Goal: Task Accomplishment & Management: Manage account settings

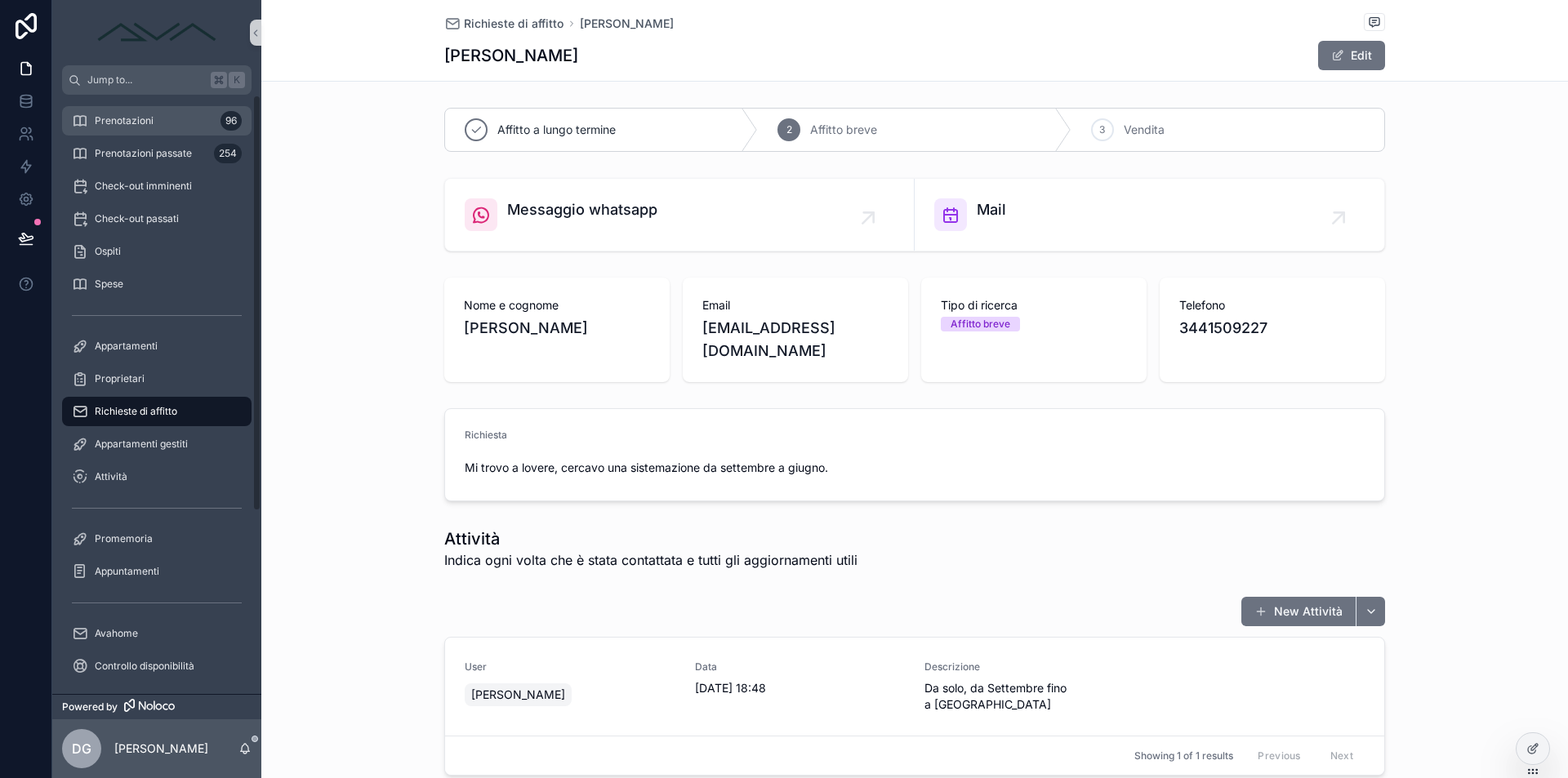
scroll to position [347, 0]
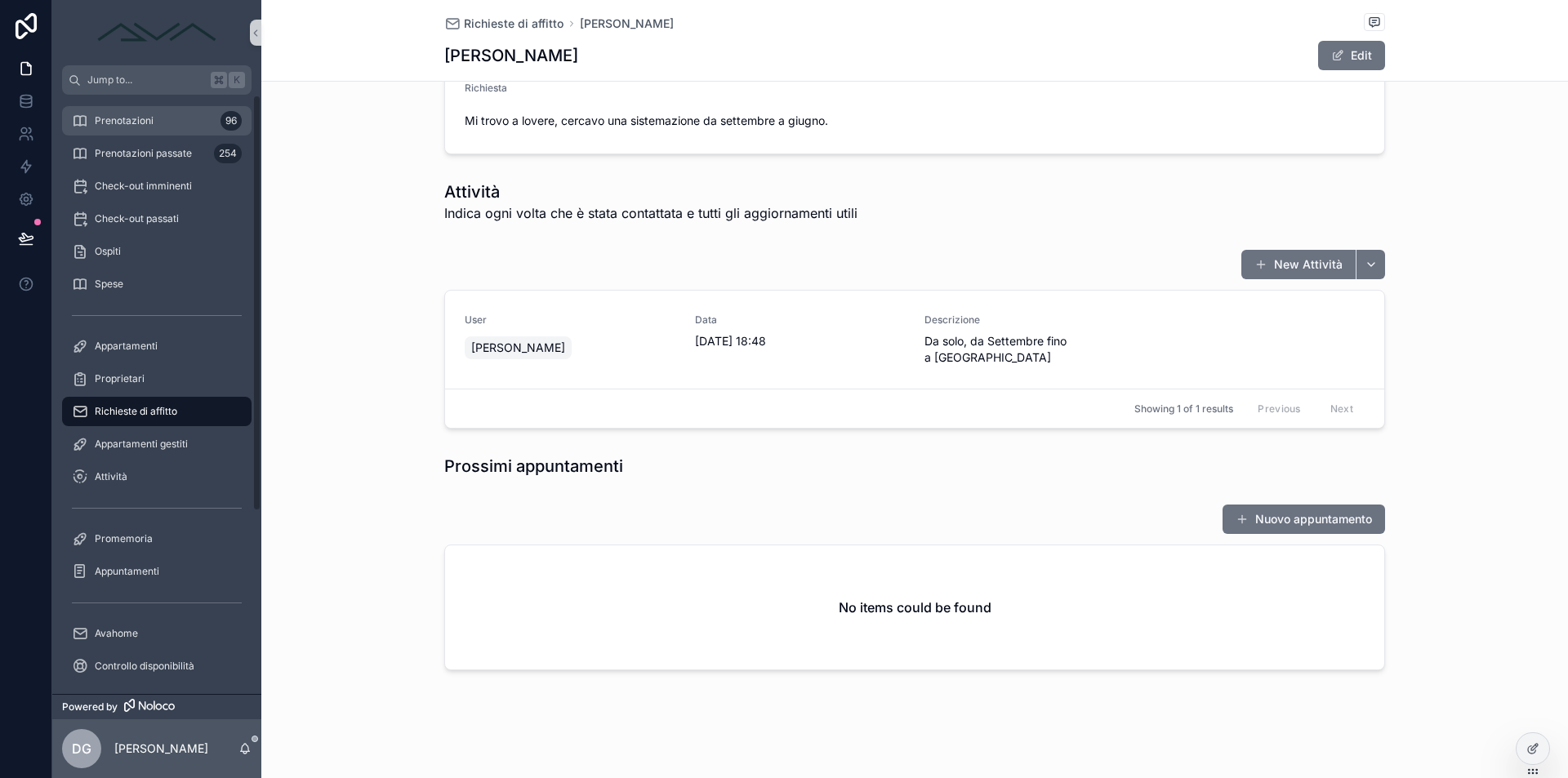
click at [186, 125] on div "Prenotazioni 96" at bounding box center [156, 120] width 170 height 26
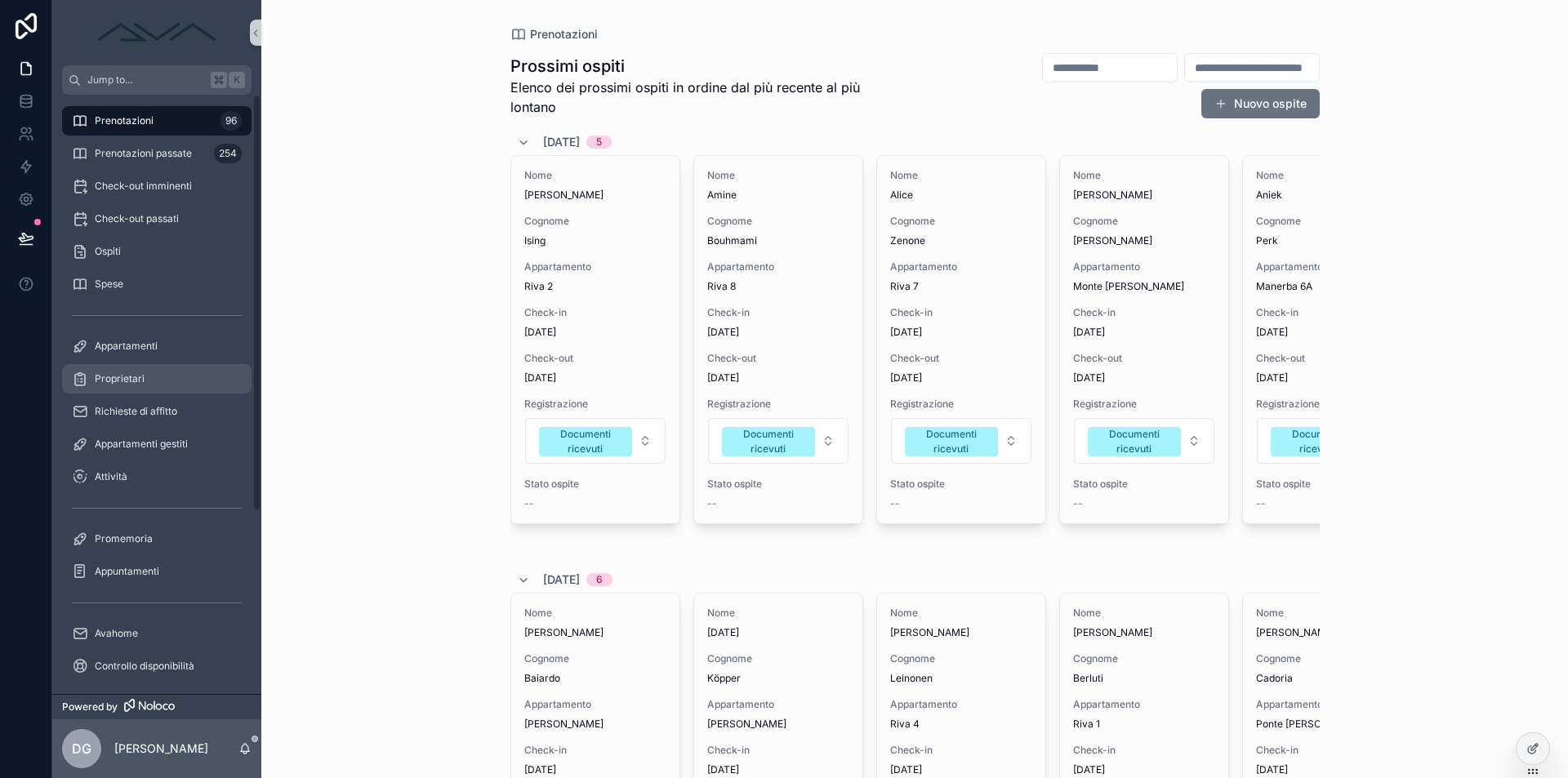
click at [135, 385] on div "Proprietari" at bounding box center [156, 378] width 170 height 26
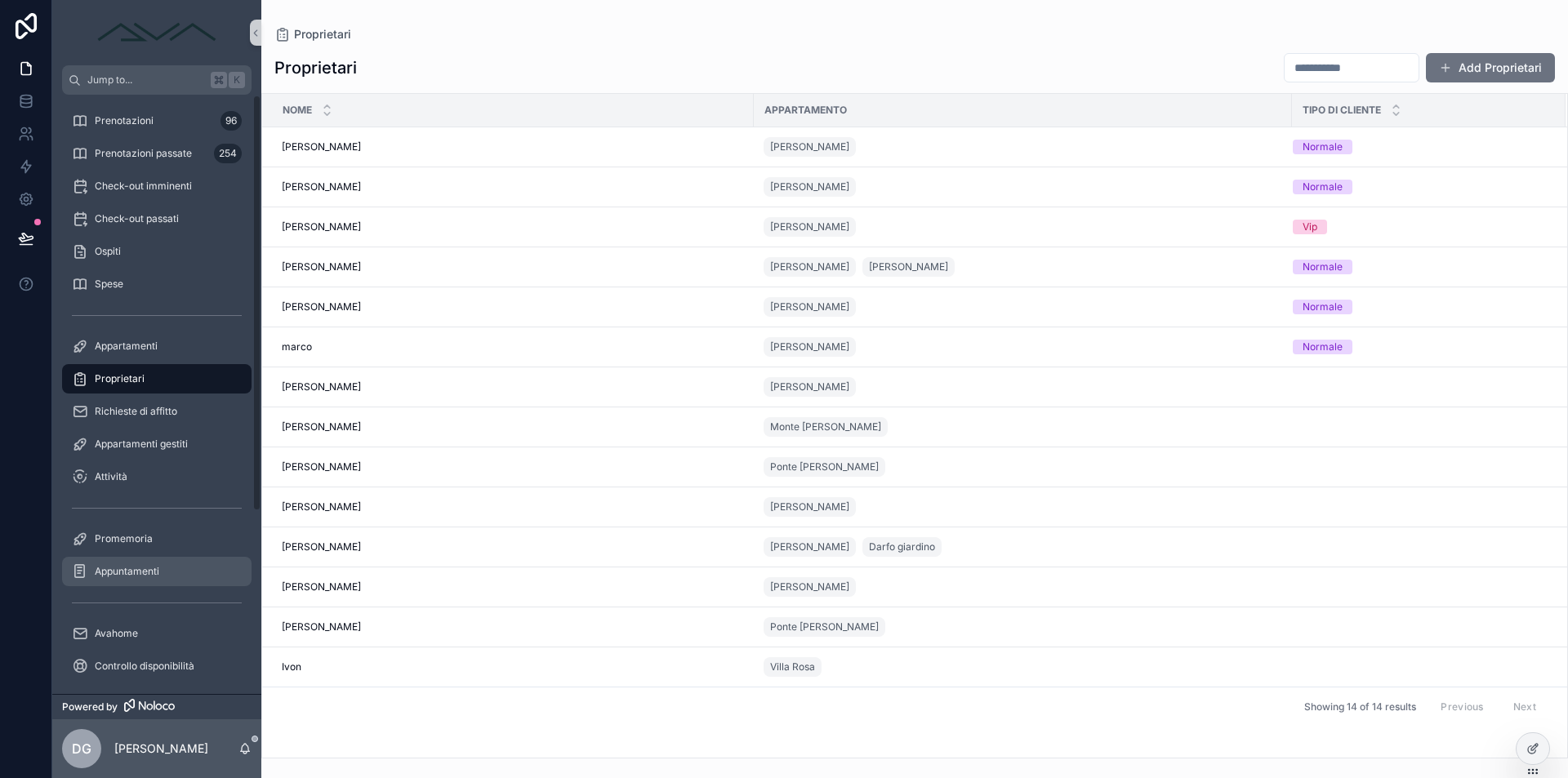
click at [138, 575] on span "Appuntamenti" at bounding box center [127, 572] width 64 height 13
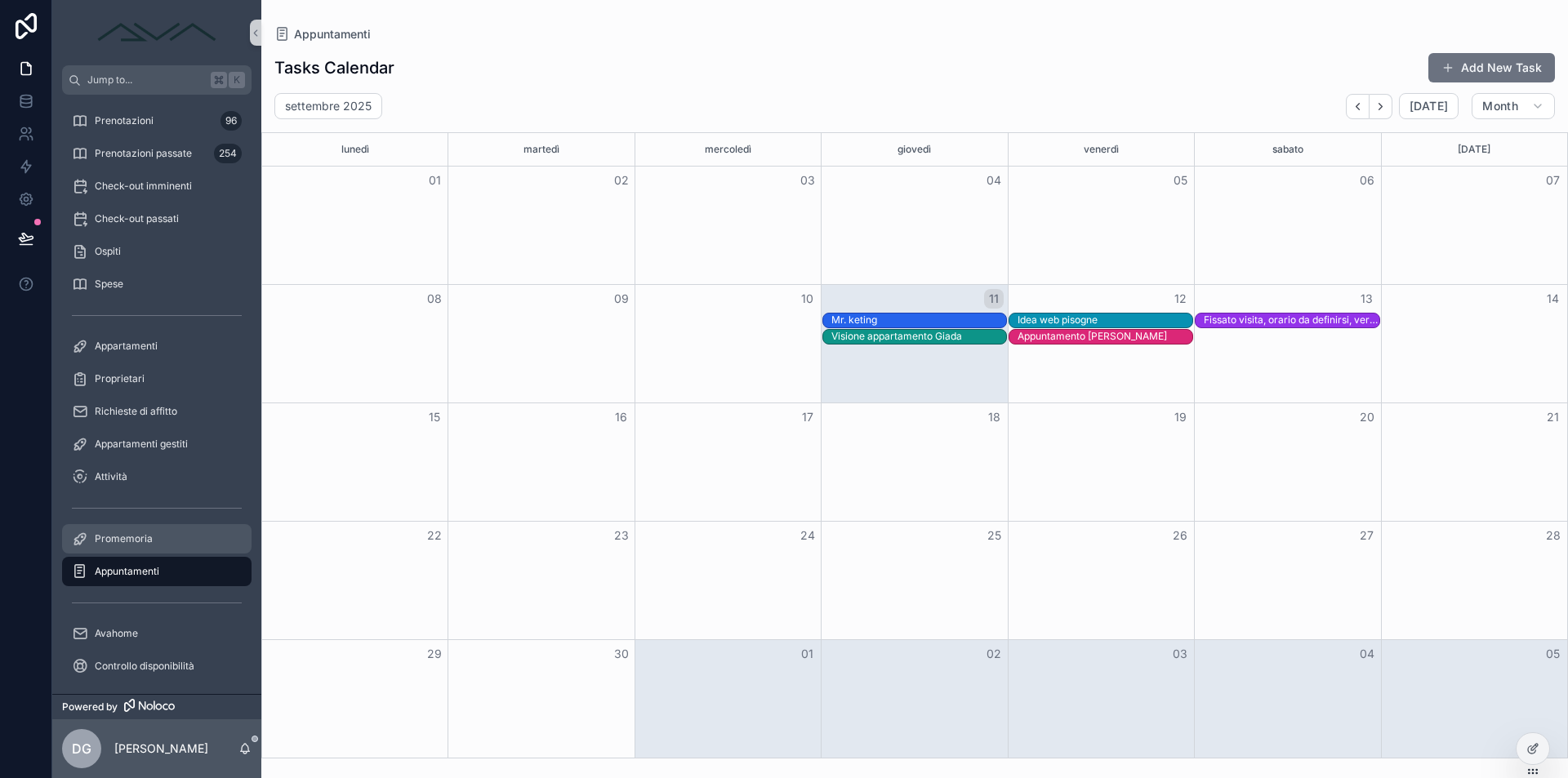
click at [123, 537] on span "Promemoria" at bounding box center [124, 539] width 58 height 13
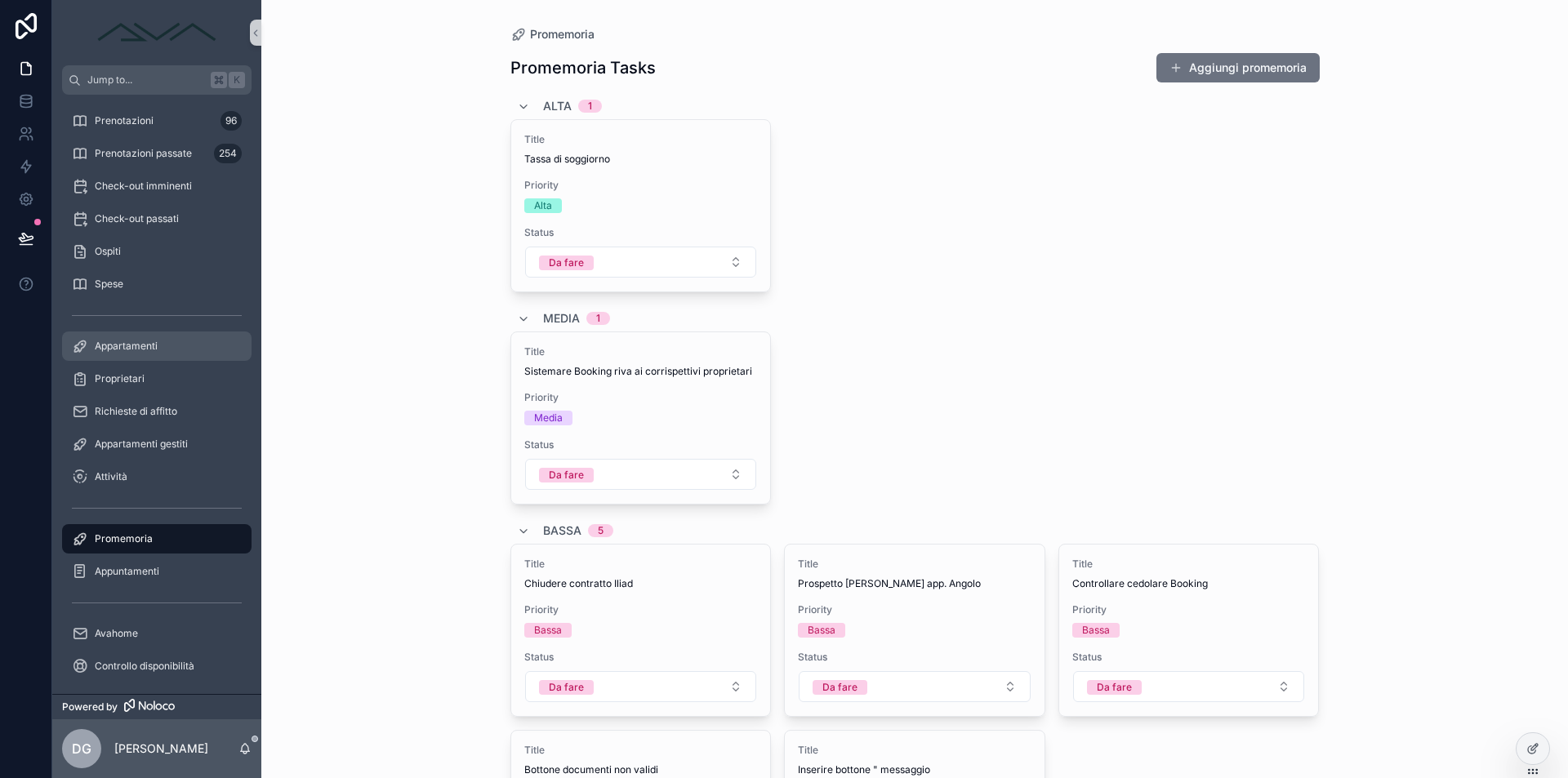
click at [132, 354] on div "Appartamenti" at bounding box center [156, 346] width 170 height 26
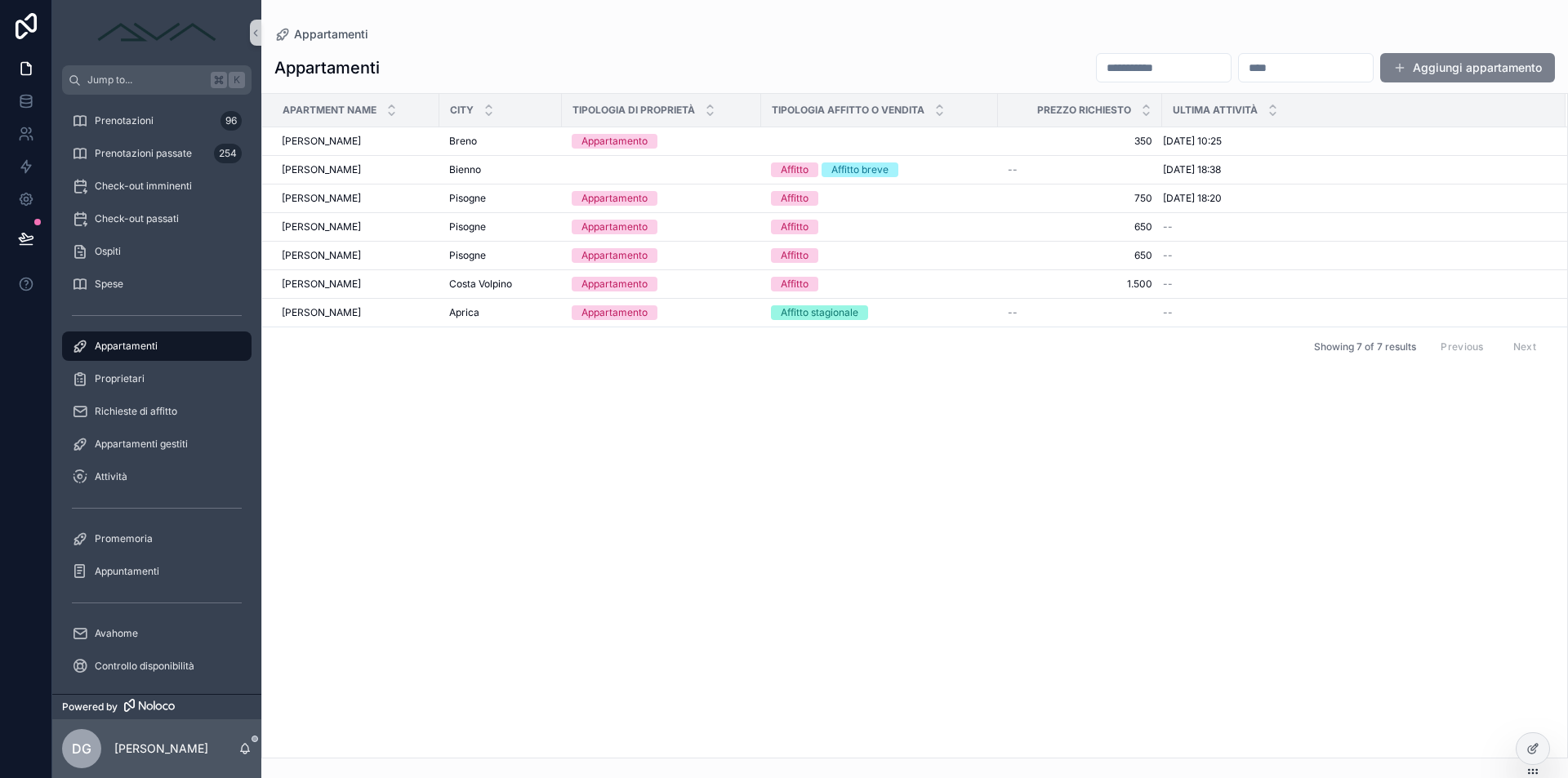
click at [1514, 65] on button "Aggiungi appartamento" at bounding box center [1467, 68] width 175 height 30
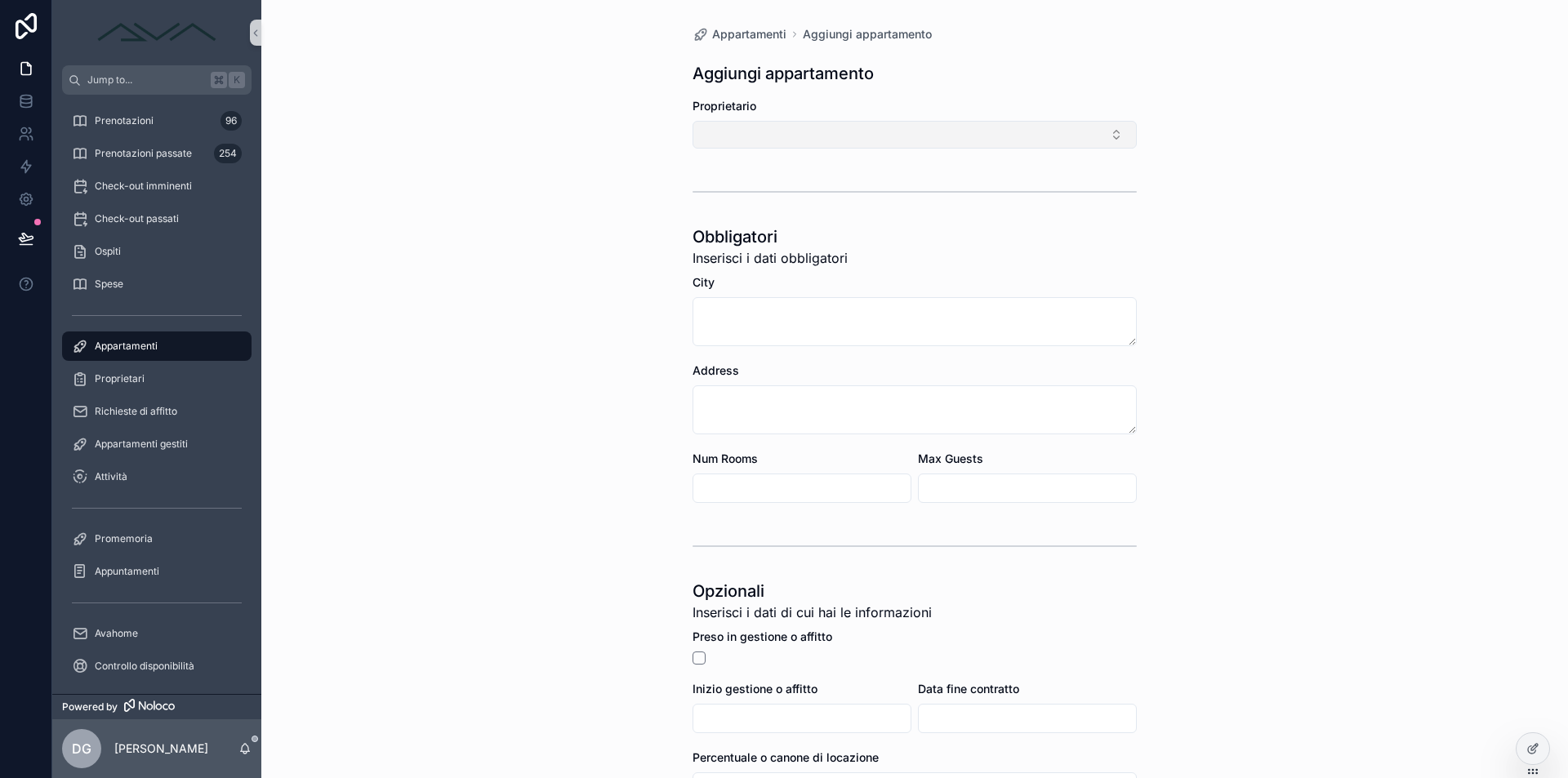
click at [867, 140] on button "Select Button" at bounding box center [914, 135] width 444 height 28
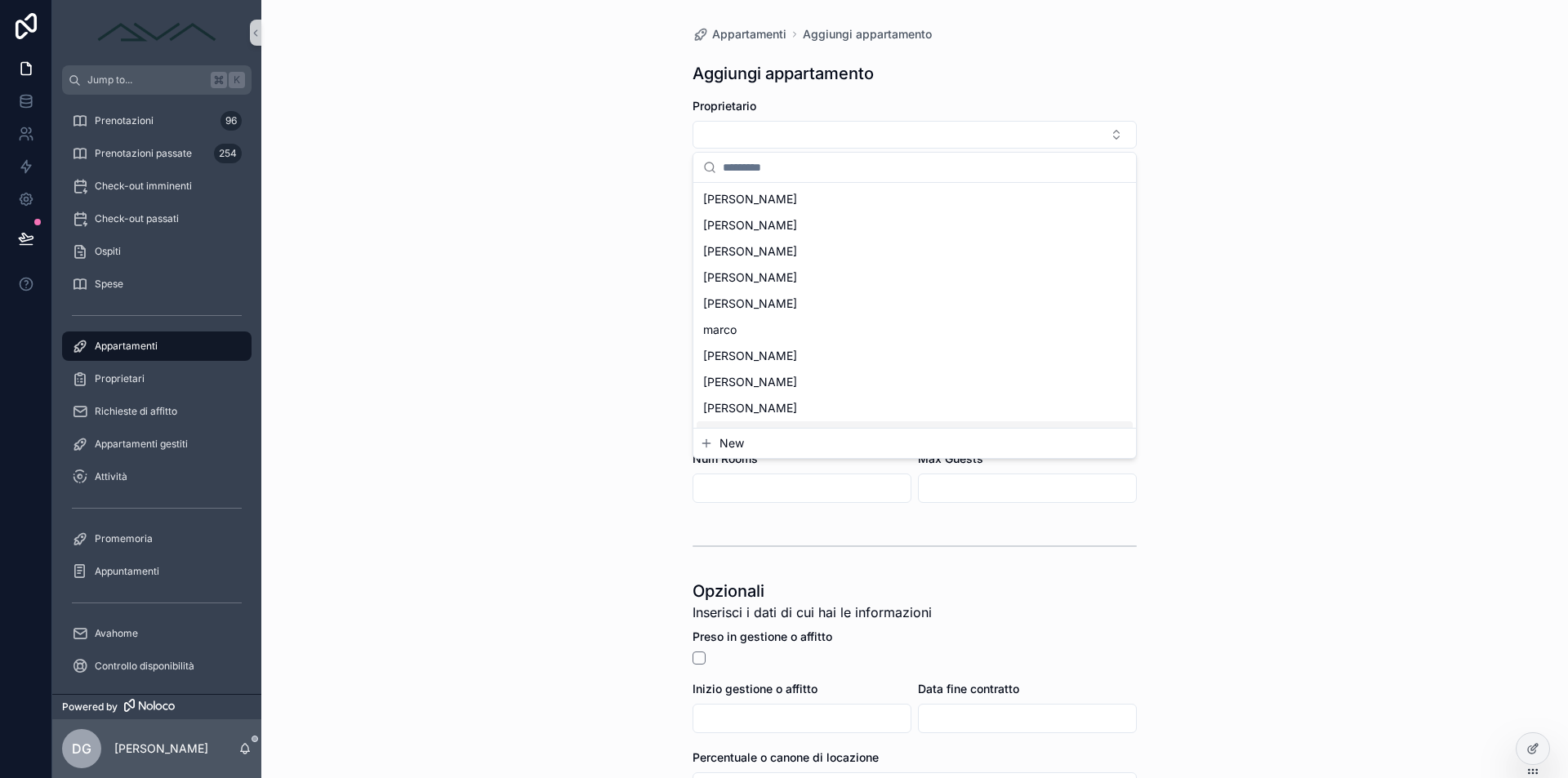
click at [742, 439] on span "New" at bounding box center [731, 443] width 24 height 16
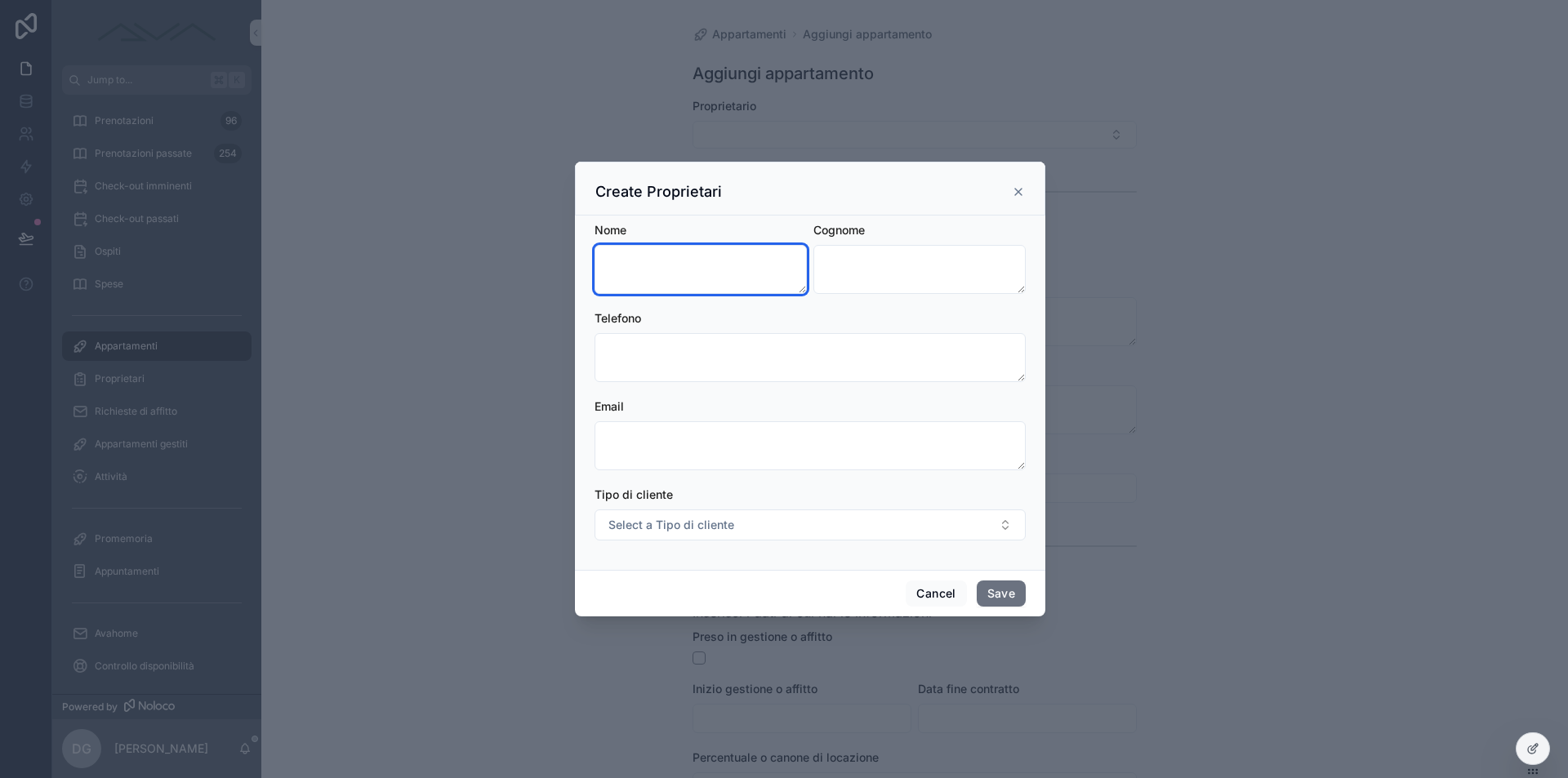
click at [703, 248] on textarea "scrollable content" at bounding box center [700, 270] width 213 height 49
type textarea "*******"
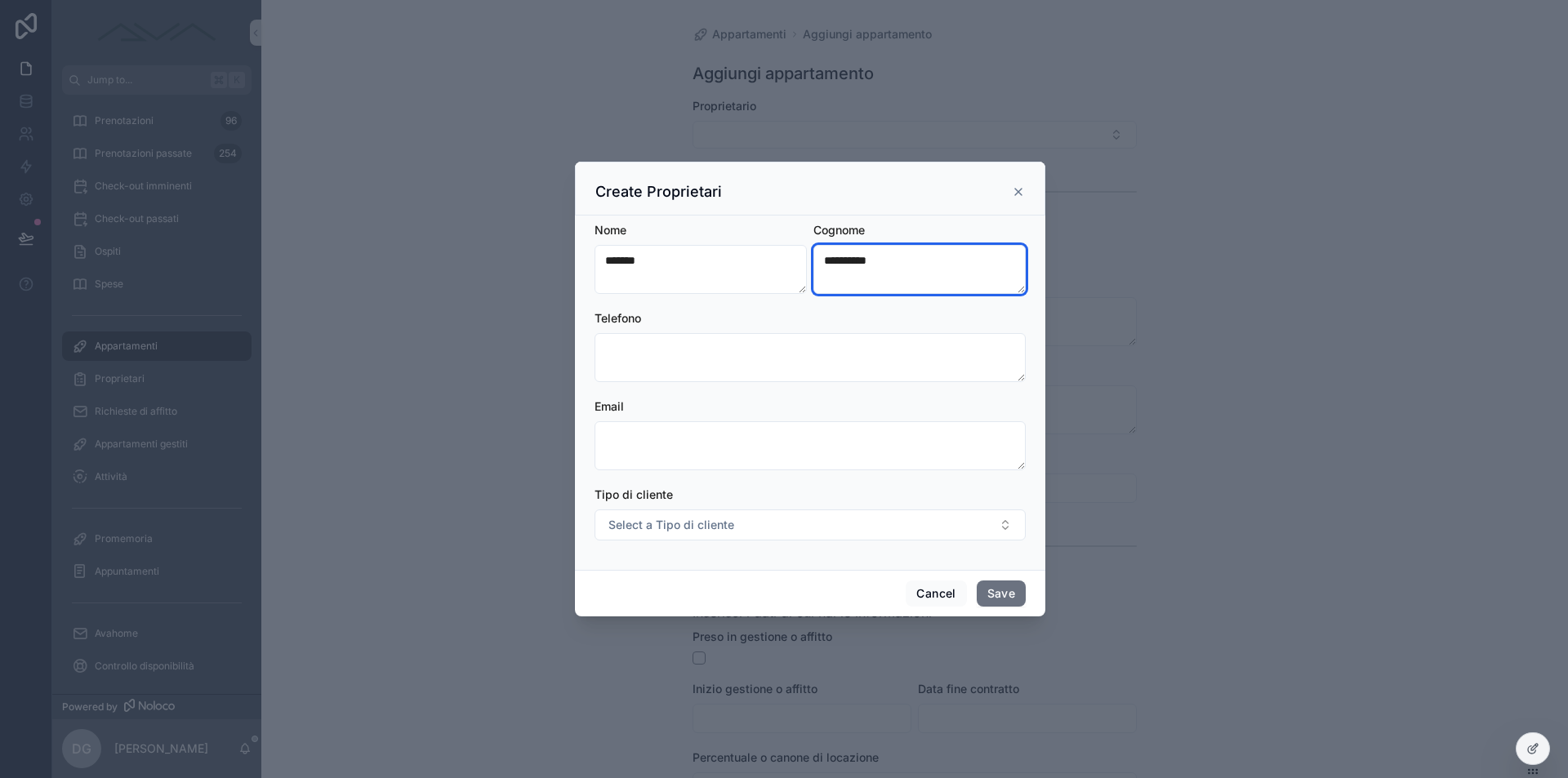
type textarea "**********"
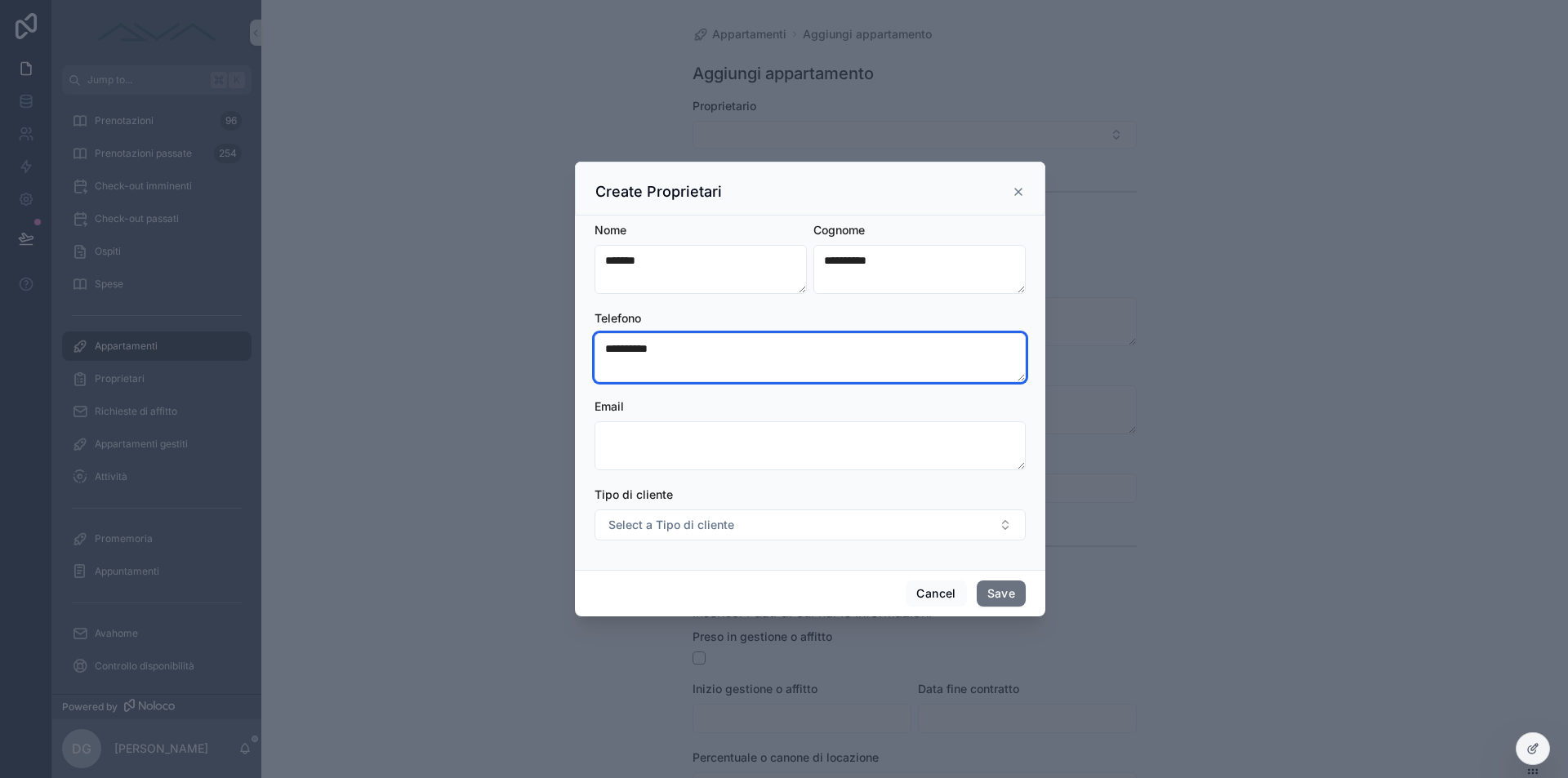
type textarea "**********"
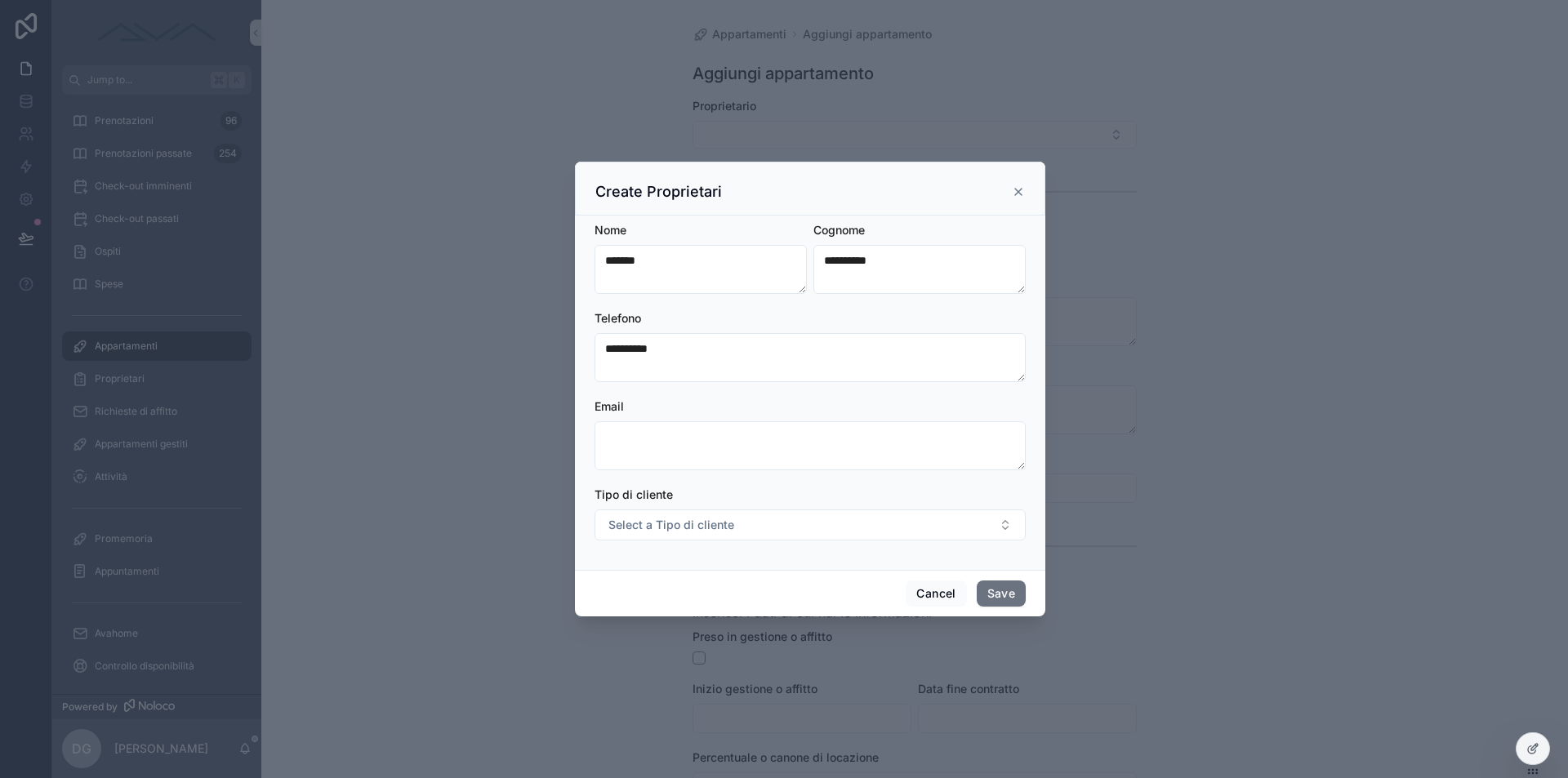
click at [656, 421] on div "Email" at bounding box center [809, 434] width 431 height 71
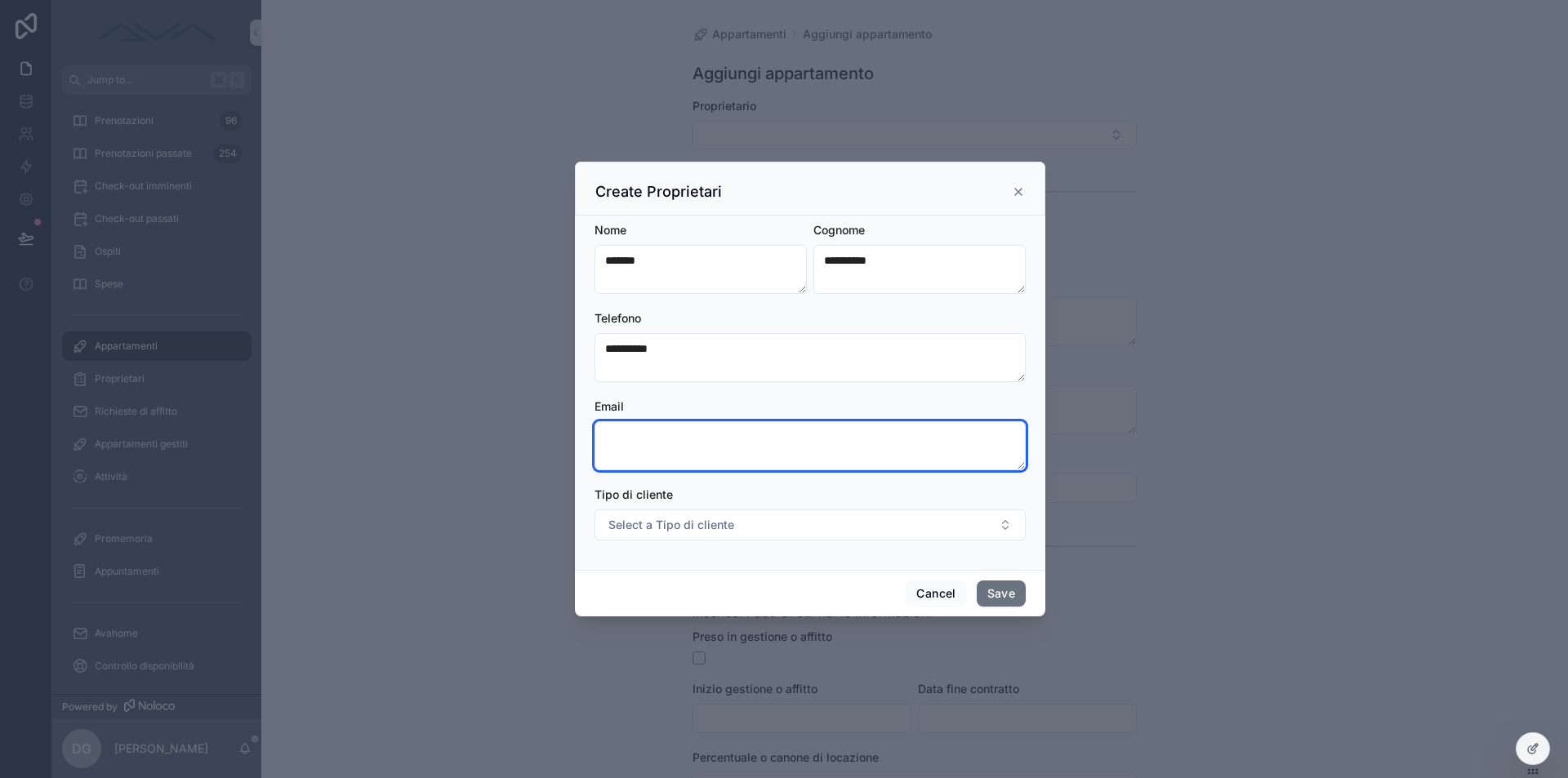
click at [671, 441] on textarea "scrollable content" at bounding box center [809, 446] width 431 height 49
paste textarea "**********"
type textarea "**********"
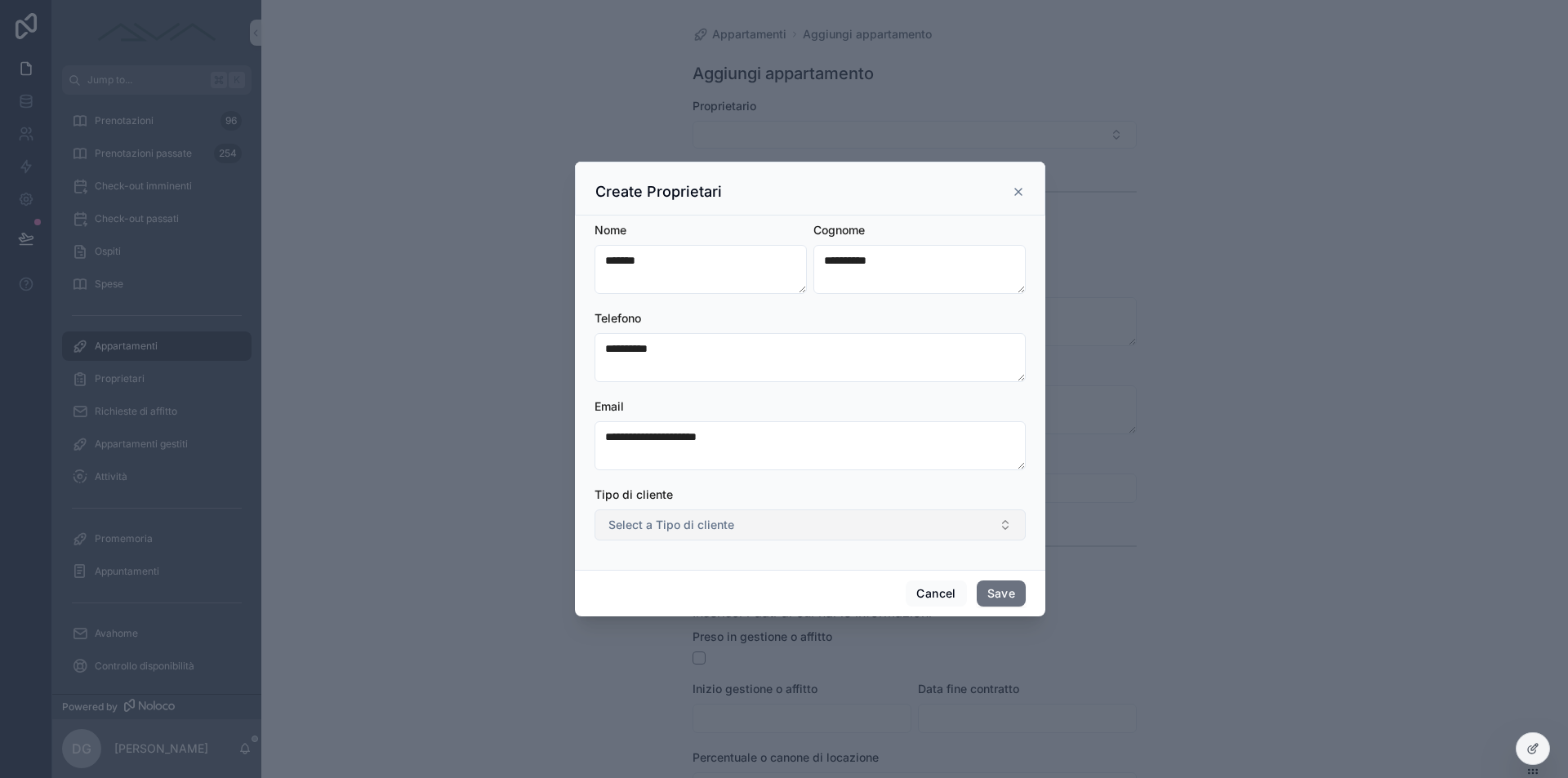
click at [770, 533] on button "Select a Tipo di cliente" at bounding box center [809, 525] width 431 height 31
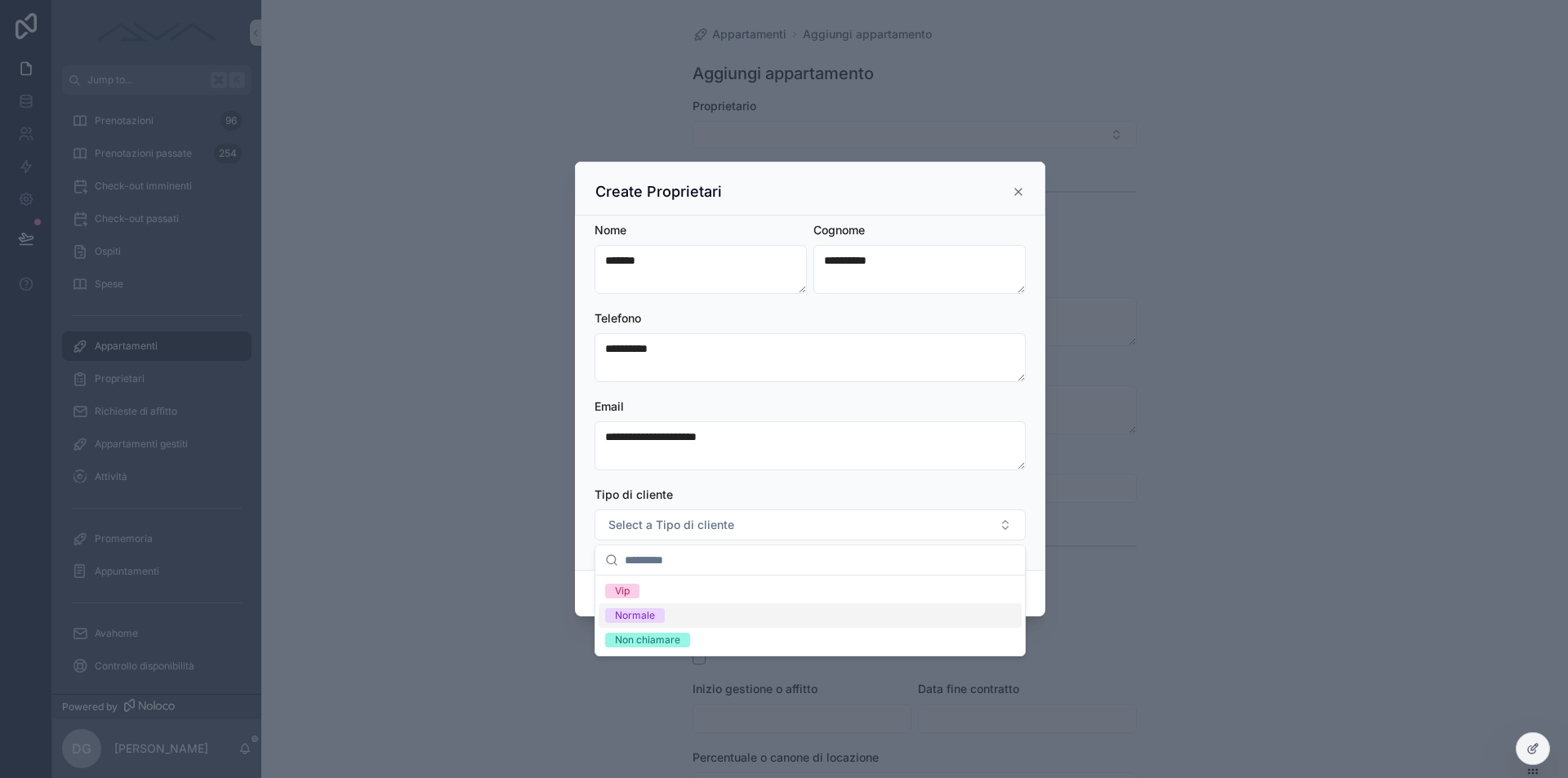
click at [675, 610] on div "Normale" at bounding box center [810, 615] width 423 height 24
click at [1033, 514] on div "**********" at bounding box center [810, 393] width 470 height 355
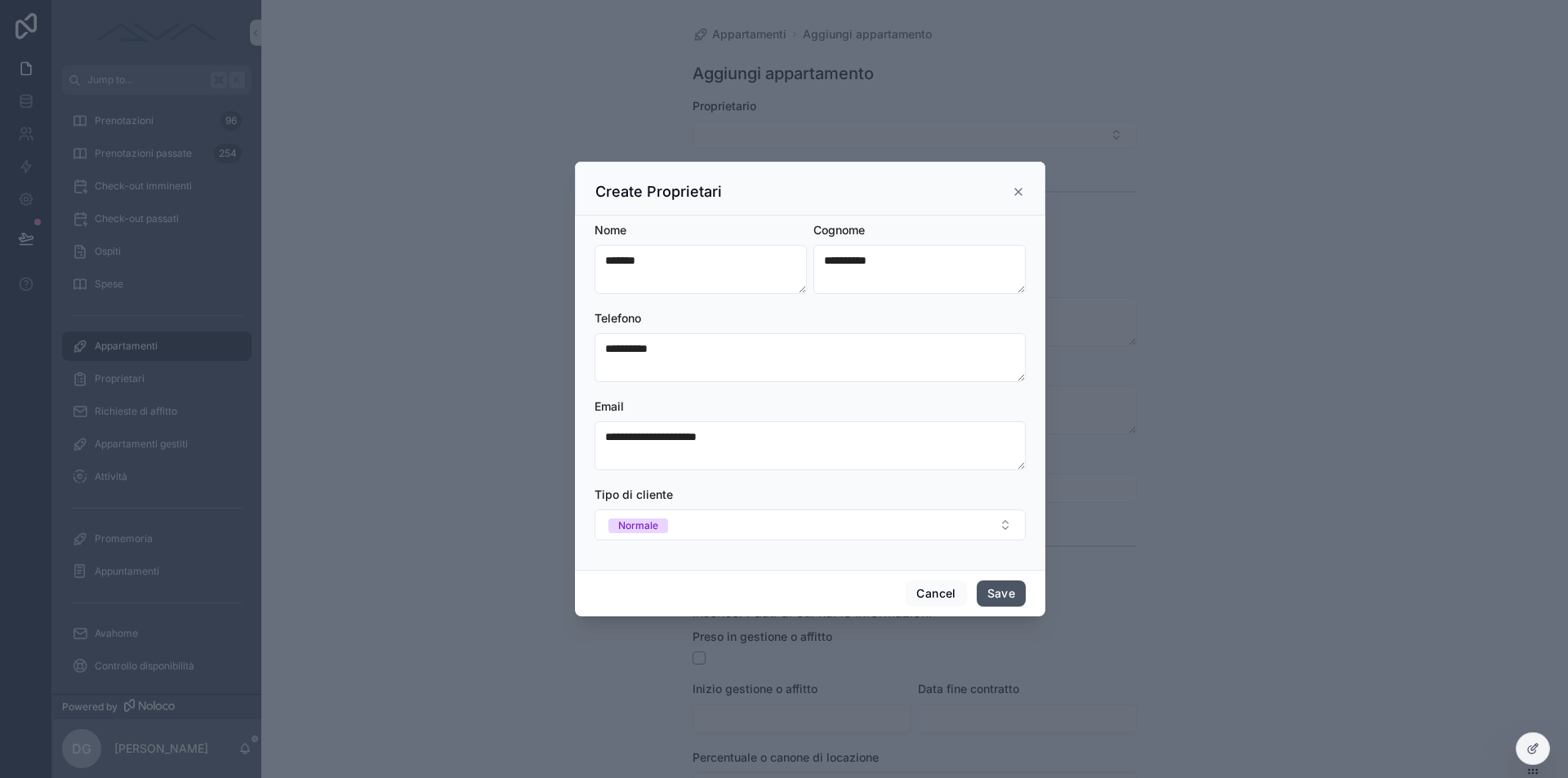
click at [1006, 595] on button "Save" at bounding box center [1001, 593] width 49 height 26
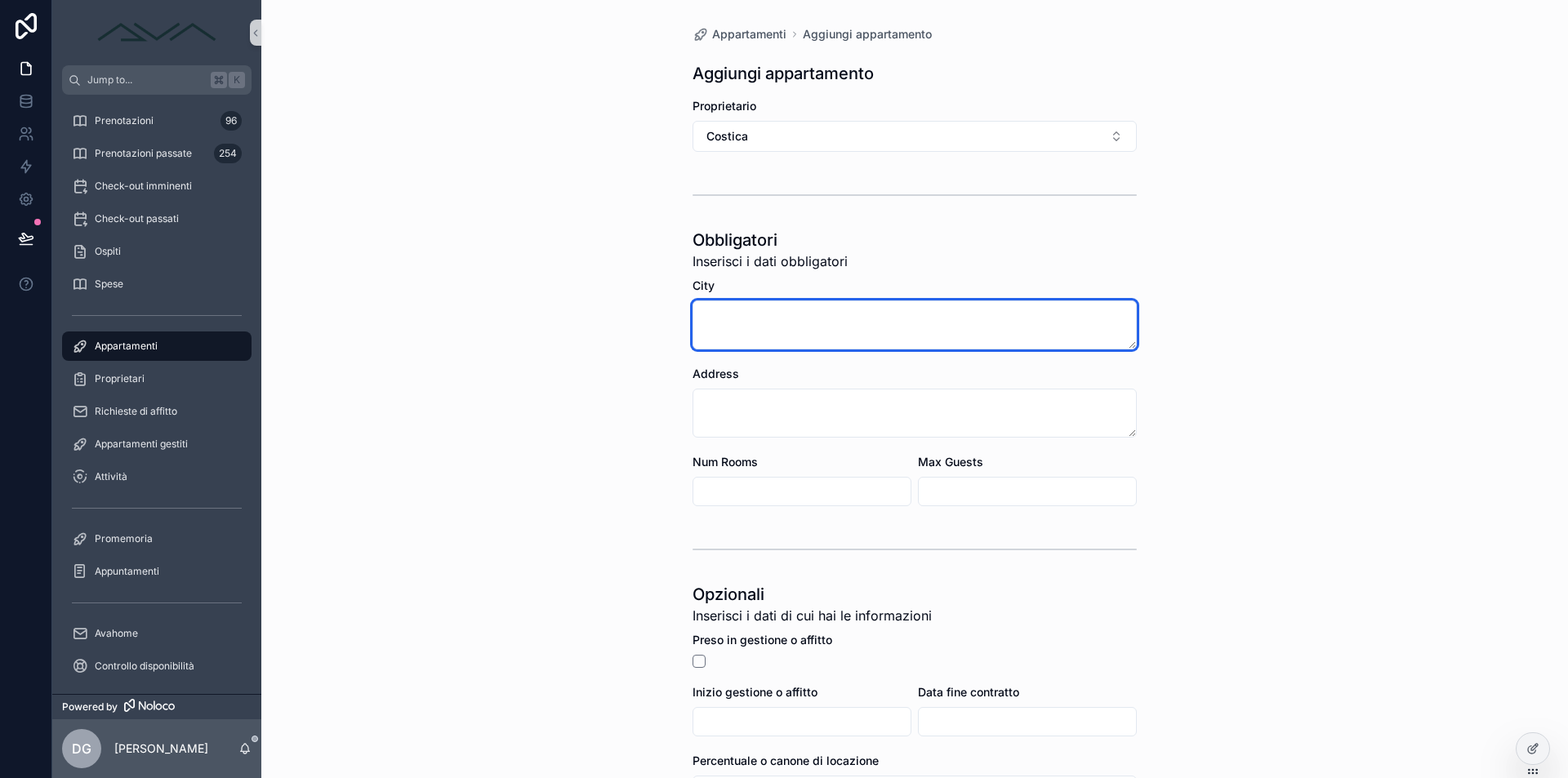
click at [769, 319] on textarea "scrollable content" at bounding box center [914, 325] width 444 height 49
type textarea "**********"
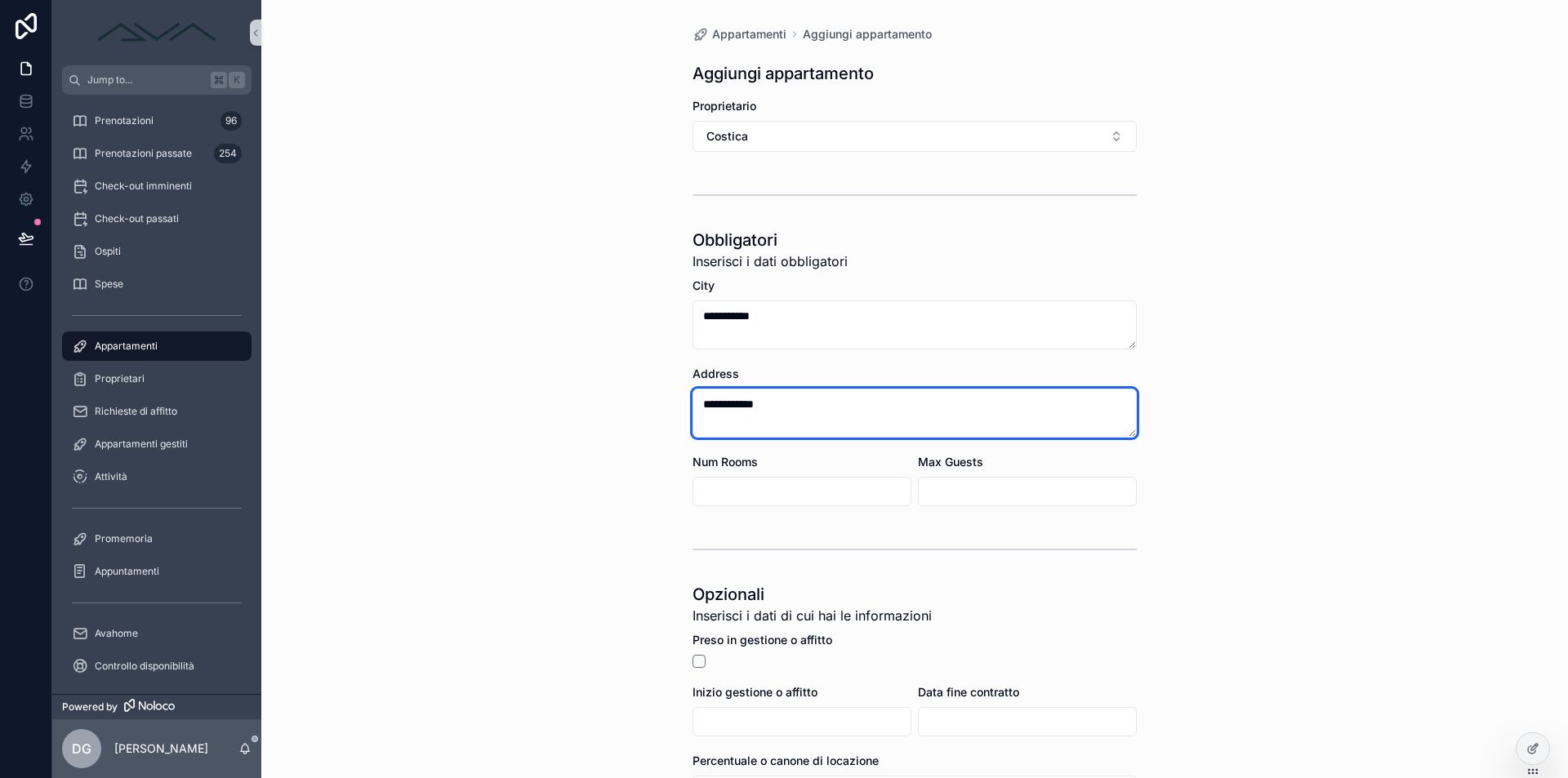
type textarea "**********"
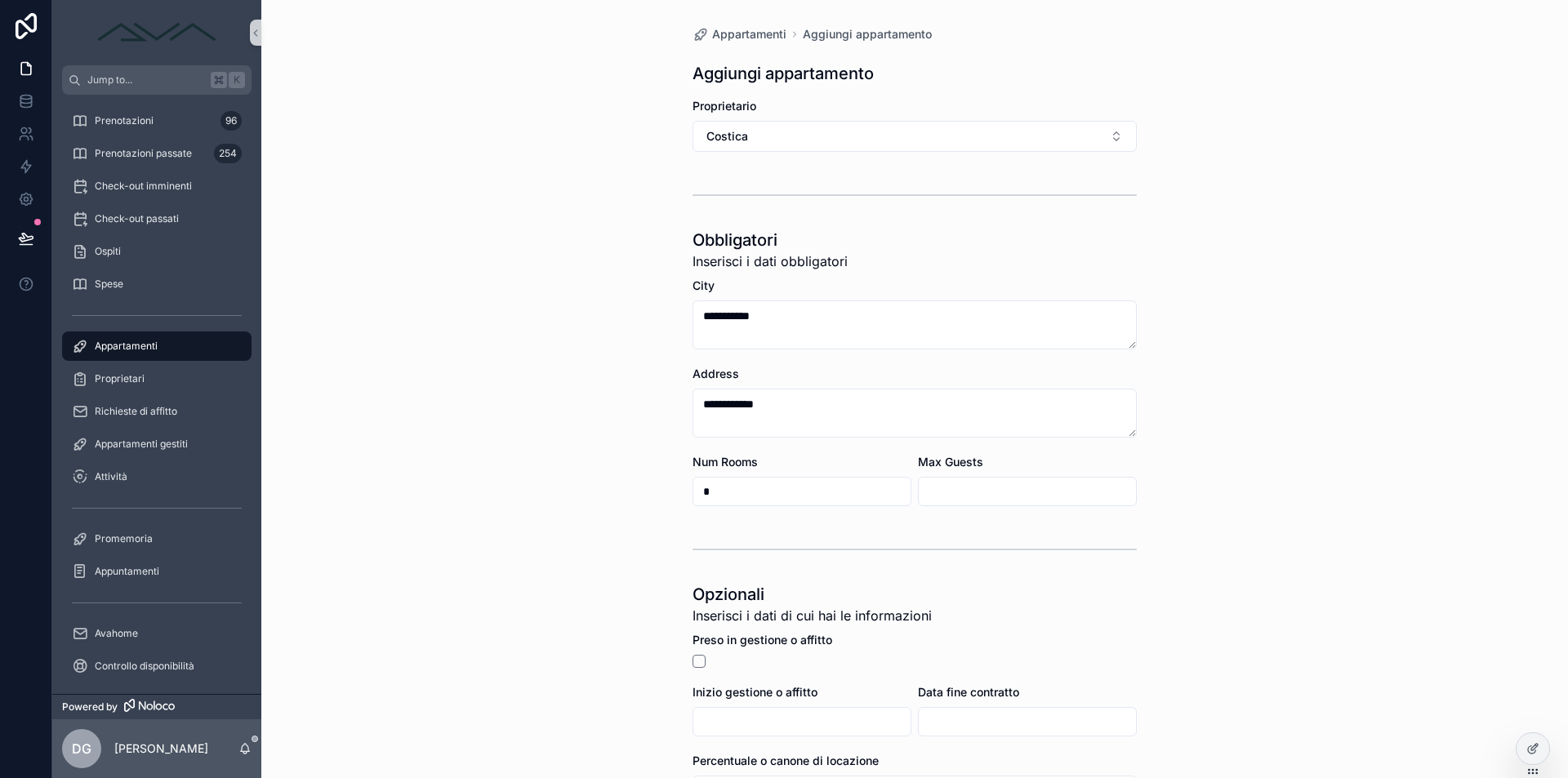
type input "*"
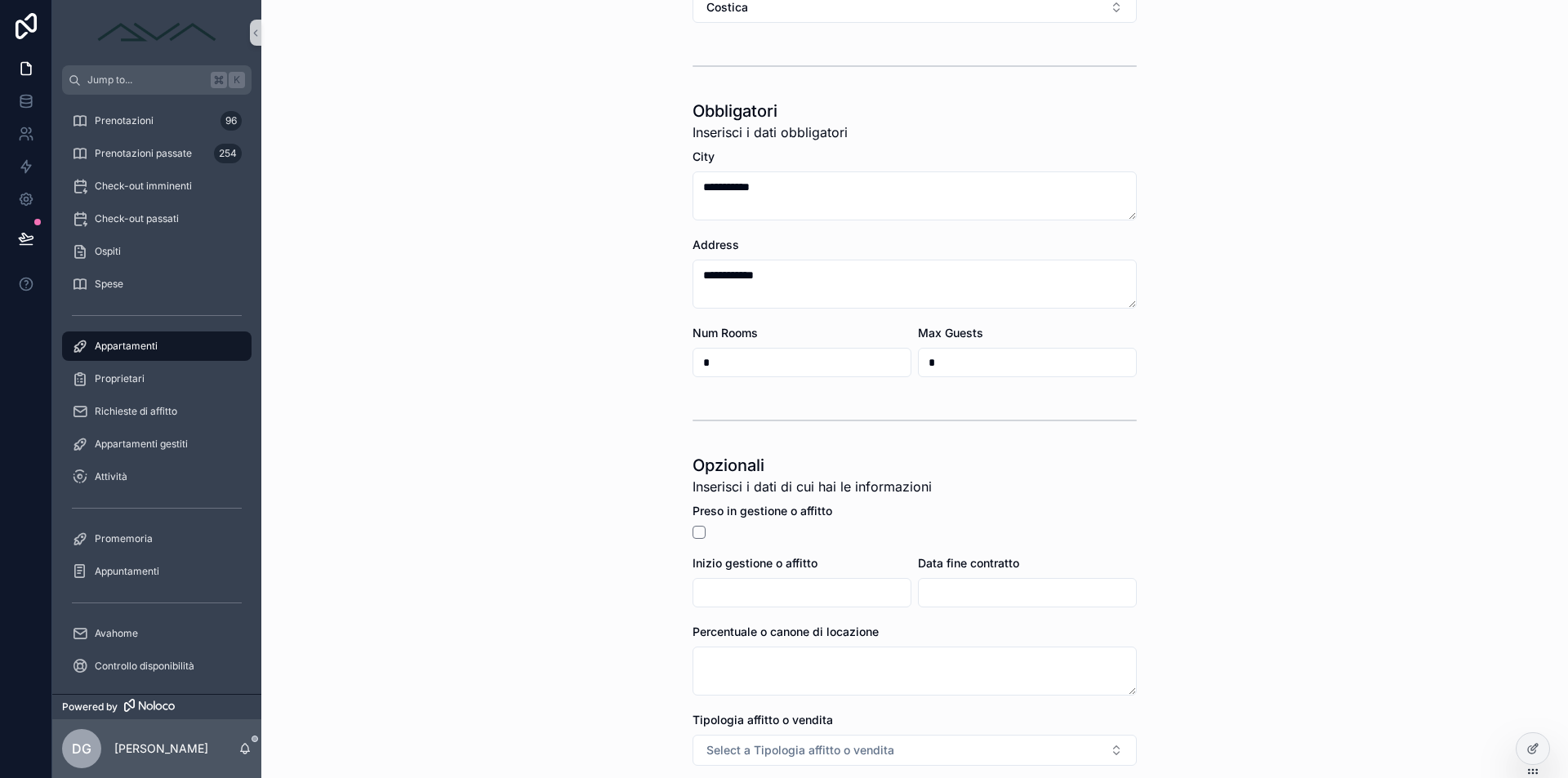
scroll to position [270, 0]
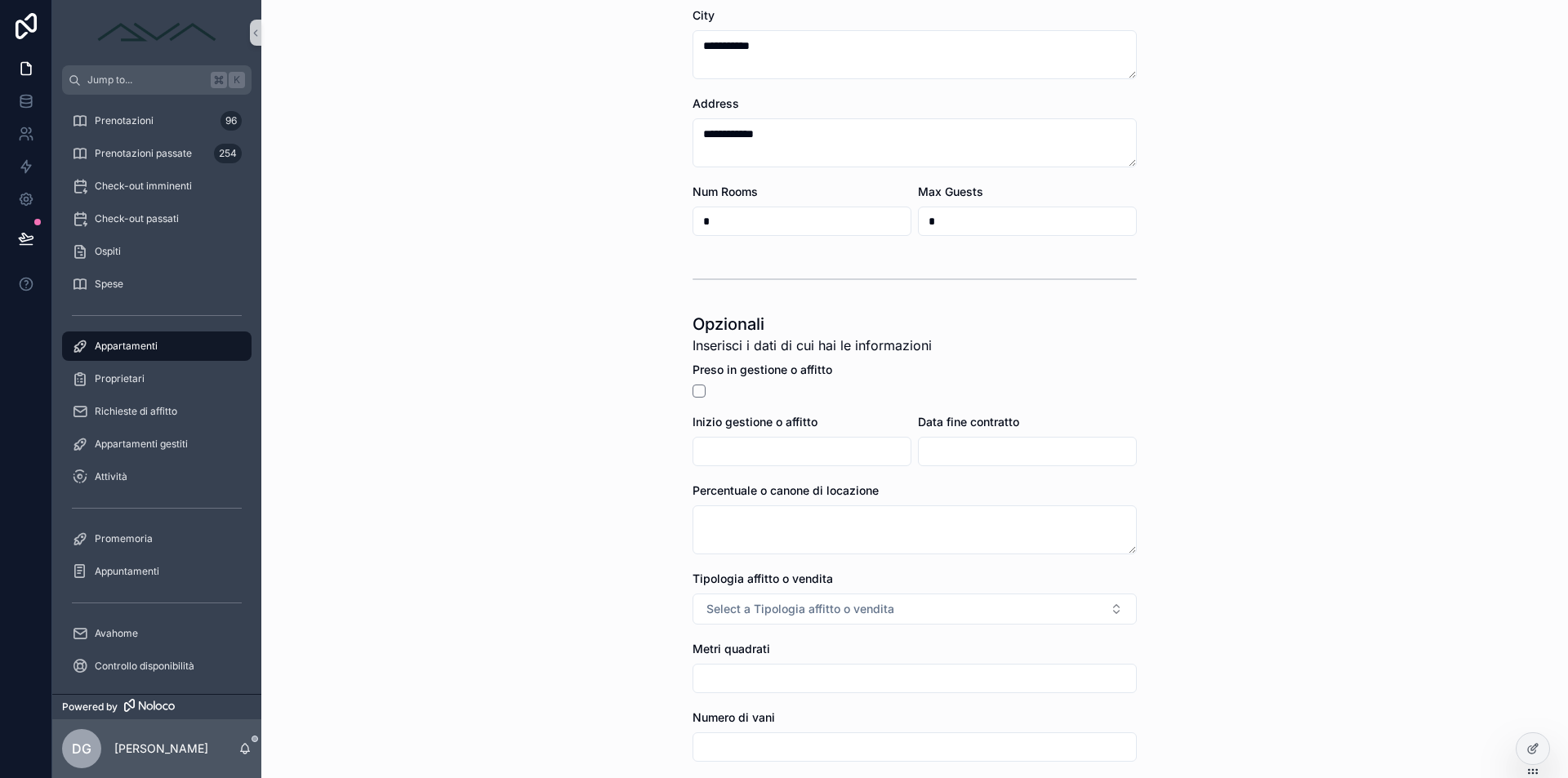
type input "*"
click at [768, 447] on input "scrollable content" at bounding box center [802, 451] width 217 height 23
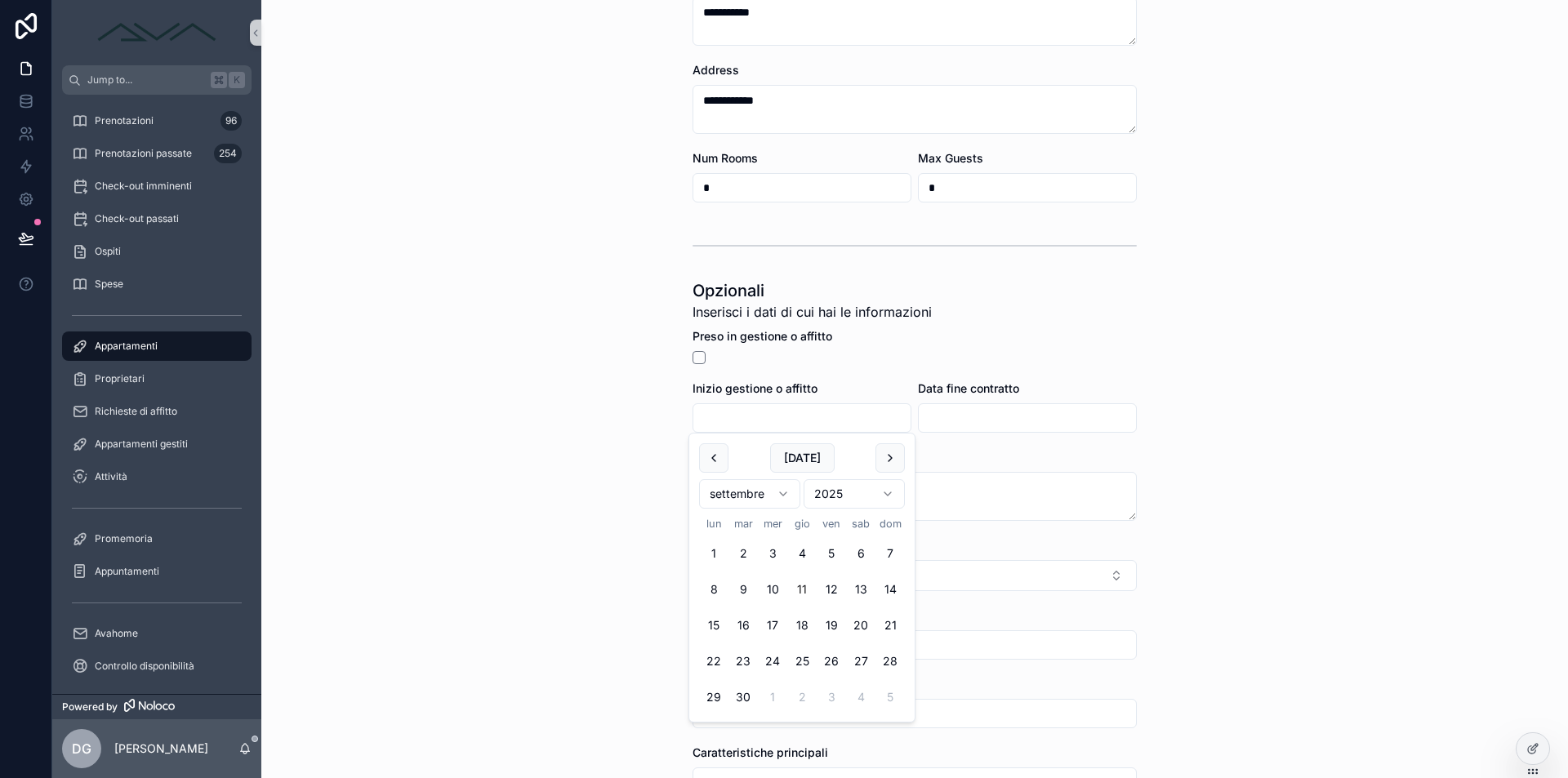
click at [1270, 361] on div "**********" at bounding box center [914, 85] width 1307 height 778
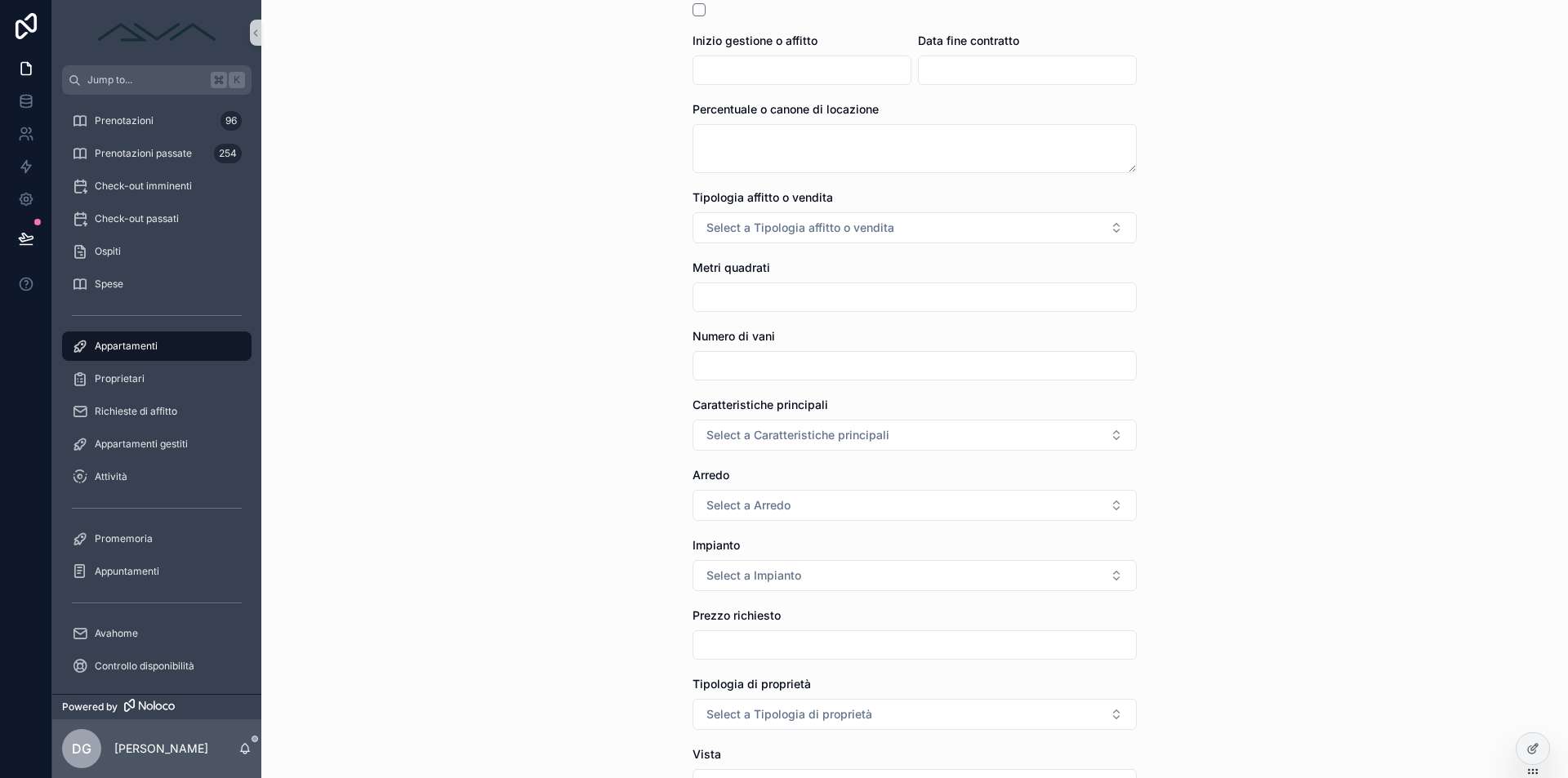
click at [860, 320] on form "**********" at bounding box center [914, 282] width 444 height 1673
click at [867, 299] on input "scrollable content" at bounding box center [914, 297] width 442 height 23
type input "***"
click at [864, 433] on span "Select a Caratteristiche principali" at bounding box center [798, 435] width 183 height 16
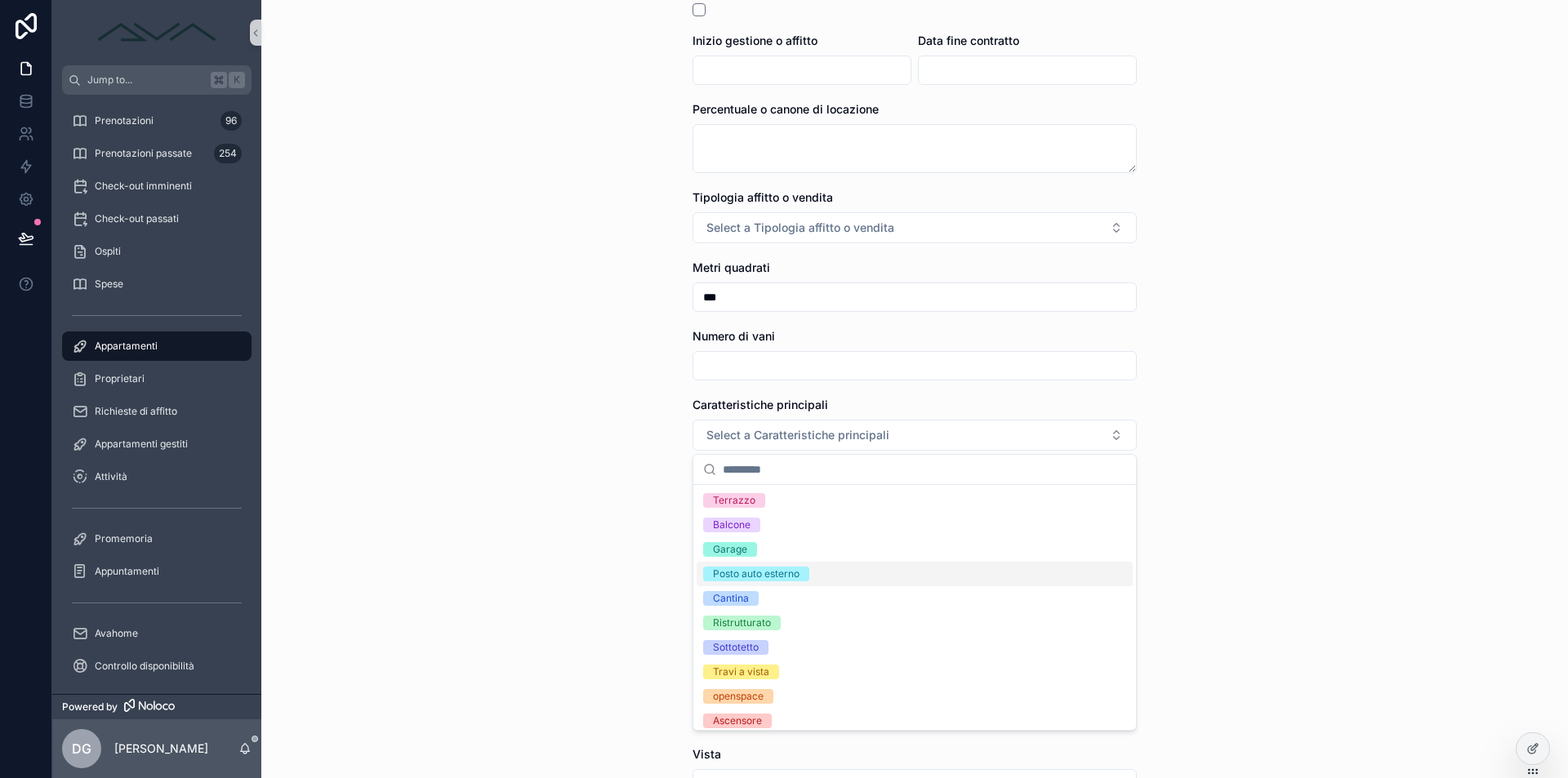
click at [796, 576] on div "Posto auto esterno" at bounding box center [756, 574] width 87 height 14
click at [789, 606] on div "Cantina" at bounding box center [914, 598] width 436 height 24
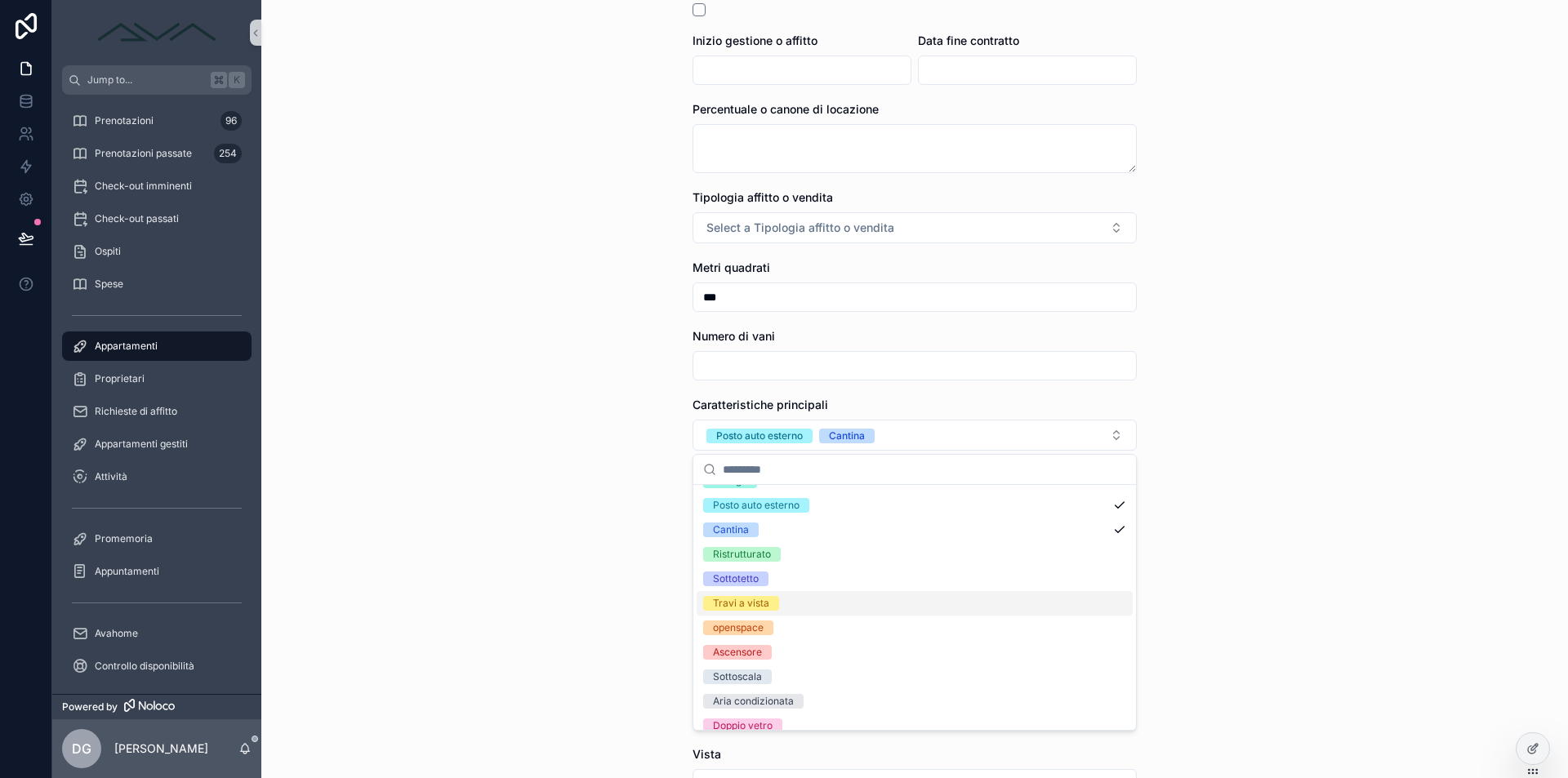
scroll to position [80, 0]
click at [626, 483] on div "**********" at bounding box center [914, 389] width 1307 height 778
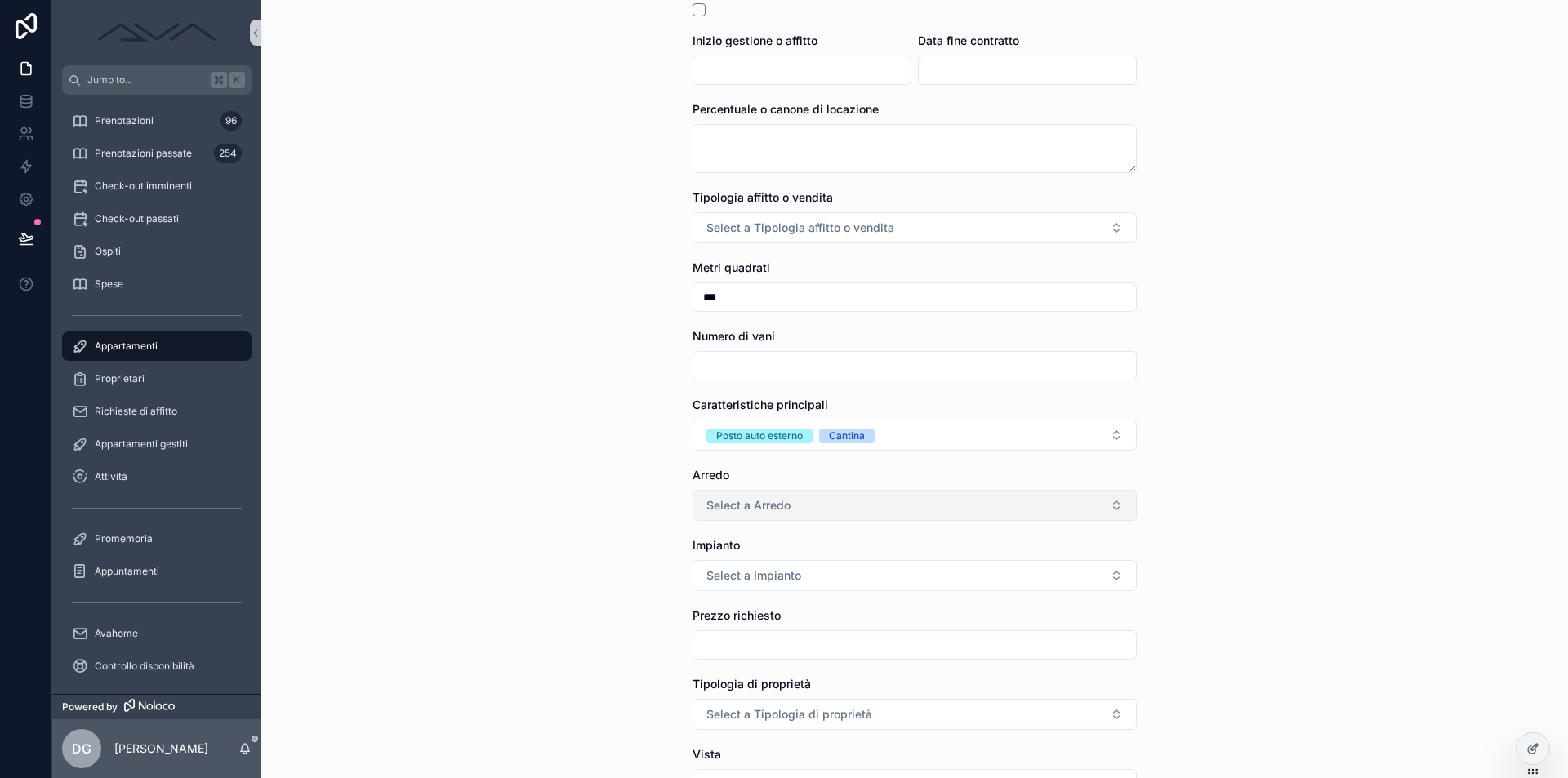
click at [827, 508] on button "Select a Arredo" at bounding box center [914, 506] width 444 height 31
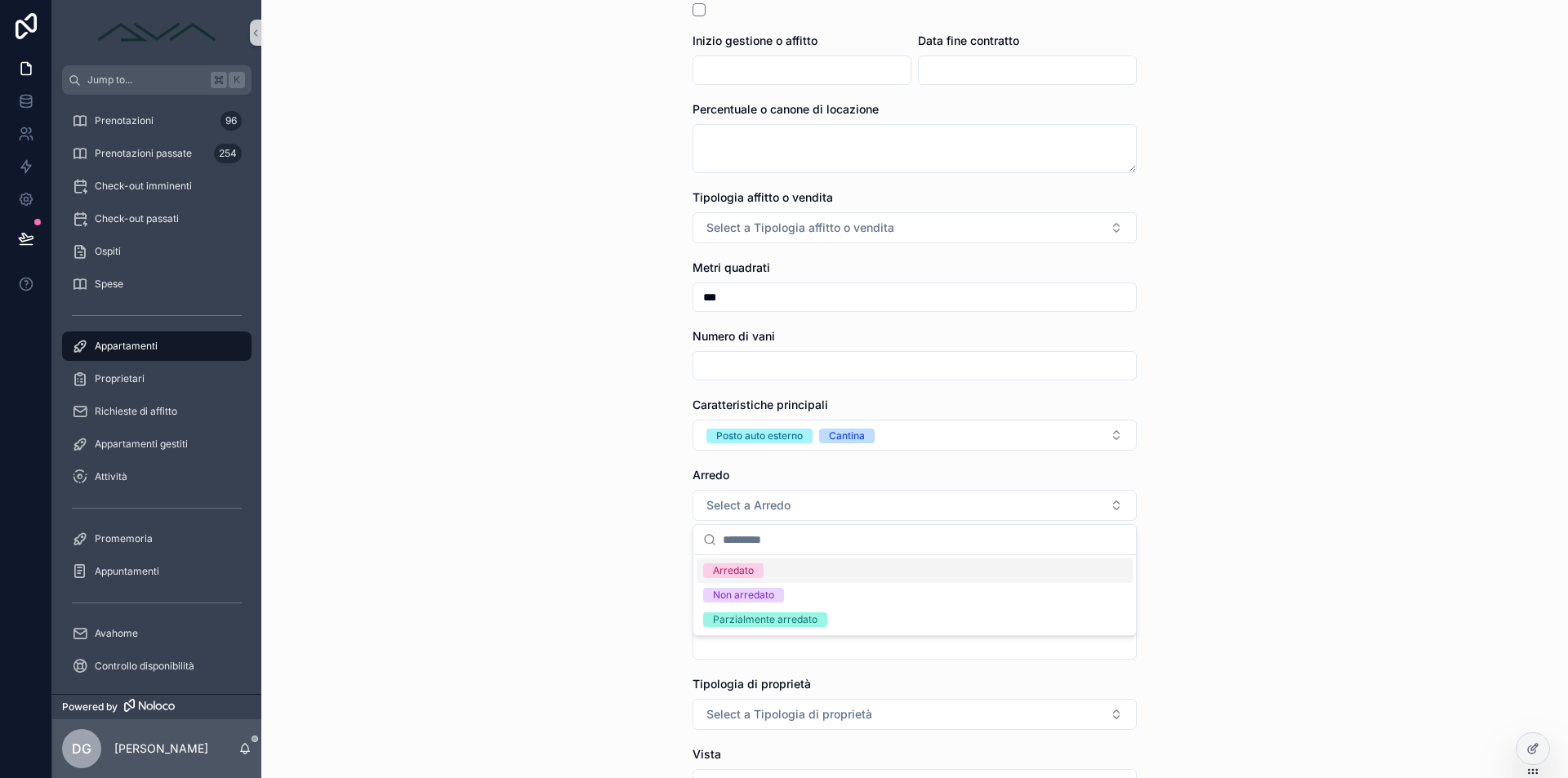
click at [742, 567] on div "Arredato" at bounding box center [732, 571] width 41 height 14
click at [646, 532] on div "**********" at bounding box center [914, 389] width 1307 height 778
click at [759, 574] on span "Select a Impianto" at bounding box center [753, 575] width 95 height 16
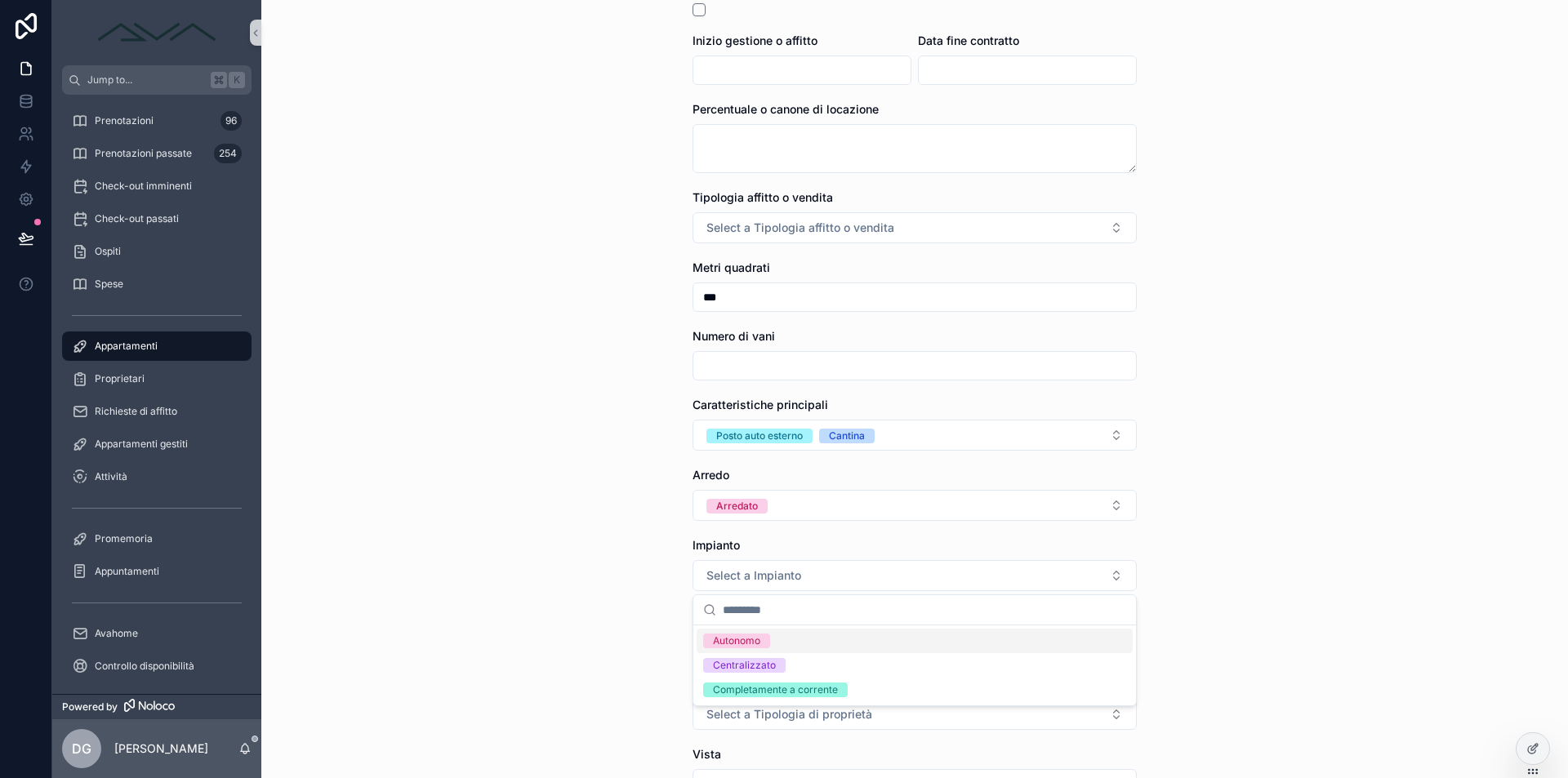
click at [757, 635] on div "Autonomo" at bounding box center [736, 641] width 47 height 14
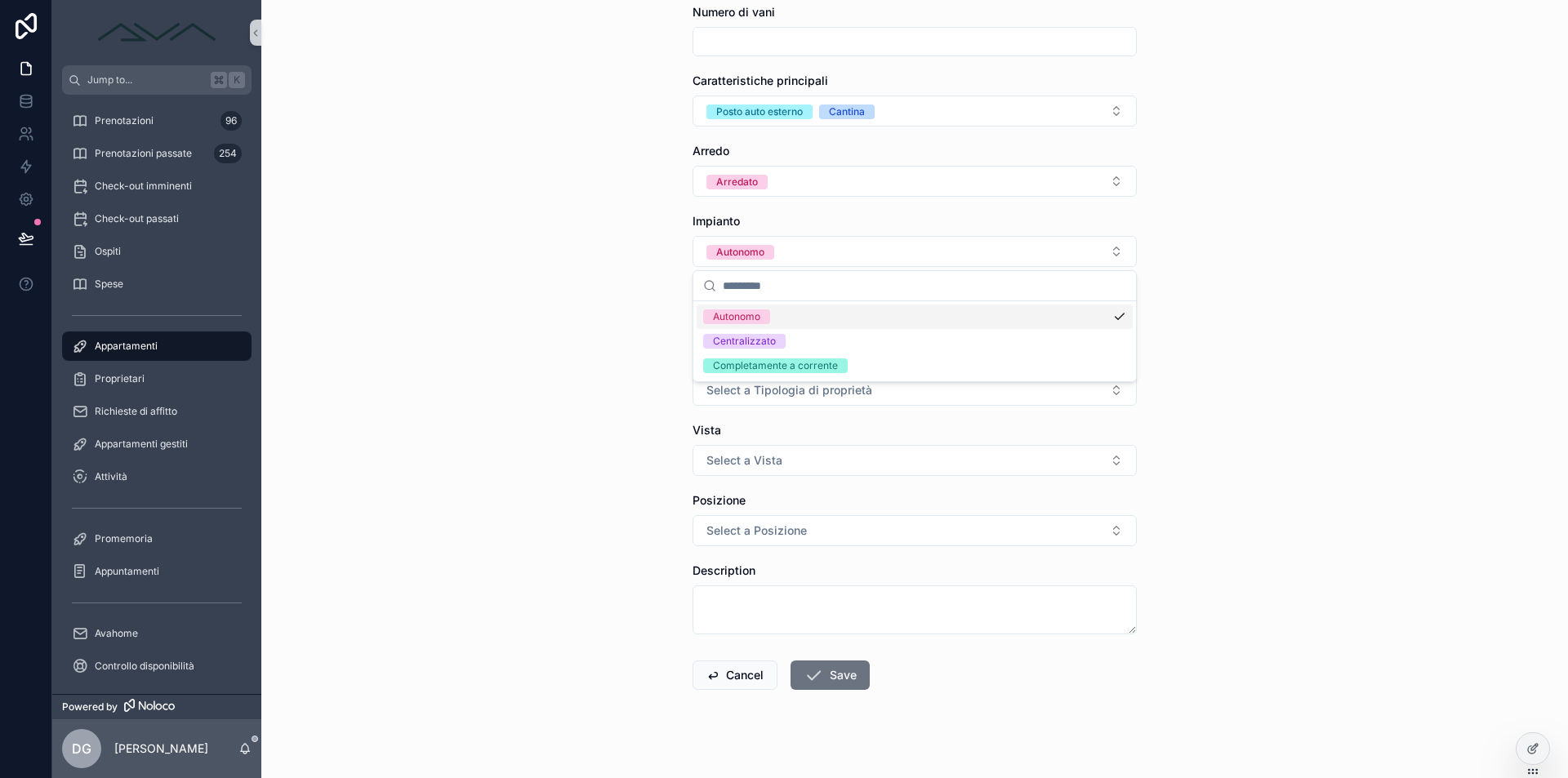
click at [652, 593] on div "**********" at bounding box center [914, 389] width 1307 height 778
click at [764, 324] on input "scrollable content" at bounding box center [914, 320] width 442 height 23
click at [787, 401] on button "Select a Tipologia di proprietà" at bounding box center [914, 390] width 444 height 31
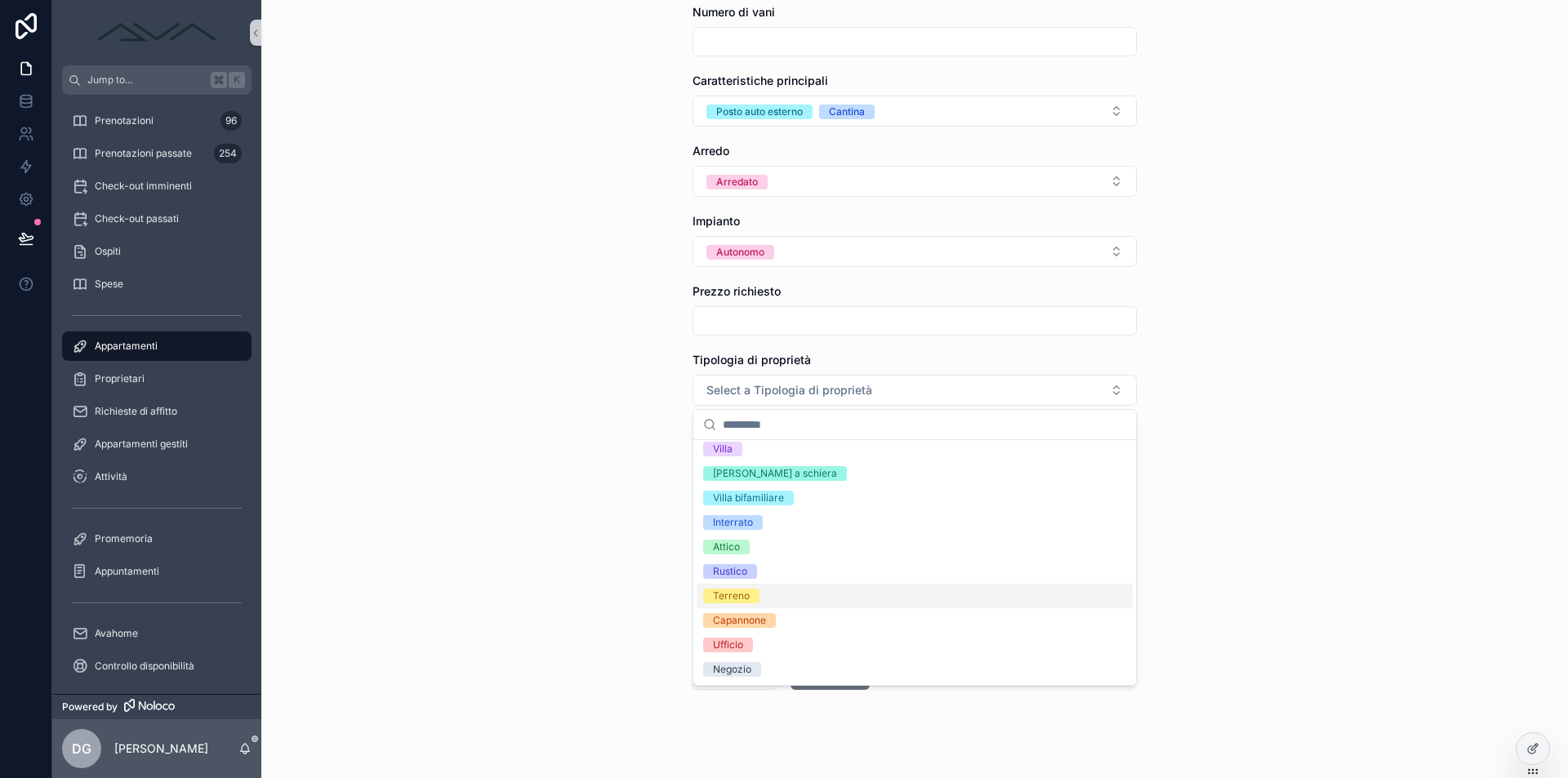
scroll to position [0, 0]
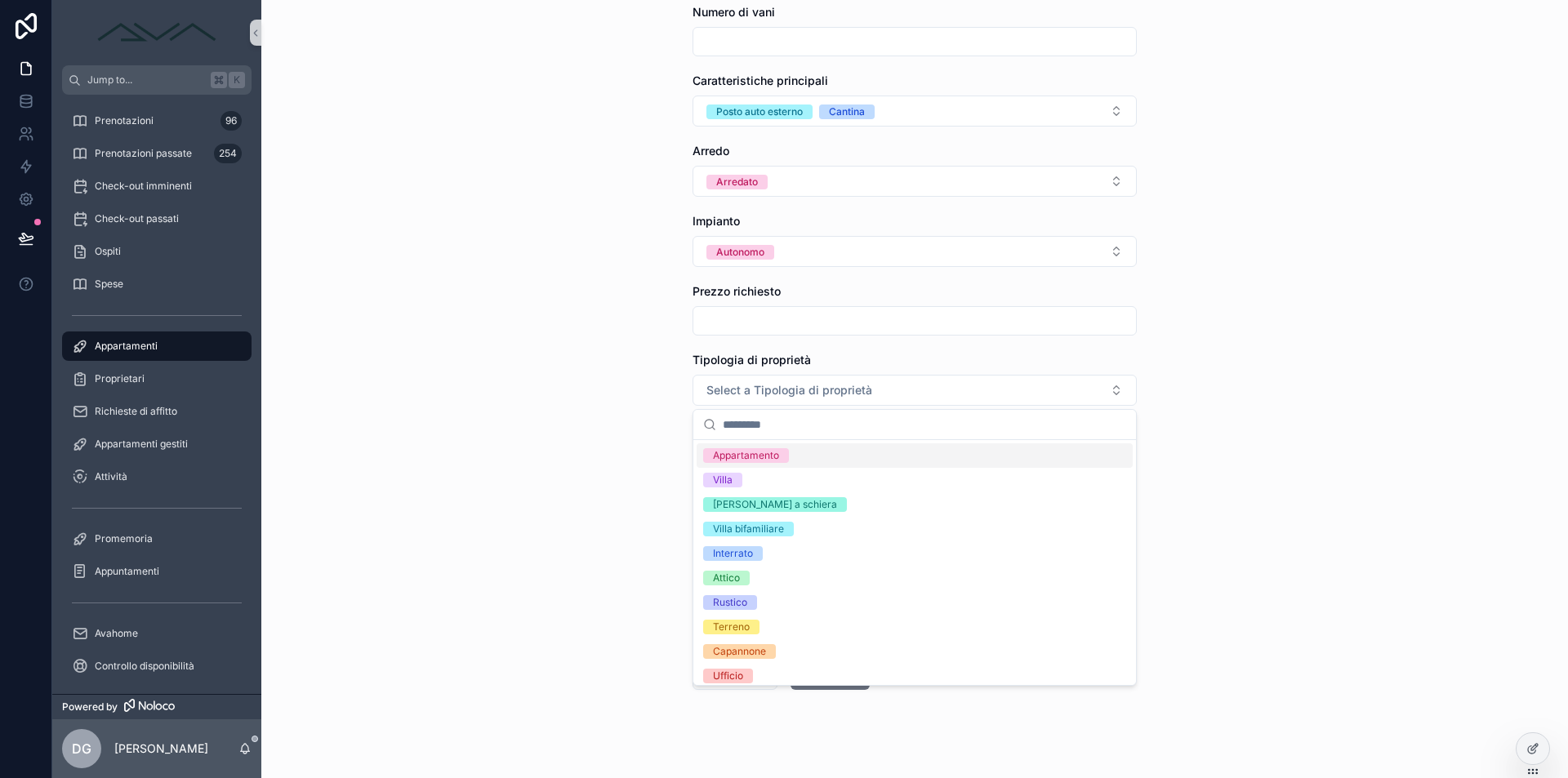
click at [756, 450] on div "Appartamento" at bounding box center [745, 456] width 66 height 14
click at [606, 455] on div "**********" at bounding box center [914, 389] width 1307 height 778
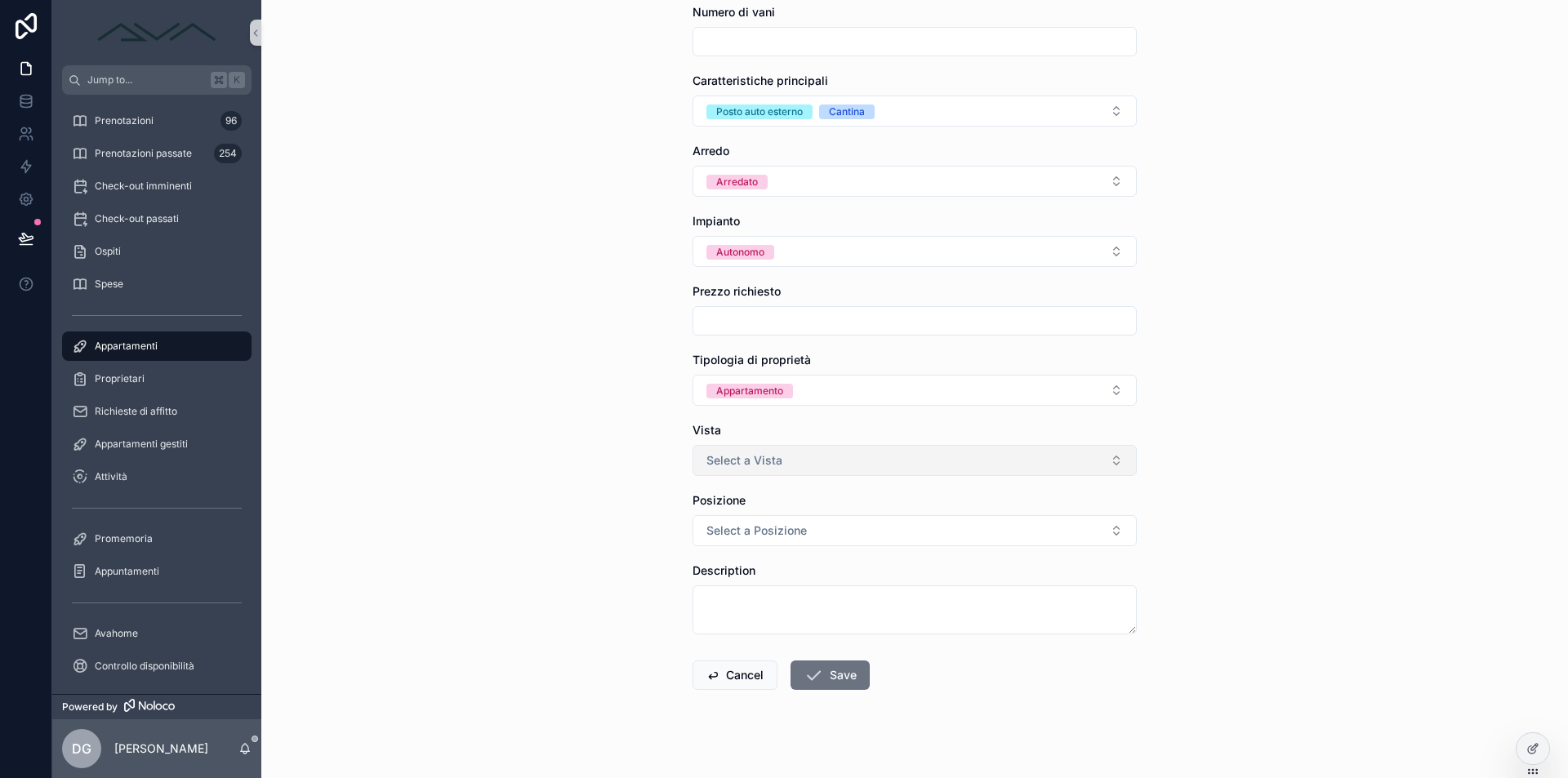
click at [800, 472] on button "Select a Vista" at bounding box center [914, 460] width 444 height 31
click at [618, 537] on div "**********" at bounding box center [914, 389] width 1307 height 778
click at [760, 525] on span "Select a Posizione" at bounding box center [756, 531] width 100 height 16
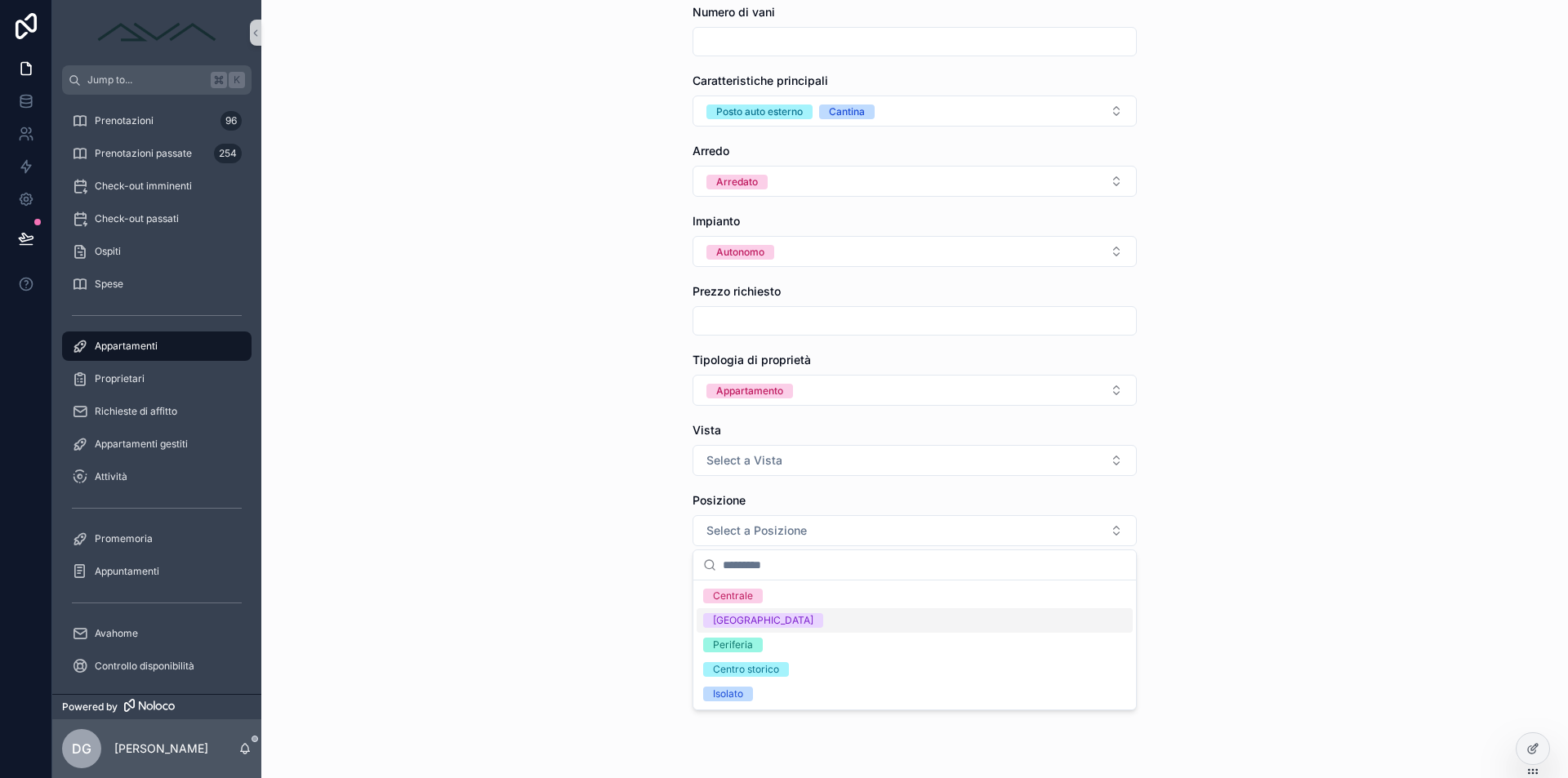
click at [789, 621] on div "[GEOGRAPHIC_DATA]" at bounding box center [914, 621] width 436 height 24
click at [786, 702] on div "Isolato" at bounding box center [914, 694] width 436 height 24
click at [591, 586] on div "**********" at bounding box center [914, 389] width 1307 height 778
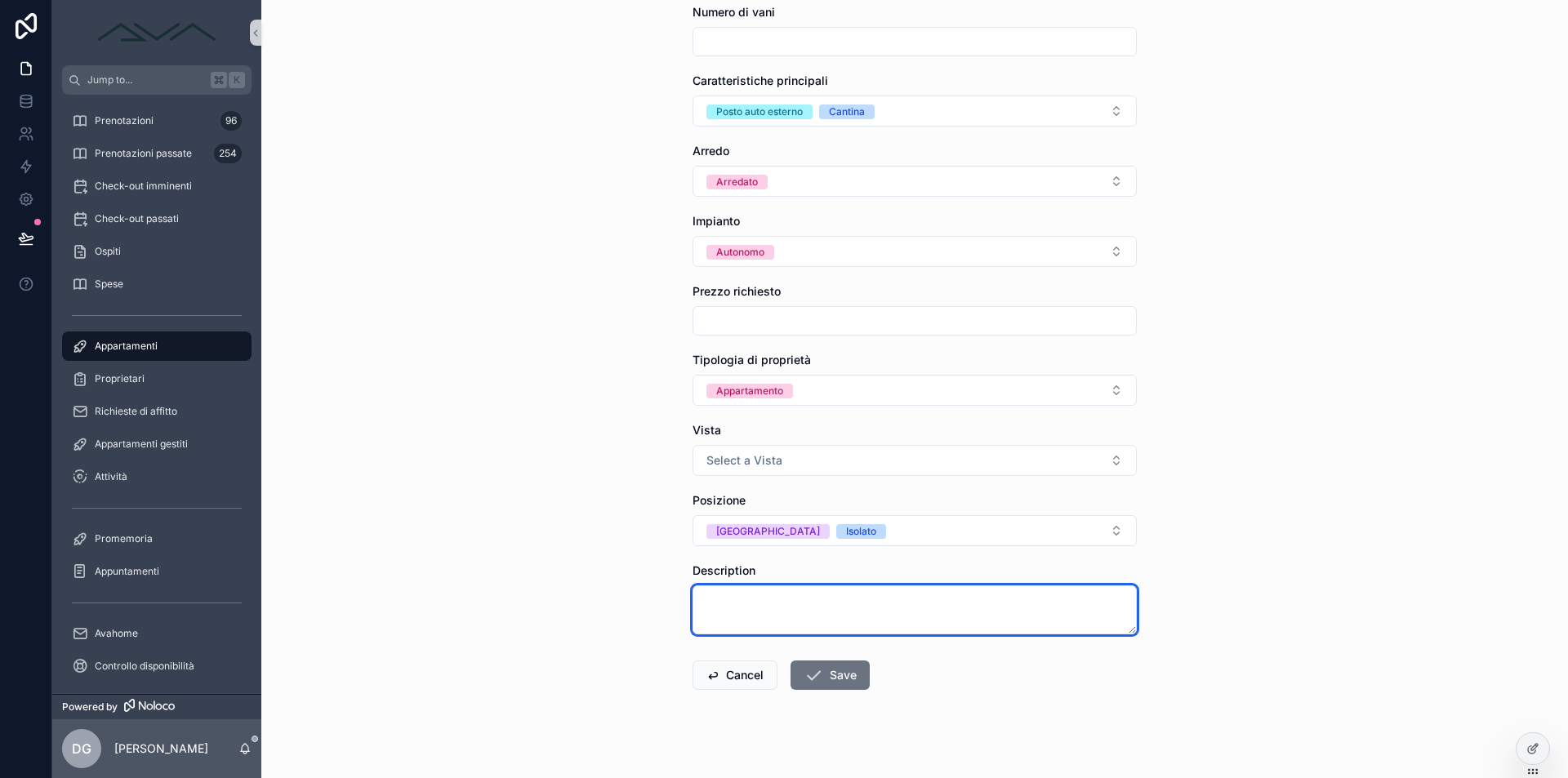
click at [799, 599] on textarea "scrollable content" at bounding box center [914, 610] width 444 height 49
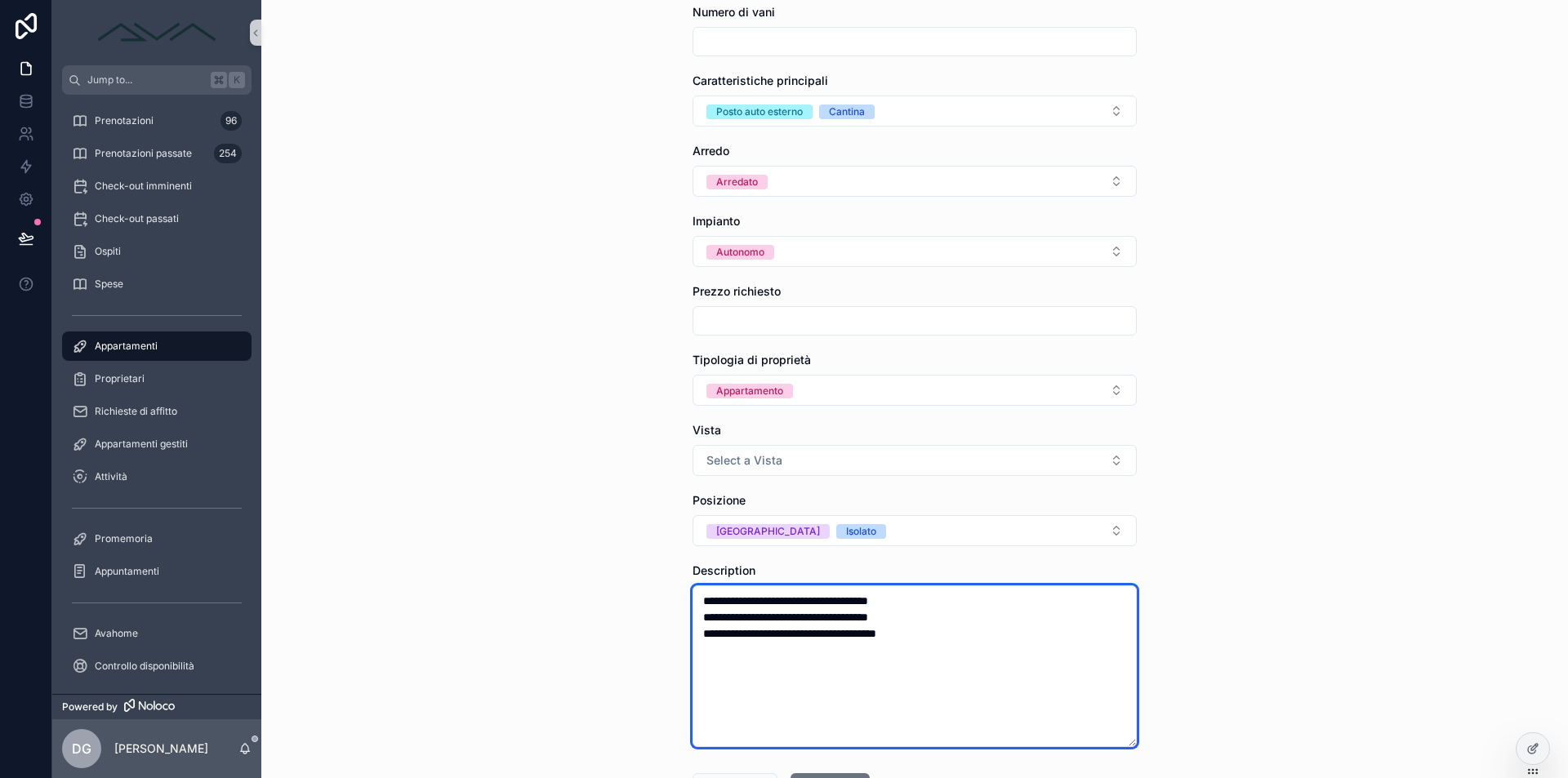
scroll to position [1105, 0]
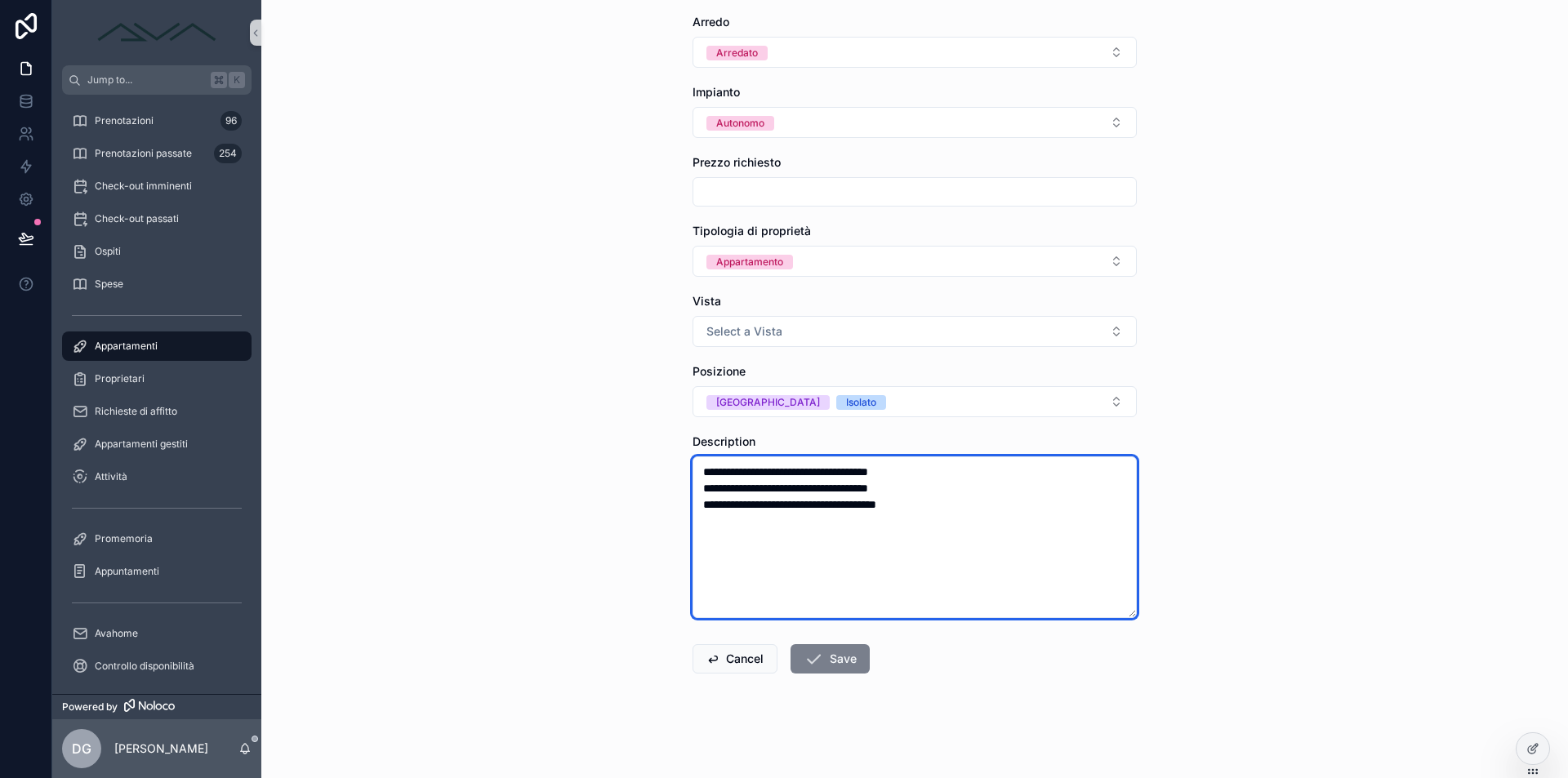
type textarea "**********"
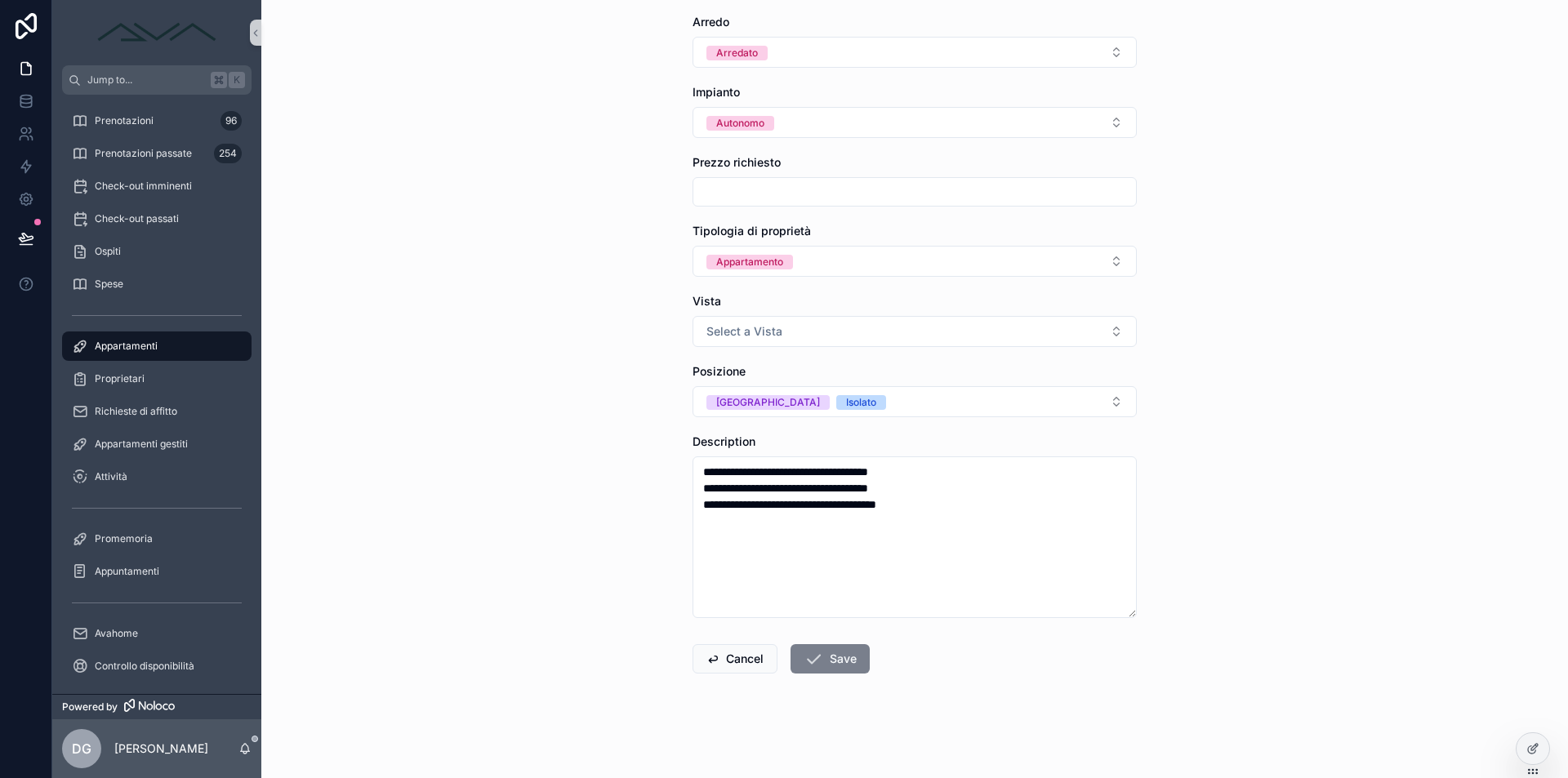
click at [804, 664] on icon "scrollable content" at bounding box center [813, 659] width 20 height 20
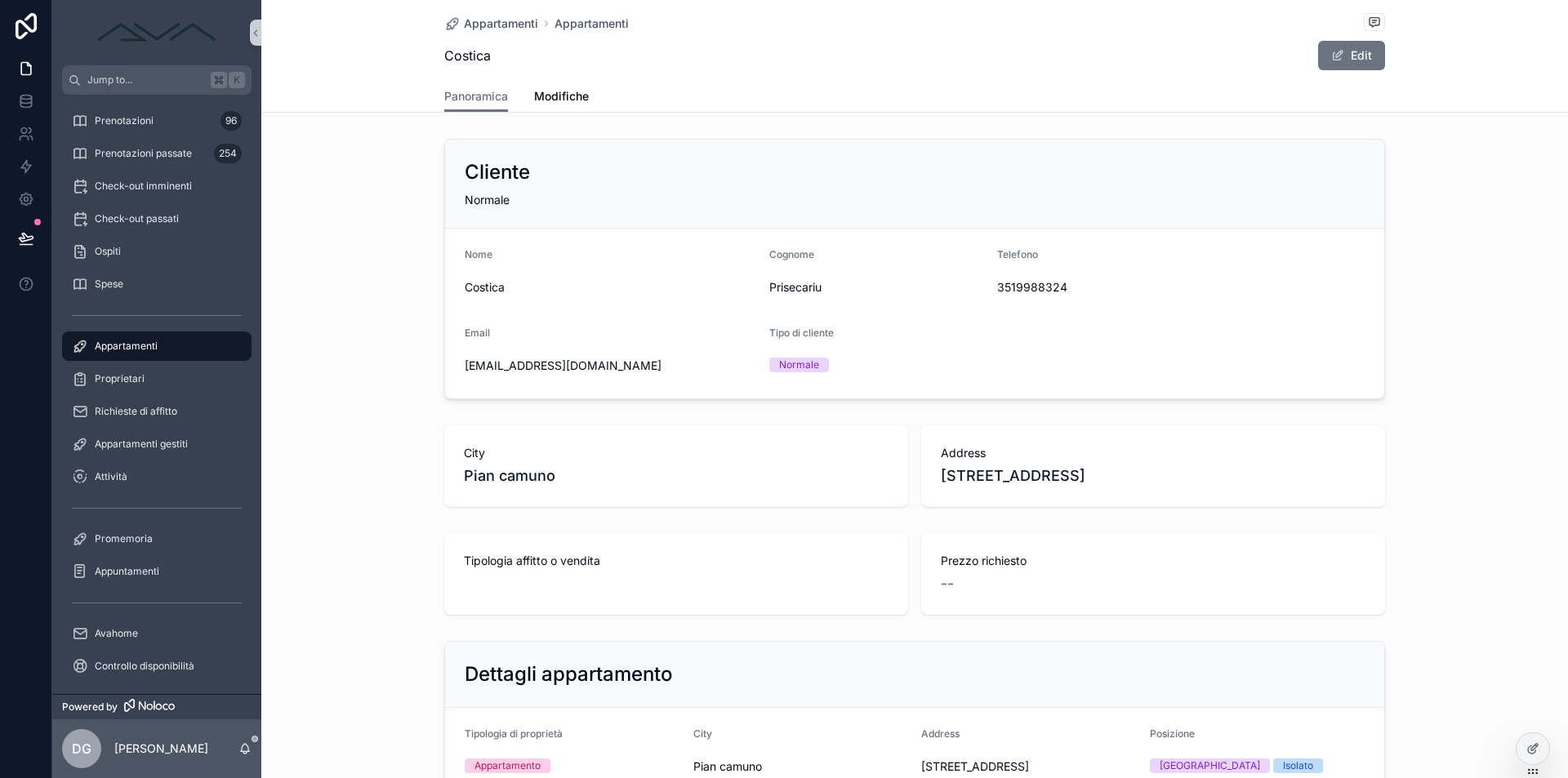
scroll to position [818, 0]
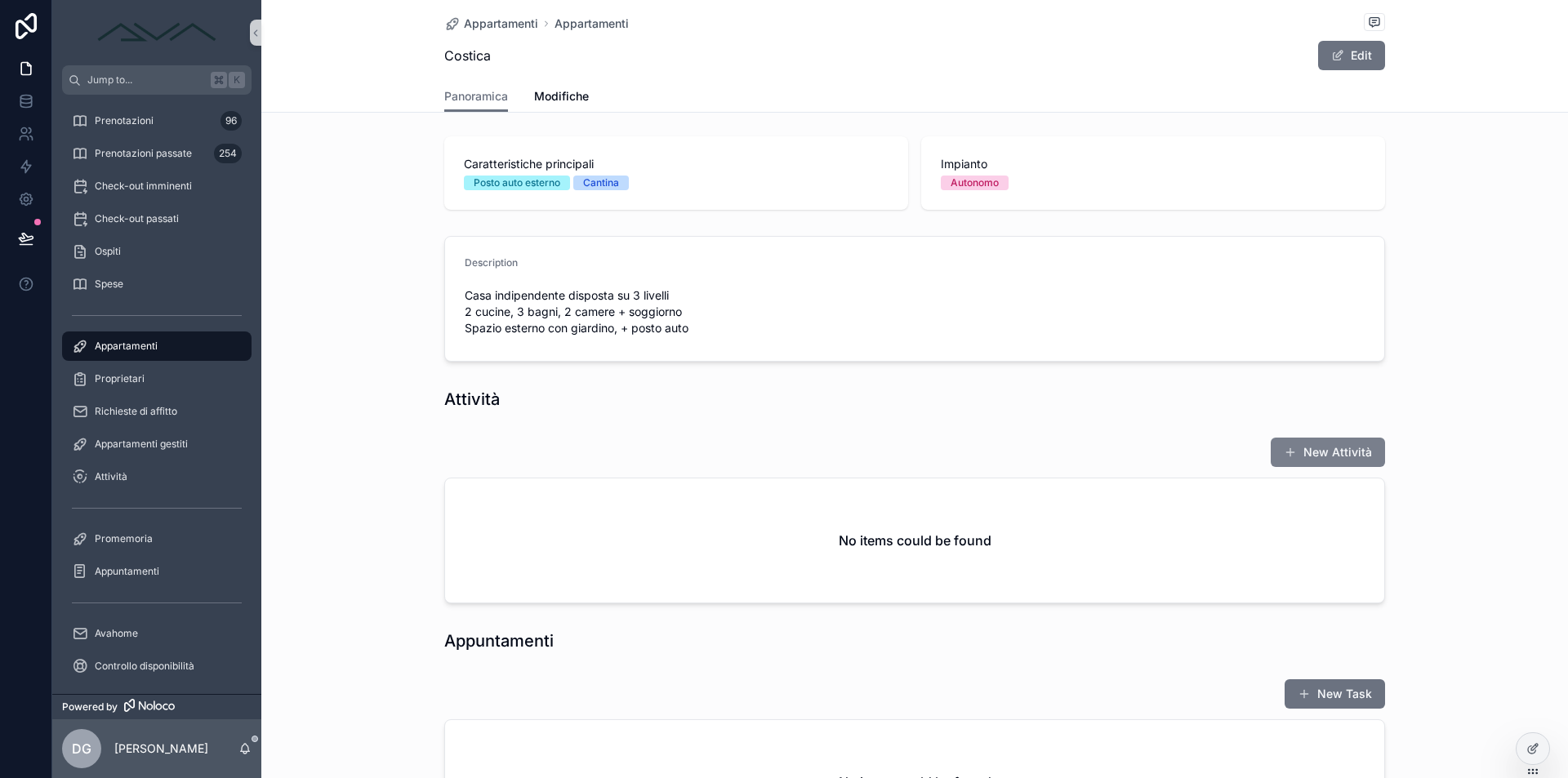
click at [1342, 451] on button "New Attività" at bounding box center [1327, 452] width 114 height 30
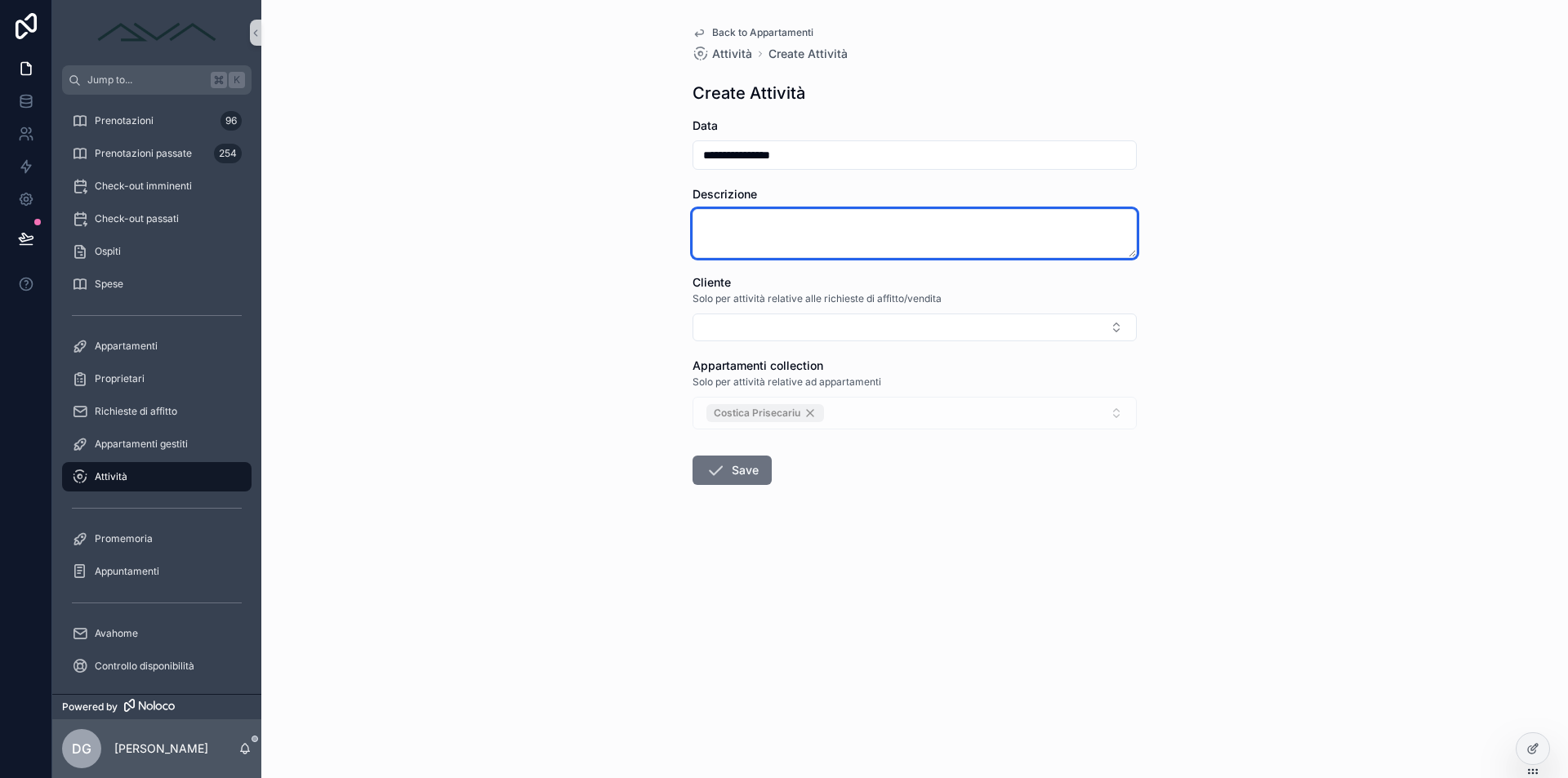
click at [857, 223] on textarea "scrollable content" at bounding box center [914, 233] width 444 height 49
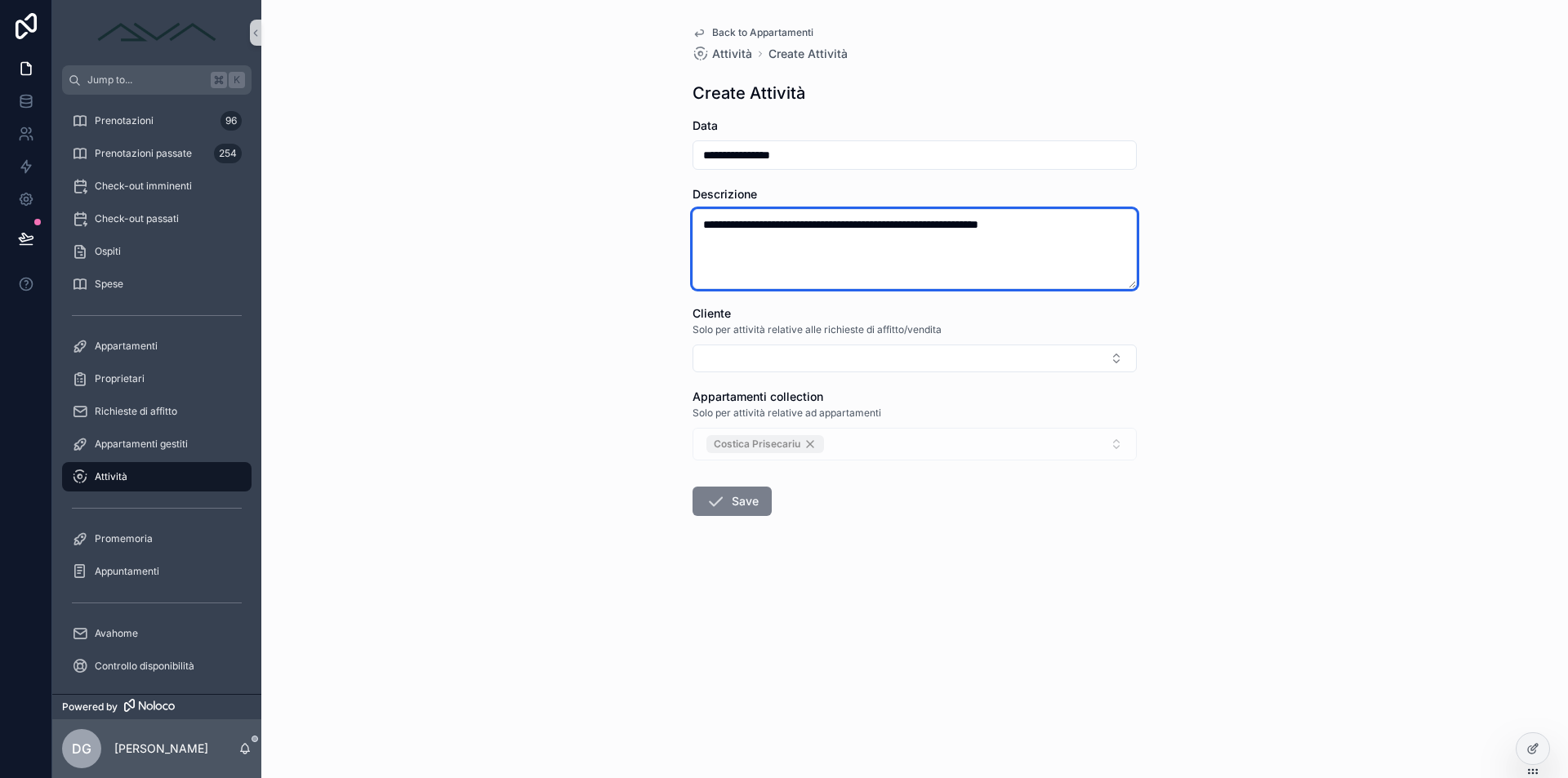
type textarea "**********"
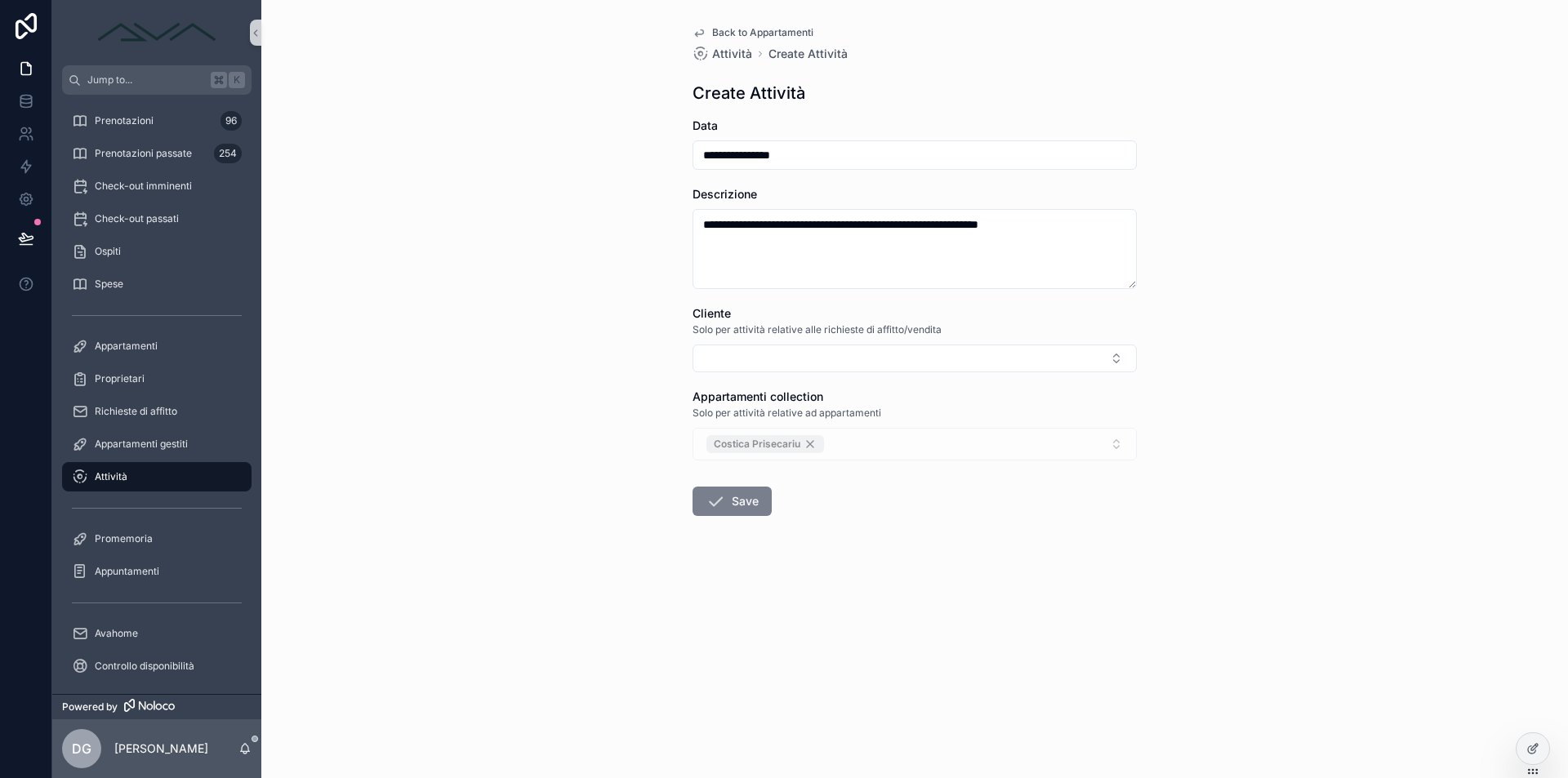
click at [741, 503] on button "Save" at bounding box center [732, 501] width 80 height 30
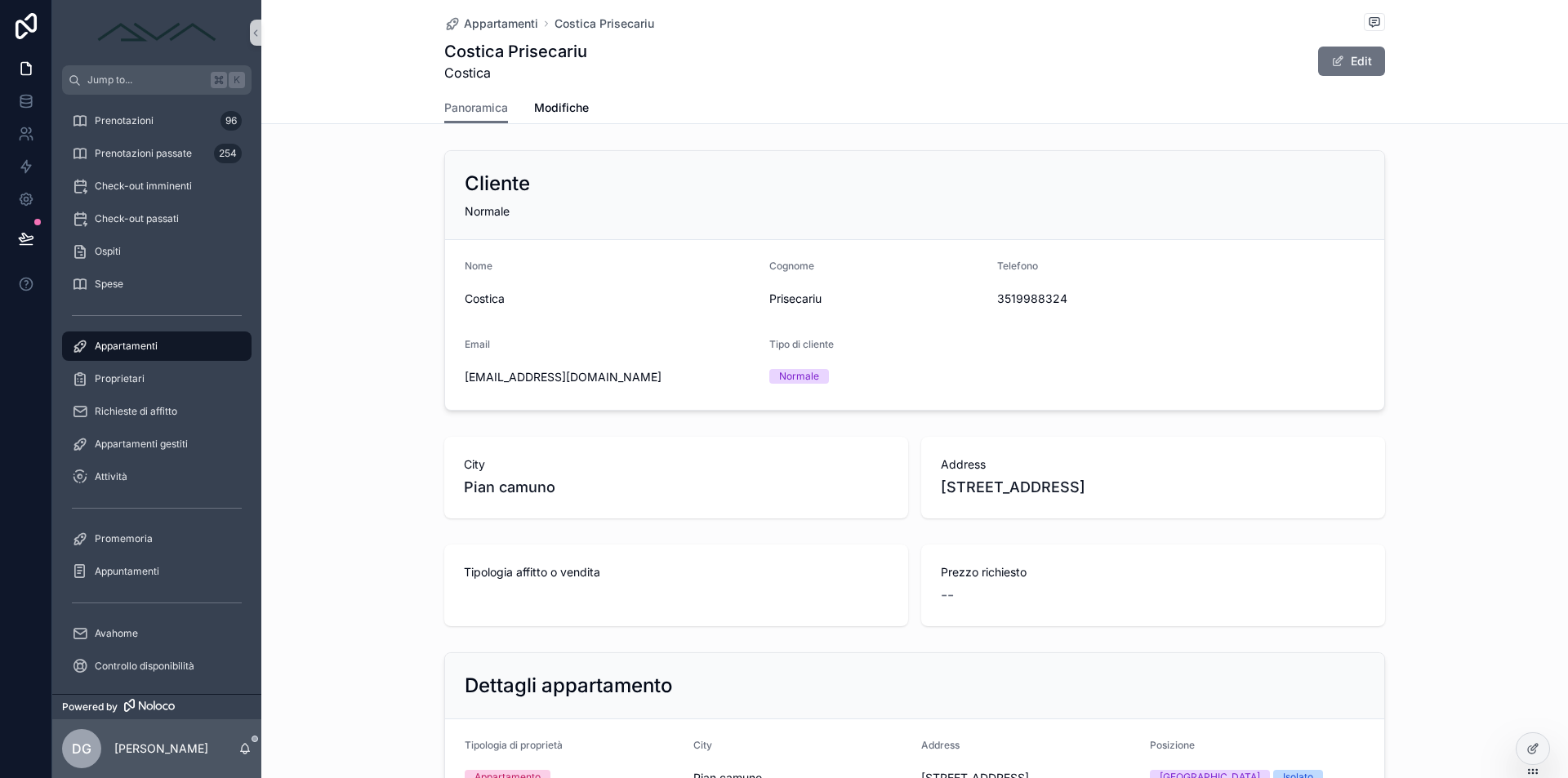
scroll to position [1007, 0]
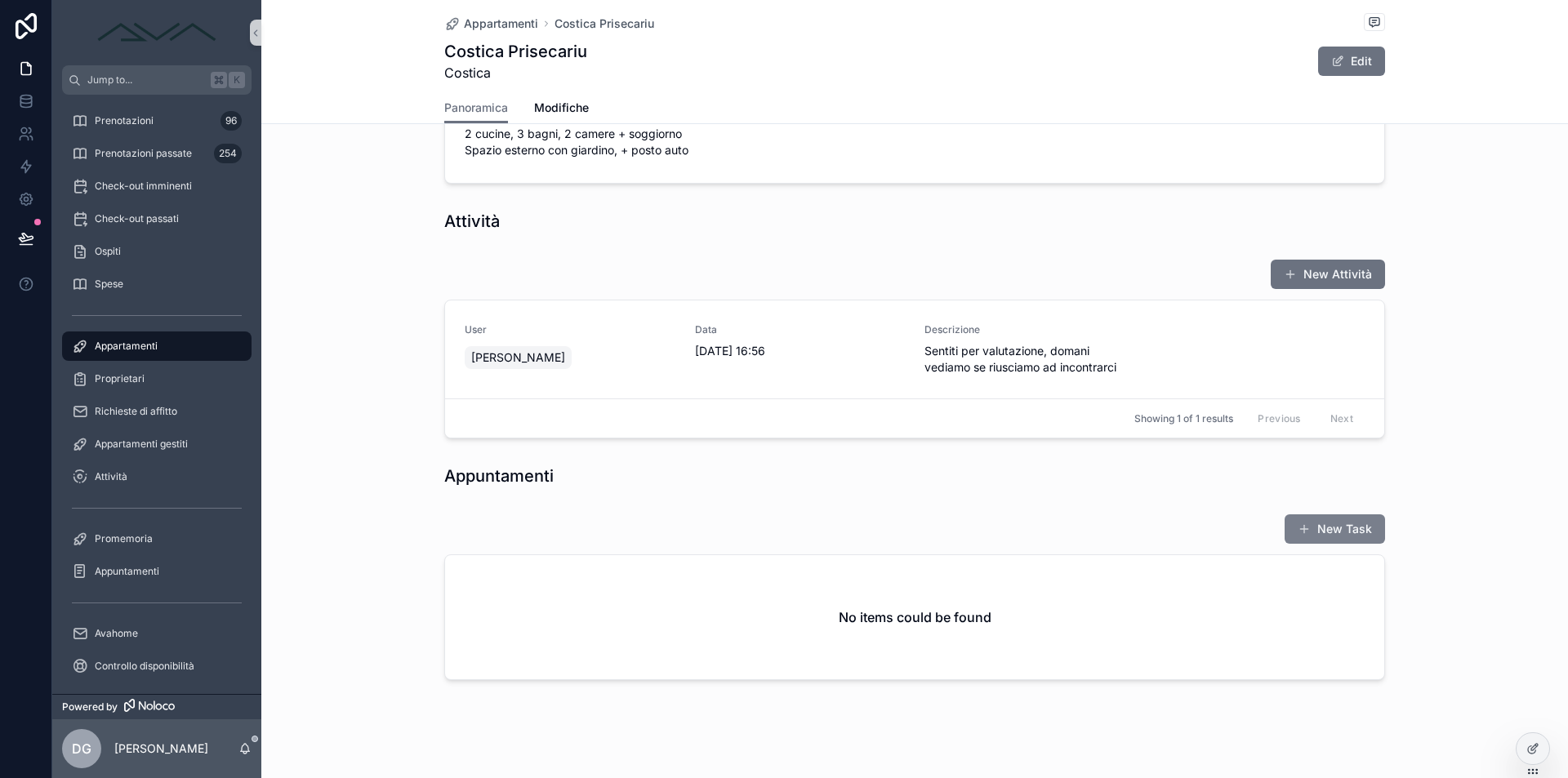
click at [1321, 521] on button "New Task" at bounding box center [1334, 529] width 100 height 30
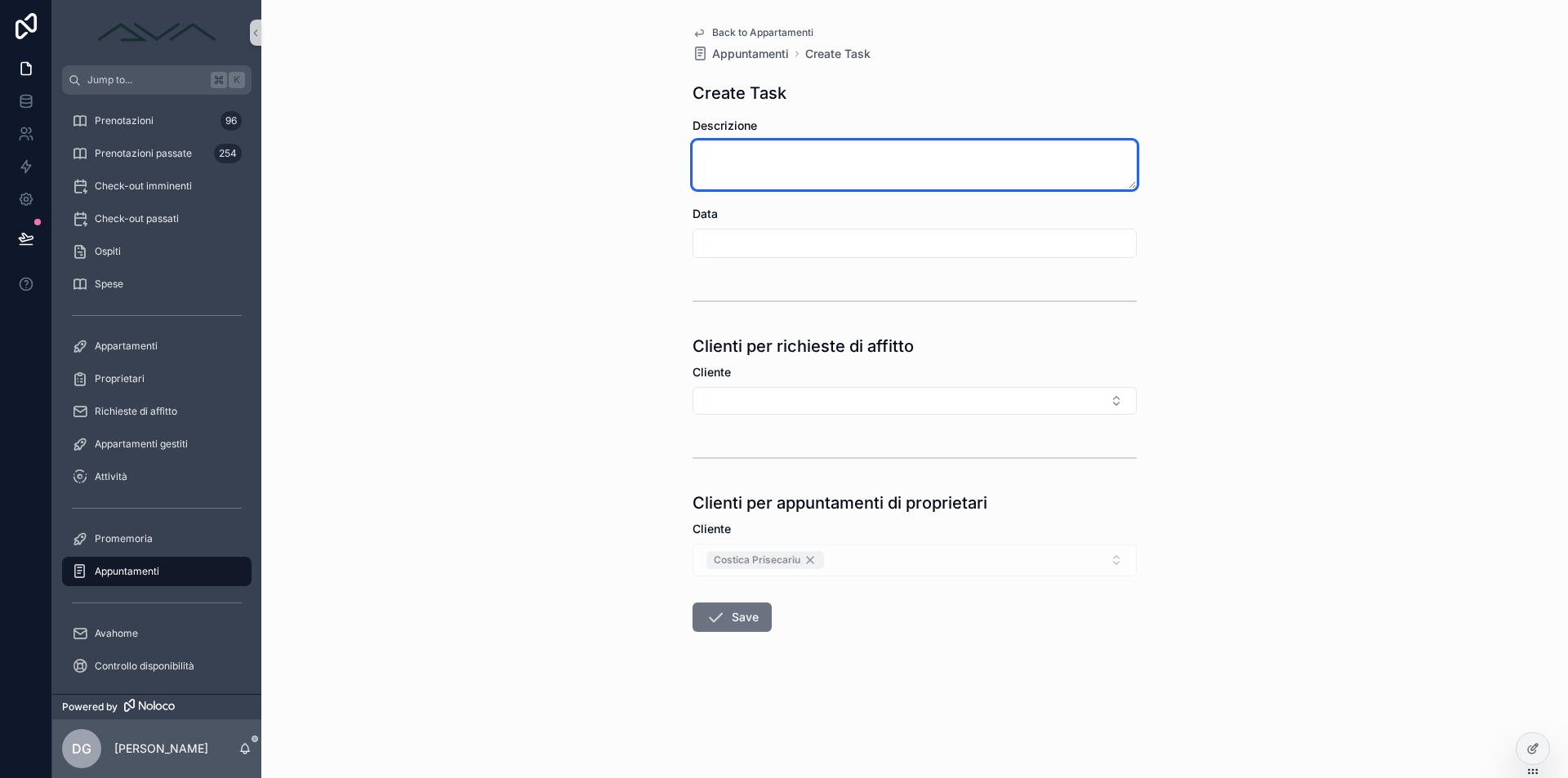
click at [777, 176] on textarea "scrollable content" at bounding box center [914, 165] width 444 height 49
type textarea "**********"
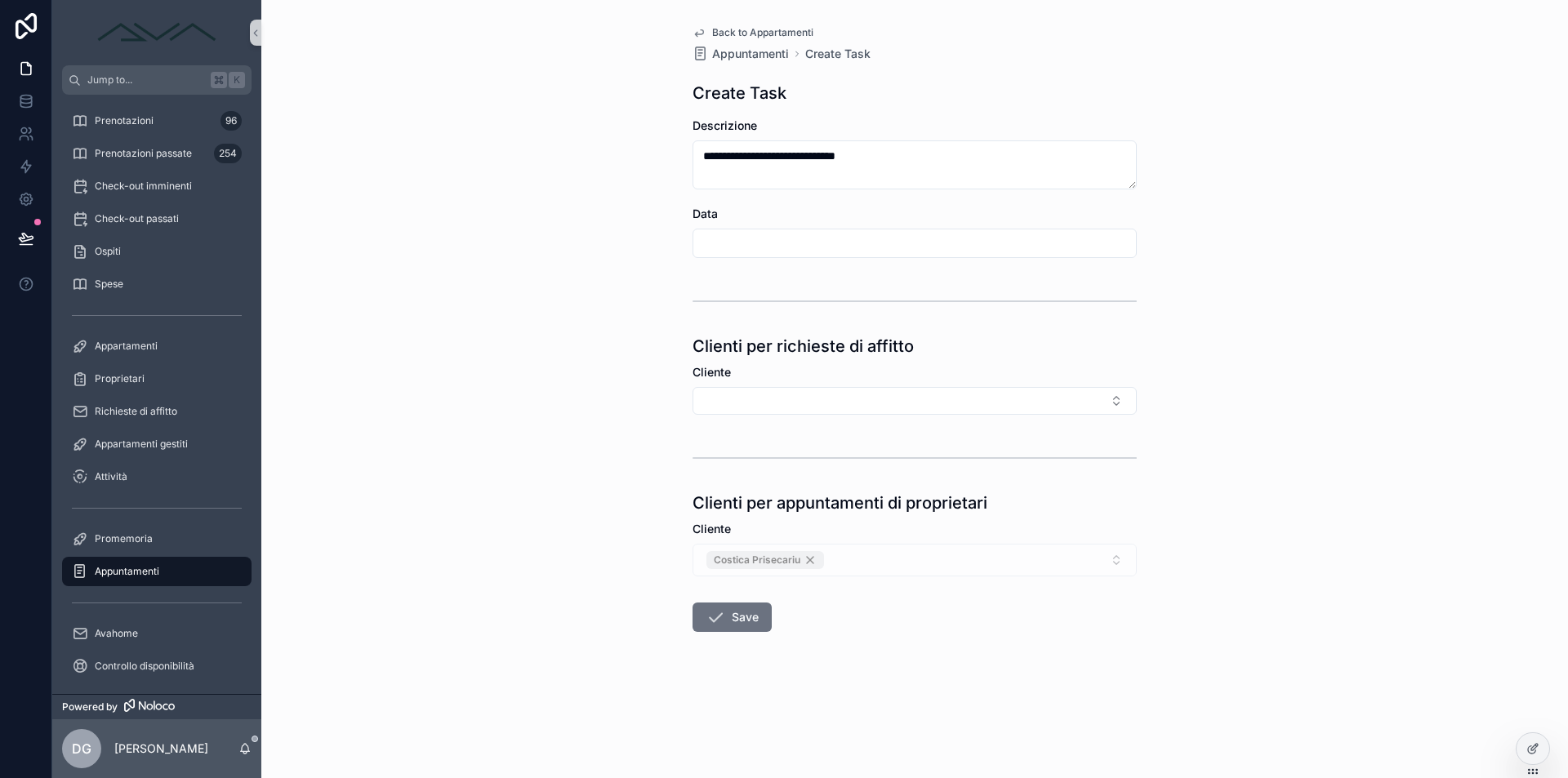
click at [710, 240] on input "scrollable content" at bounding box center [914, 242] width 442 height 23
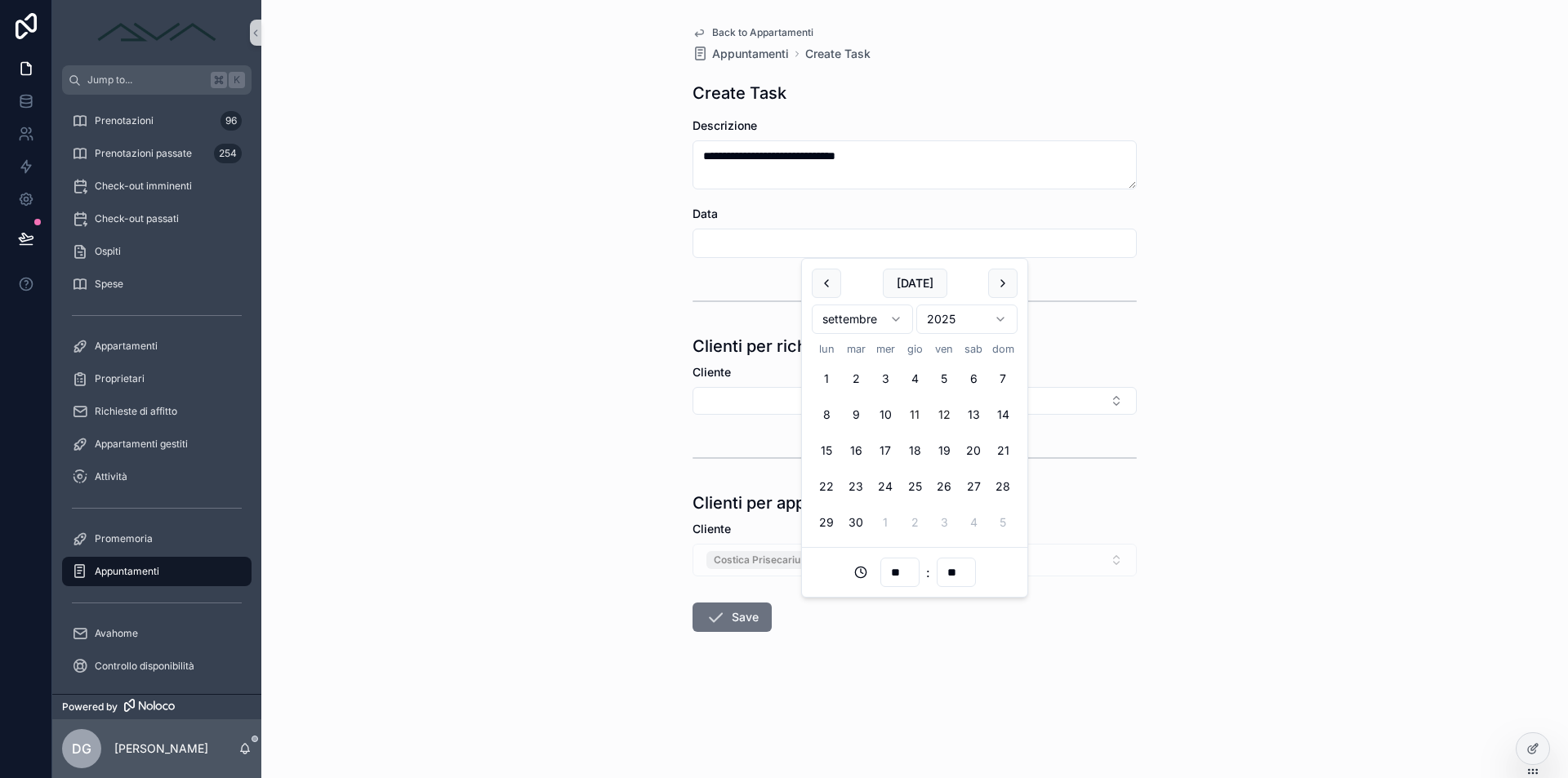
click at [944, 416] on button "12" at bounding box center [943, 414] width 30 height 30
type input "**********"
click at [638, 342] on div "**********" at bounding box center [914, 389] width 1307 height 778
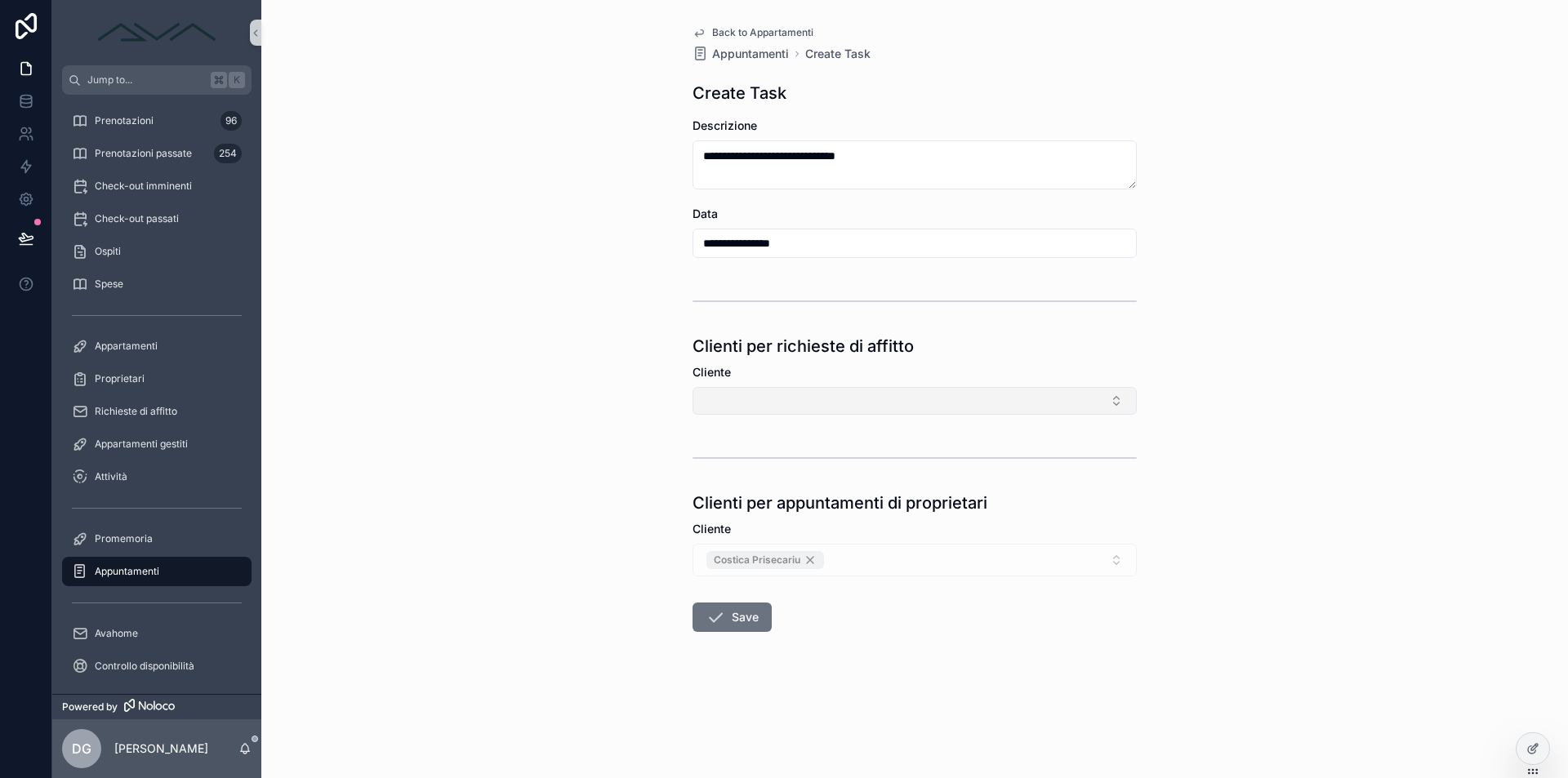
click at [739, 390] on button "Select Button" at bounding box center [914, 401] width 444 height 28
click at [628, 376] on div "**********" at bounding box center [914, 389] width 1307 height 778
click at [741, 612] on button "Save" at bounding box center [732, 617] width 80 height 30
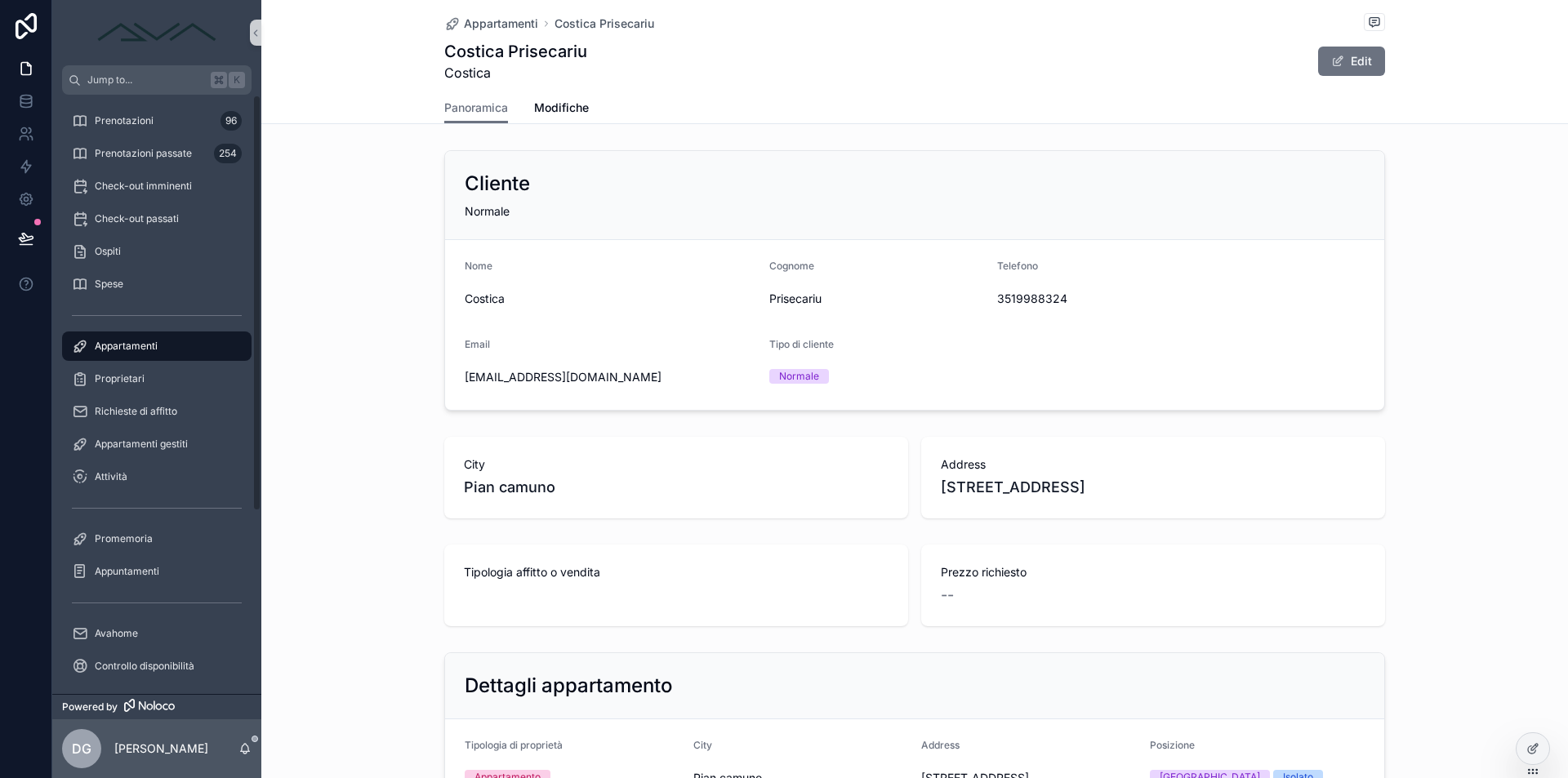
click at [99, 346] on span "Appartamenti" at bounding box center [127, 346] width 63 height 13
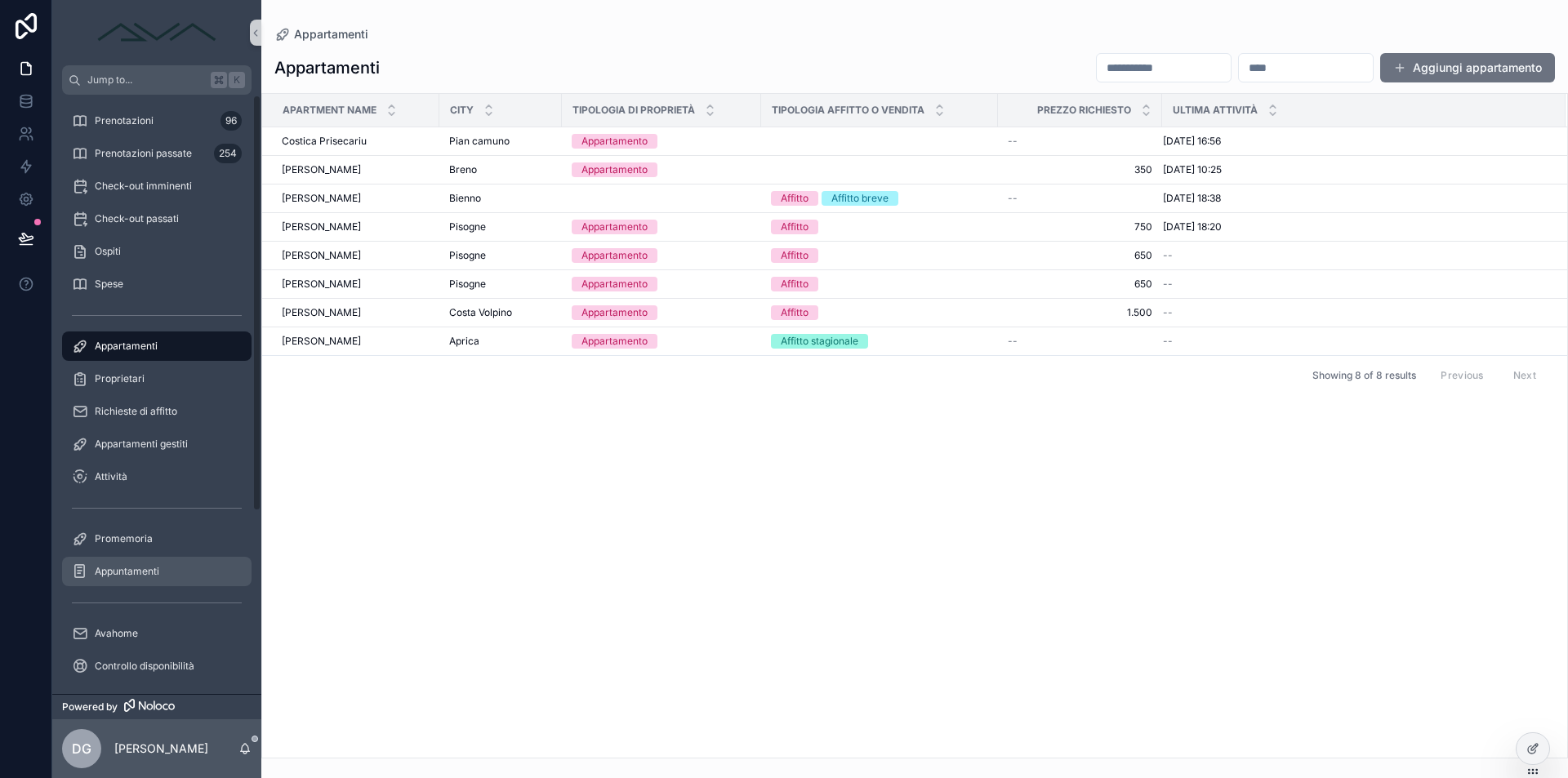
click at [146, 568] on span "Appuntamenti" at bounding box center [127, 572] width 64 height 13
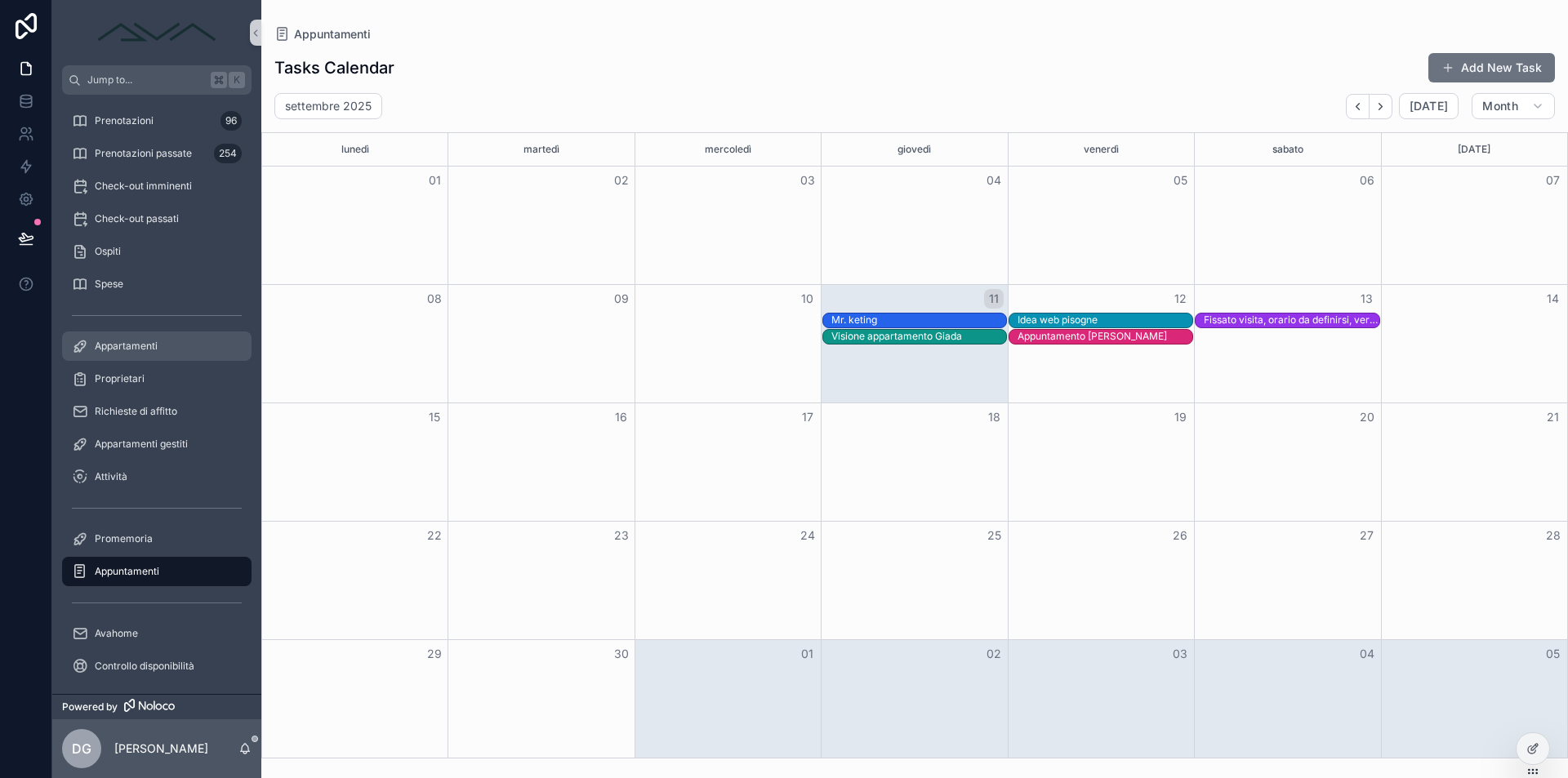
click at [143, 339] on div "Appartamenti" at bounding box center [156, 346] width 170 height 26
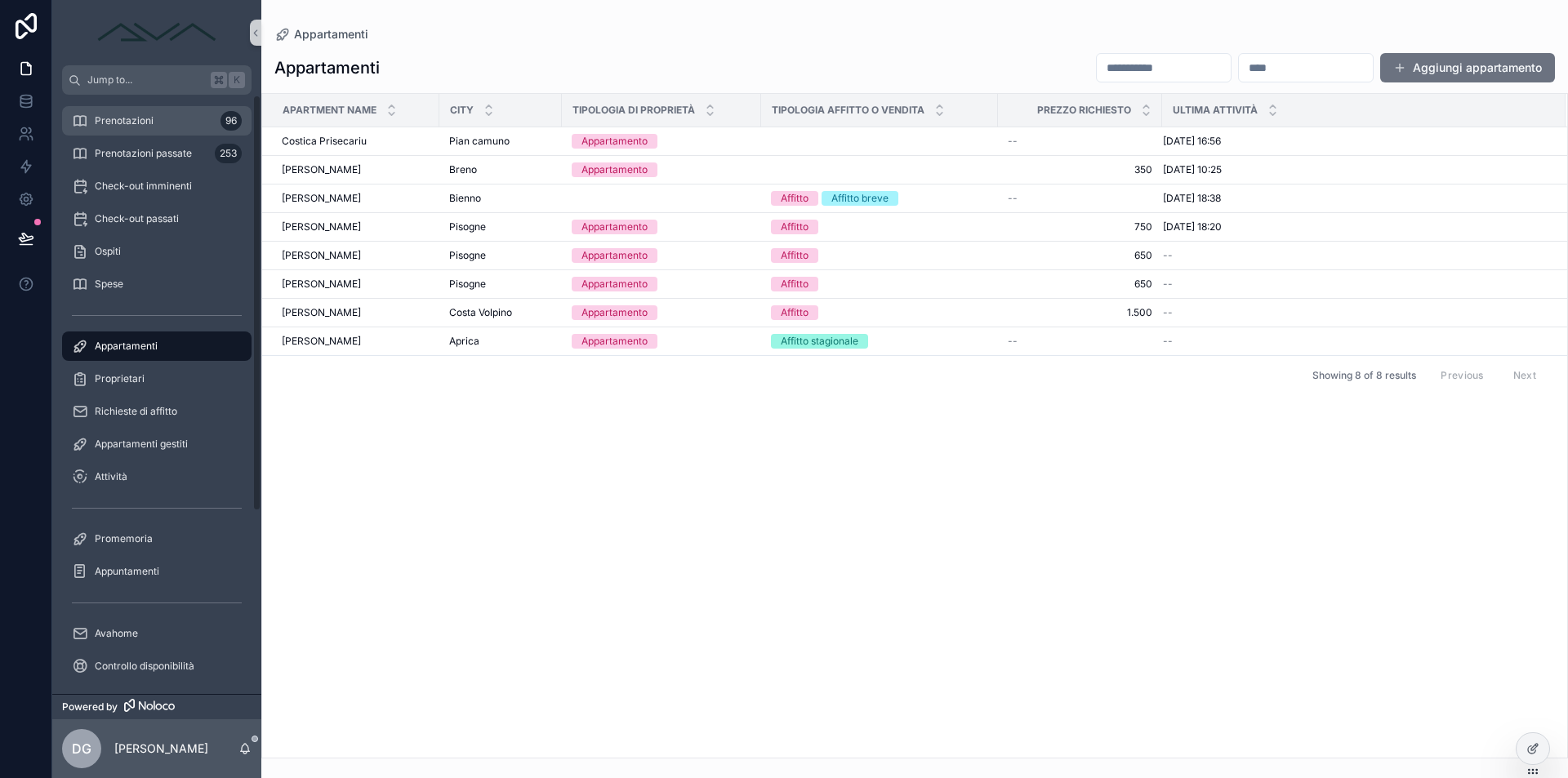
click at [130, 128] on div "Prenotazioni 96" at bounding box center [156, 120] width 170 height 26
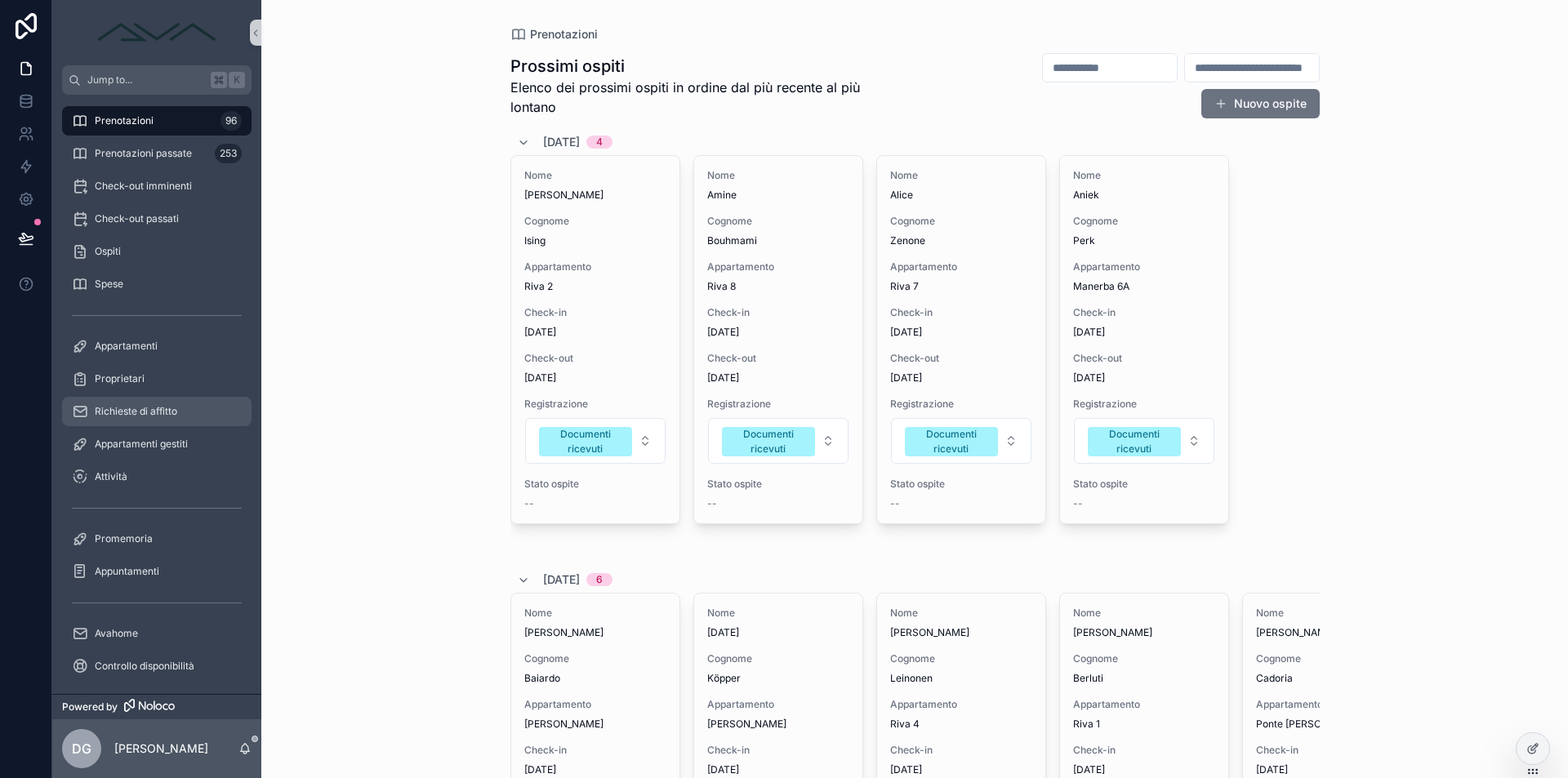
click at [150, 422] on div "Richieste di affitto" at bounding box center [156, 412] width 170 height 26
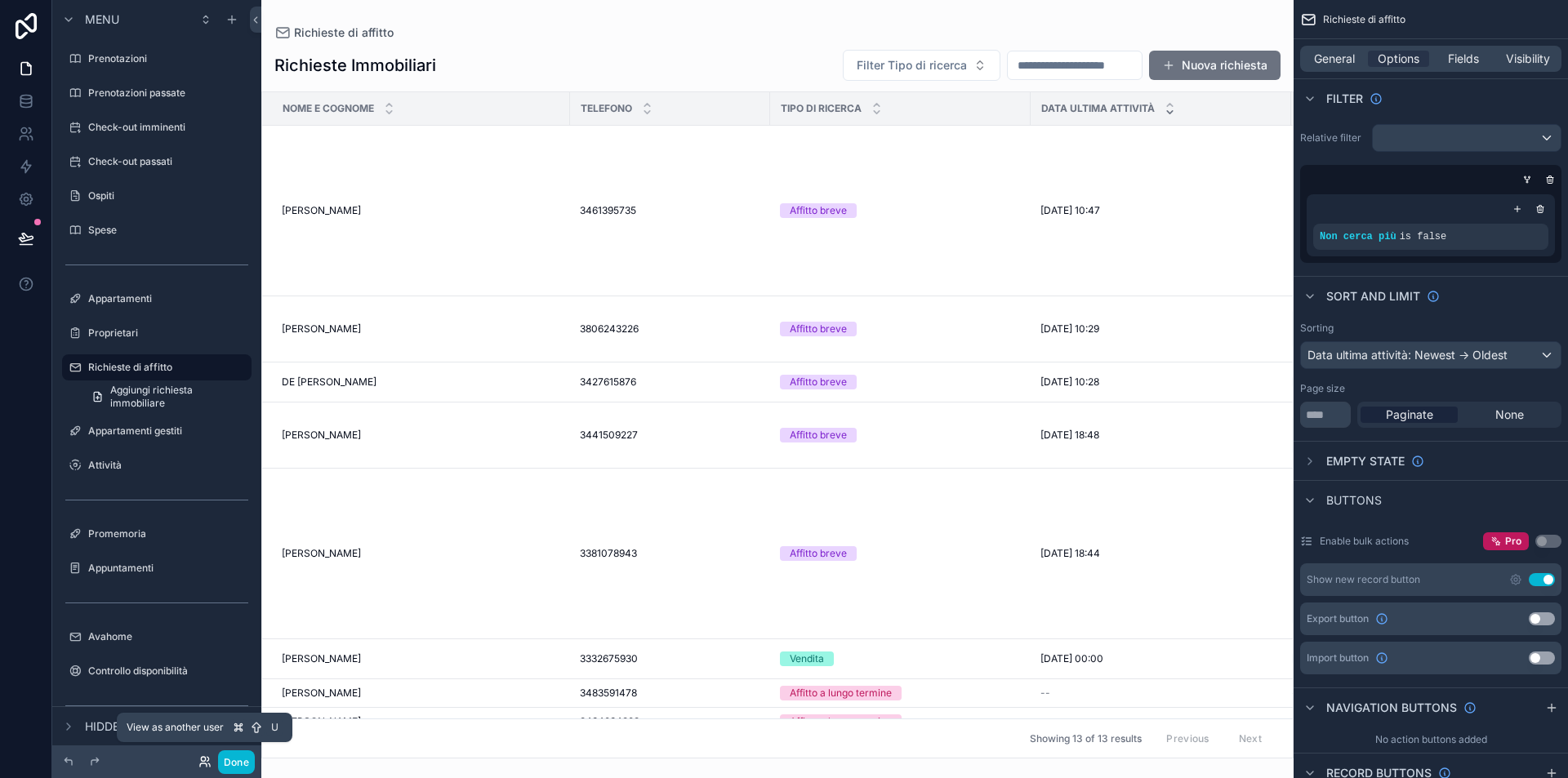
click at [206, 767] on icon at bounding box center [203, 765] width 6 height 4
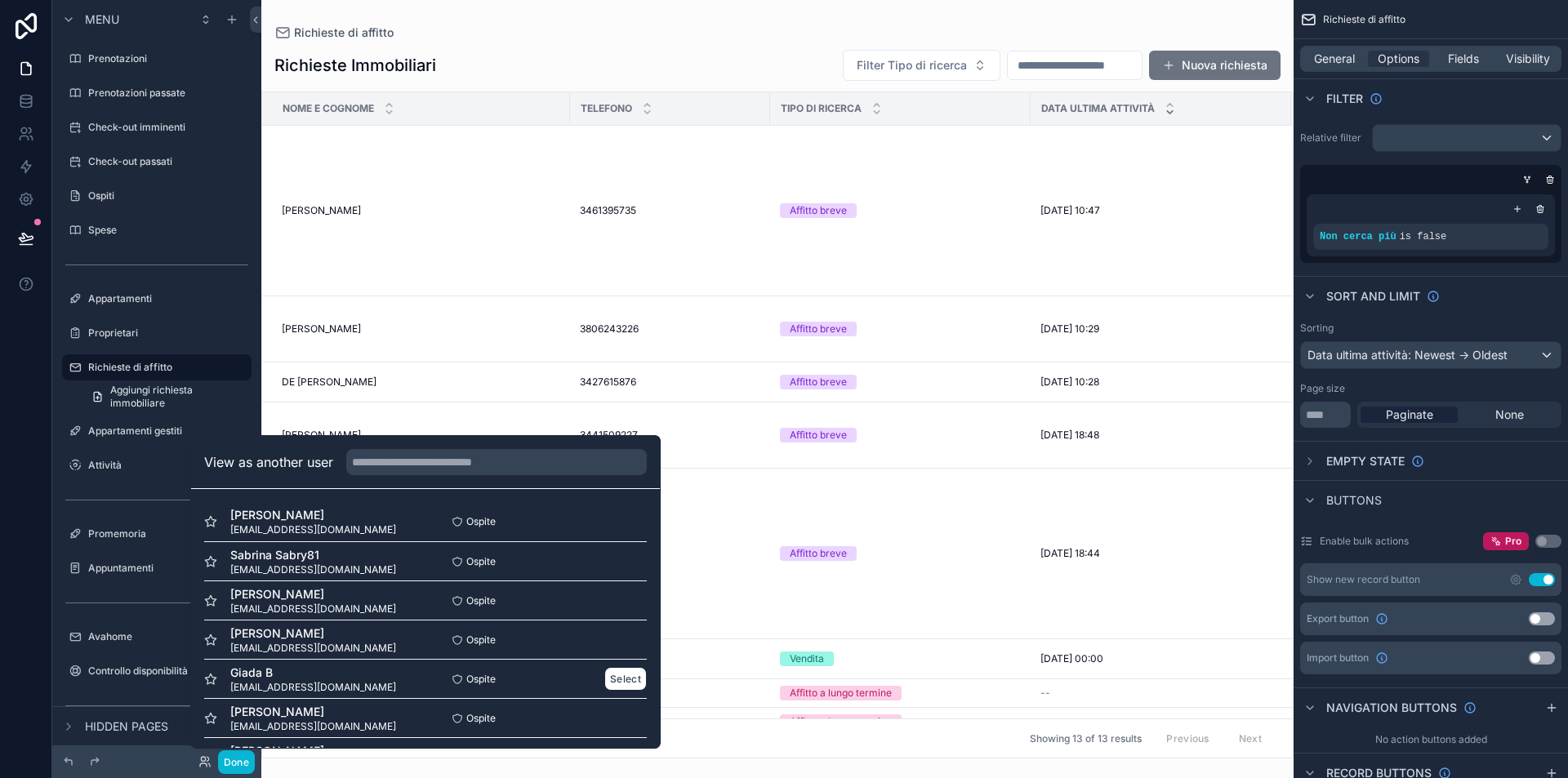
scroll to position [120, 0]
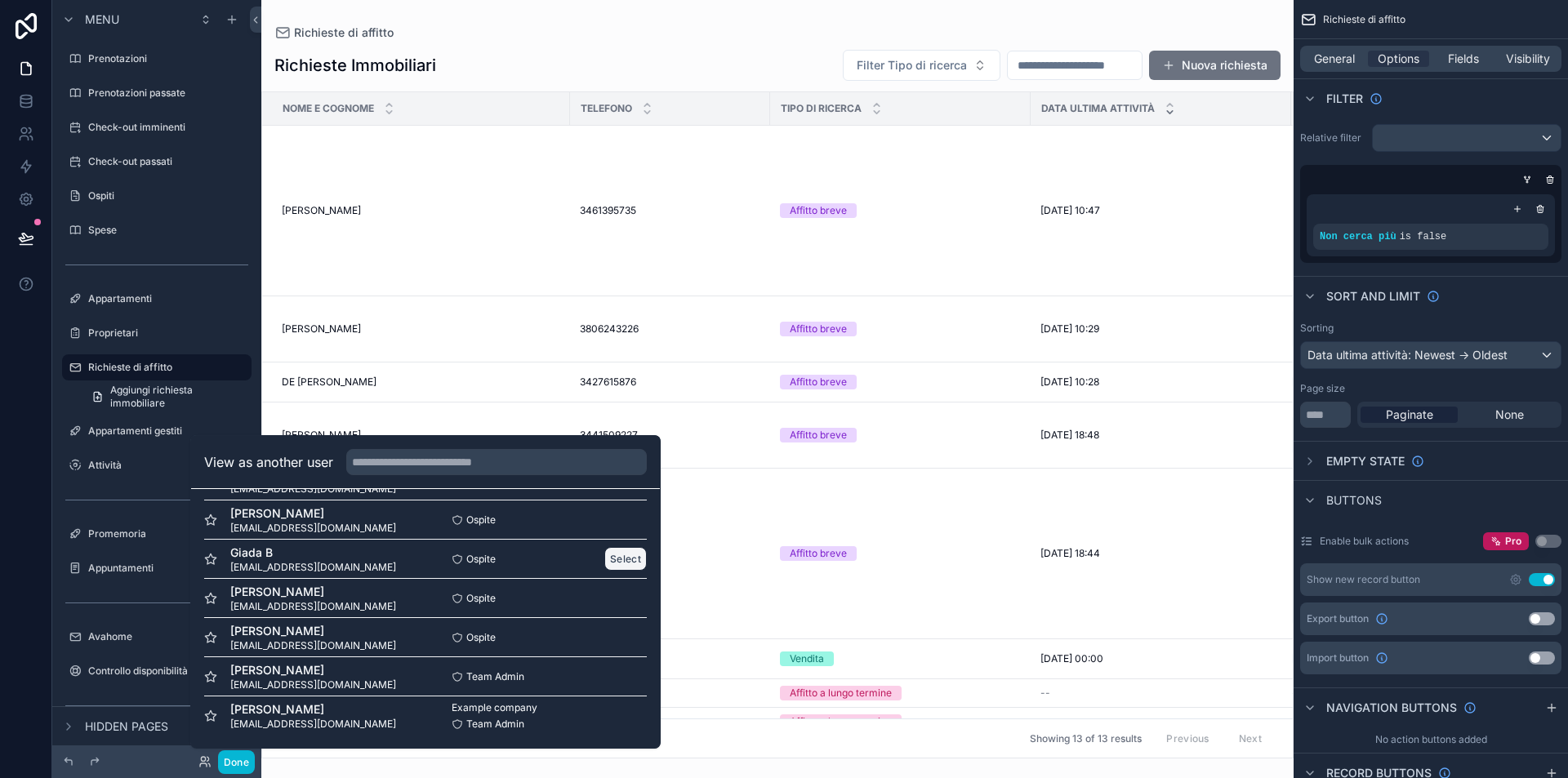
click at [625, 561] on button "Select" at bounding box center [625, 559] width 43 height 24
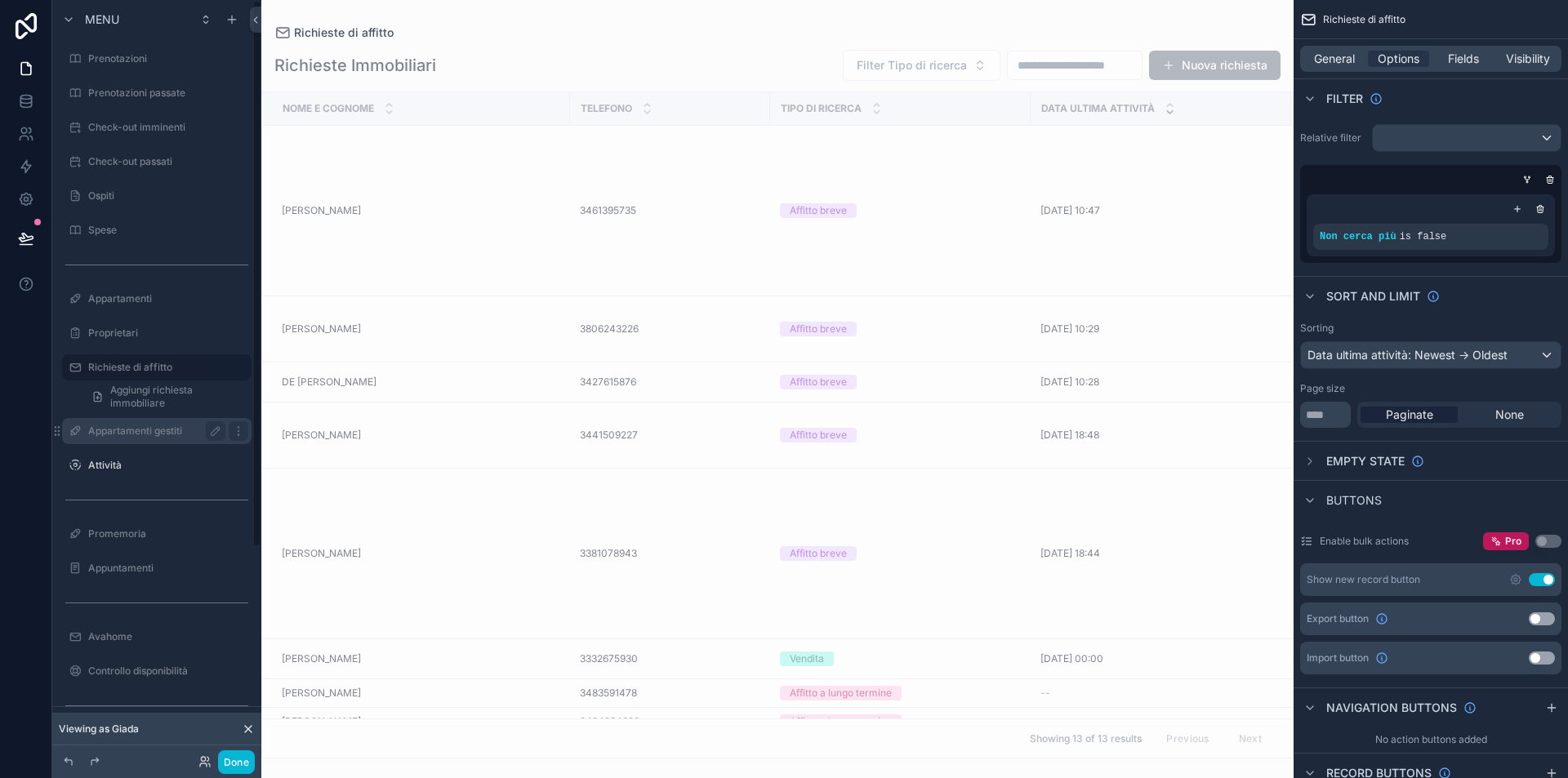
scroll to position [293, 0]
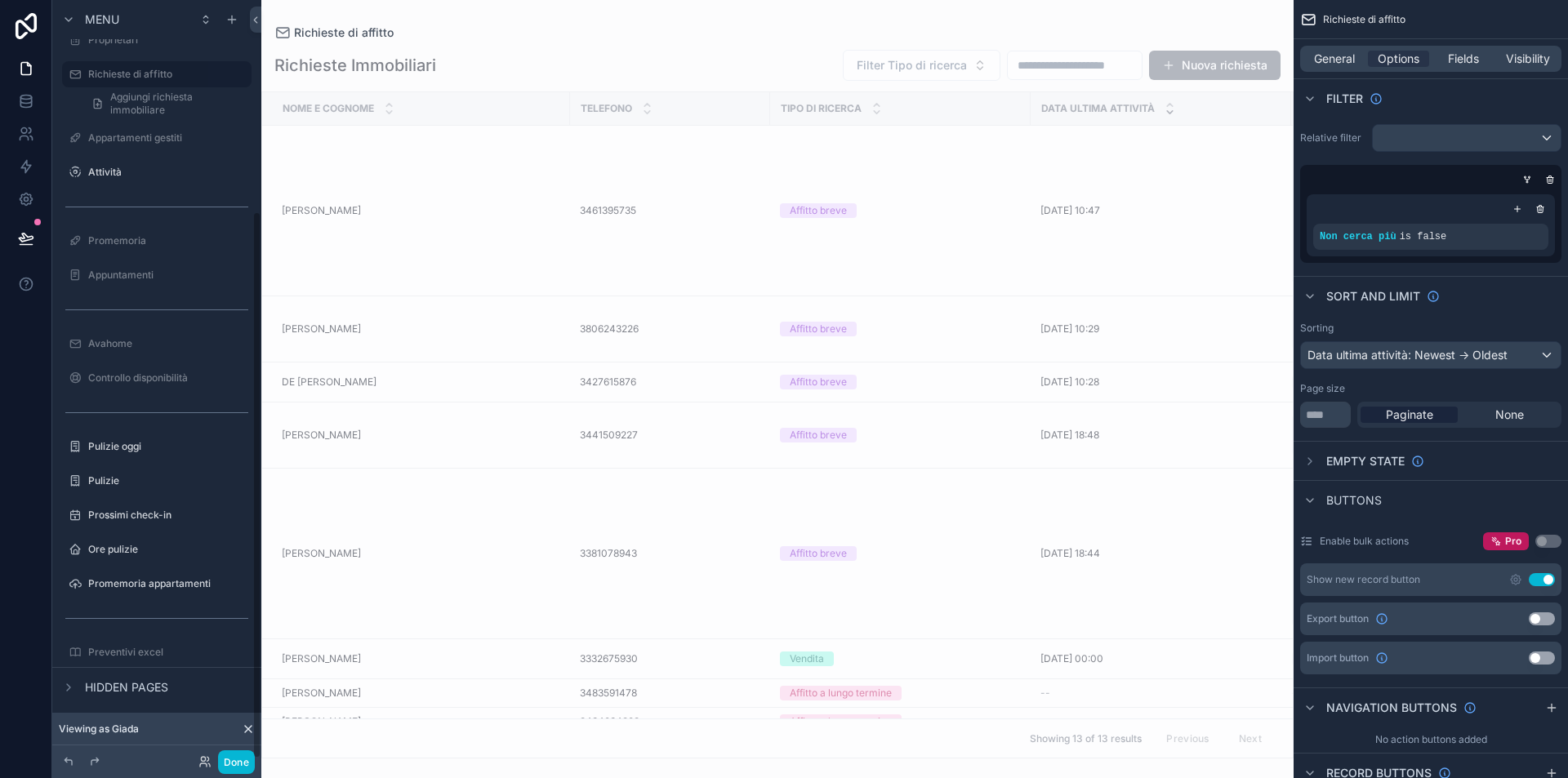
click at [139, 155] on div "scrollable content" at bounding box center [156, 155] width 209 height 4
click at [141, 170] on label "Attività" at bounding box center [154, 172] width 130 height 13
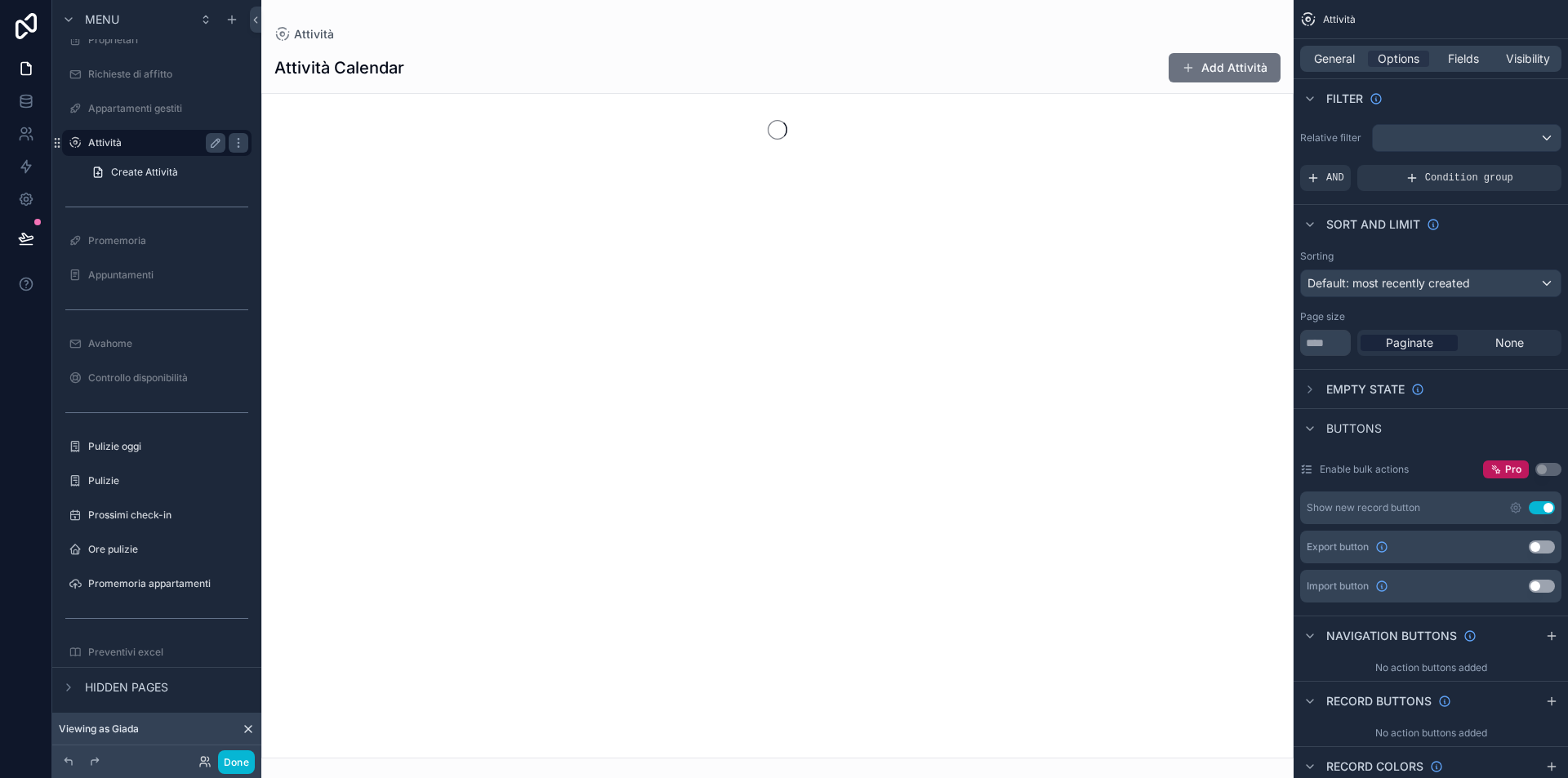
scroll to position [39, 0]
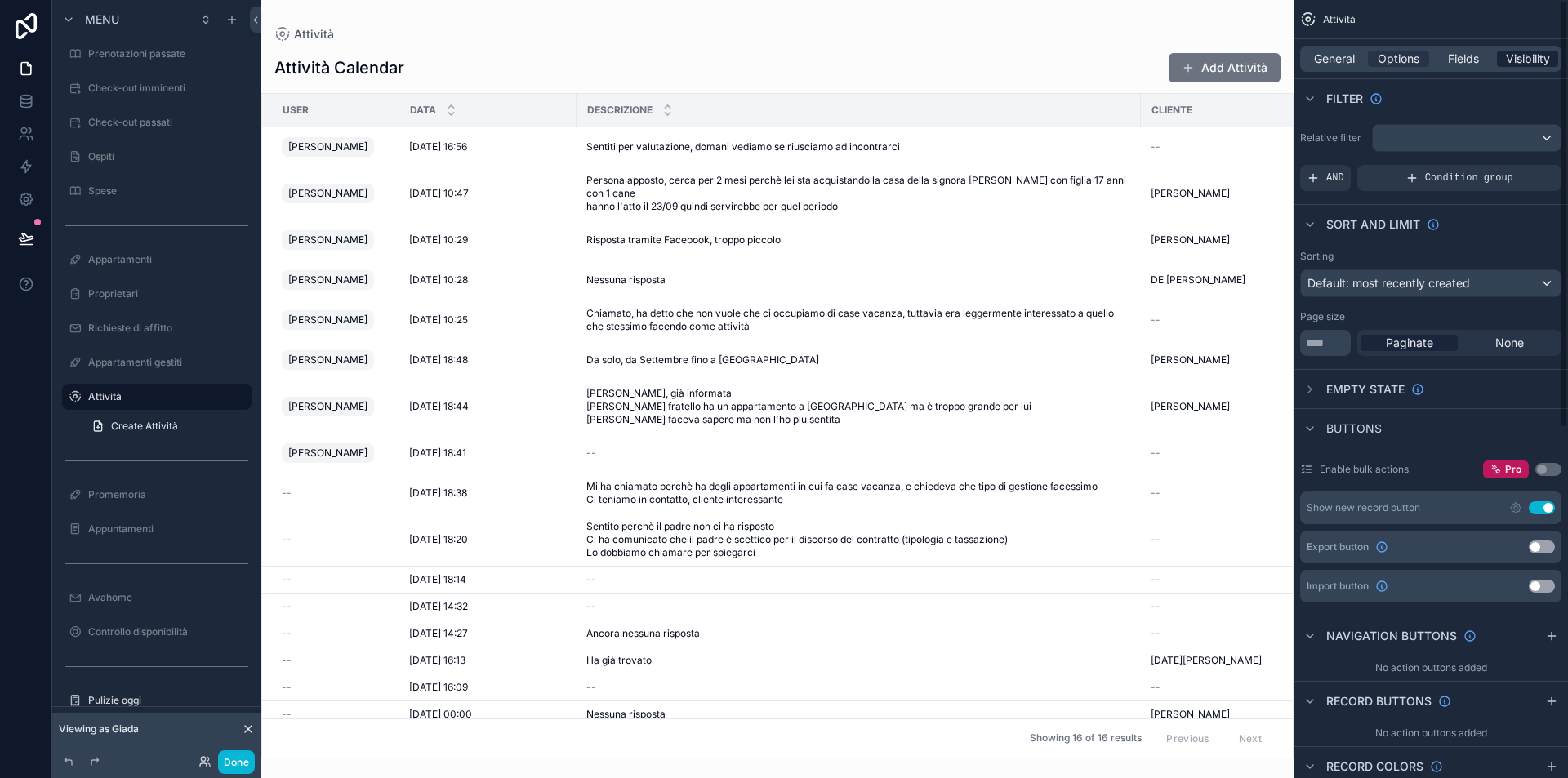
click at [1518, 59] on span "Visibility" at bounding box center [1527, 59] width 44 height 16
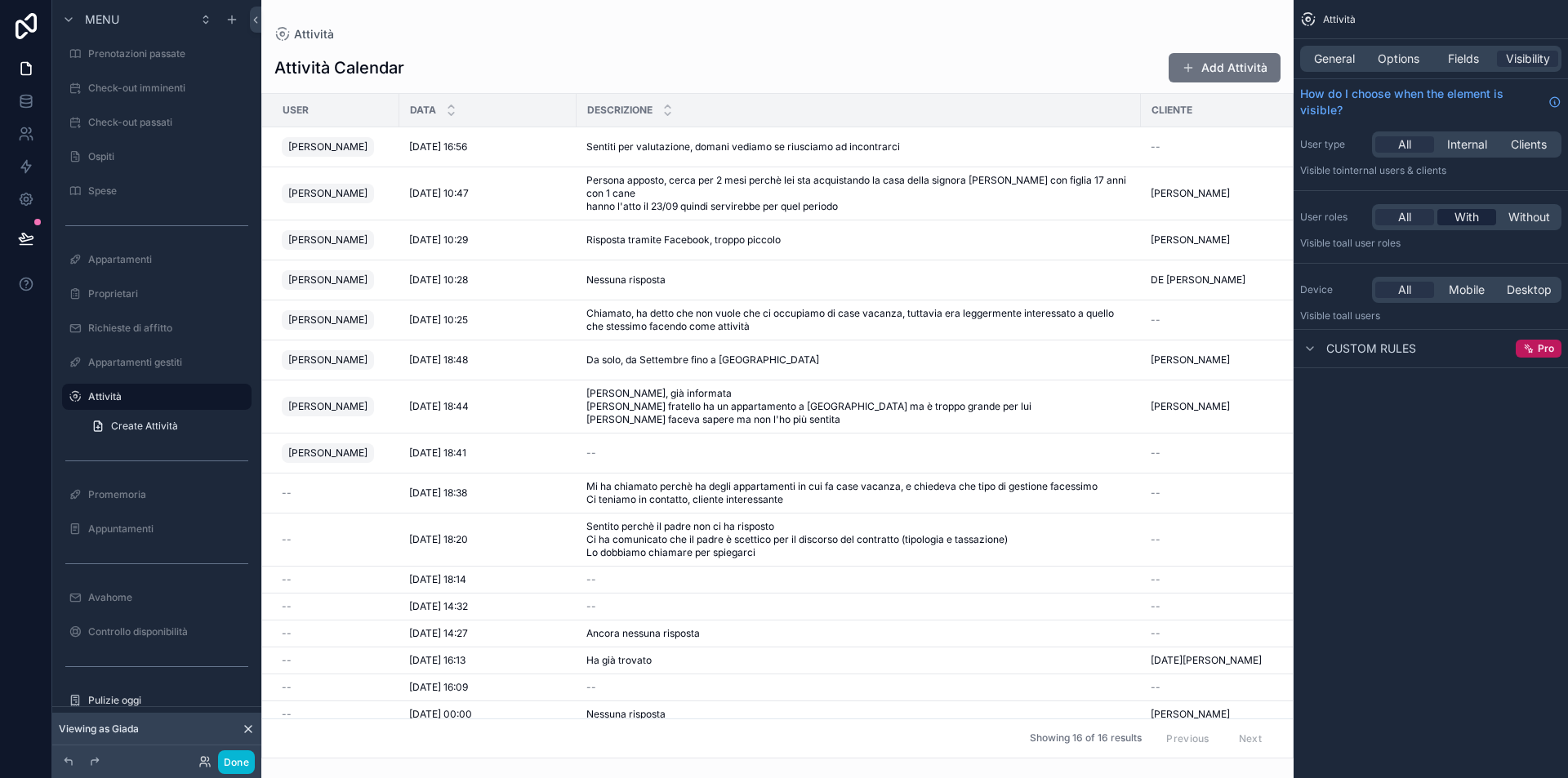
click at [1469, 209] on span "With" at bounding box center [1466, 217] width 24 height 16
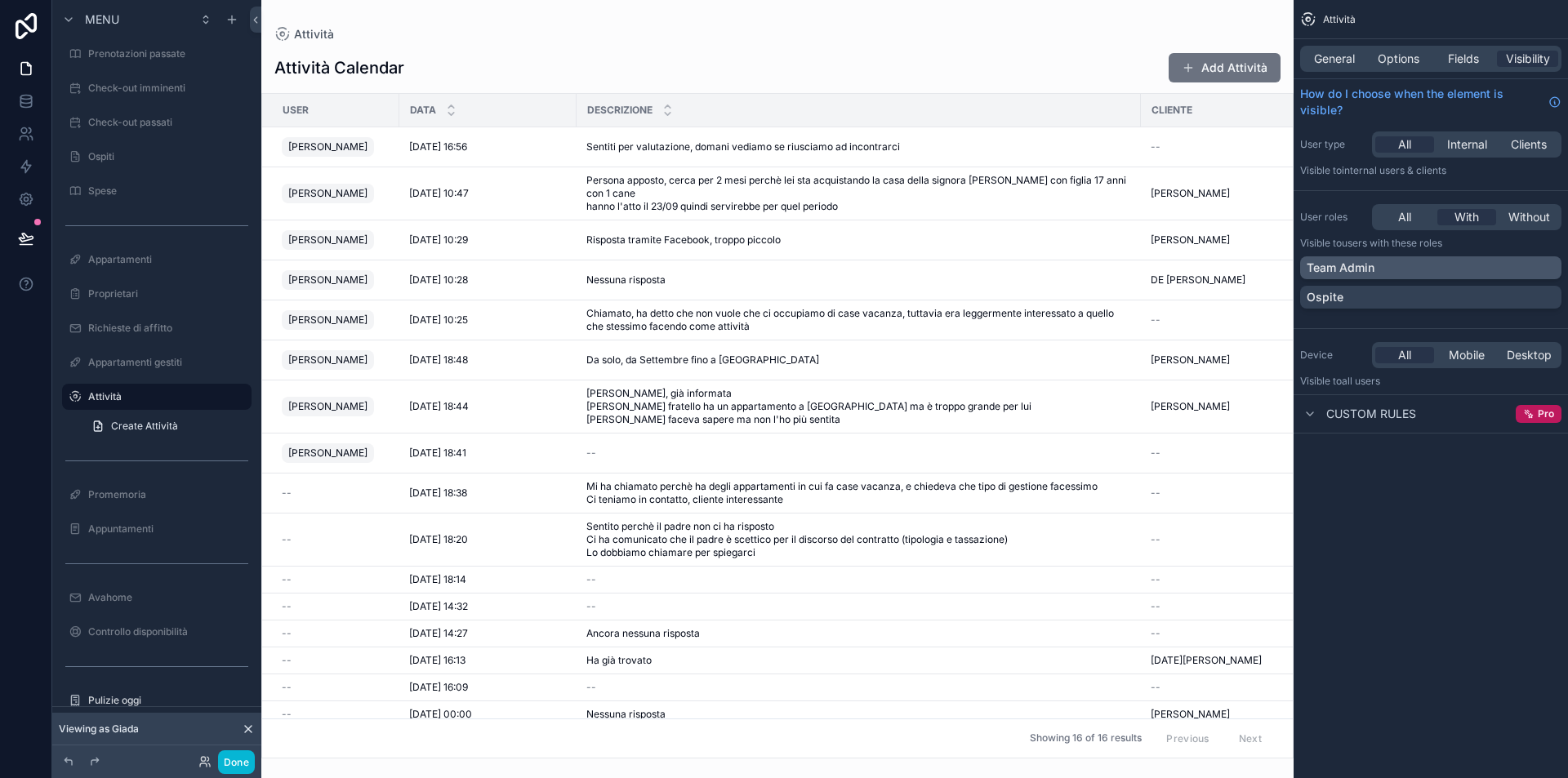
click at [1466, 273] on div "Team Admin" at bounding box center [1431, 268] width 248 height 16
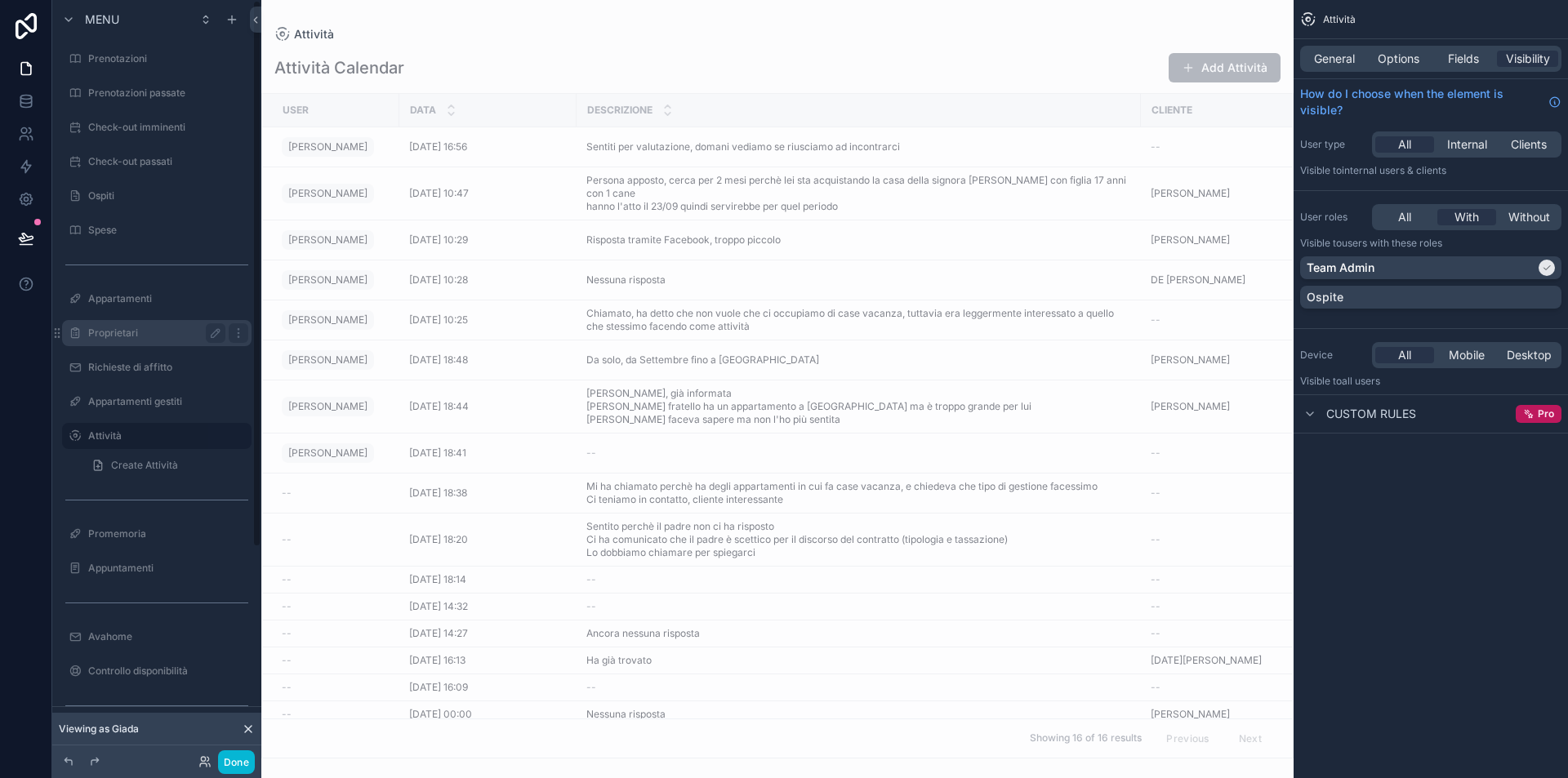
scroll to position [293, 0]
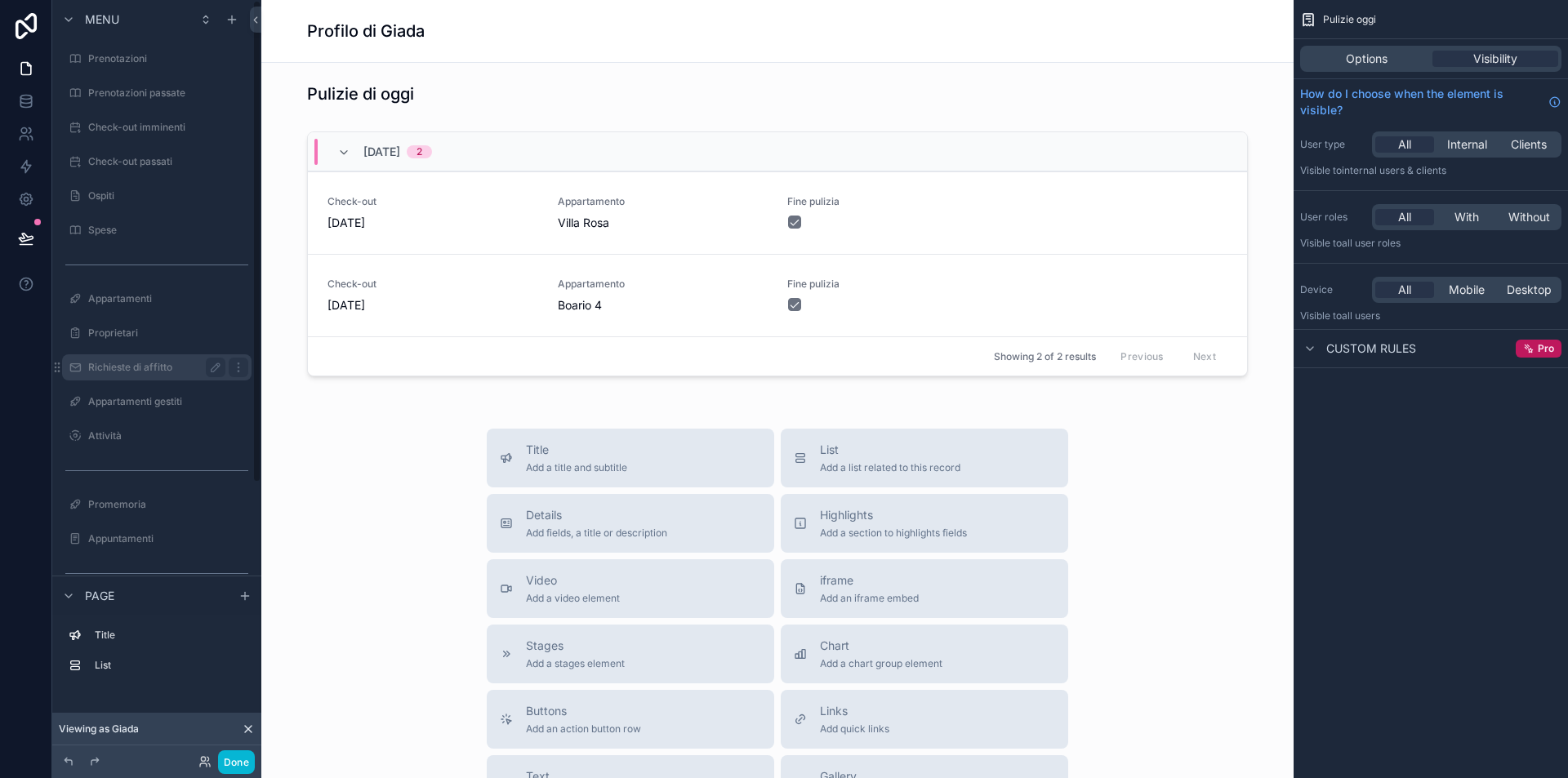
scroll to position [433, 0]
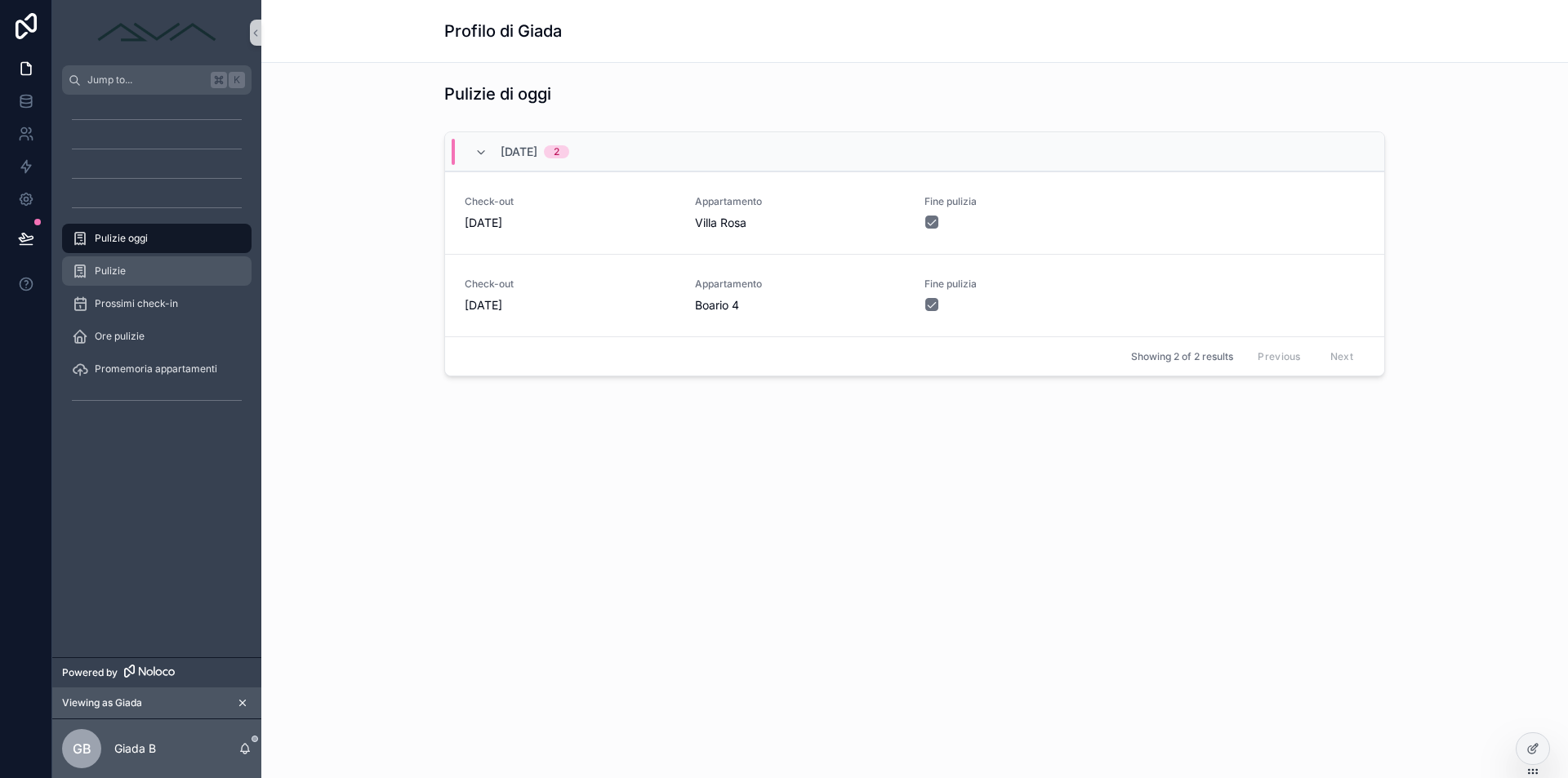
click at [149, 279] on div "Pulizie" at bounding box center [156, 270] width 170 height 26
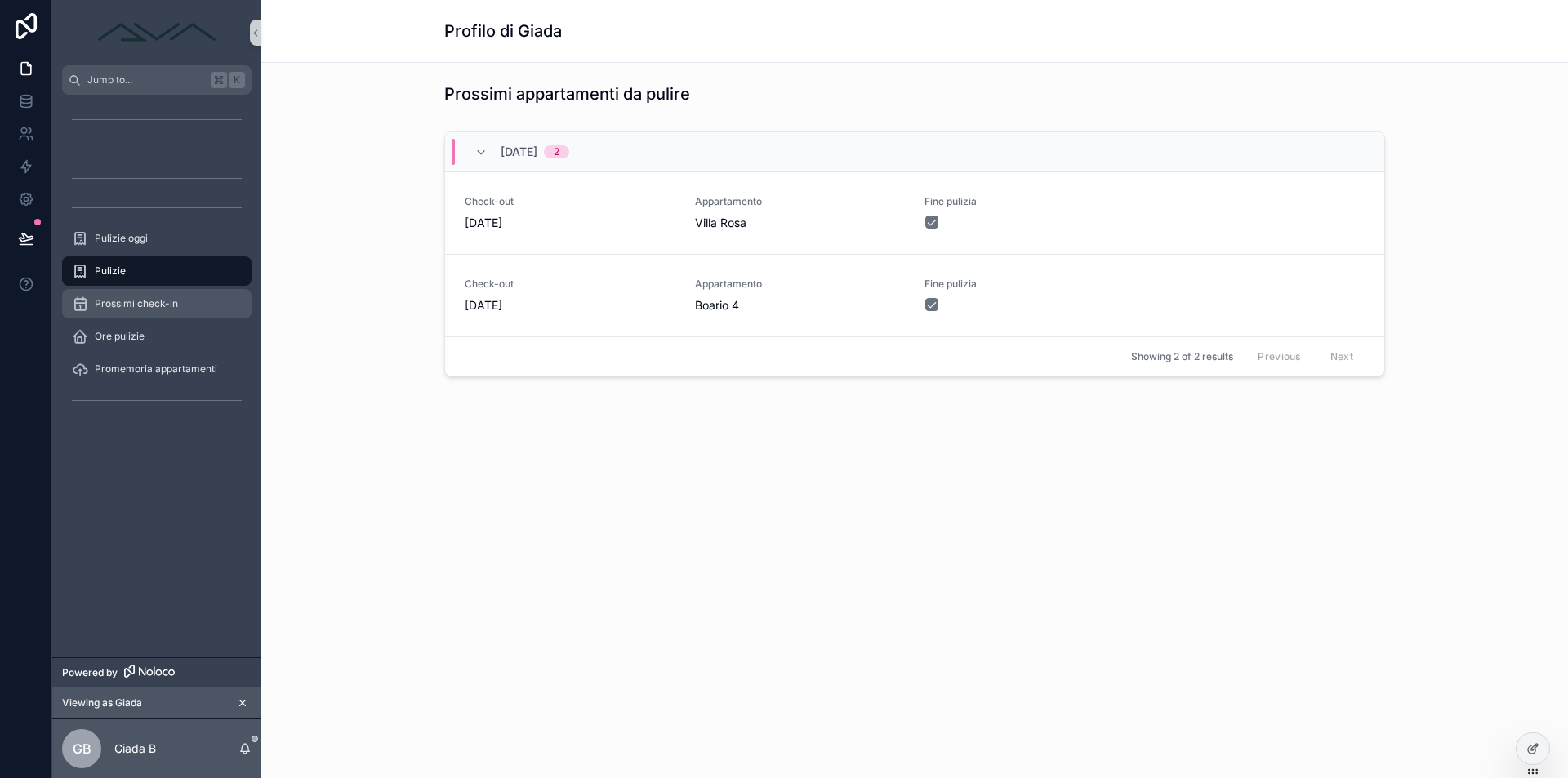
click at [149, 300] on span "Prossimi check-in" at bounding box center [137, 304] width 83 height 13
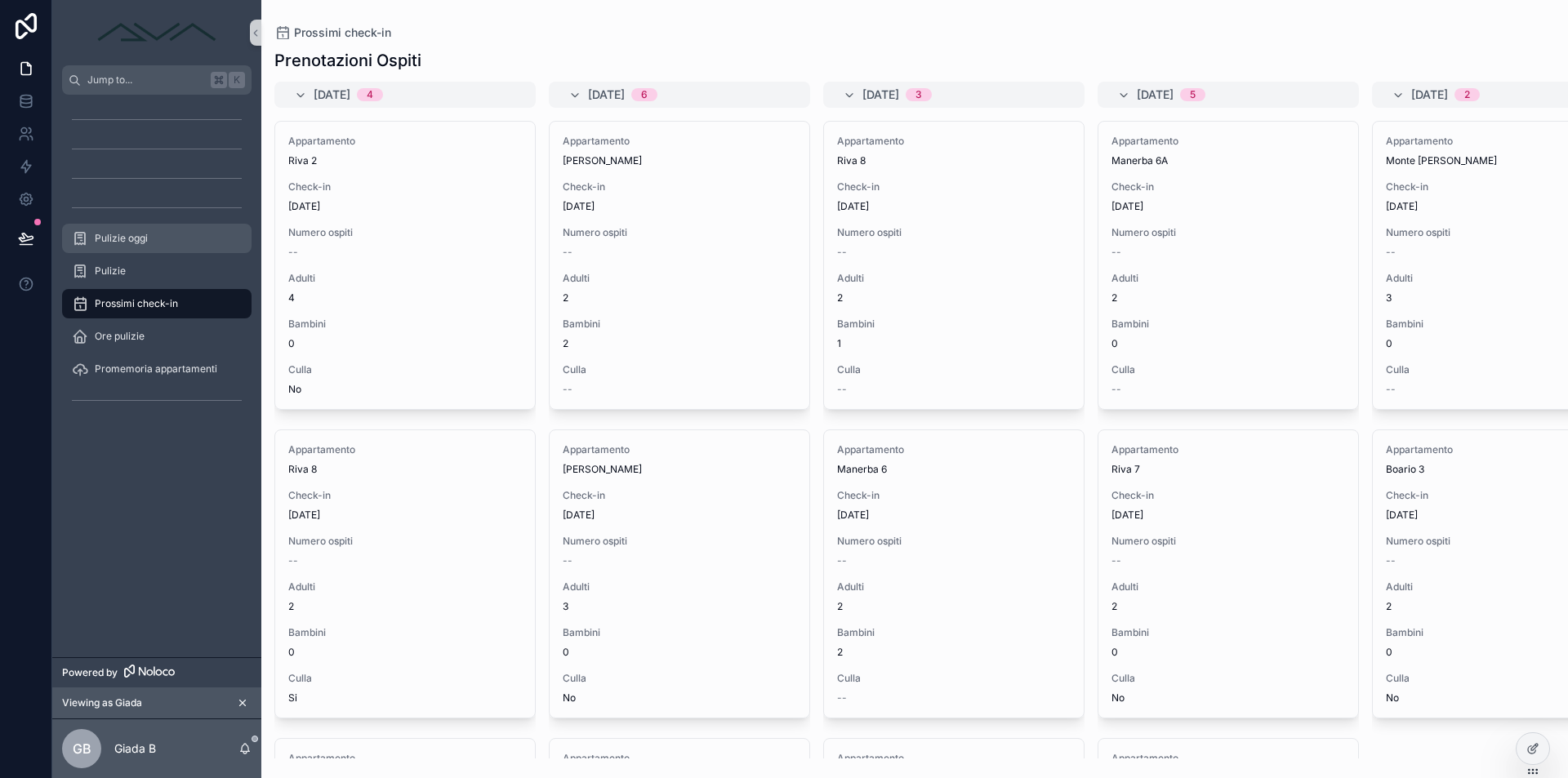
click at [153, 241] on div "Pulizie oggi" at bounding box center [156, 238] width 170 height 26
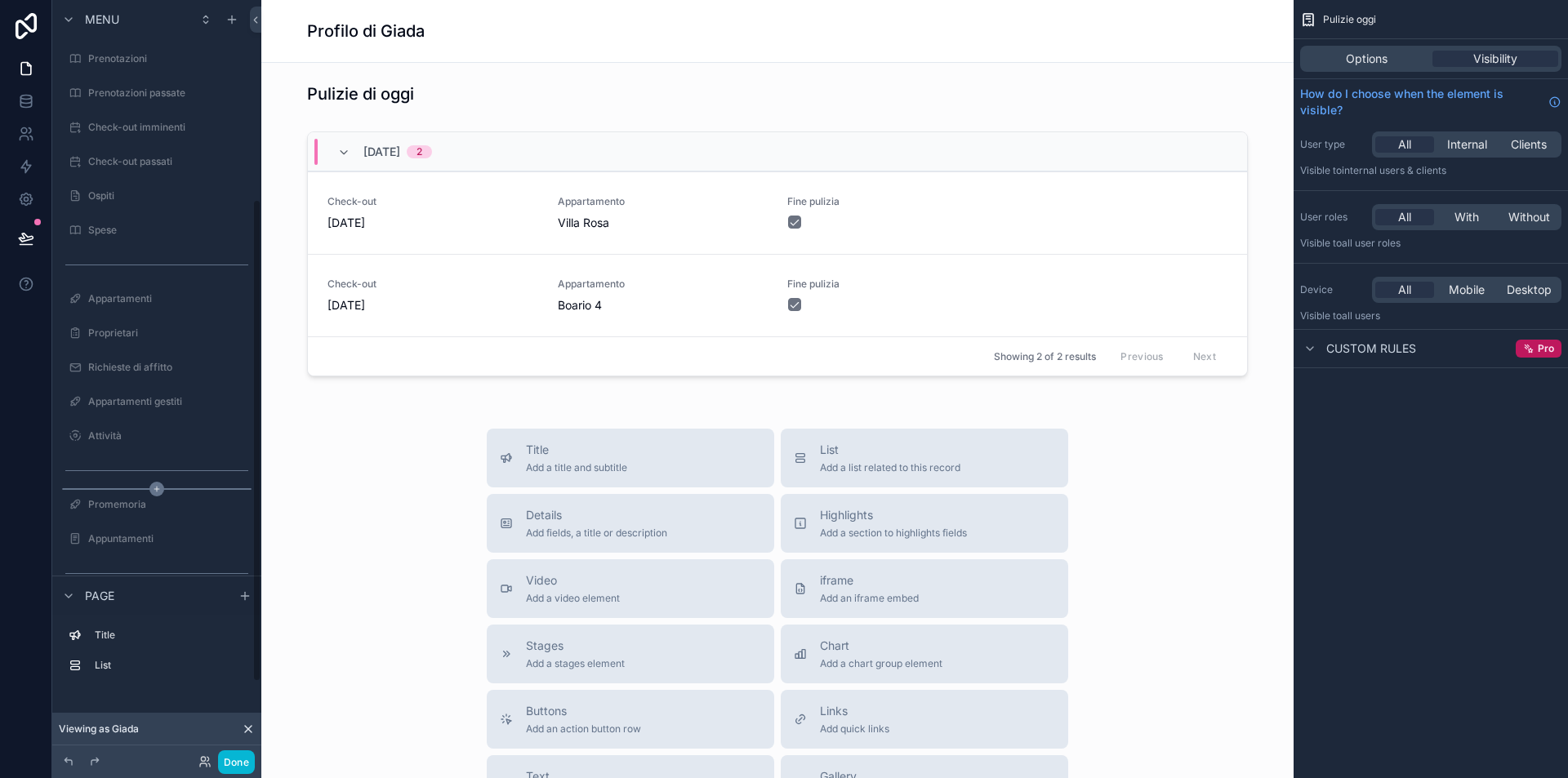
scroll to position [314, 0]
click at [138, 129] on div "Attività" at bounding box center [157, 123] width 137 height 20
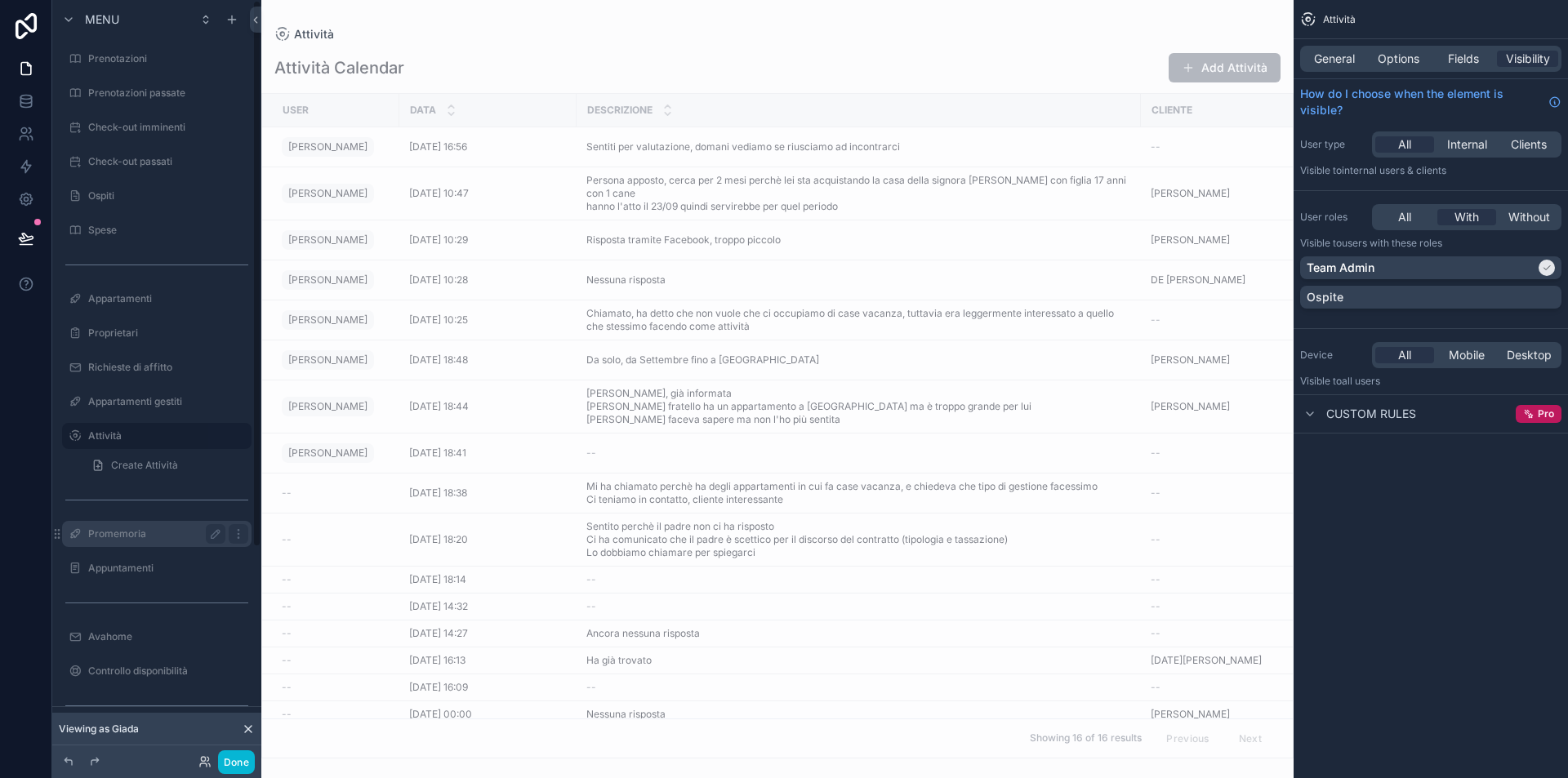
scroll to position [293, 0]
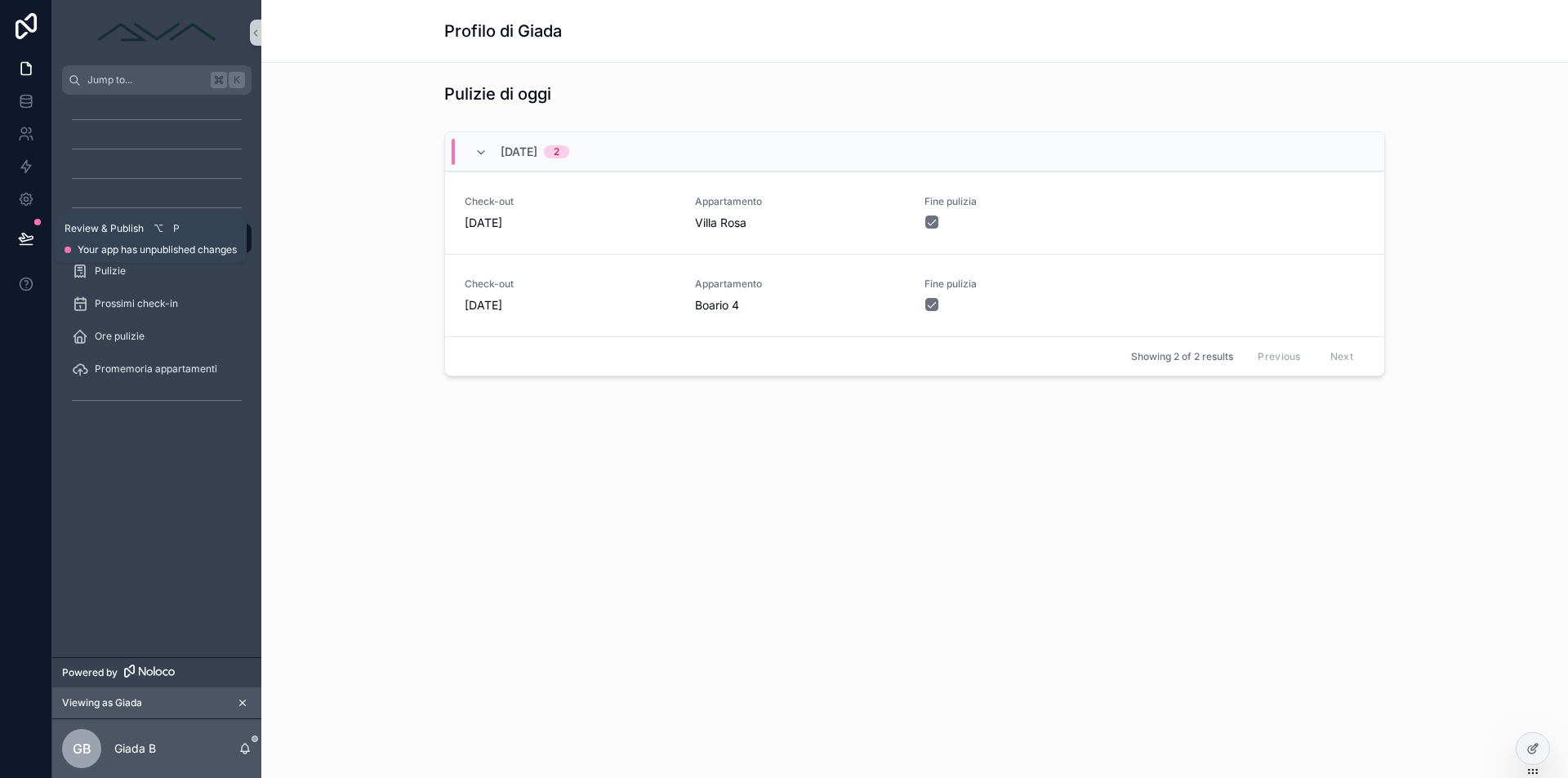
click at [27, 243] on icon at bounding box center [26, 239] width 16 height 16
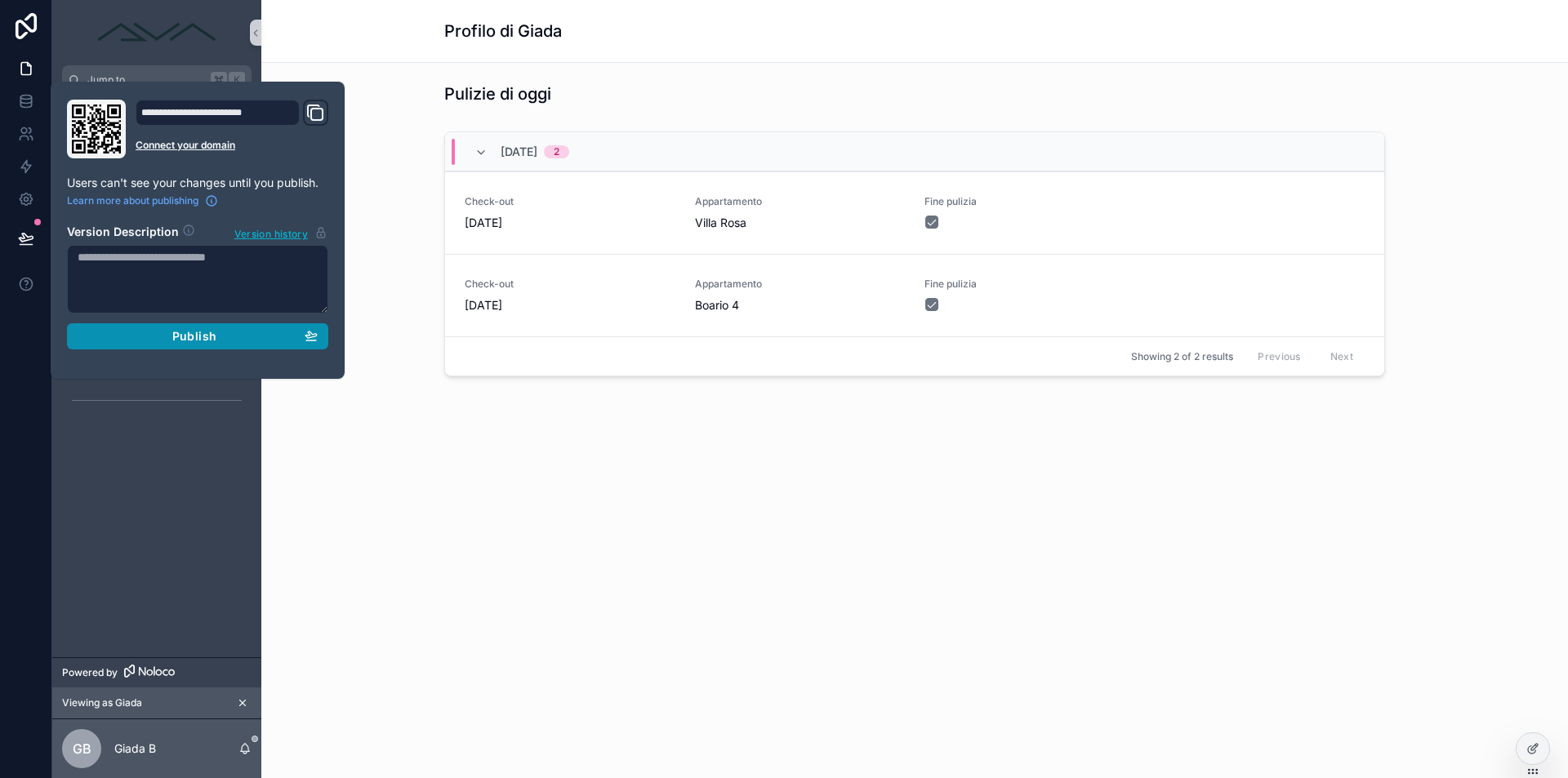
click at [282, 332] on div "Publish" at bounding box center [197, 337] width 240 height 14
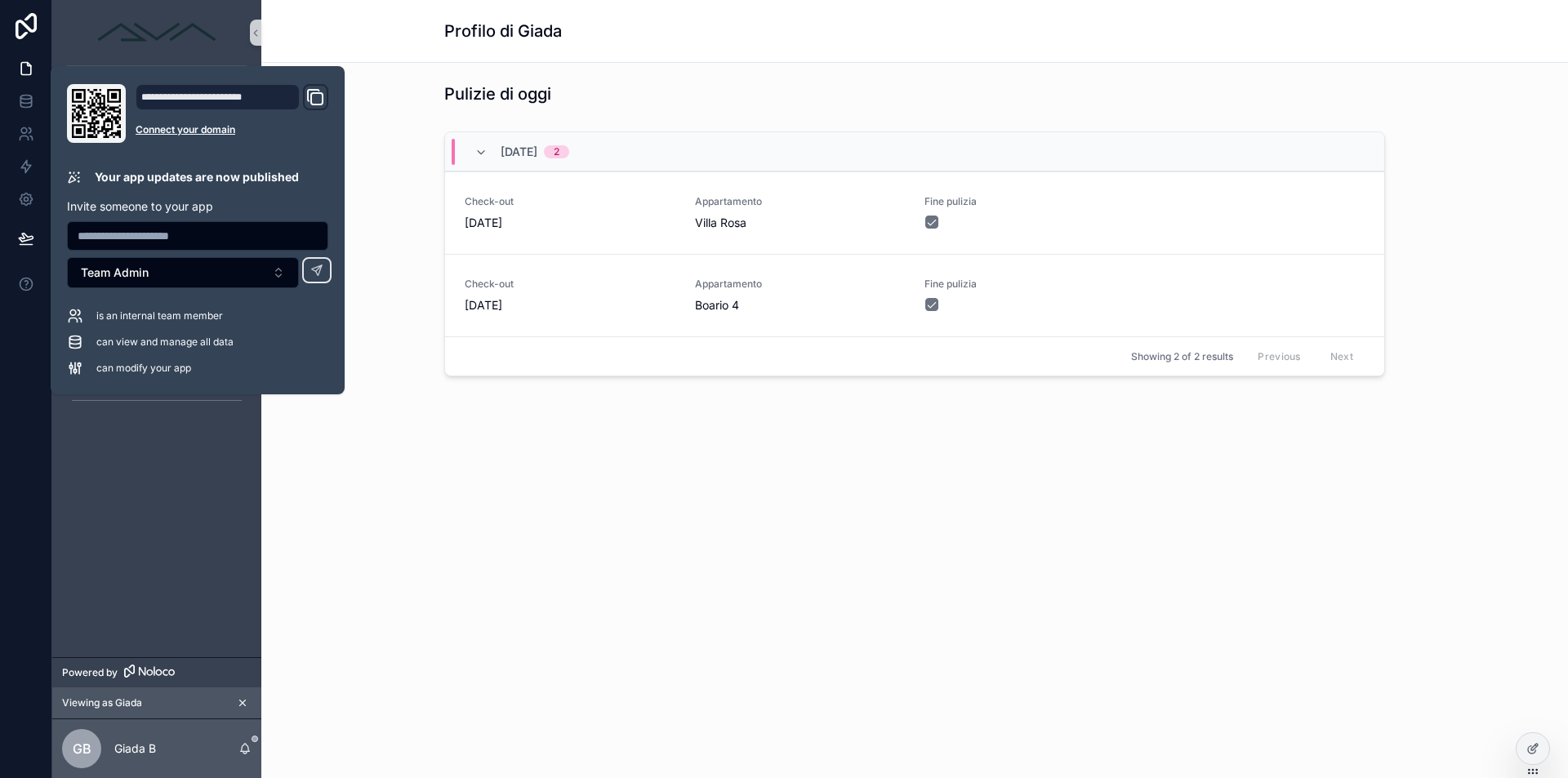
click at [116, 435] on div "Pulizie oggi Pulizie Prossimi check-in Ore pulizie Promemoria appartamenti" at bounding box center [156, 376] width 209 height 563
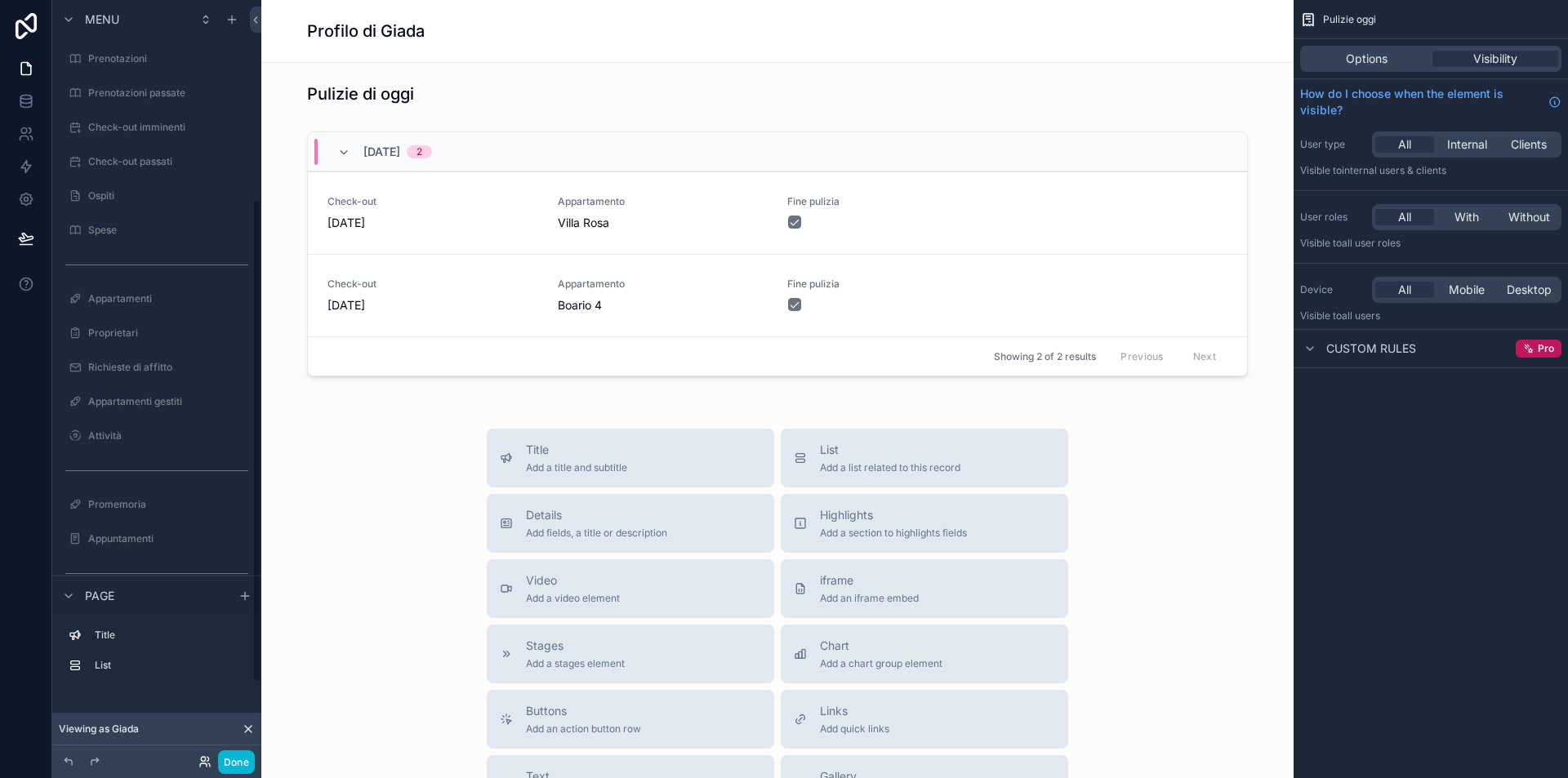
scroll to position [314, 0]
click at [201, 767] on icon at bounding box center [204, 762] width 13 height 13
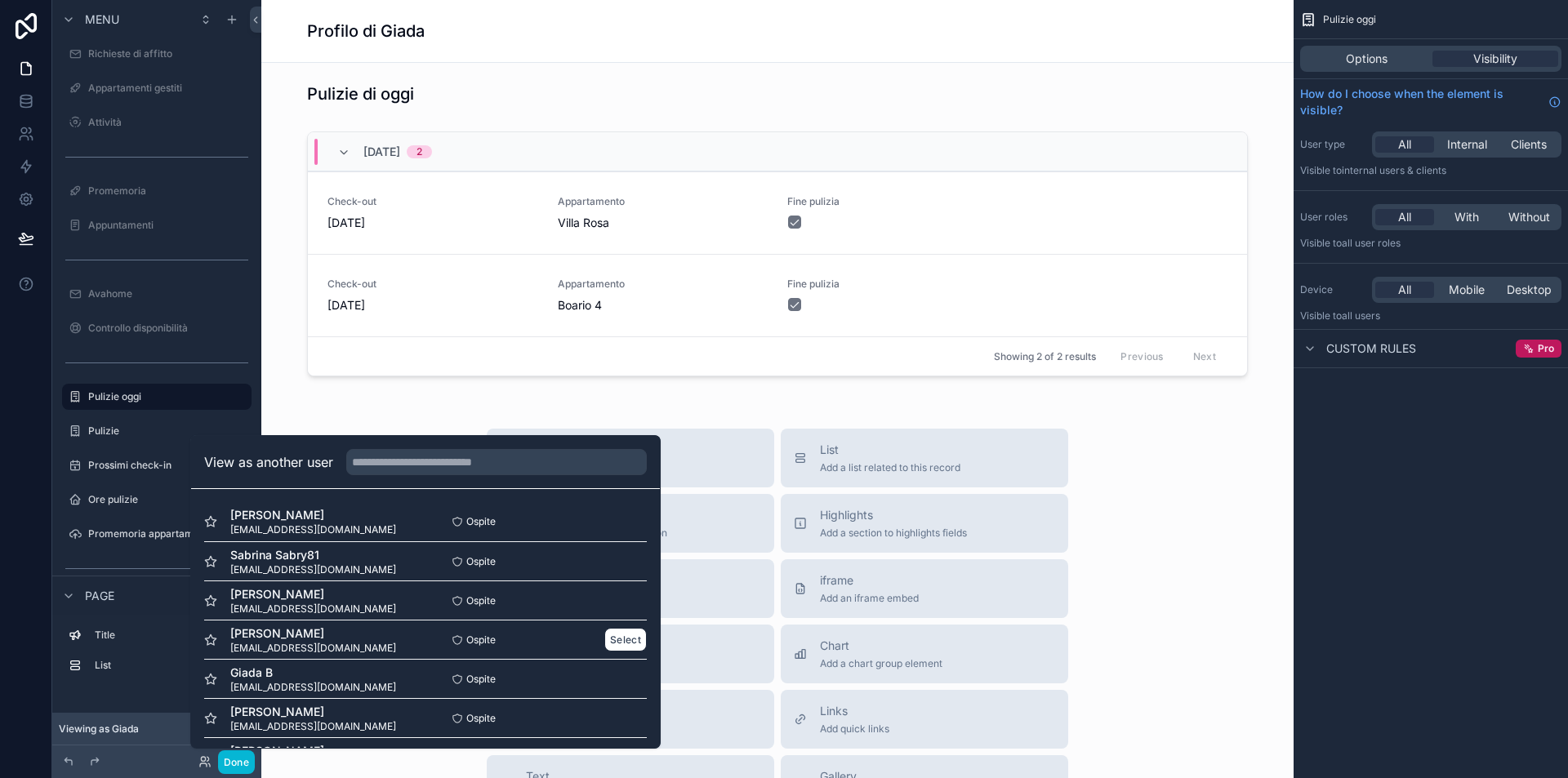
scroll to position [120, 0]
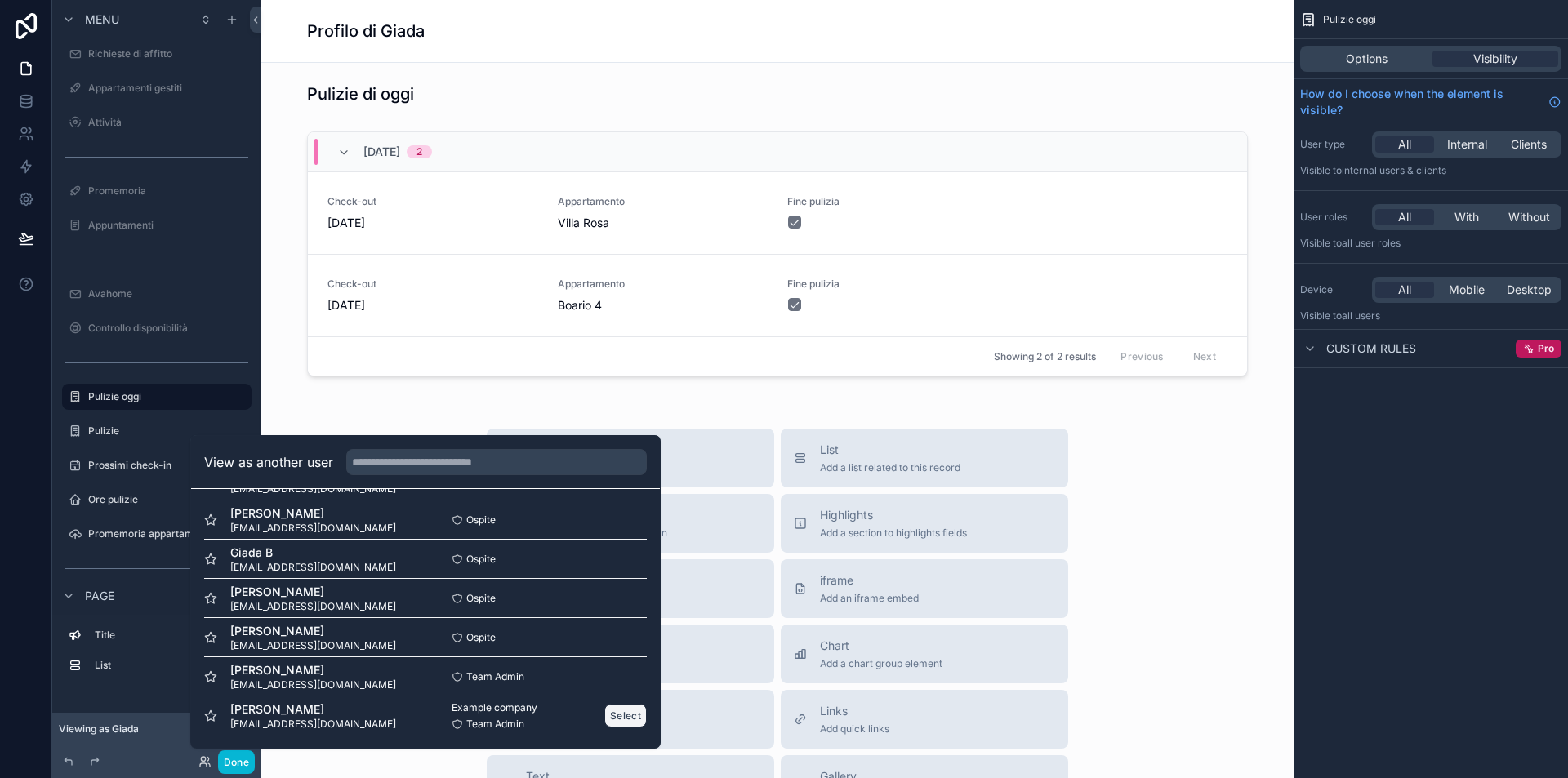
click at [626, 717] on button "Select" at bounding box center [625, 716] width 43 height 24
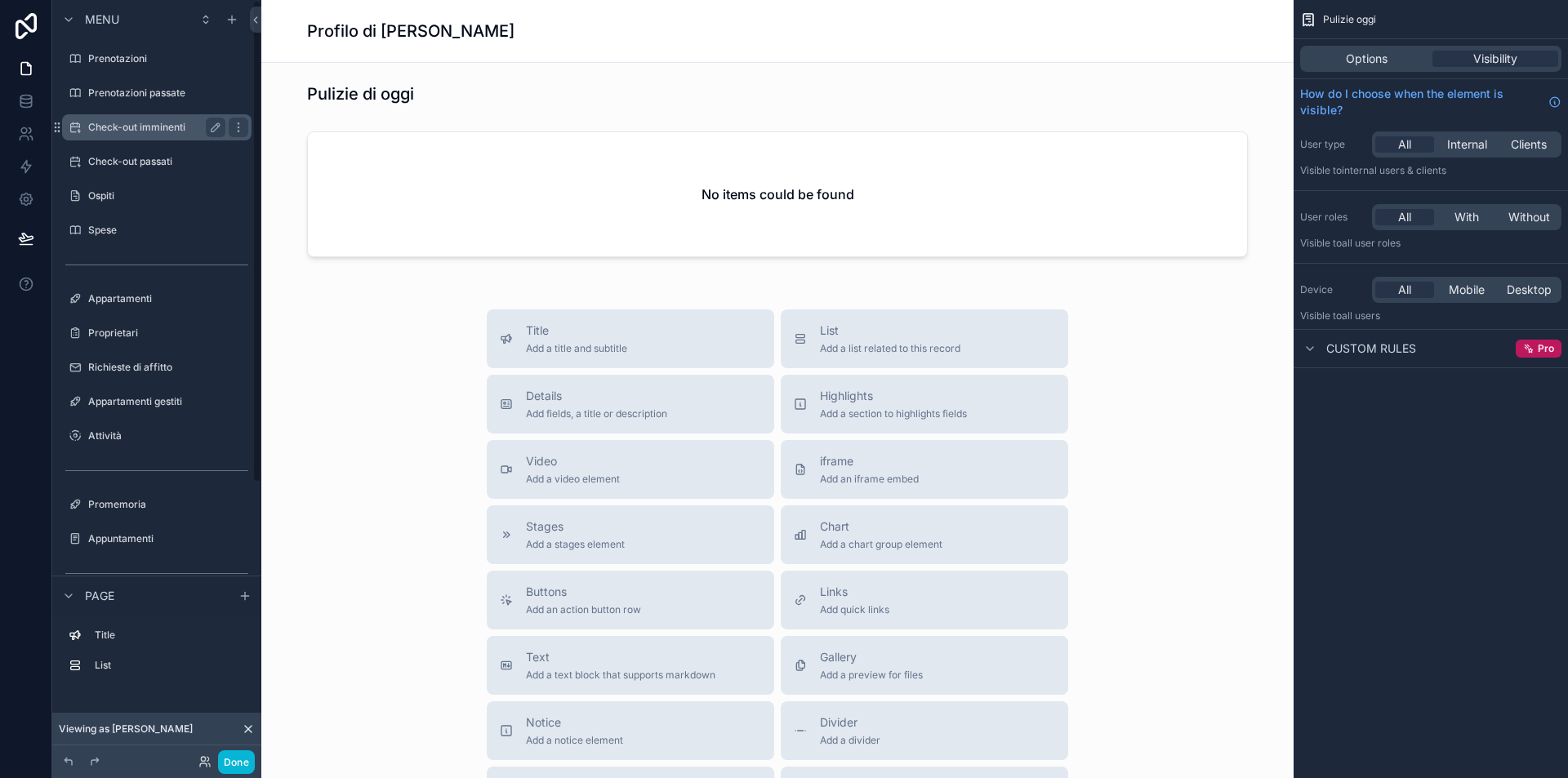
click at [146, 128] on label "Check-out imminenti" at bounding box center [154, 128] width 130 height 13
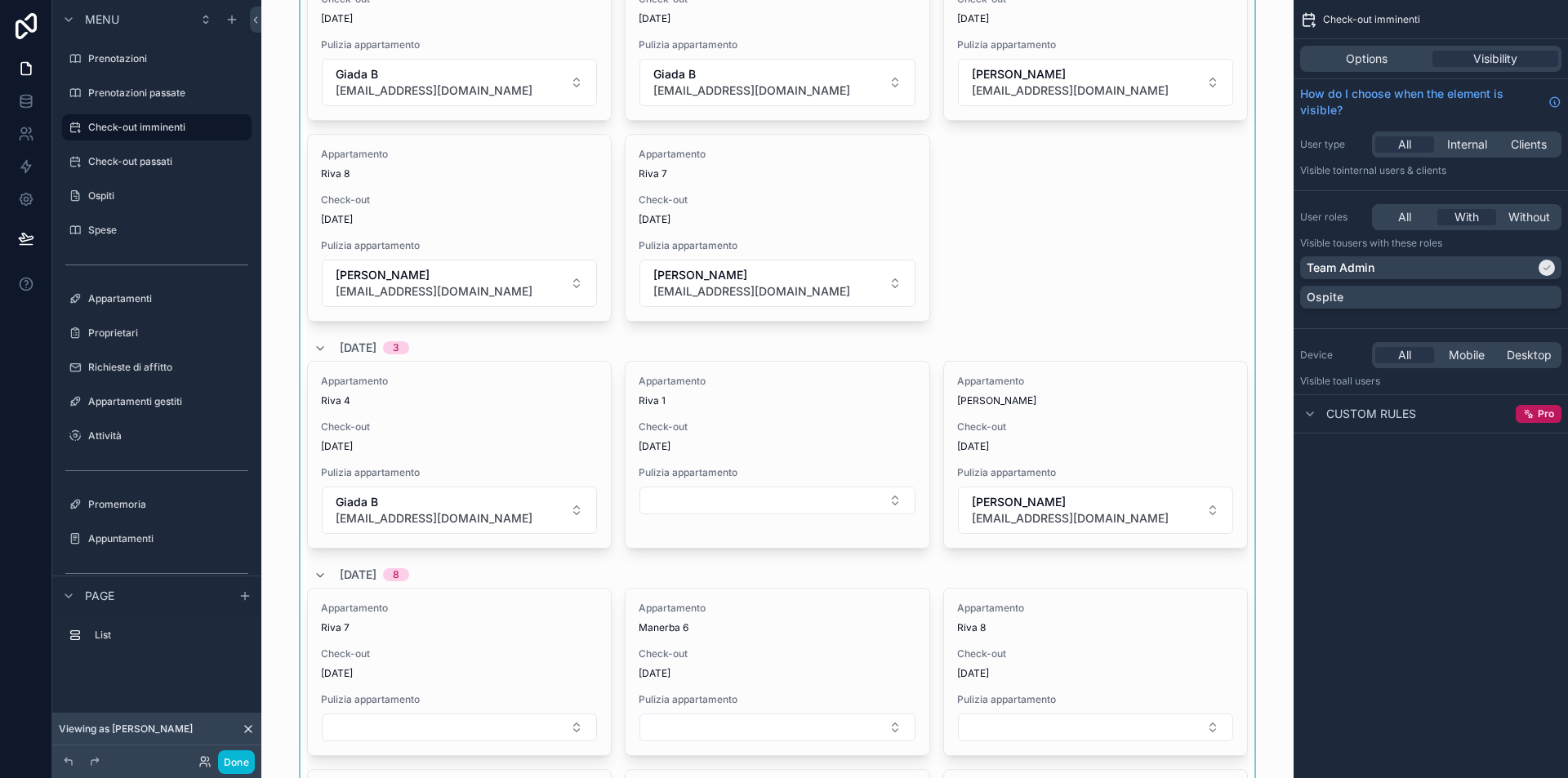
scroll to position [284, 0]
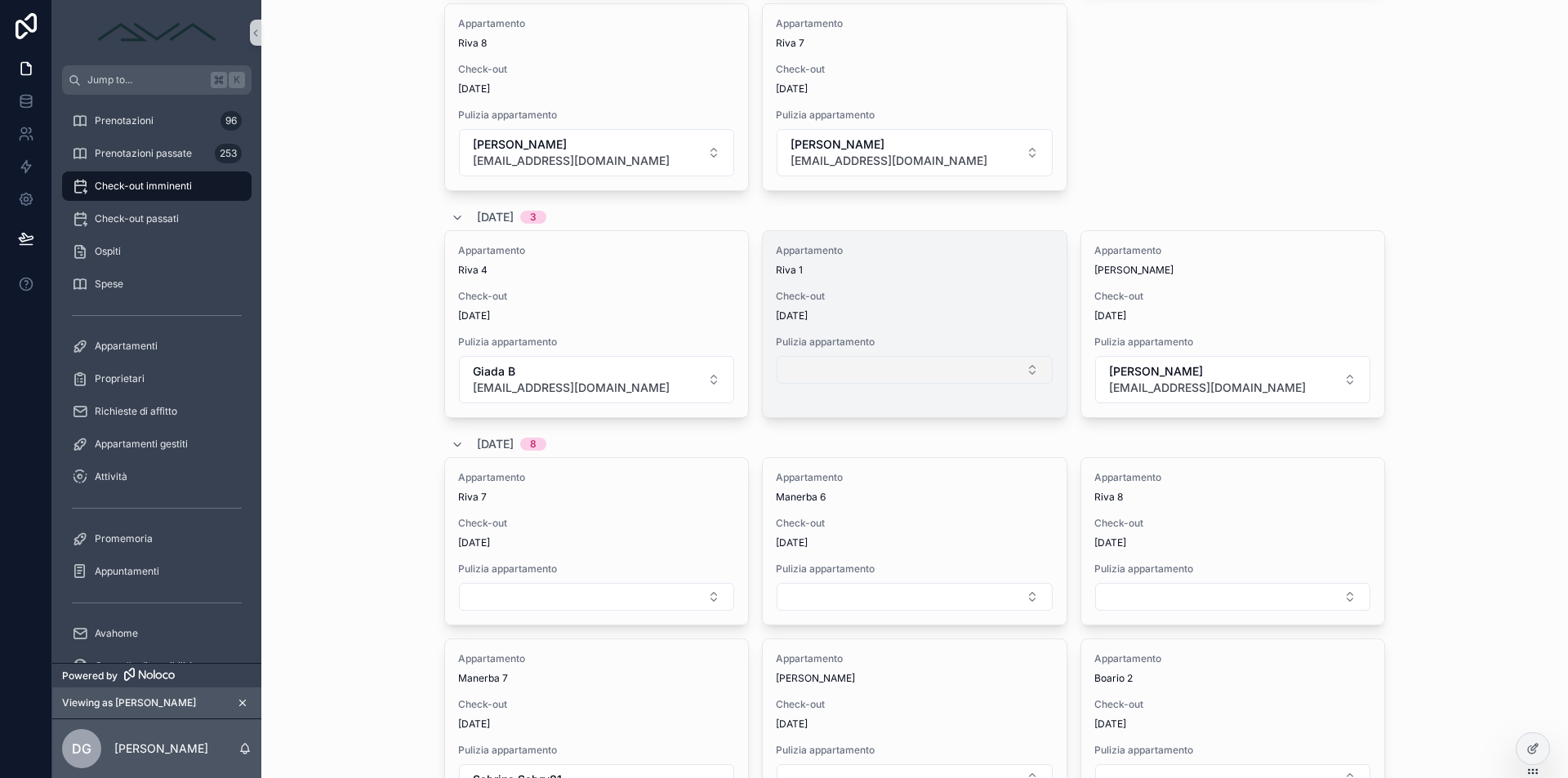
click at [792, 375] on button "Select Button" at bounding box center [914, 370] width 275 height 28
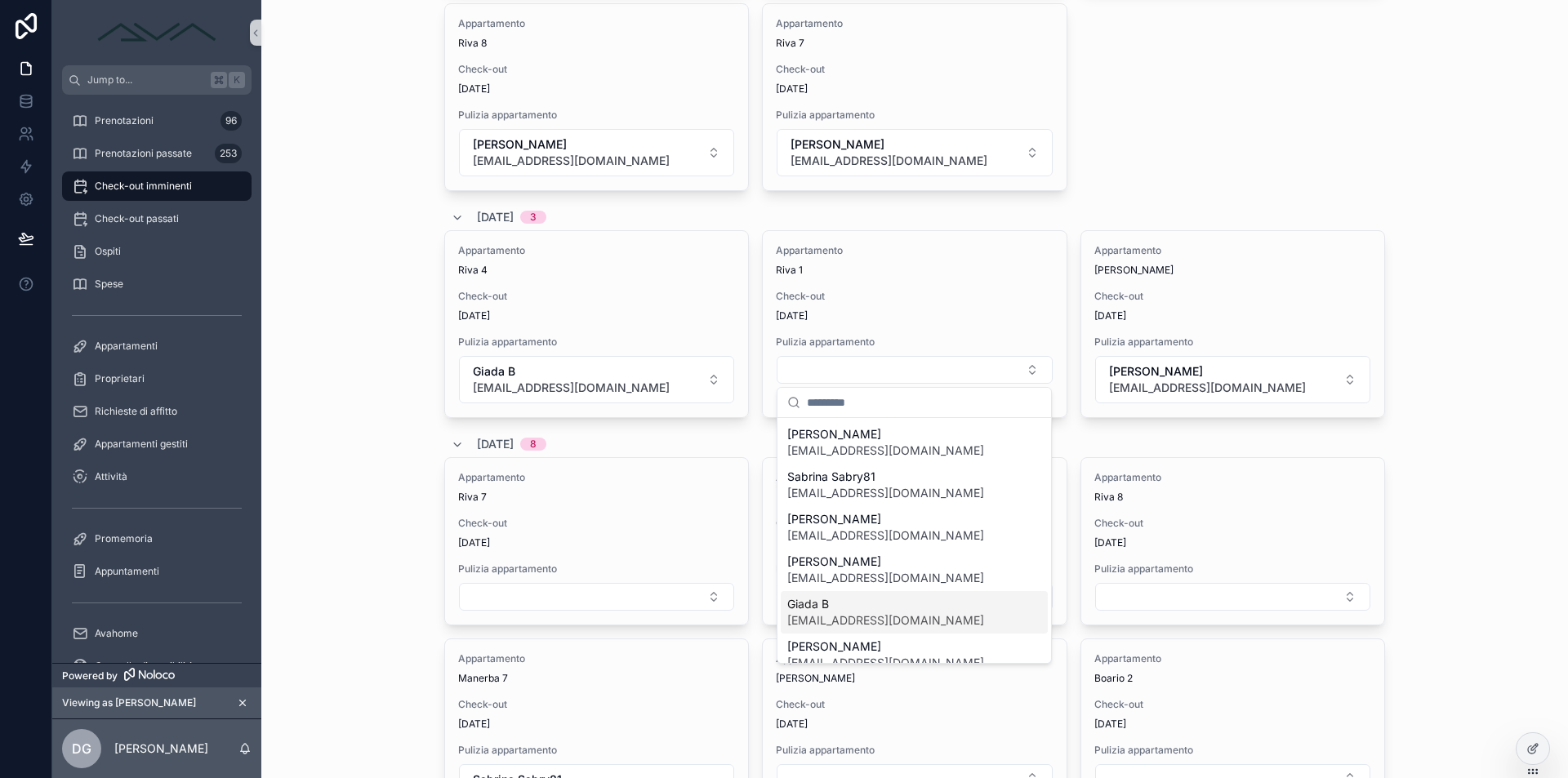
click at [844, 606] on span "Giada B" at bounding box center [885, 604] width 197 height 16
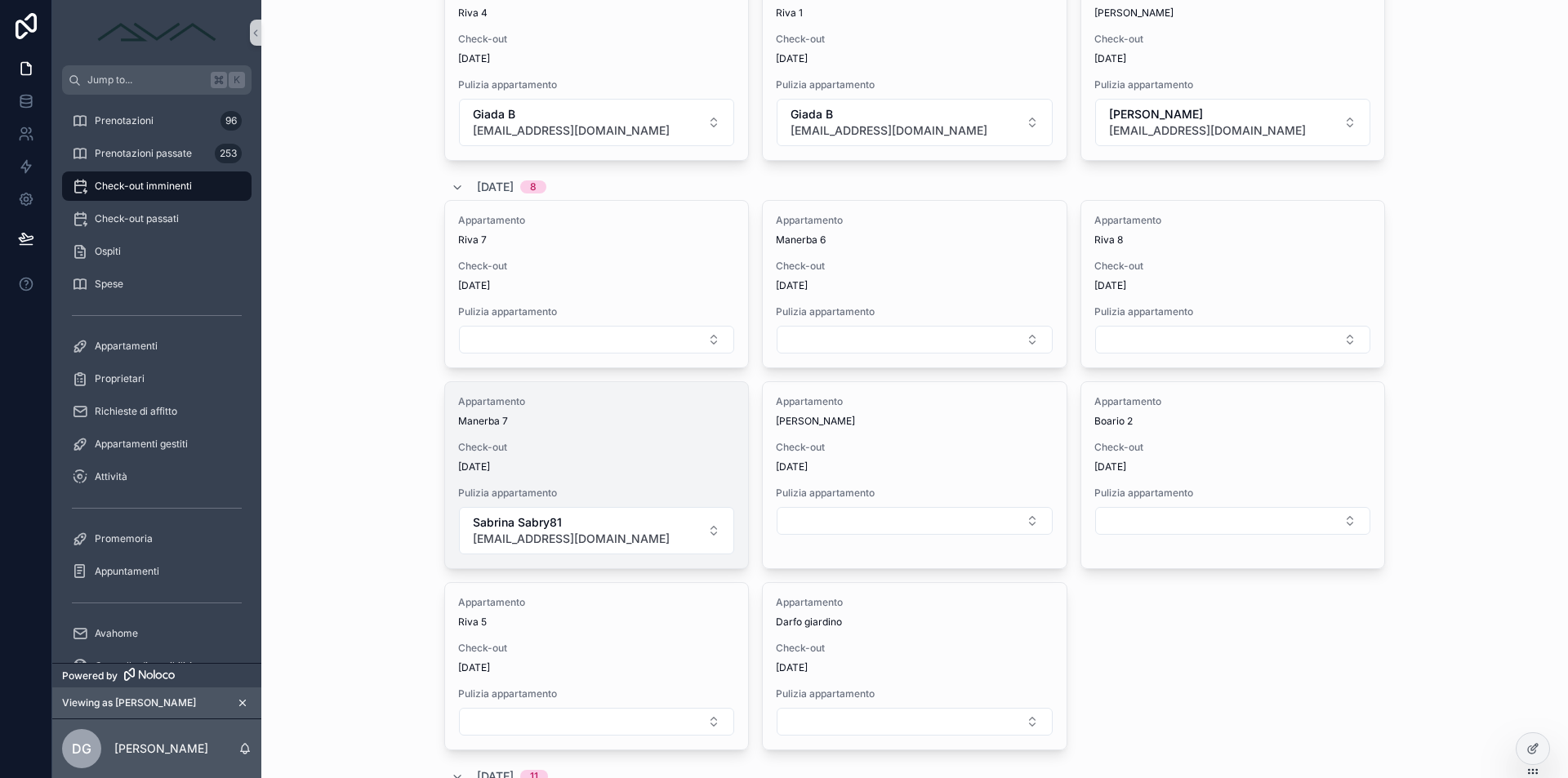
scroll to position [654, 0]
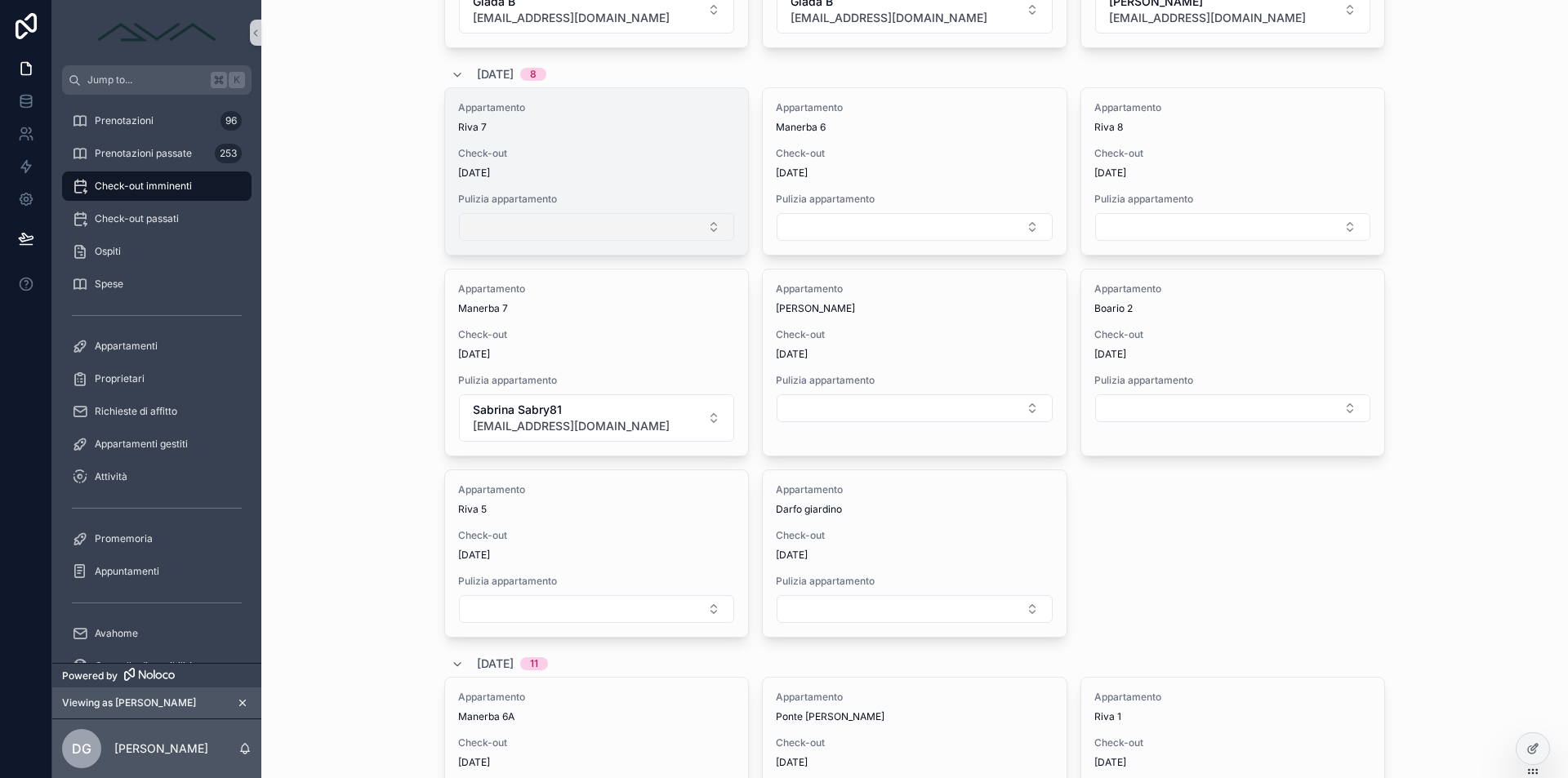
click at [592, 223] on button "Select Button" at bounding box center [596, 227] width 275 height 28
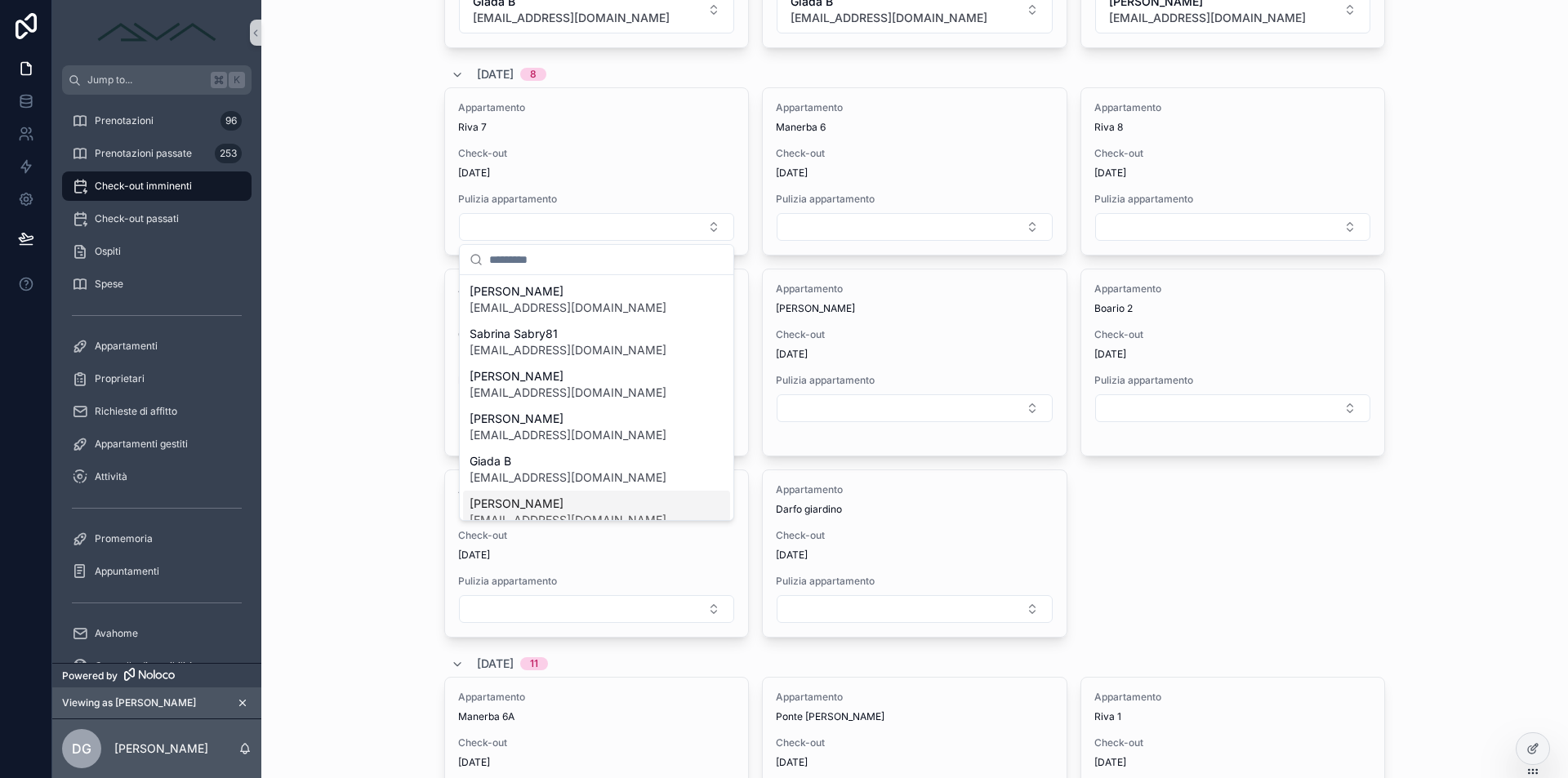
click at [538, 499] on span "[PERSON_NAME]" at bounding box center [568, 504] width 197 height 16
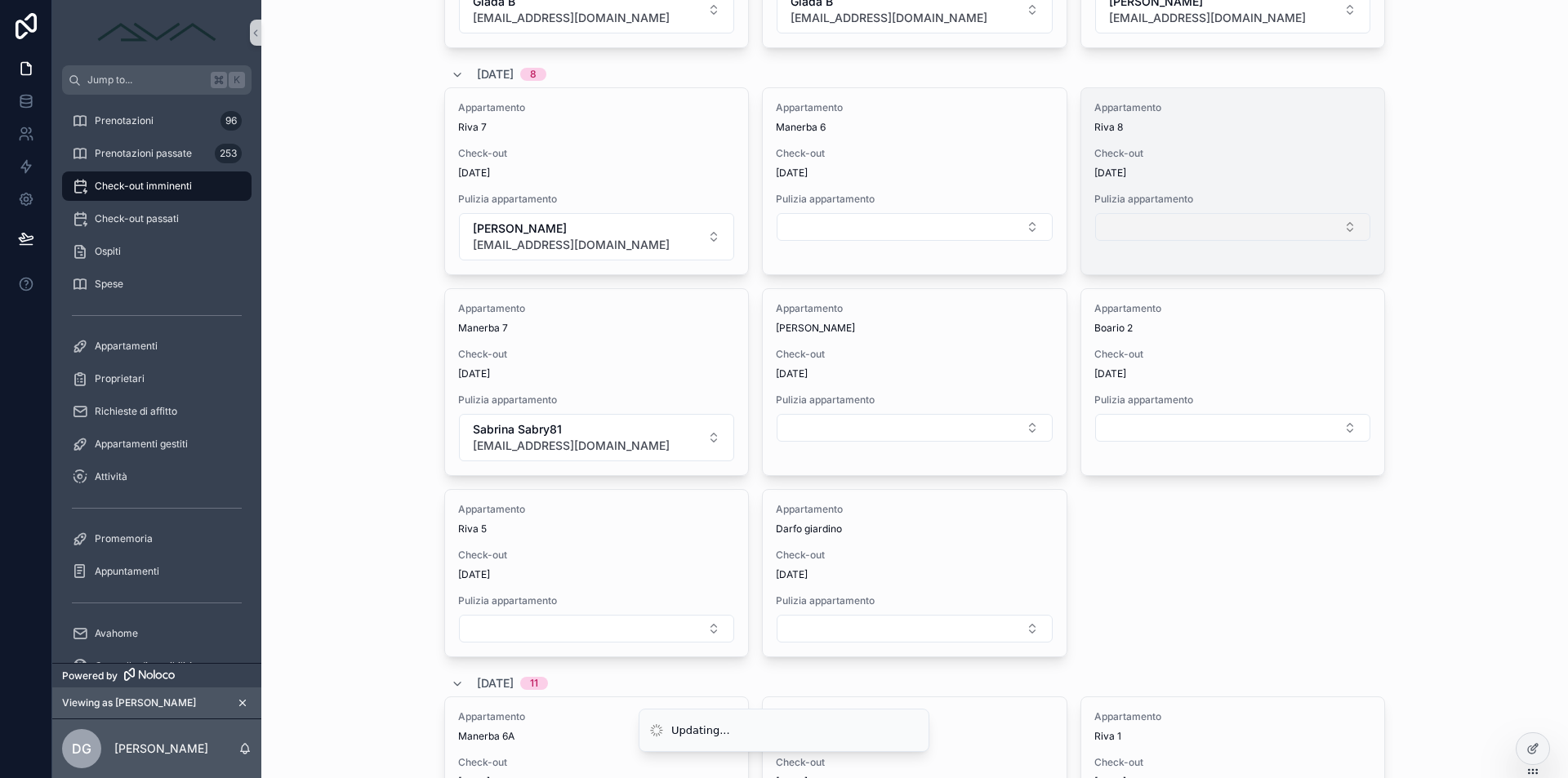
click at [1233, 232] on button "Select Button" at bounding box center [1233, 227] width 275 height 28
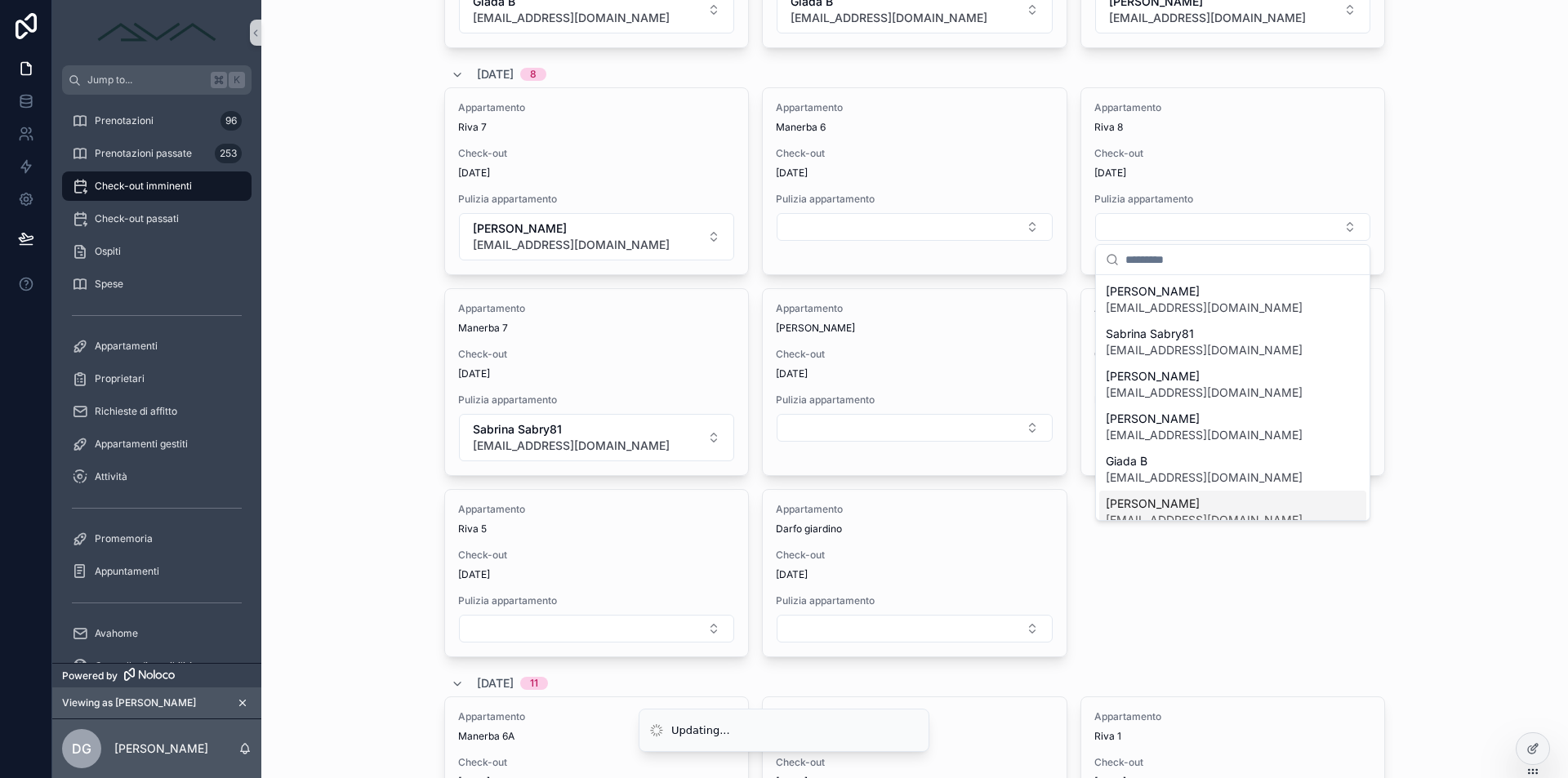
click at [1177, 504] on span "[PERSON_NAME]" at bounding box center [1204, 504] width 197 height 16
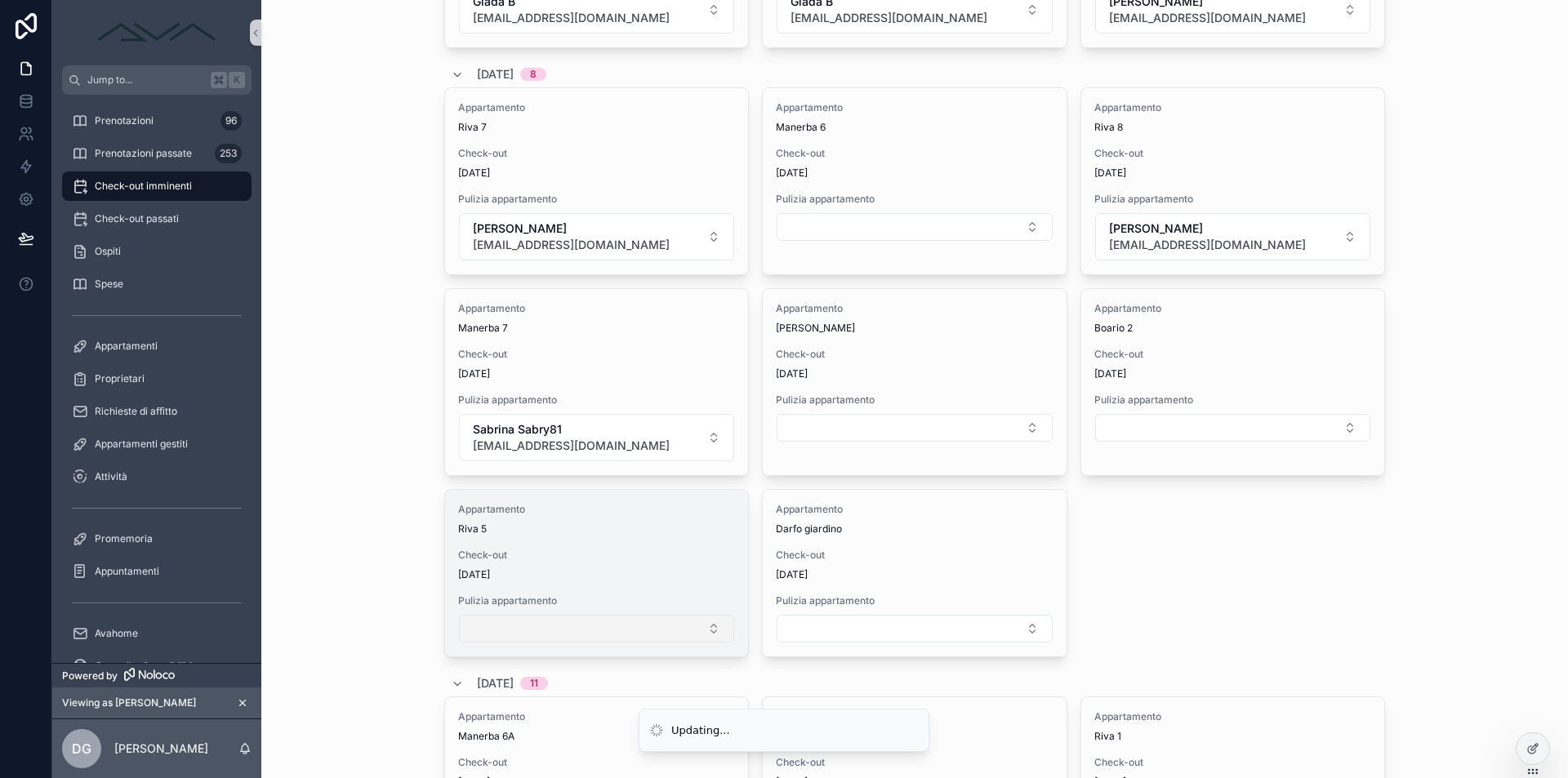
click at [563, 629] on button "Select Button" at bounding box center [596, 629] width 275 height 28
click at [568, 597] on span "Pulizia appartamento" at bounding box center [597, 601] width 277 height 13
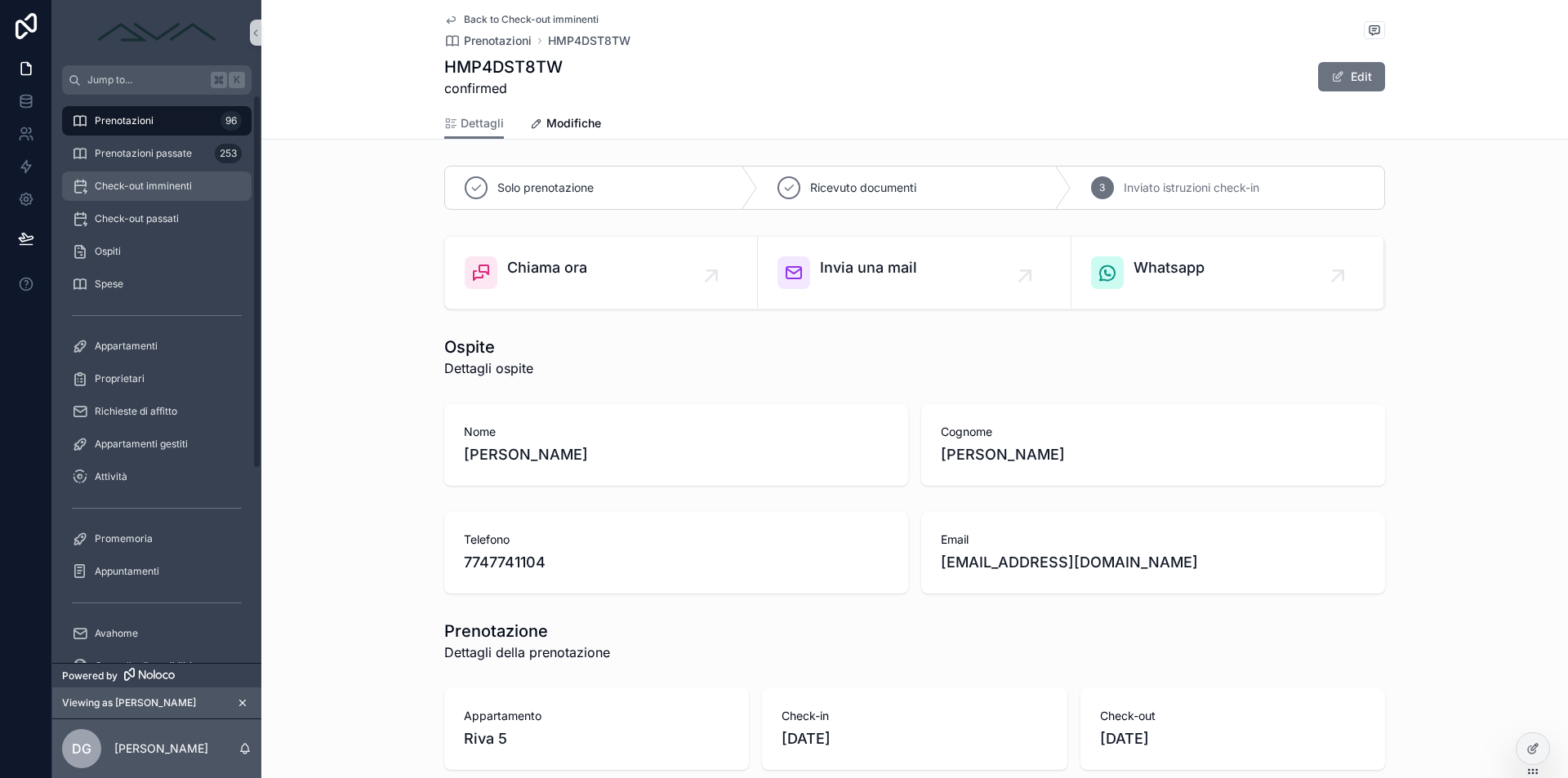
click at [132, 187] on span "Check-out imminenti" at bounding box center [143, 186] width 97 height 13
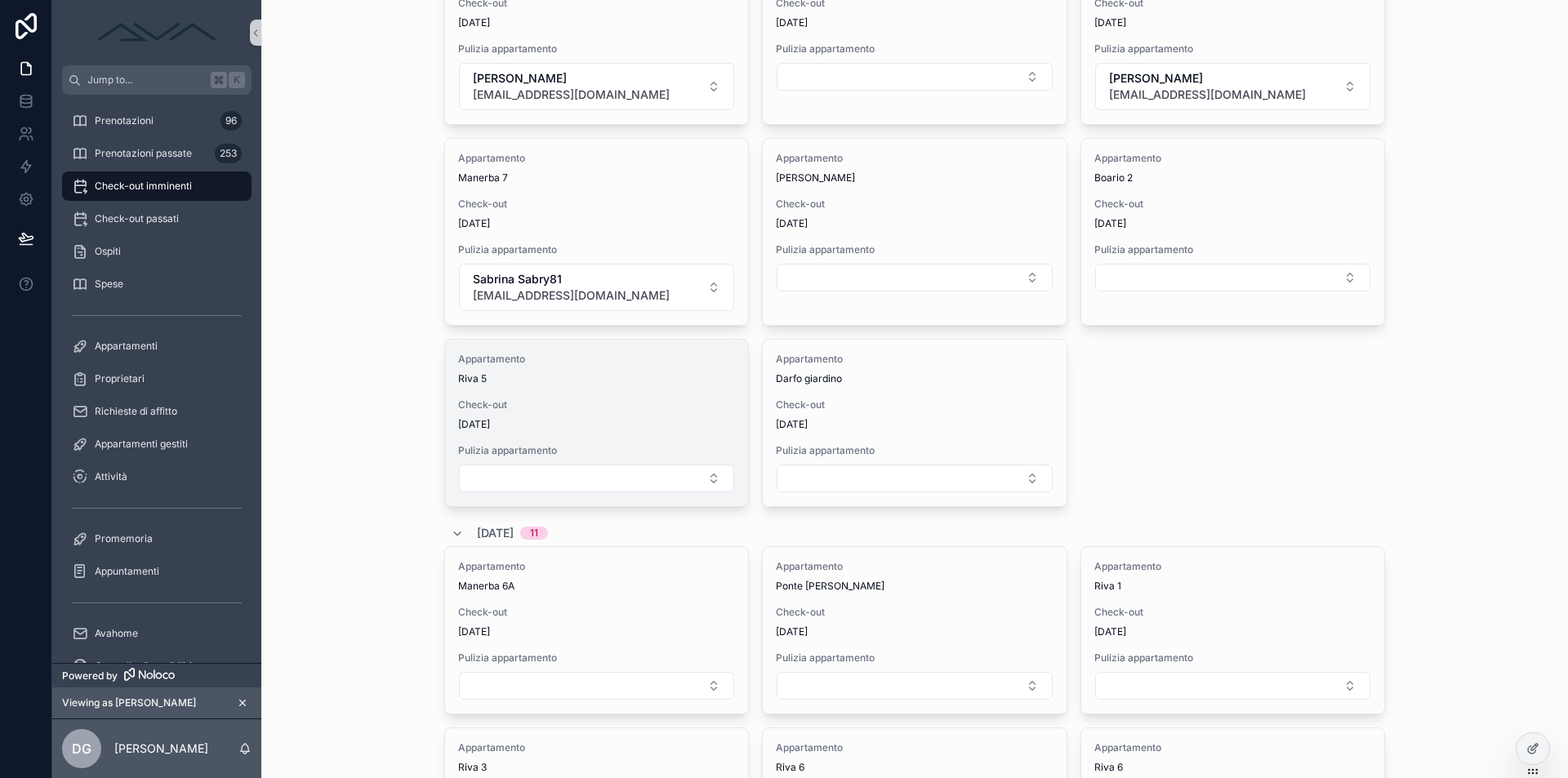
scroll to position [783, 0]
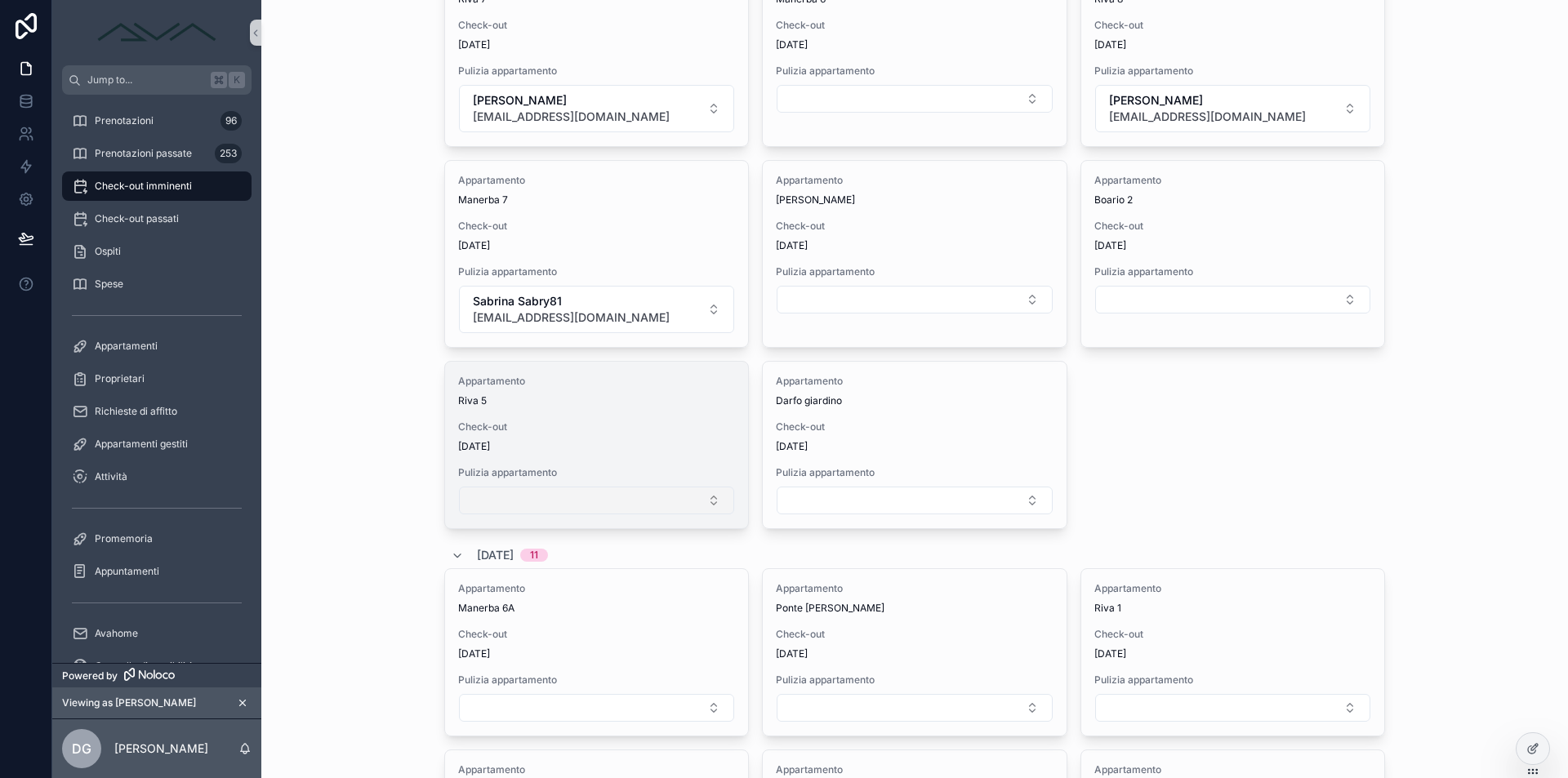
click at [621, 500] on button "Select Button" at bounding box center [596, 500] width 275 height 28
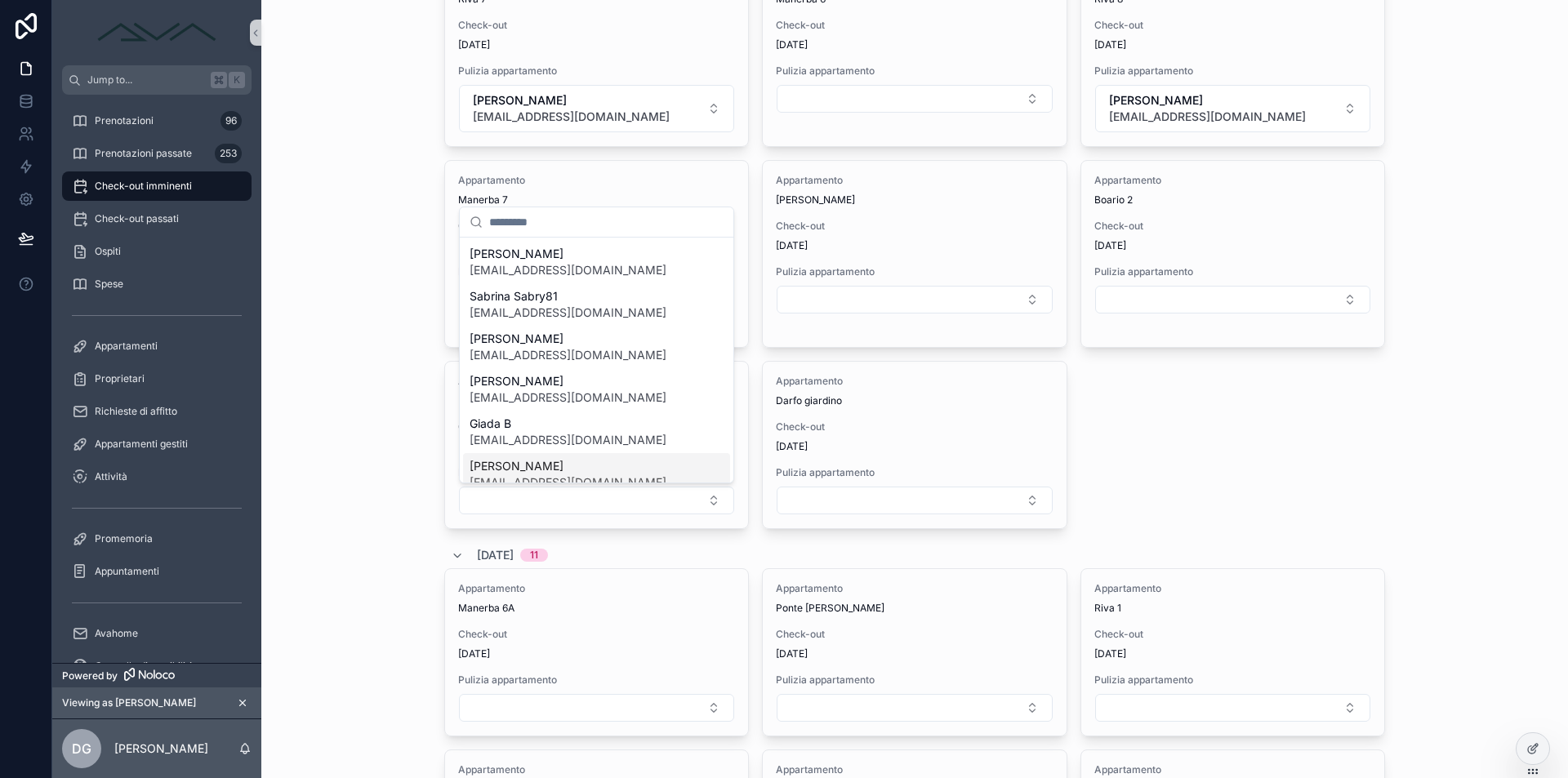
click at [570, 461] on span "[PERSON_NAME]" at bounding box center [568, 467] width 197 height 16
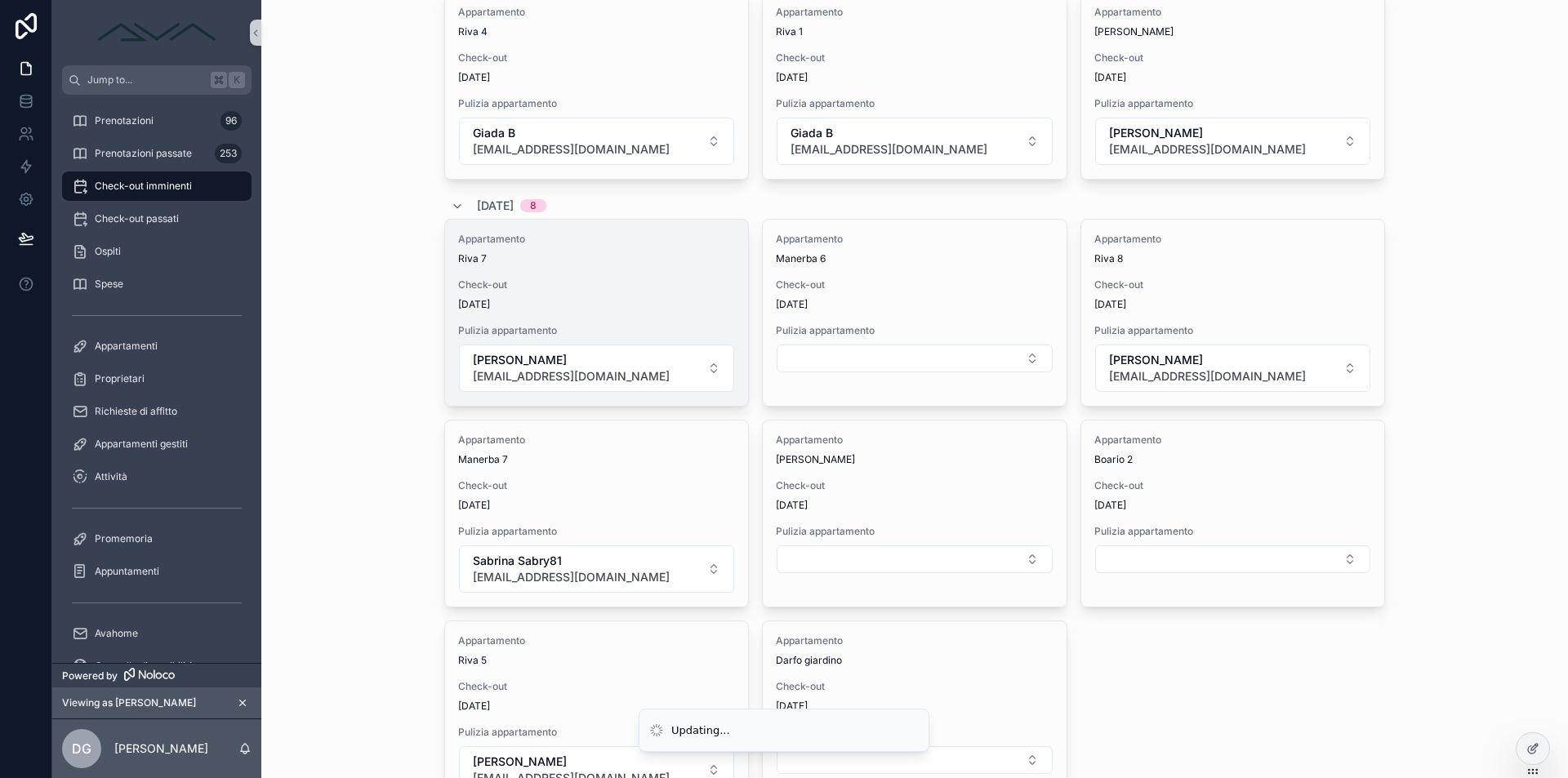
scroll to position [561, 0]
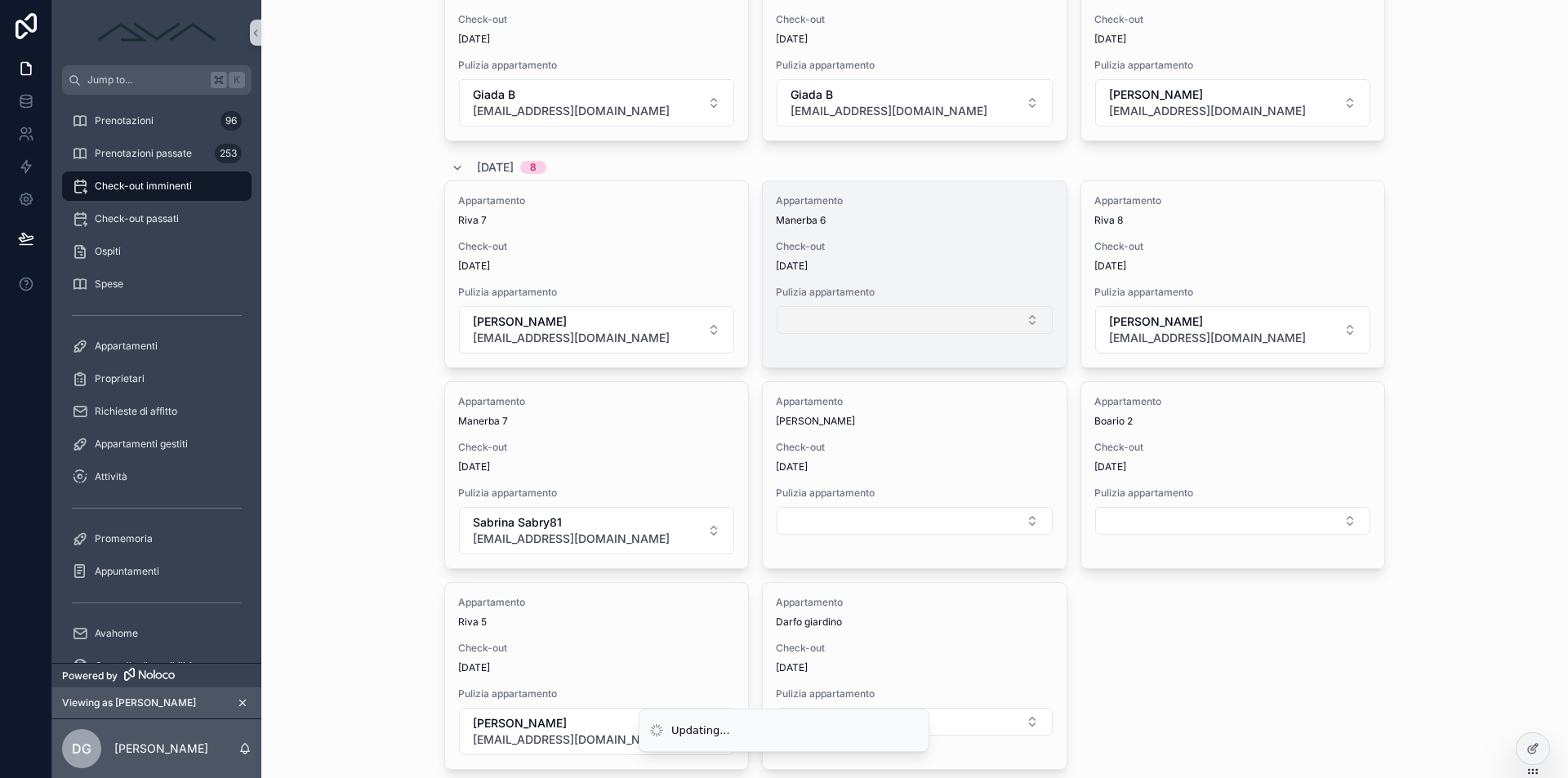
click at [853, 325] on button "Select Button" at bounding box center [914, 320] width 275 height 28
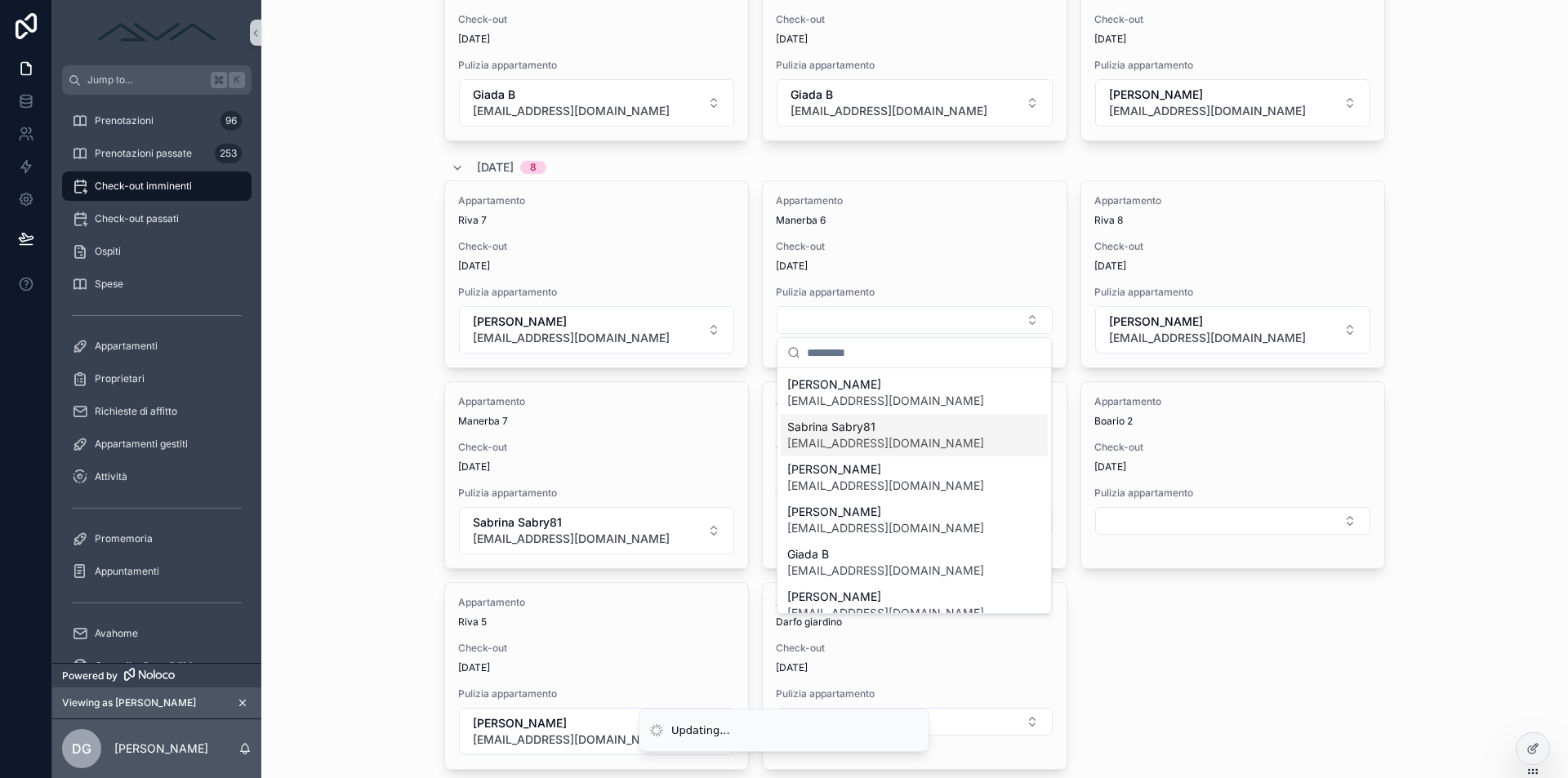
click at [880, 434] on span "Sabrina Sabry81" at bounding box center [885, 427] width 197 height 16
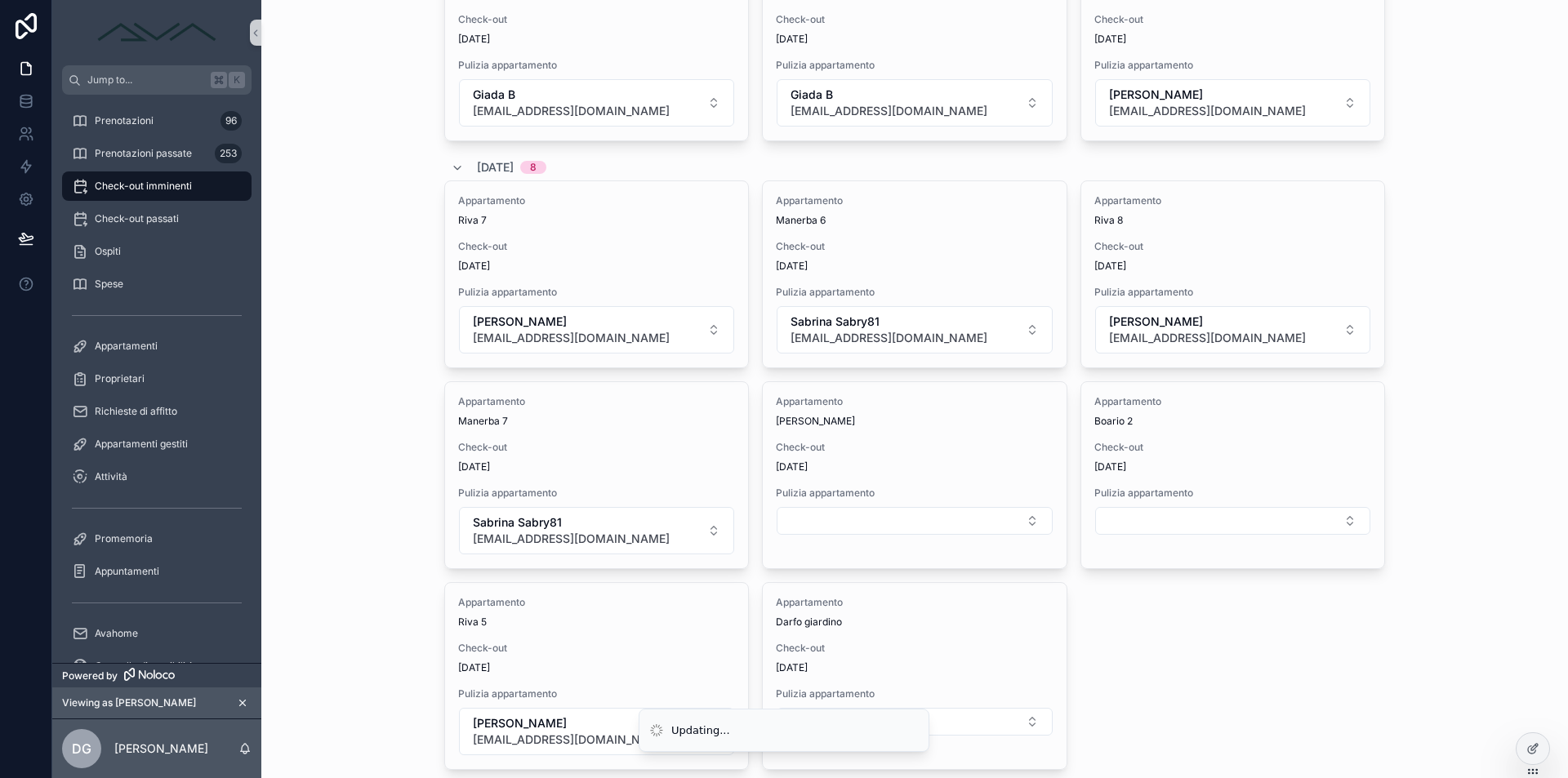
click at [883, 517] on button "Select Button" at bounding box center [914, 521] width 275 height 28
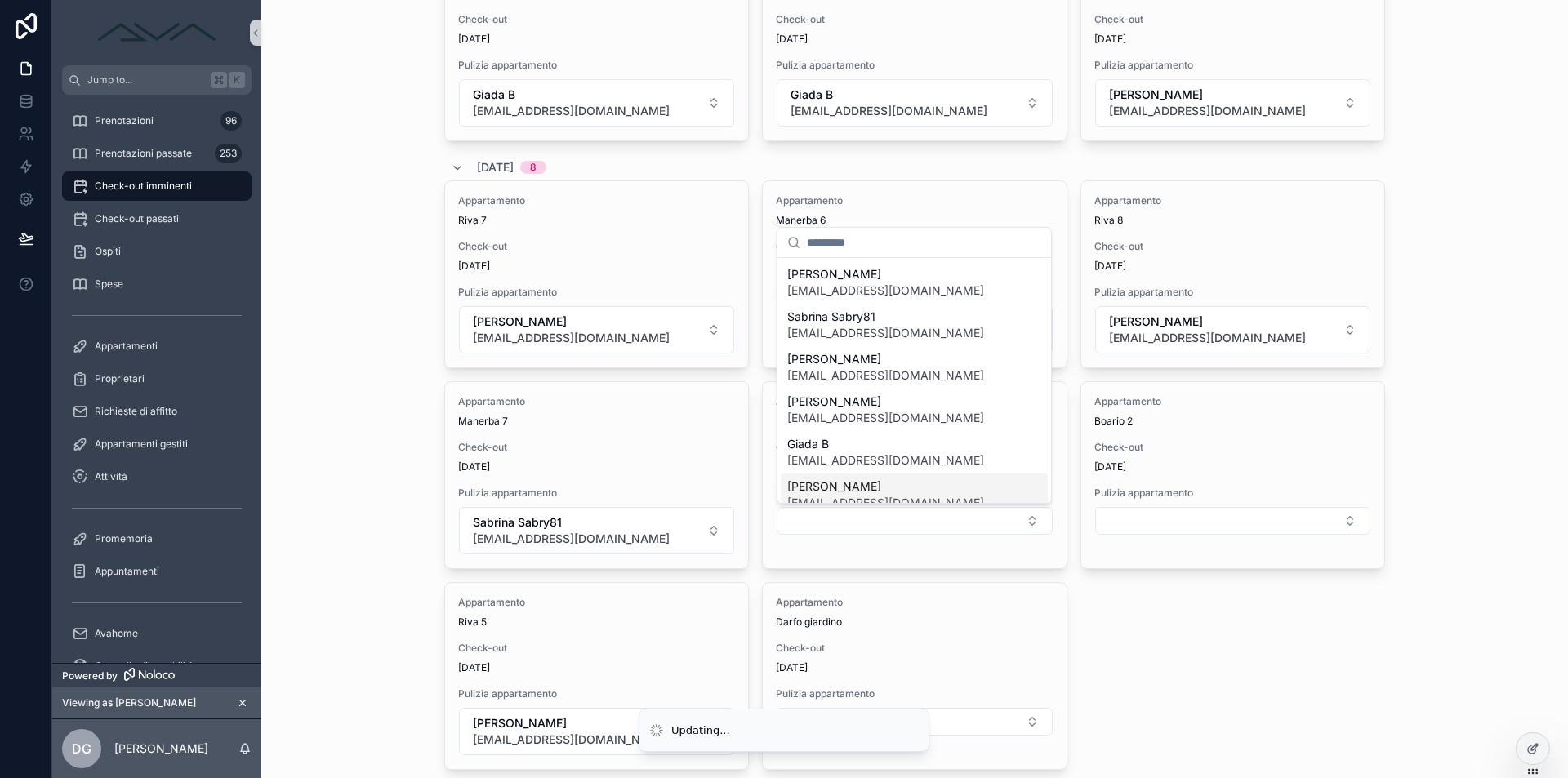
click at [858, 489] on span "[PERSON_NAME]" at bounding box center [885, 487] width 197 height 16
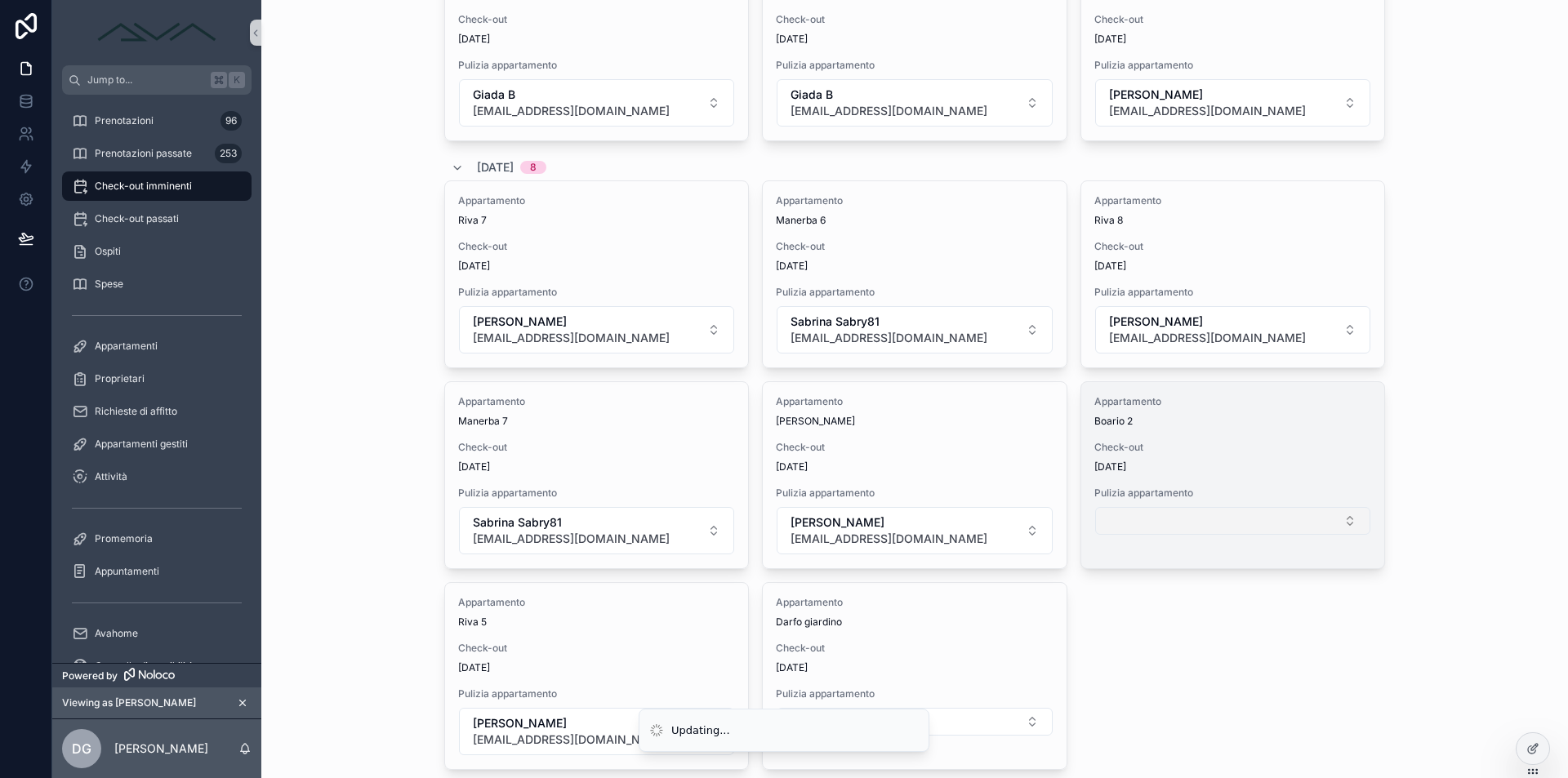
click at [1155, 522] on button "Select Button" at bounding box center [1233, 521] width 275 height 28
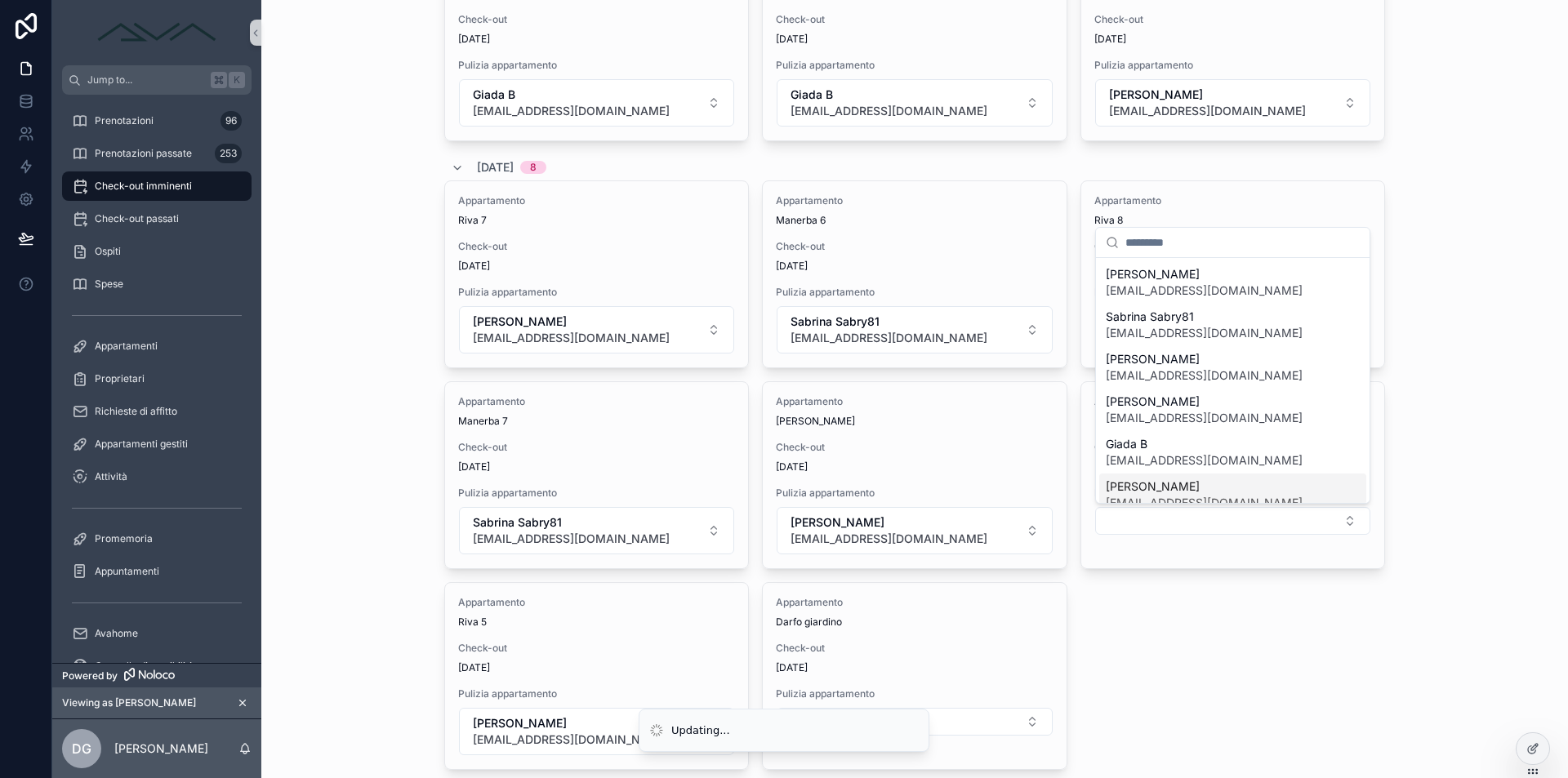
click at [1165, 489] on span "[PERSON_NAME]" at bounding box center [1204, 487] width 197 height 16
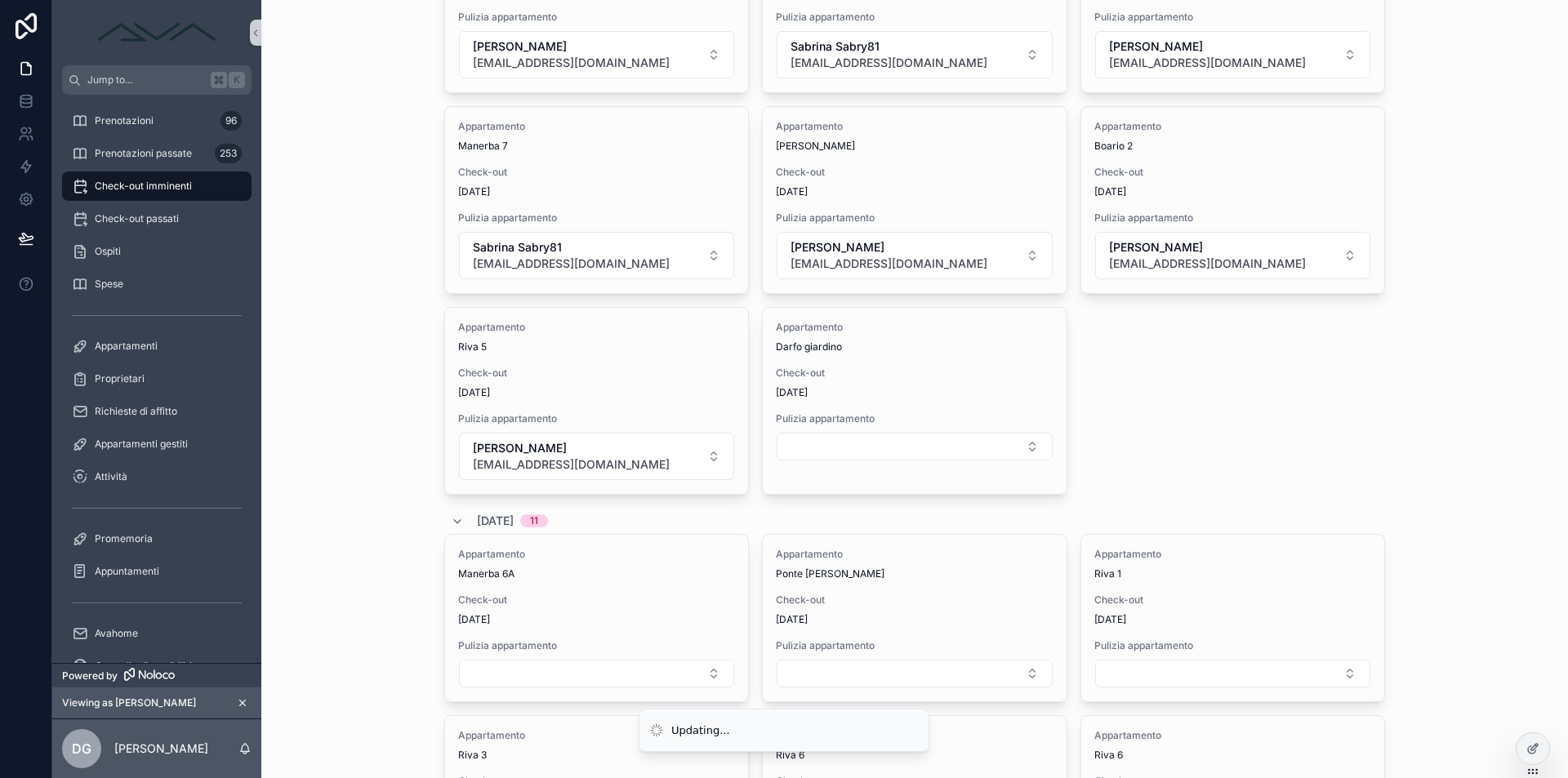
scroll to position [910, 0]
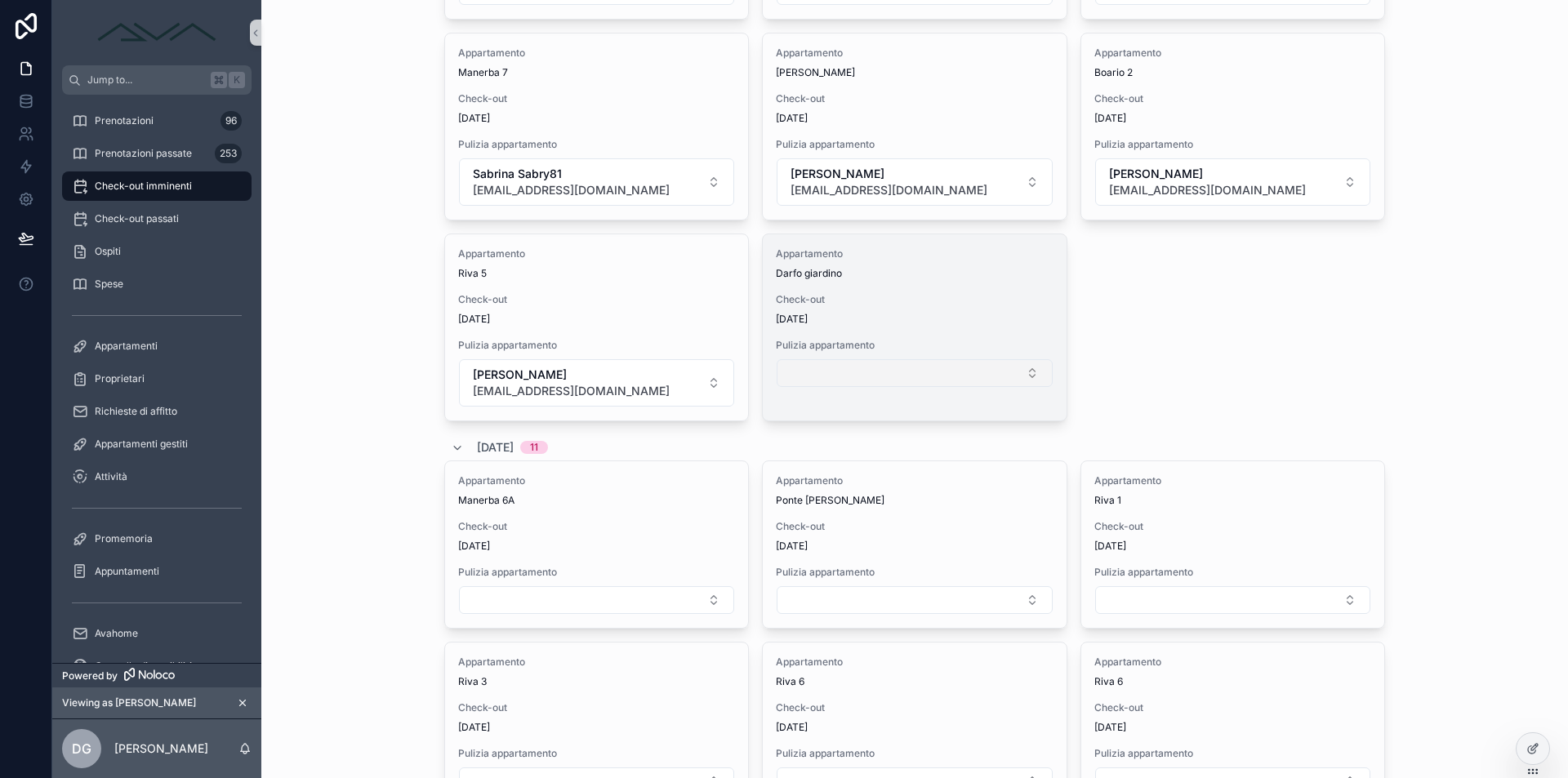
click at [882, 377] on button "Select Button" at bounding box center [914, 373] width 275 height 28
click at [864, 379] on button "Select Button" at bounding box center [914, 373] width 275 height 28
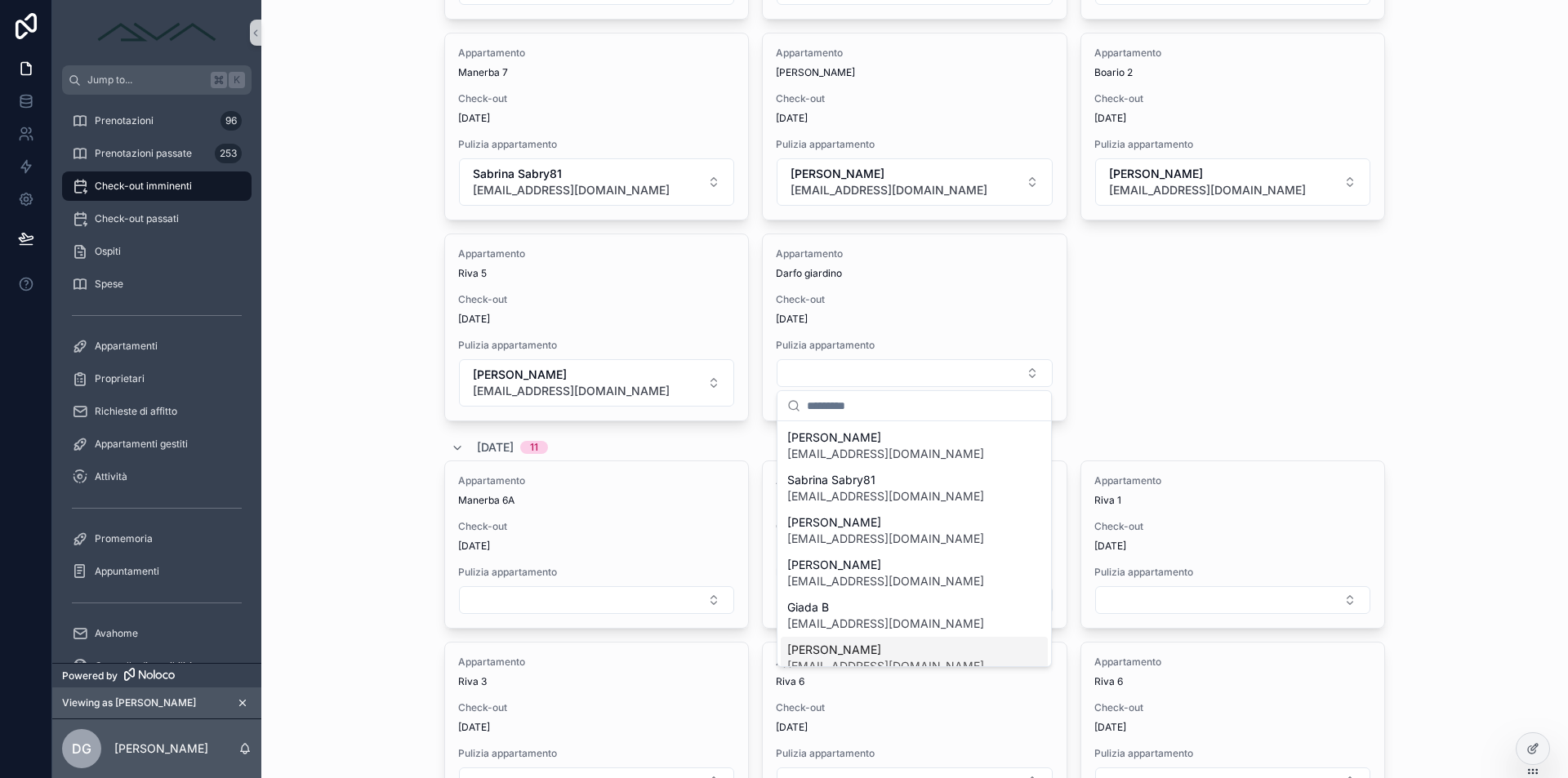
click at [862, 651] on span "[PERSON_NAME]" at bounding box center [885, 650] width 197 height 16
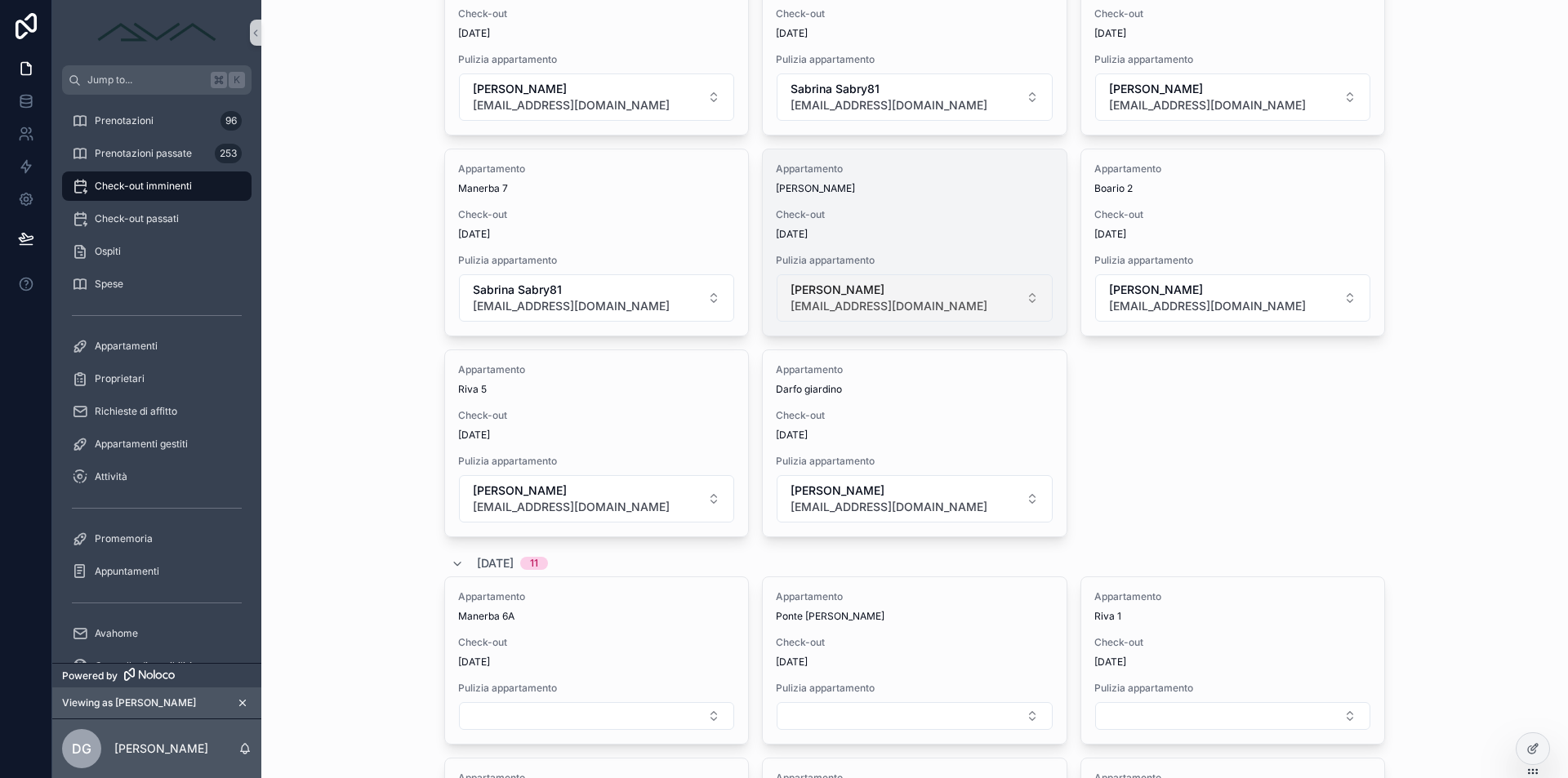
scroll to position [656, 0]
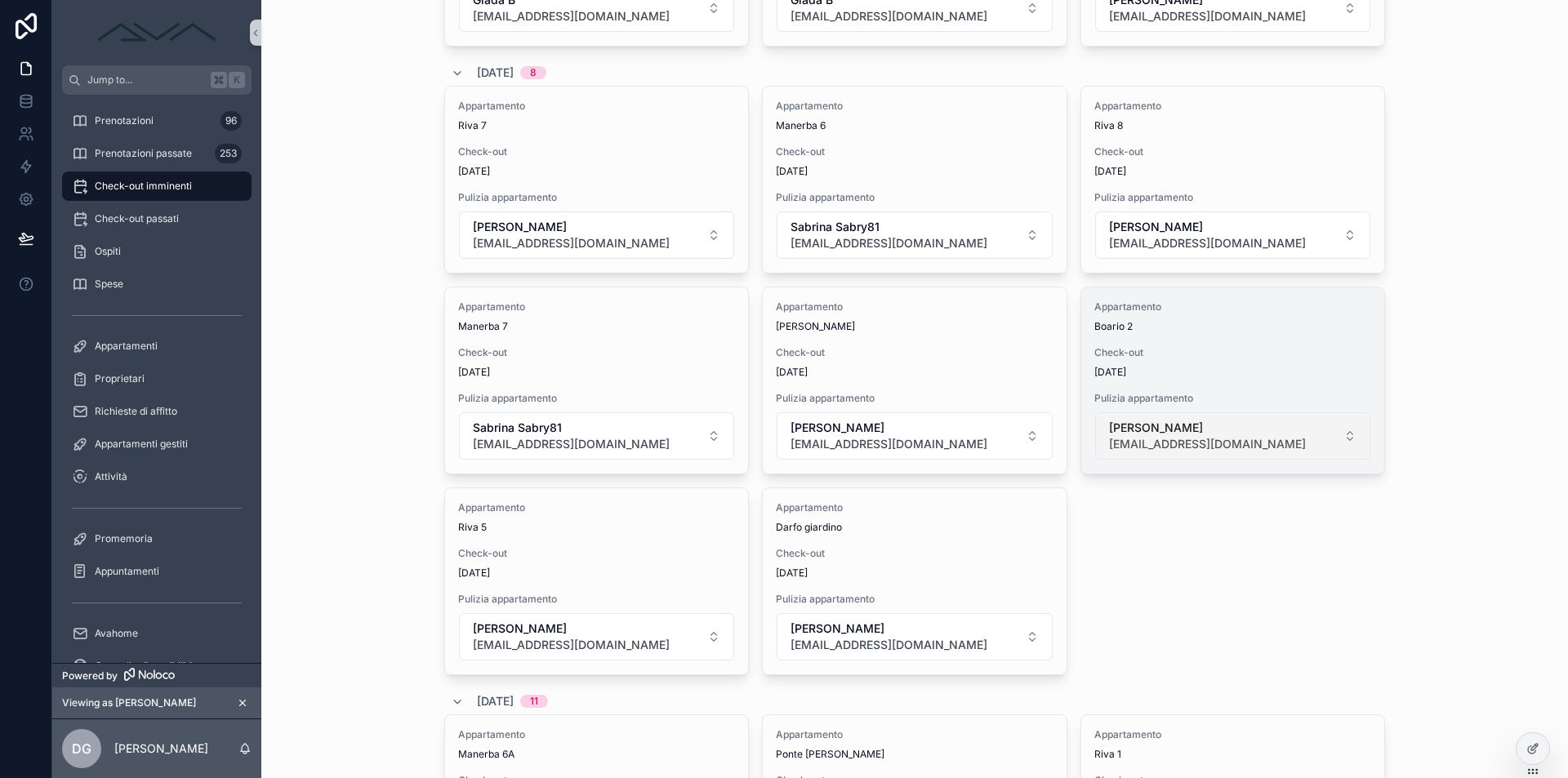
click at [1175, 426] on span "[PERSON_NAME]" at bounding box center [1207, 428] width 197 height 16
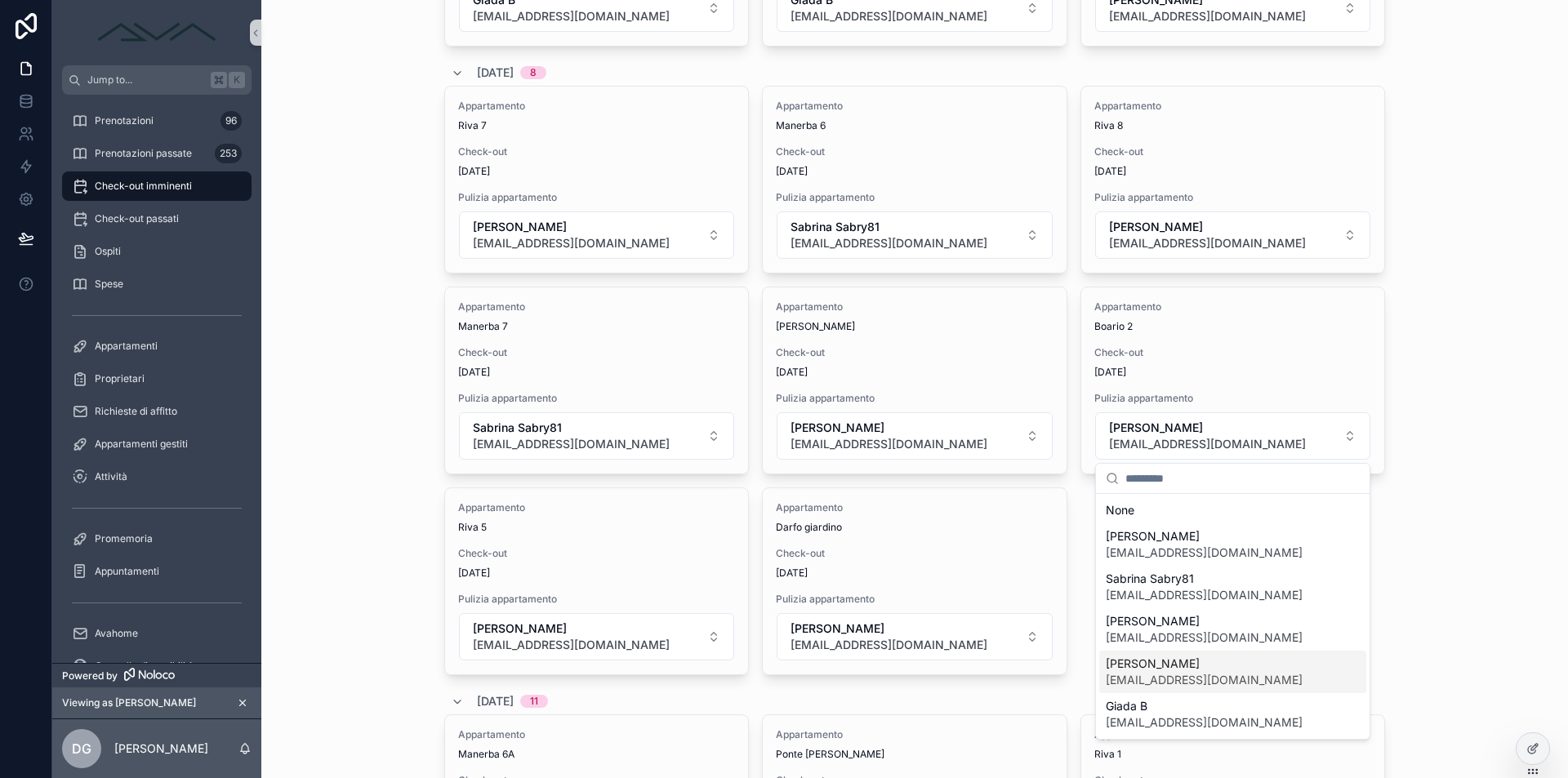
click at [1190, 673] on span "[EMAIL_ADDRESS][DOMAIN_NAME]" at bounding box center [1204, 680] width 197 height 16
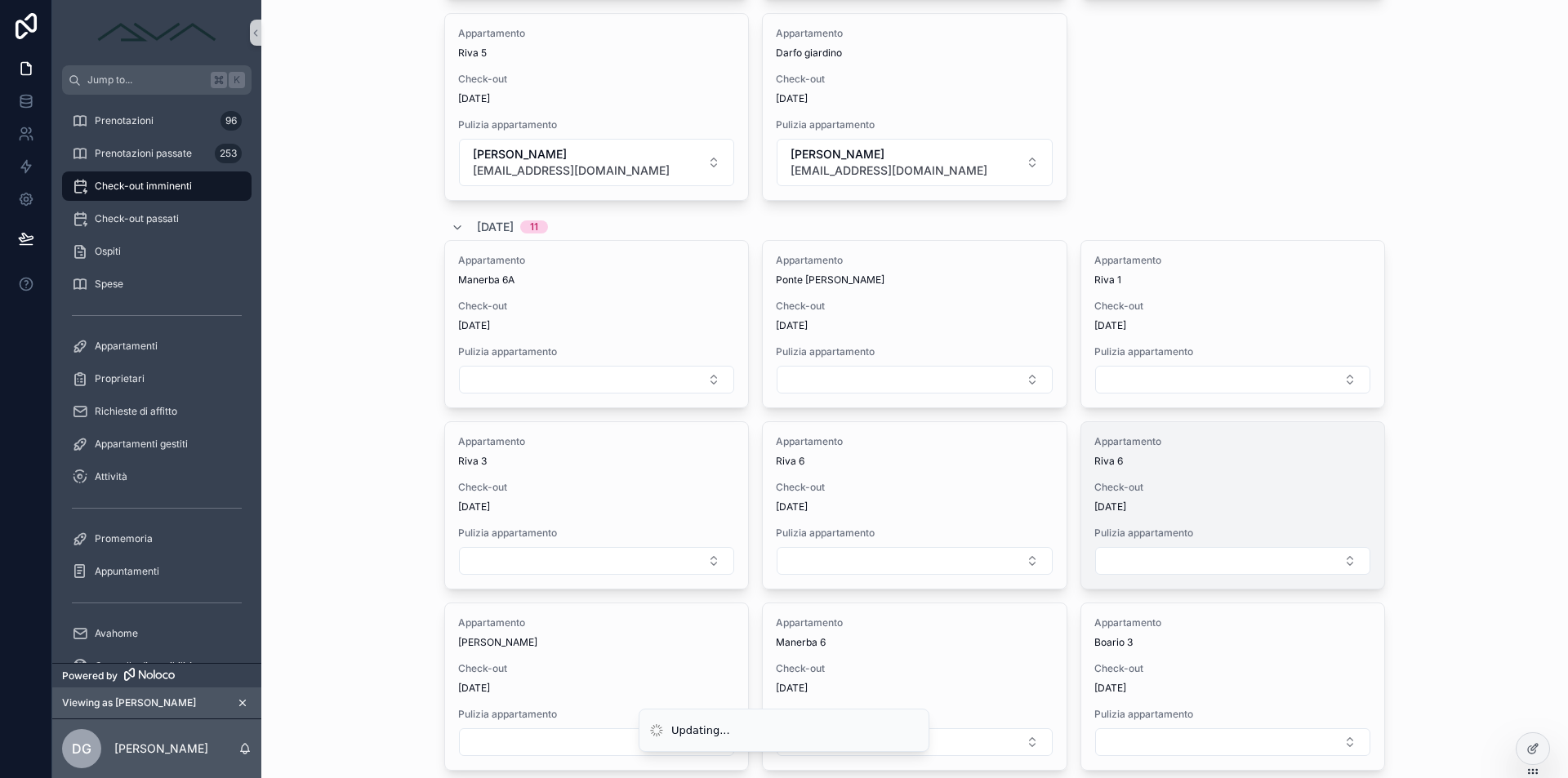
scroll to position [1271, 0]
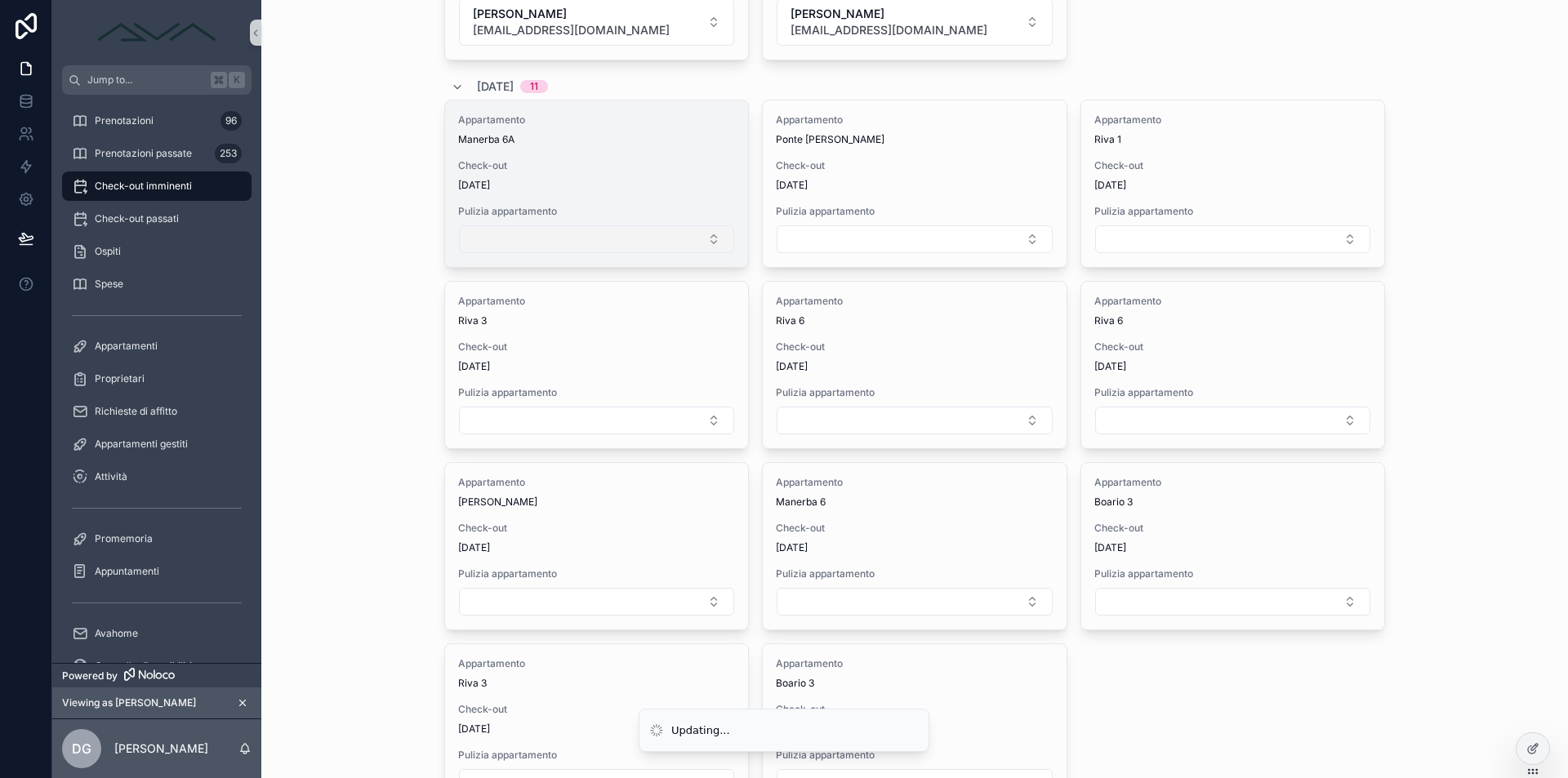
click at [586, 238] on button "Select Button" at bounding box center [596, 239] width 275 height 28
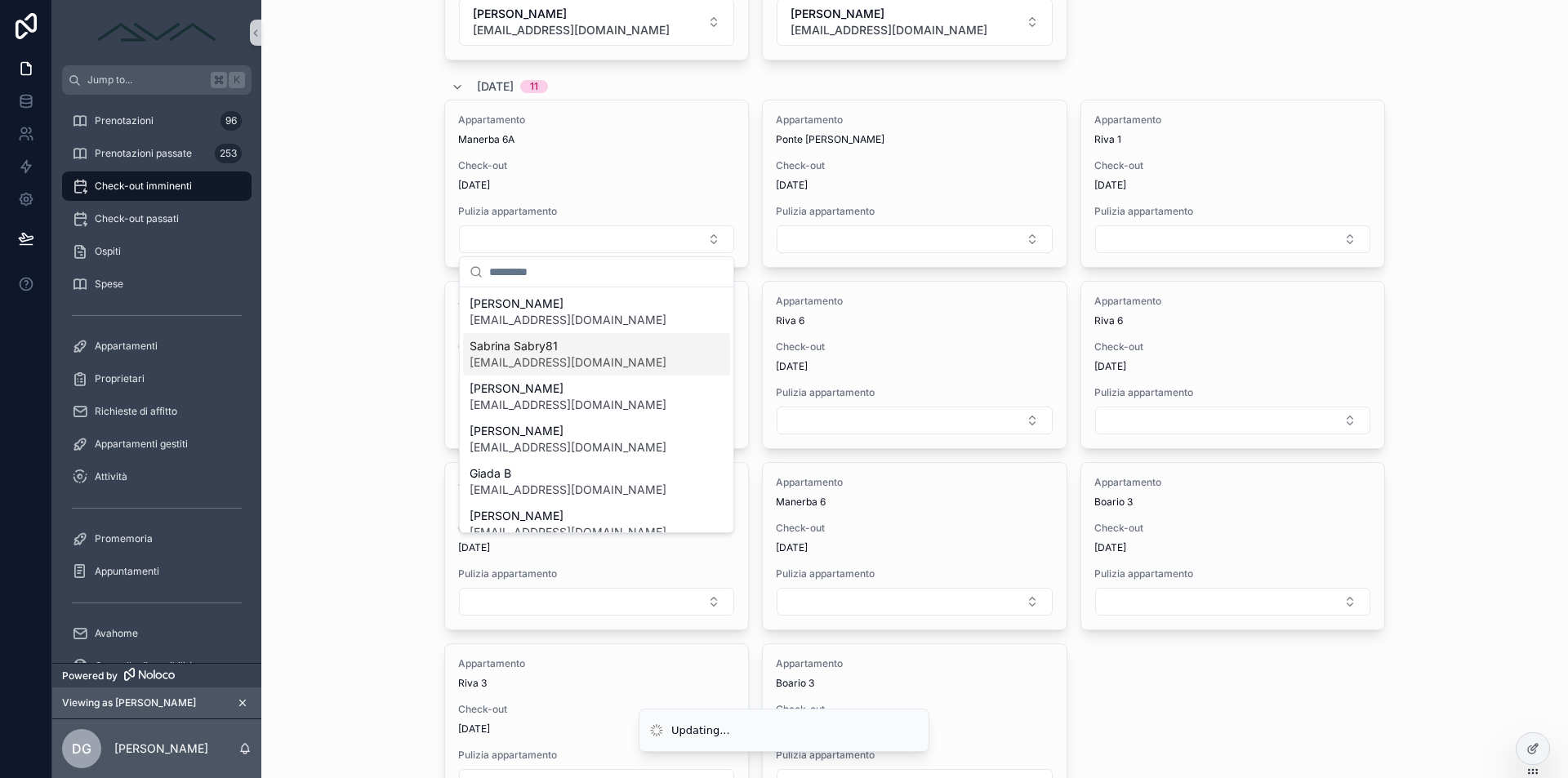
click at [551, 347] on span "Sabrina Sabry81" at bounding box center [568, 346] width 197 height 16
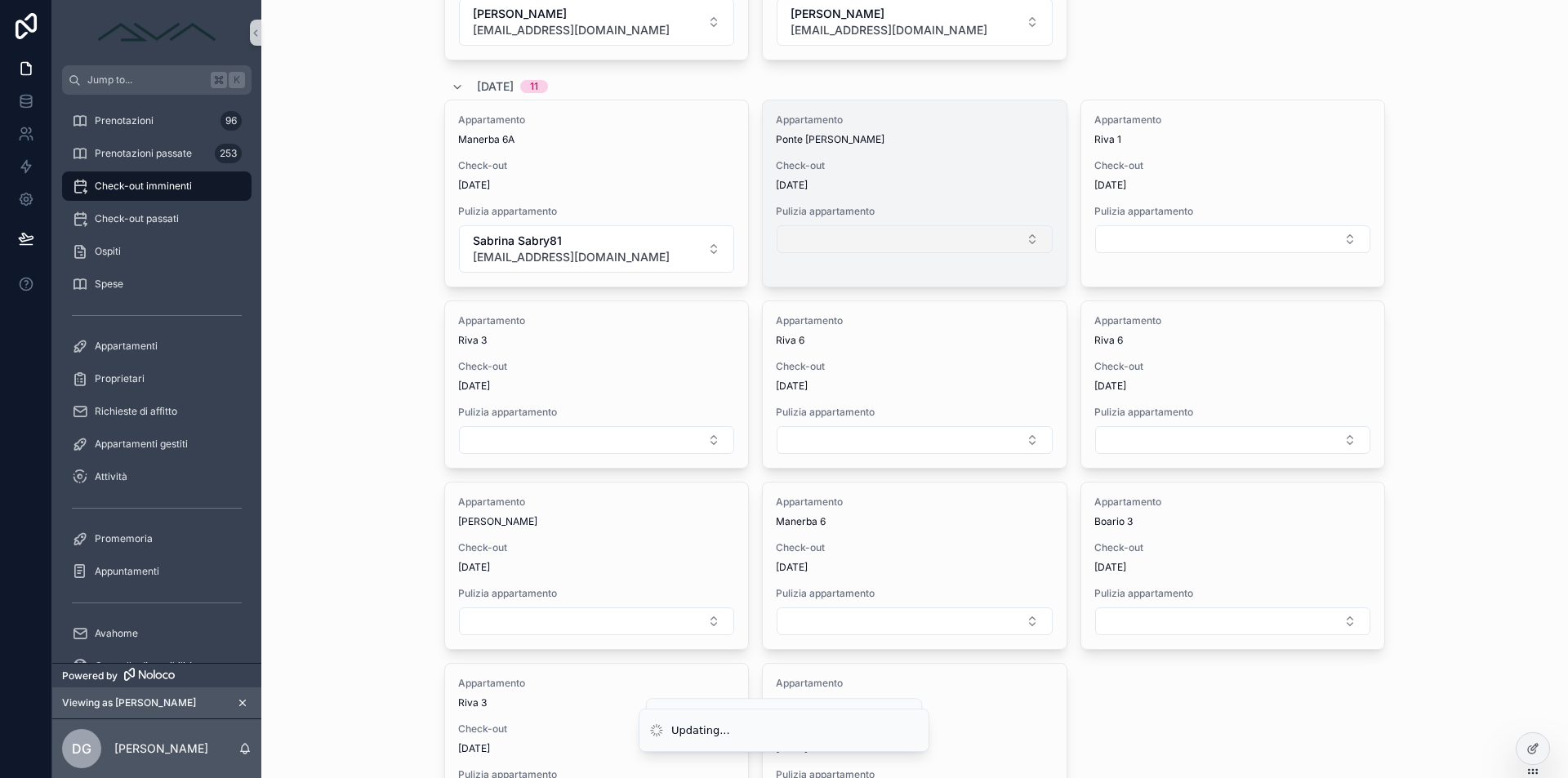
click at [873, 249] on button "Select Button" at bounding box center [914, 239] width 275 height 28
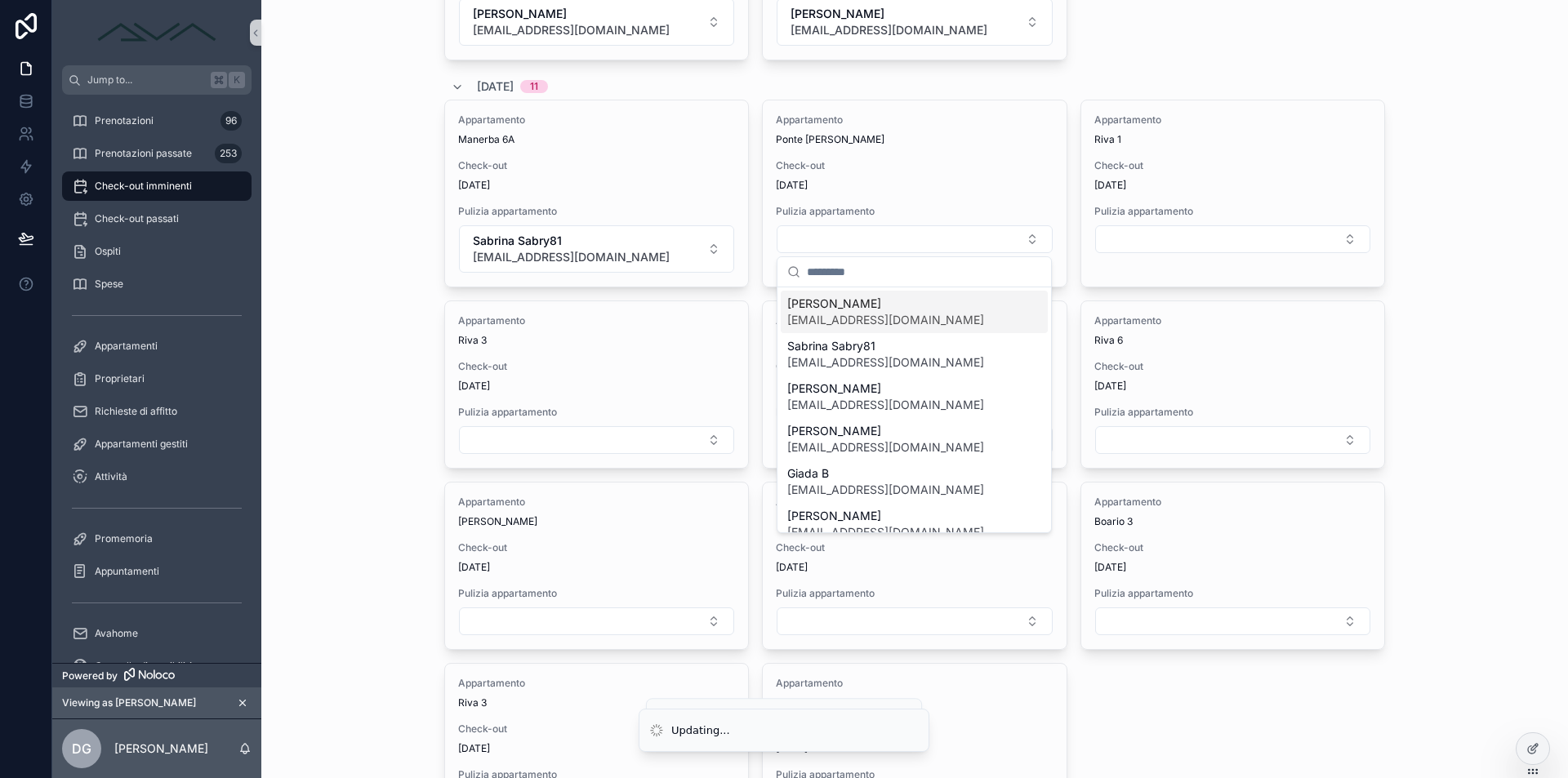
click at [882, 320] on span "[EMAIL_ADDRESS][DOMAIN_NAME]" at bounding box center [885, 320] width 197 height 16
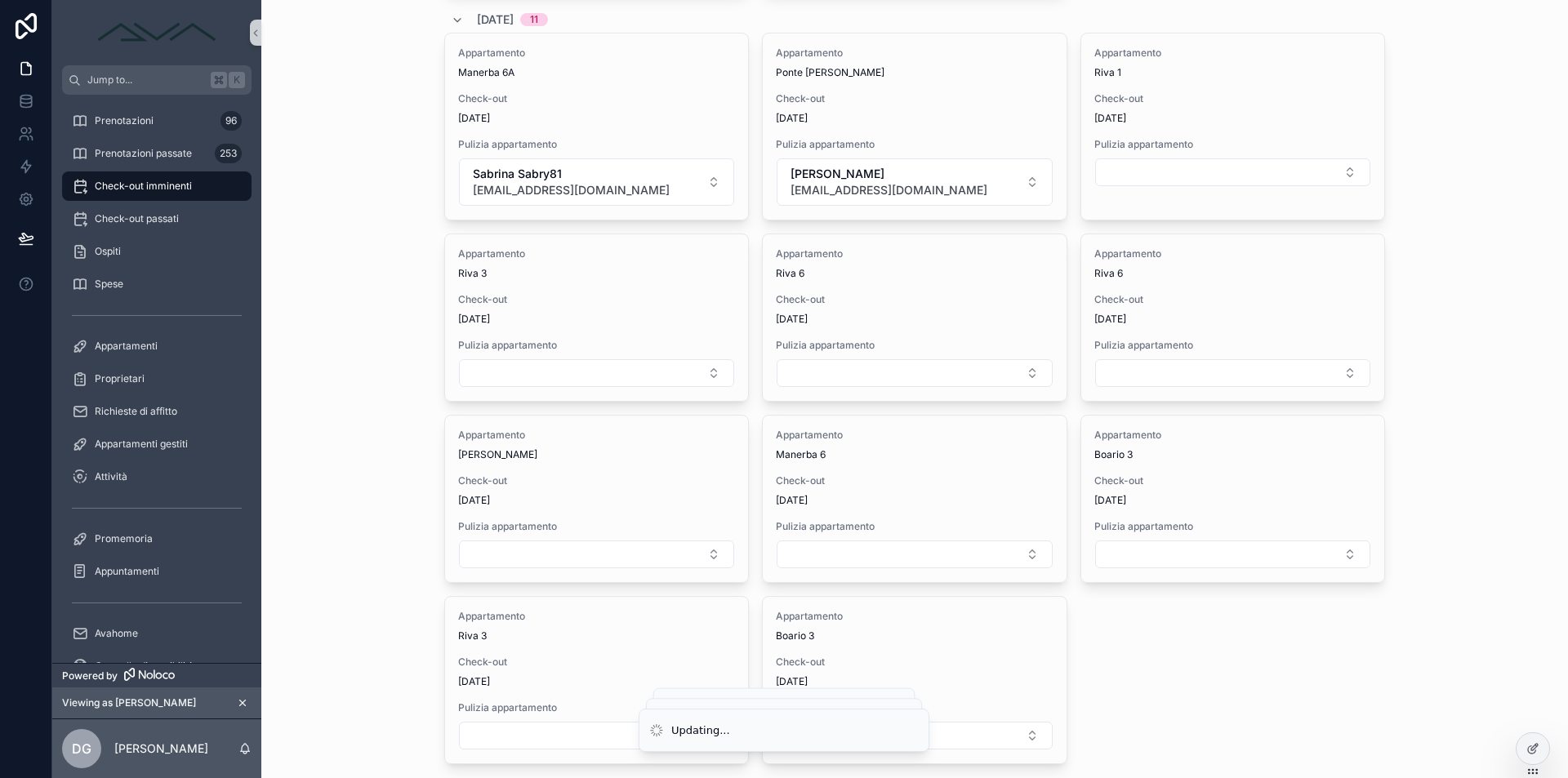
scroll to position [1446, 0]
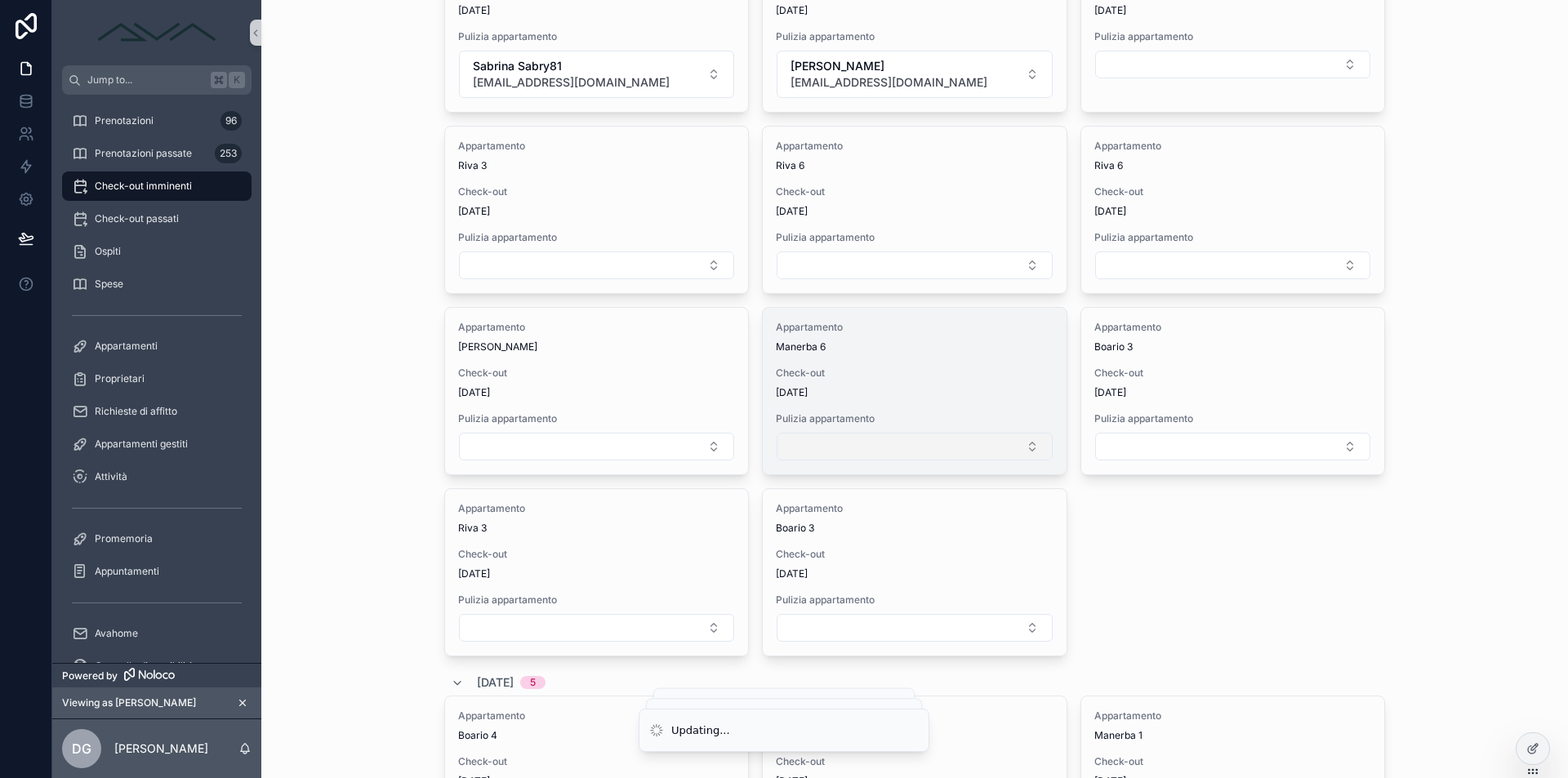
click at [949, 449] on button "Select Button" at bounding box center [914, 447] width 275 height 28
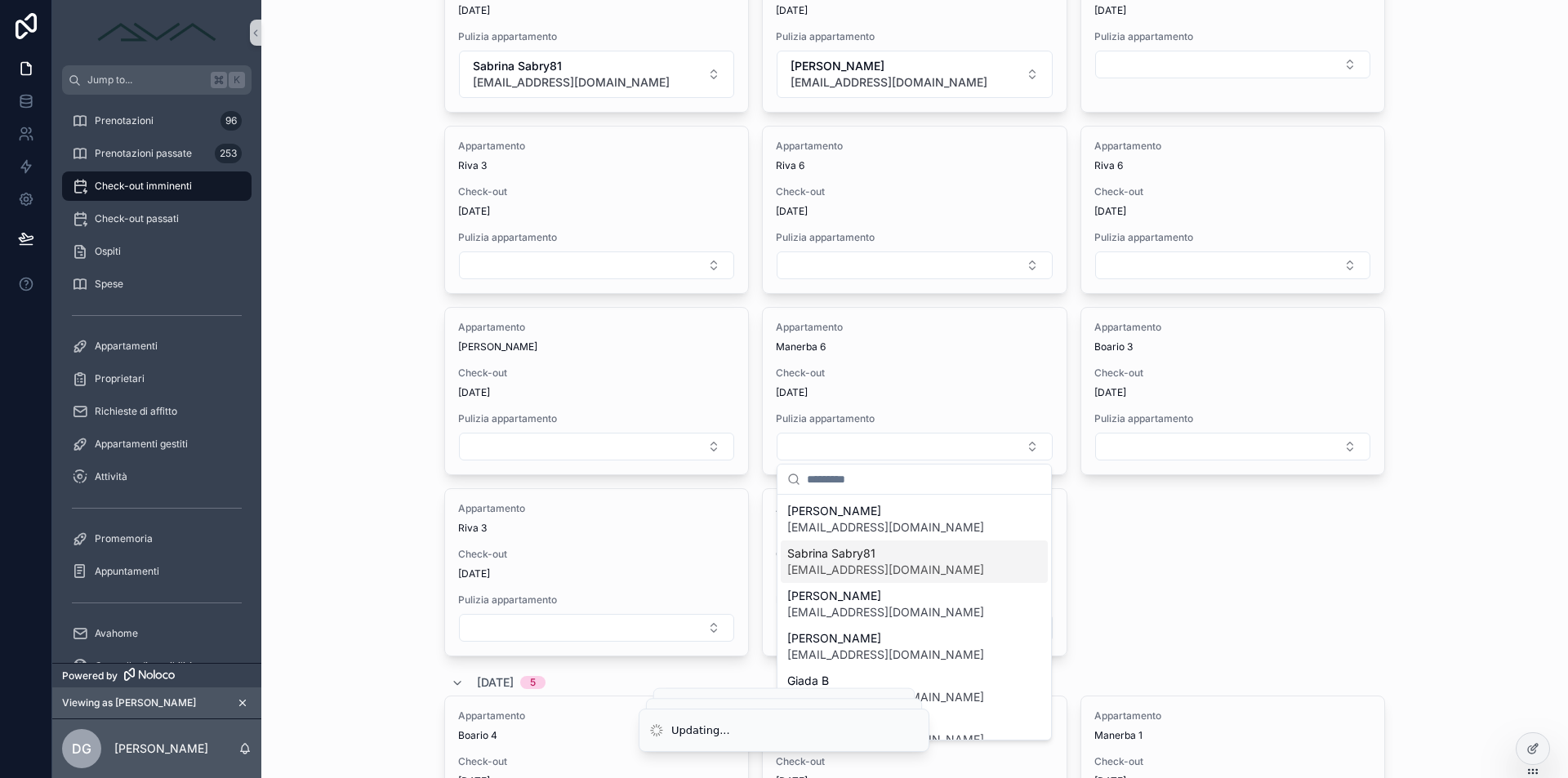
click at [878, 562] on span "[EMAIL_ADDRESS][DOMAIN_NAME]" at bounding box center [885, 570] width 197 height 16
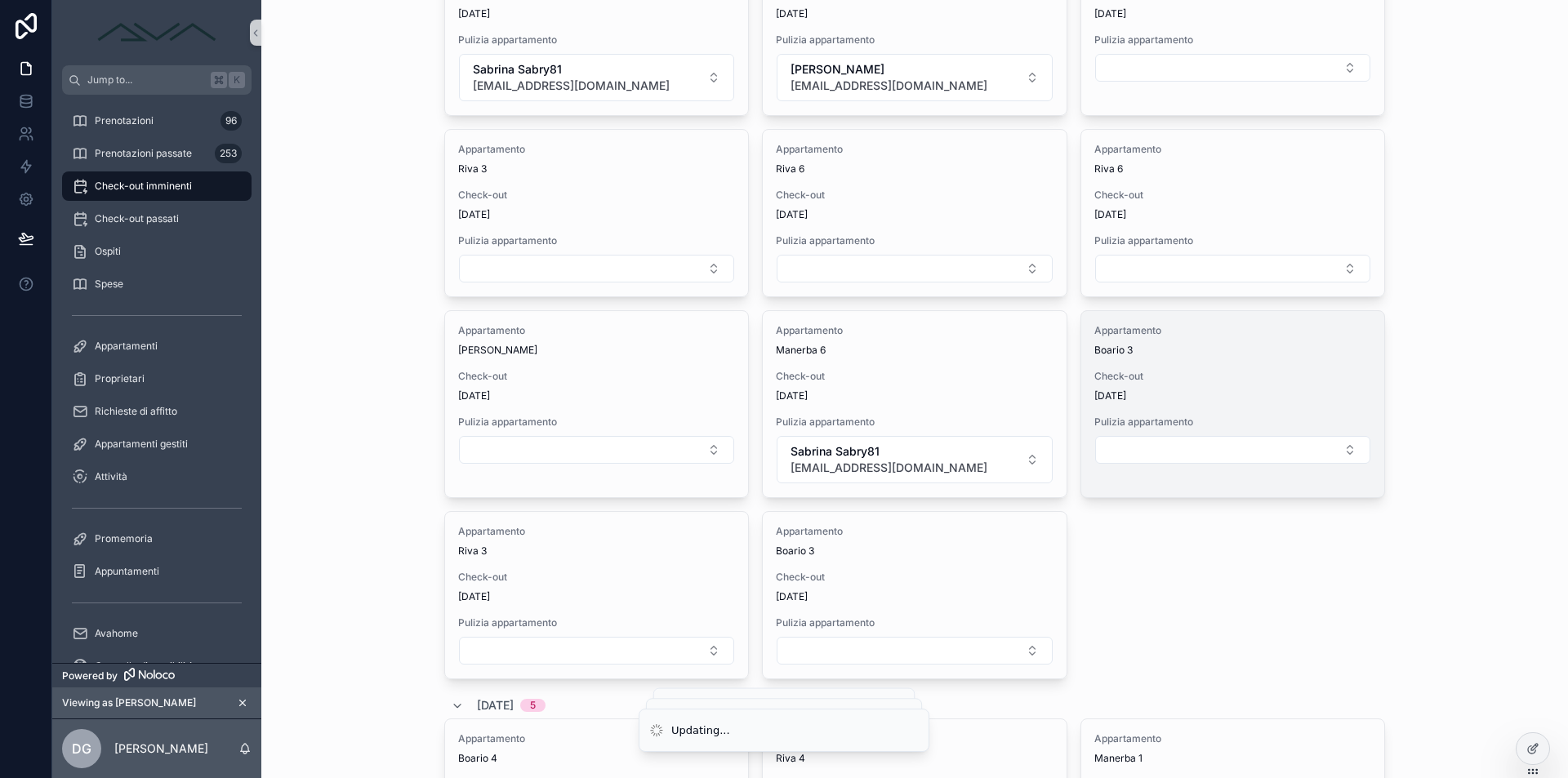
scroll to position [1401, 0]
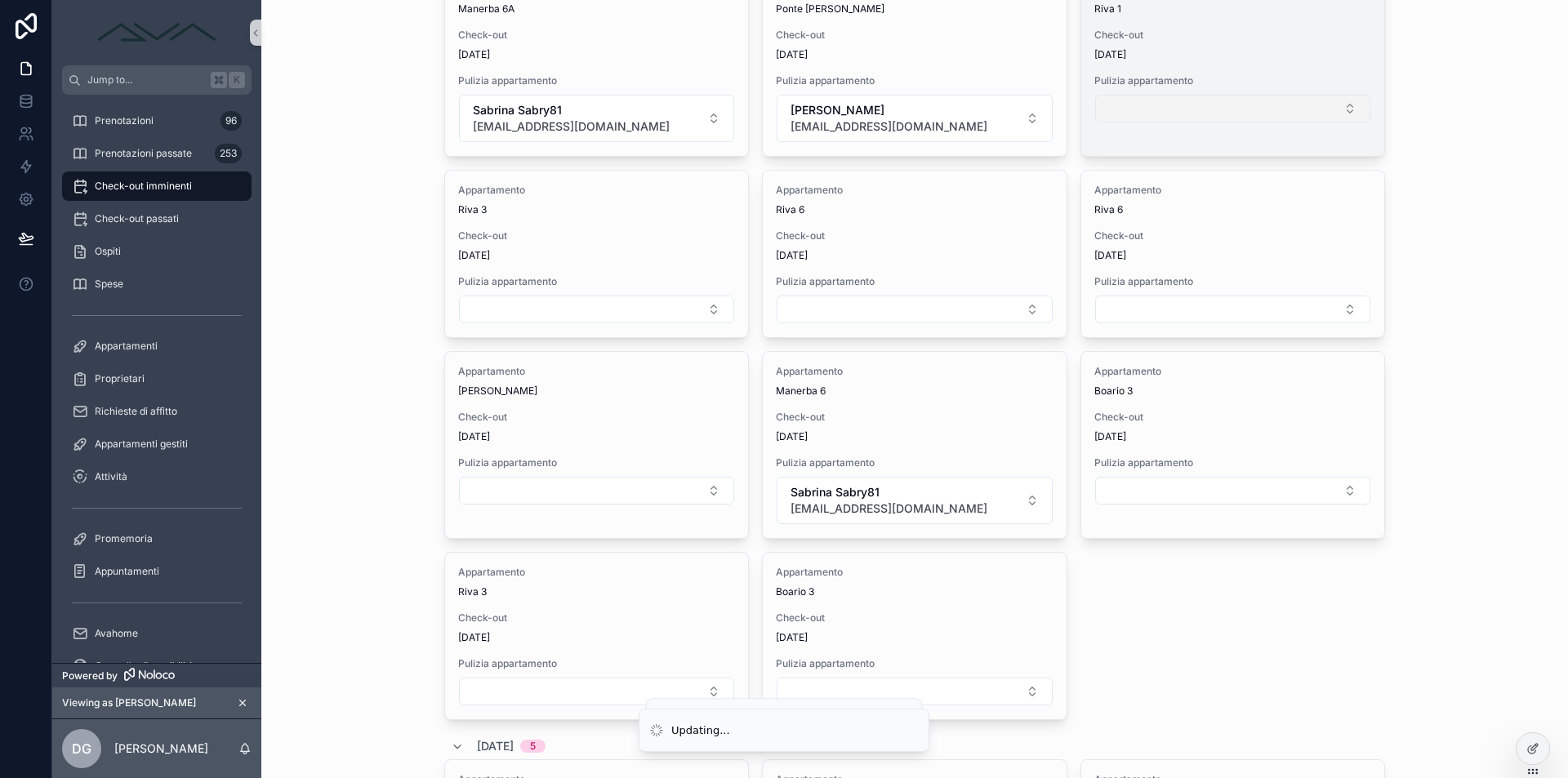
click at [1181, 105] on button "Select Button" at bounding box center [1233, 109] width 275 height 28
click at [1160, 100] on button "Select Button" at bounding box center [1233, 109] width 275 height 28
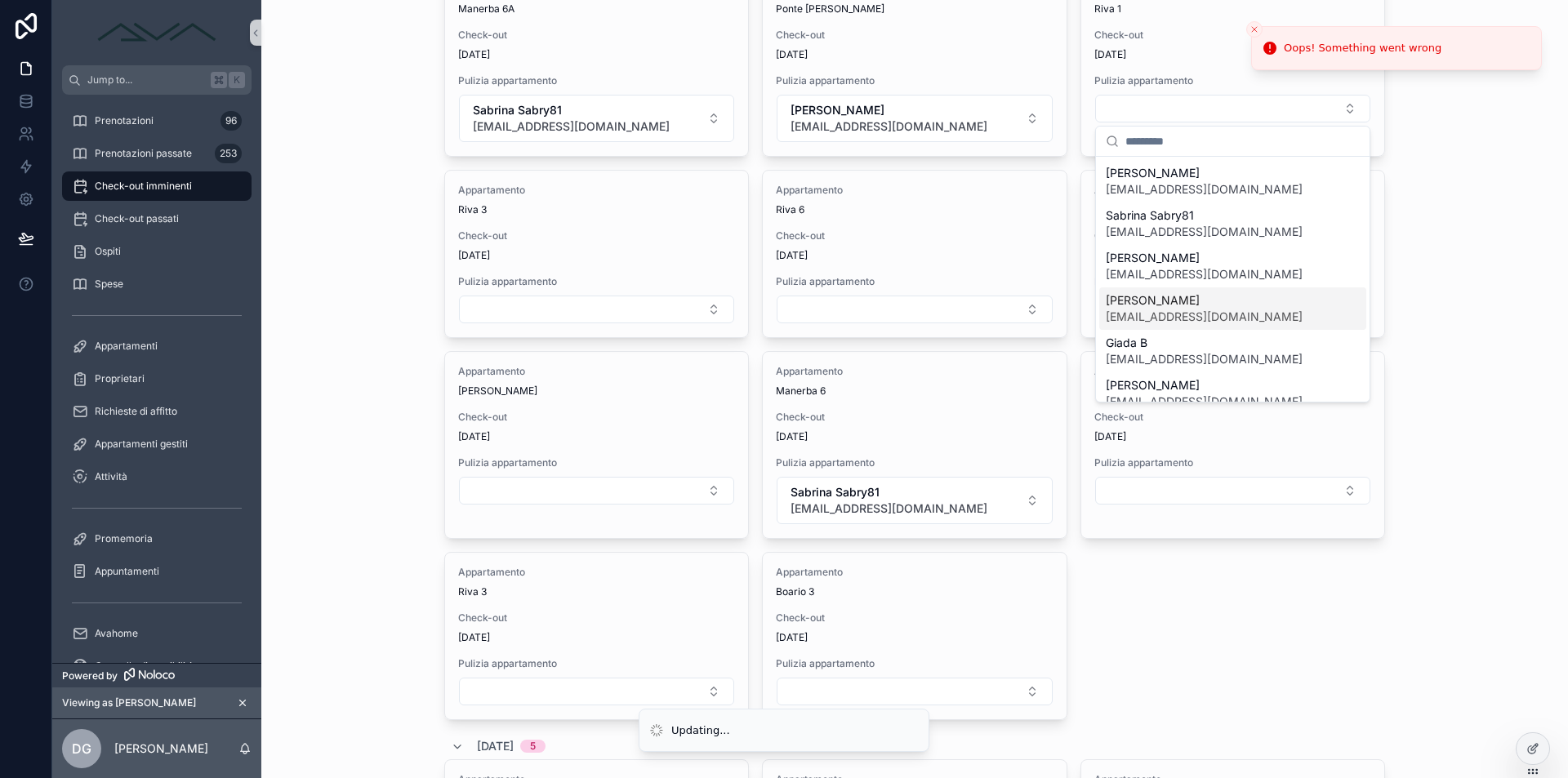
scroll to position [4, 0]
click at [1155, 383] on span "[PERSON_NAME]" at bounding box center [1204, 383] width 197 height 16
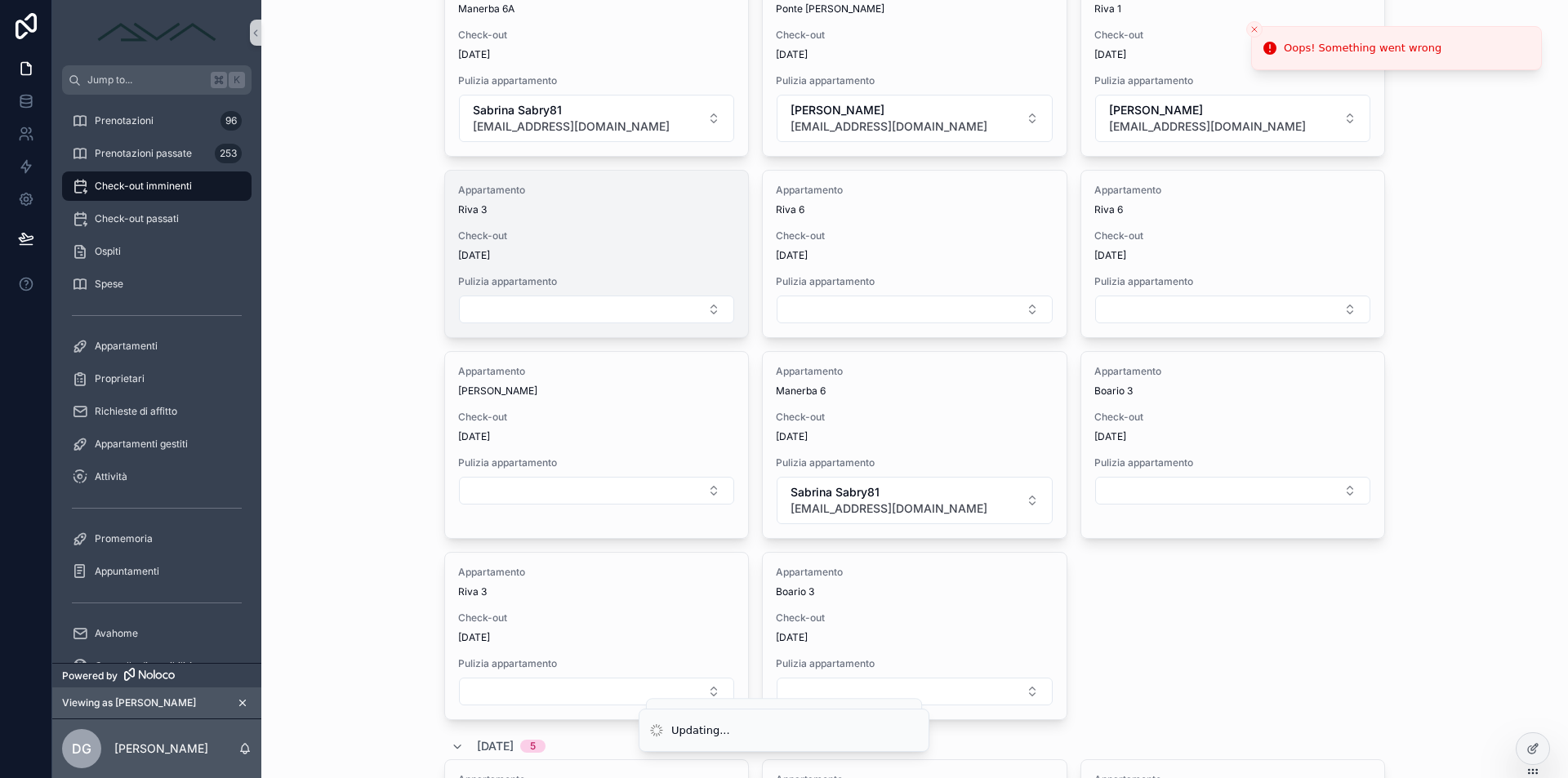
click at [632, 317] on button "Select Button" at bounding box center [596, 309] width 275 height 28
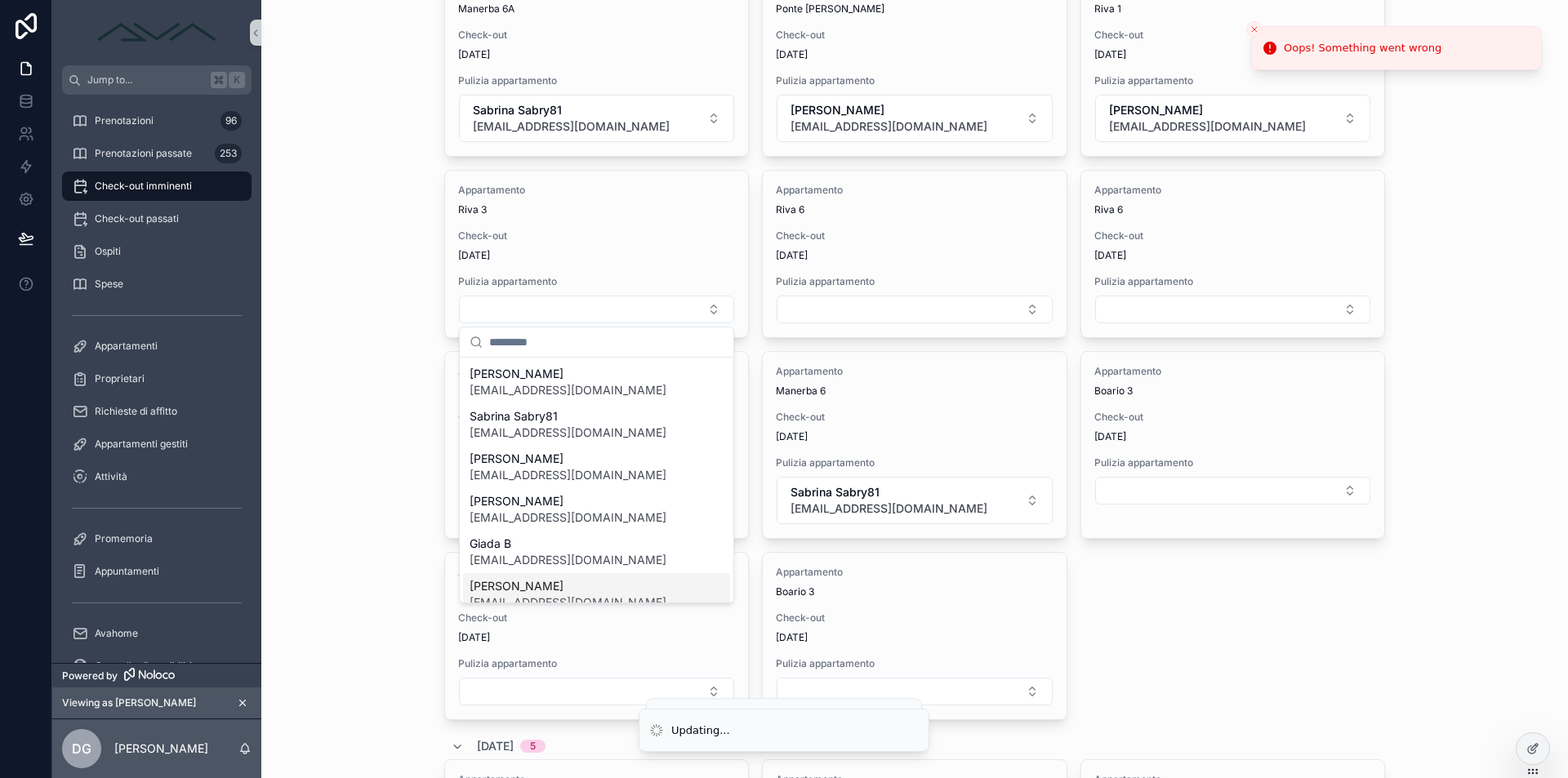
click at [543, 585] on span "[PERSON_NAME]" at bounding box center [568, 586] width 197 height 16
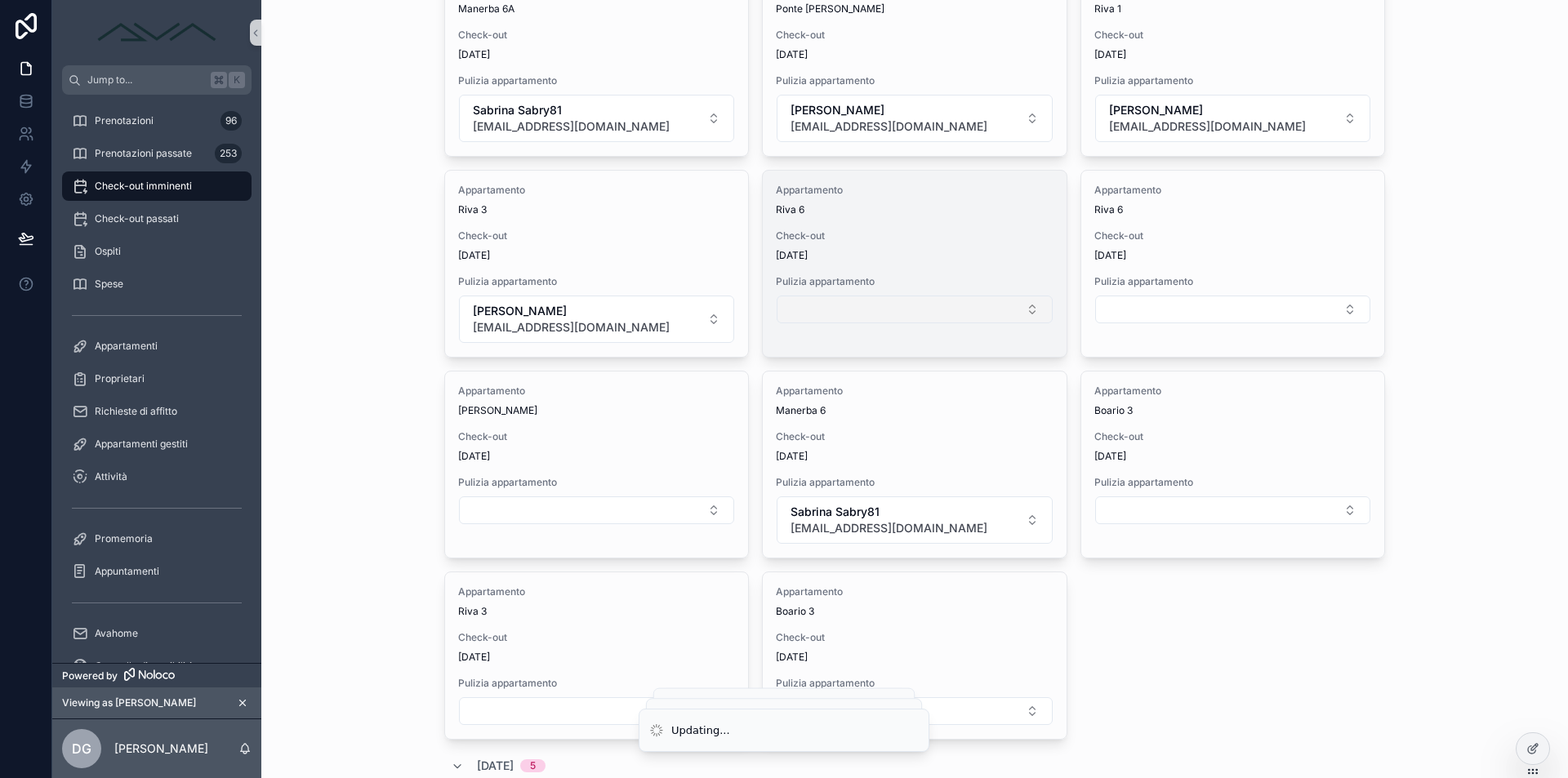
click at [824, 311] on button "Select Button" at bounding box center [914, 309] width 275 height 28
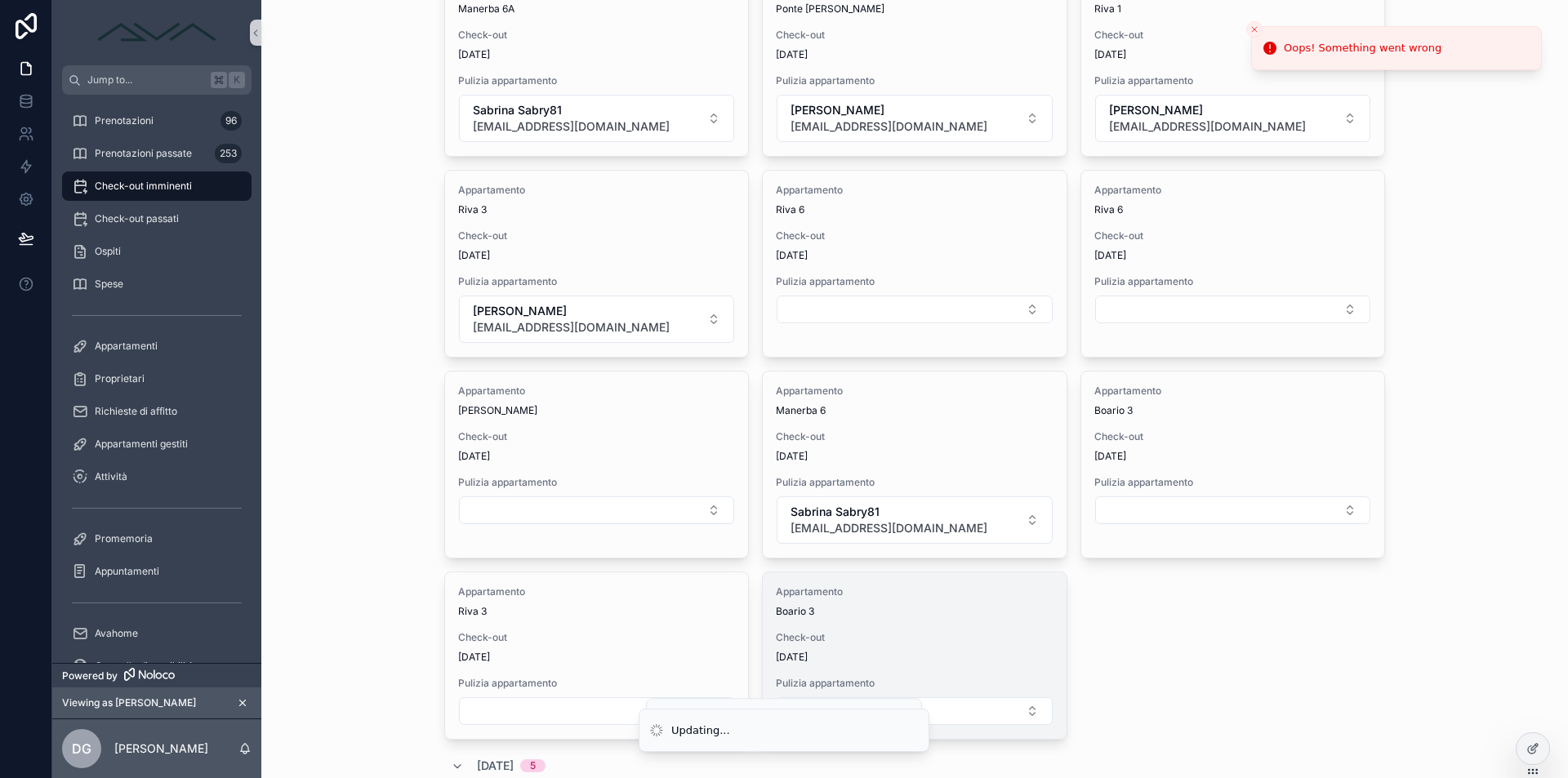
click at [818, 586] on span "Appartamento" at bounding box center [914, 592] width 277 height 13
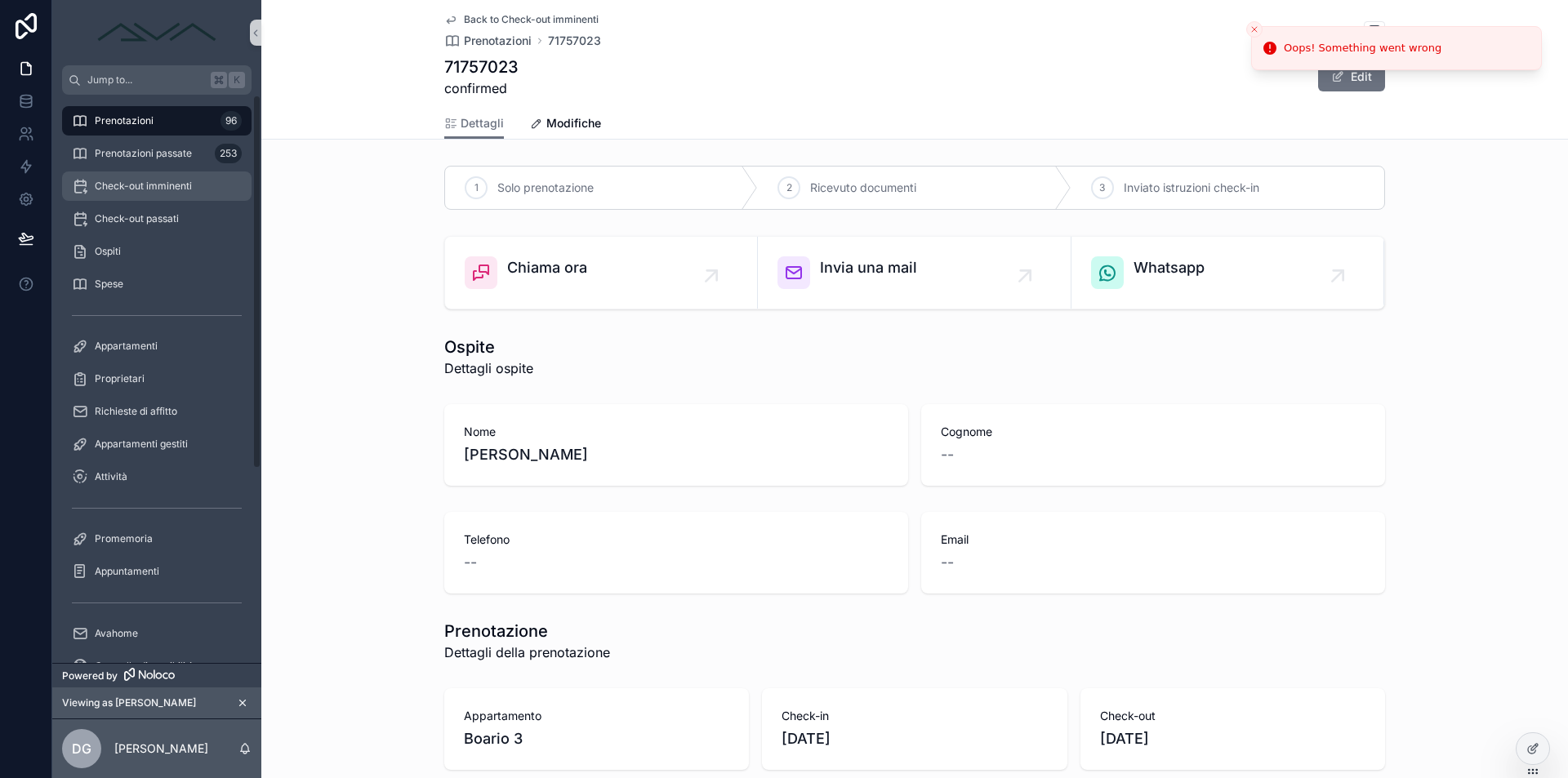
click at [163, 190] on span "Check-out imminenti" at bounding box center [143, 186] width 97 height 13
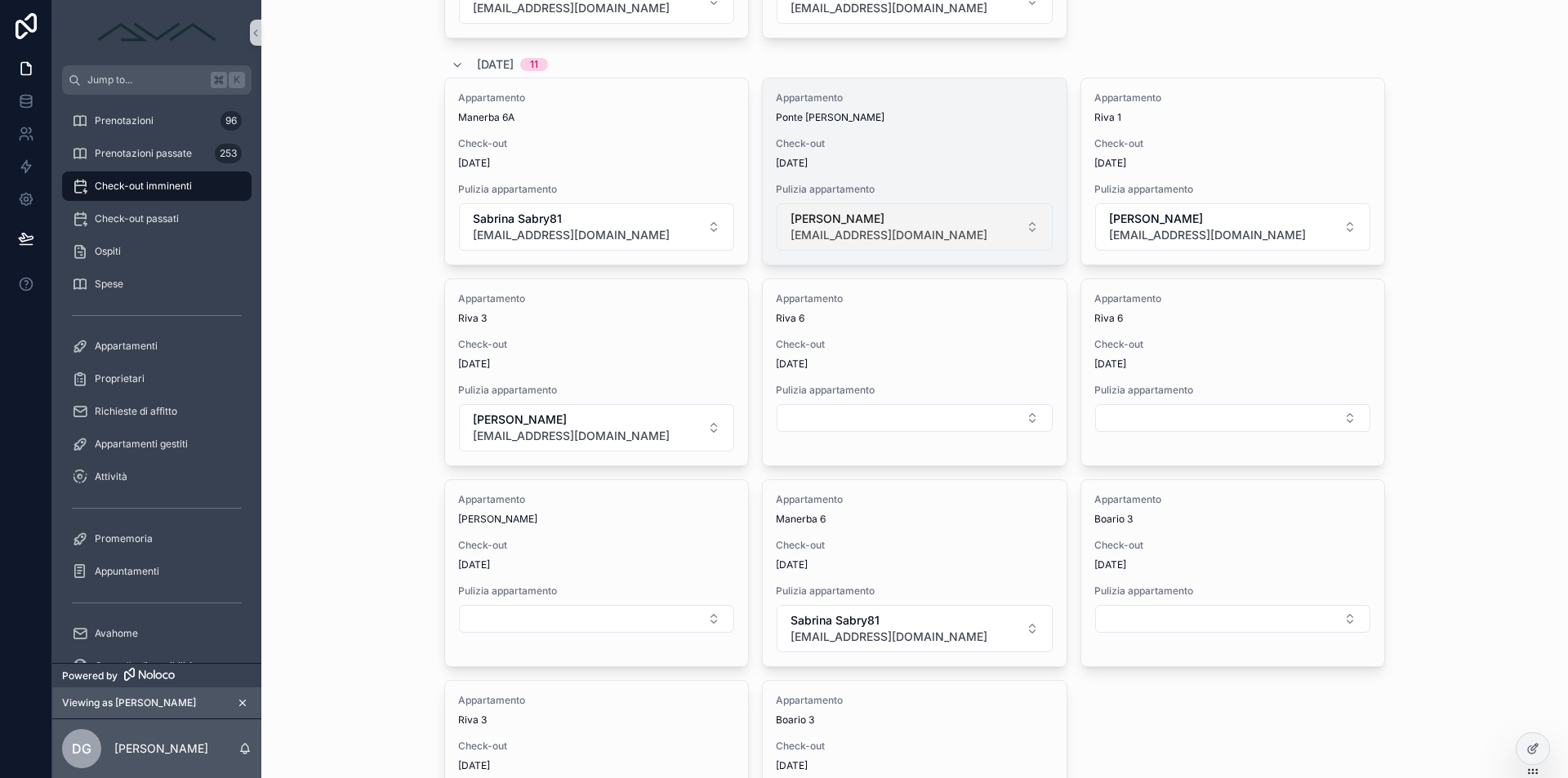
scroll to position [1422, 0]
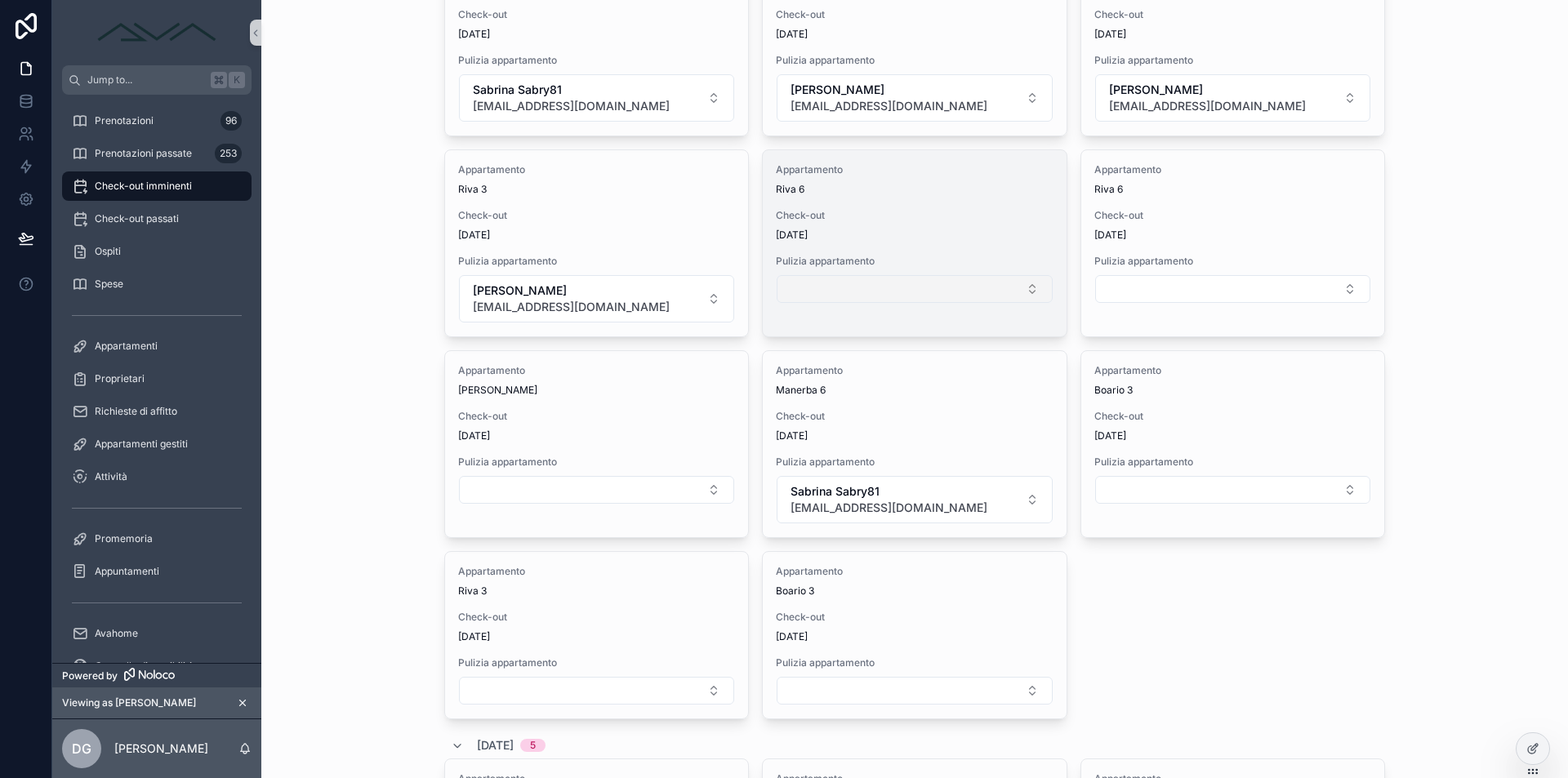
click at [885, 290] on button "Select Button" at bounding box center [914, 289] width 275 height 28
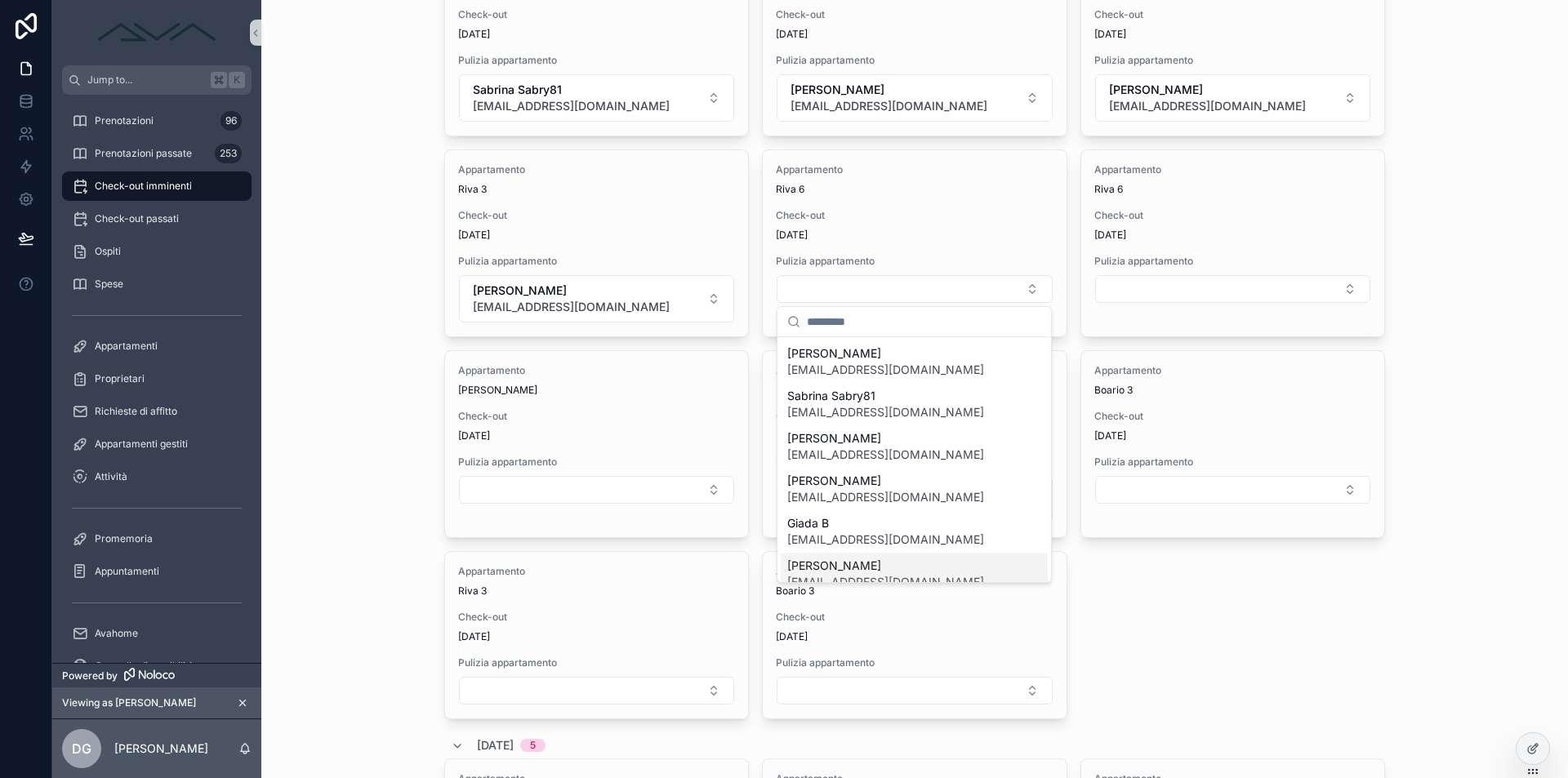
click at [858, 571] on span "[PERSON_NAME]" at bounding box center [885, 566] width 197 height 16
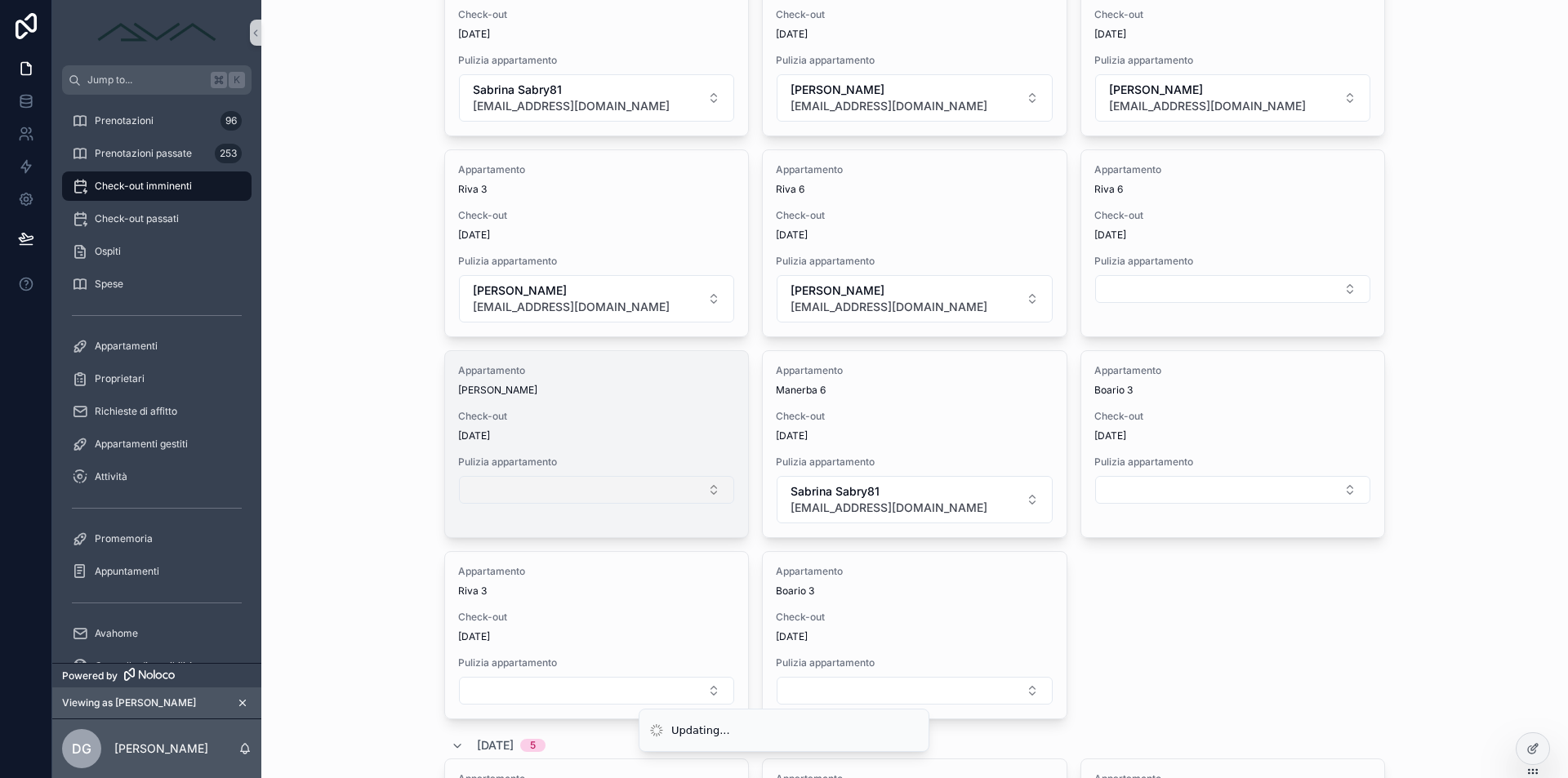
click at [593, 488] on button "Select Button" at bounding box center [596, 489] width 275 height 28
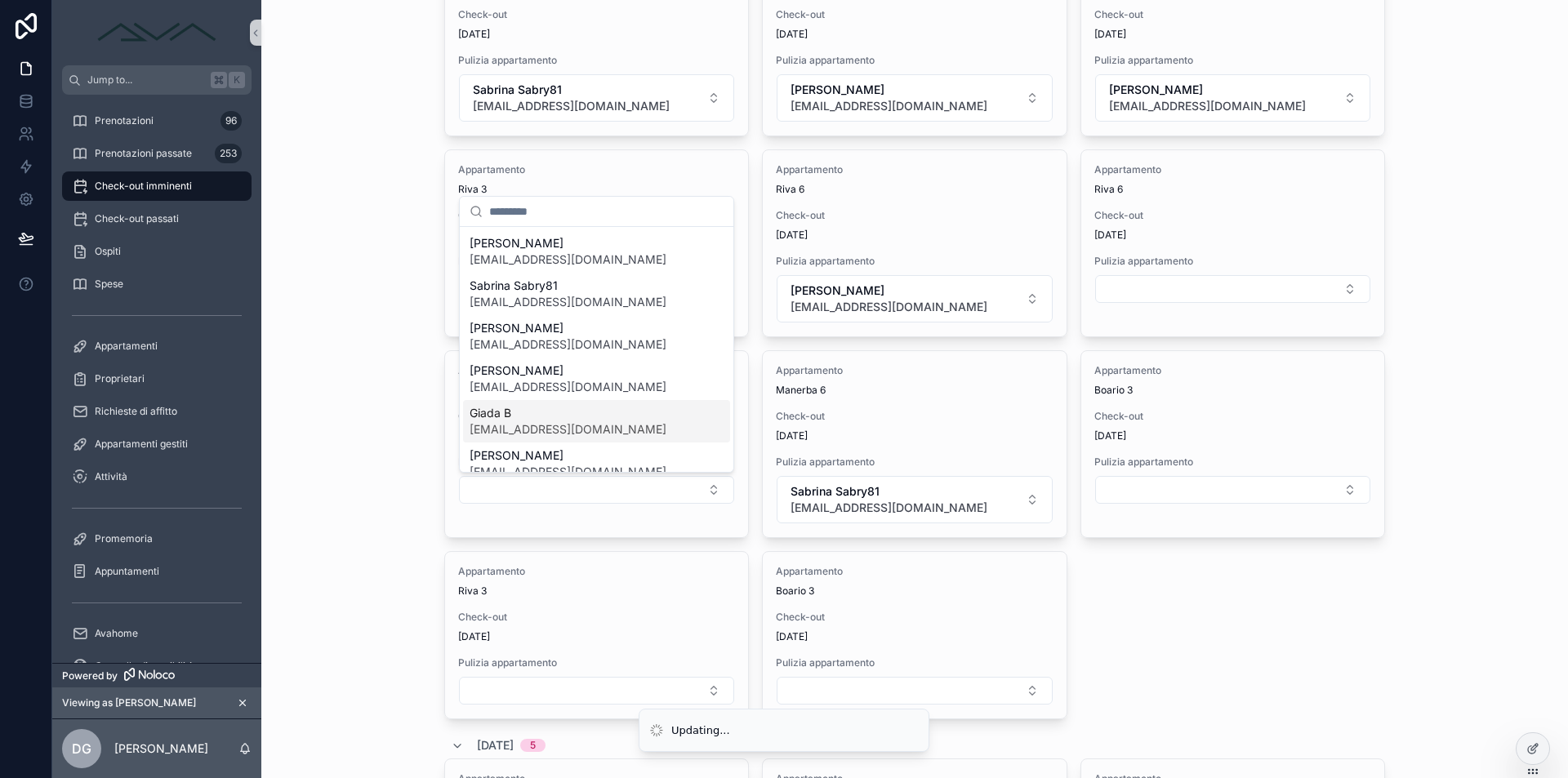
click at [524, 431] on span "[EMAIL_ADDRESS][DOMAIN_NAME]" at bounding box center [568, 430] width 197 height 16
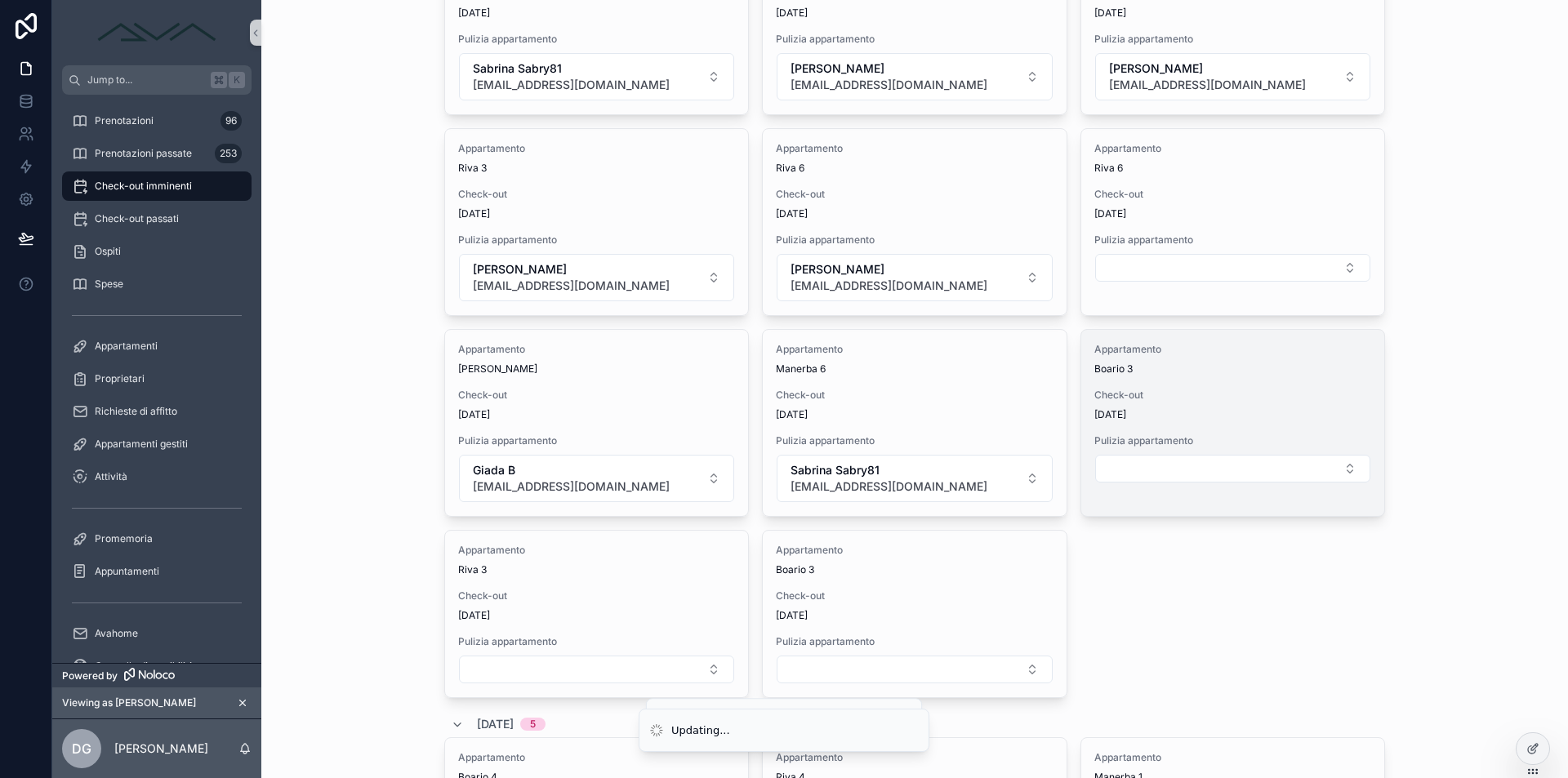
scroll to position [1472, 0]
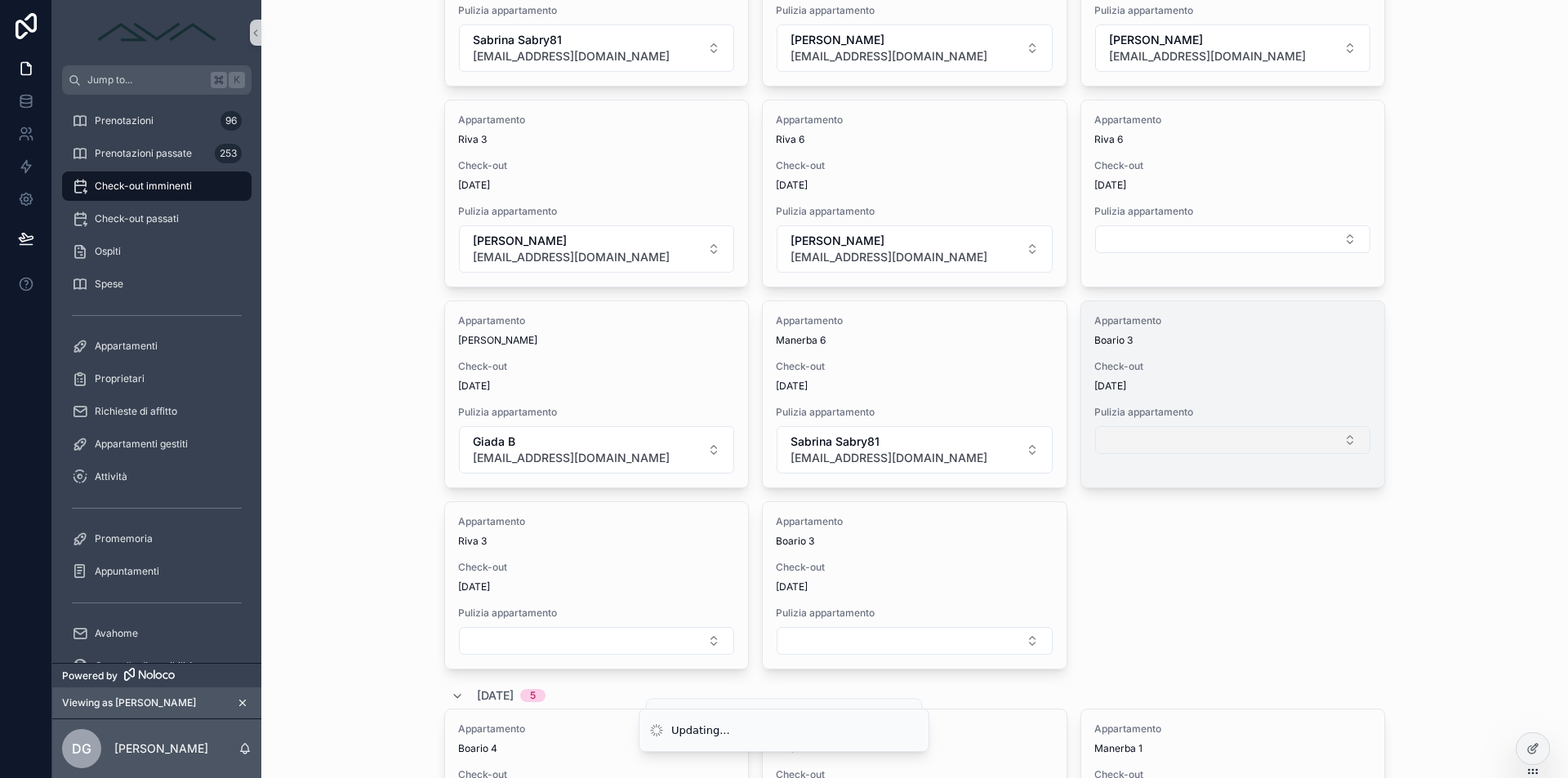
click at [1138, 444] on button "Select Button" at bounding box center [1233, 440] width 275 height 28
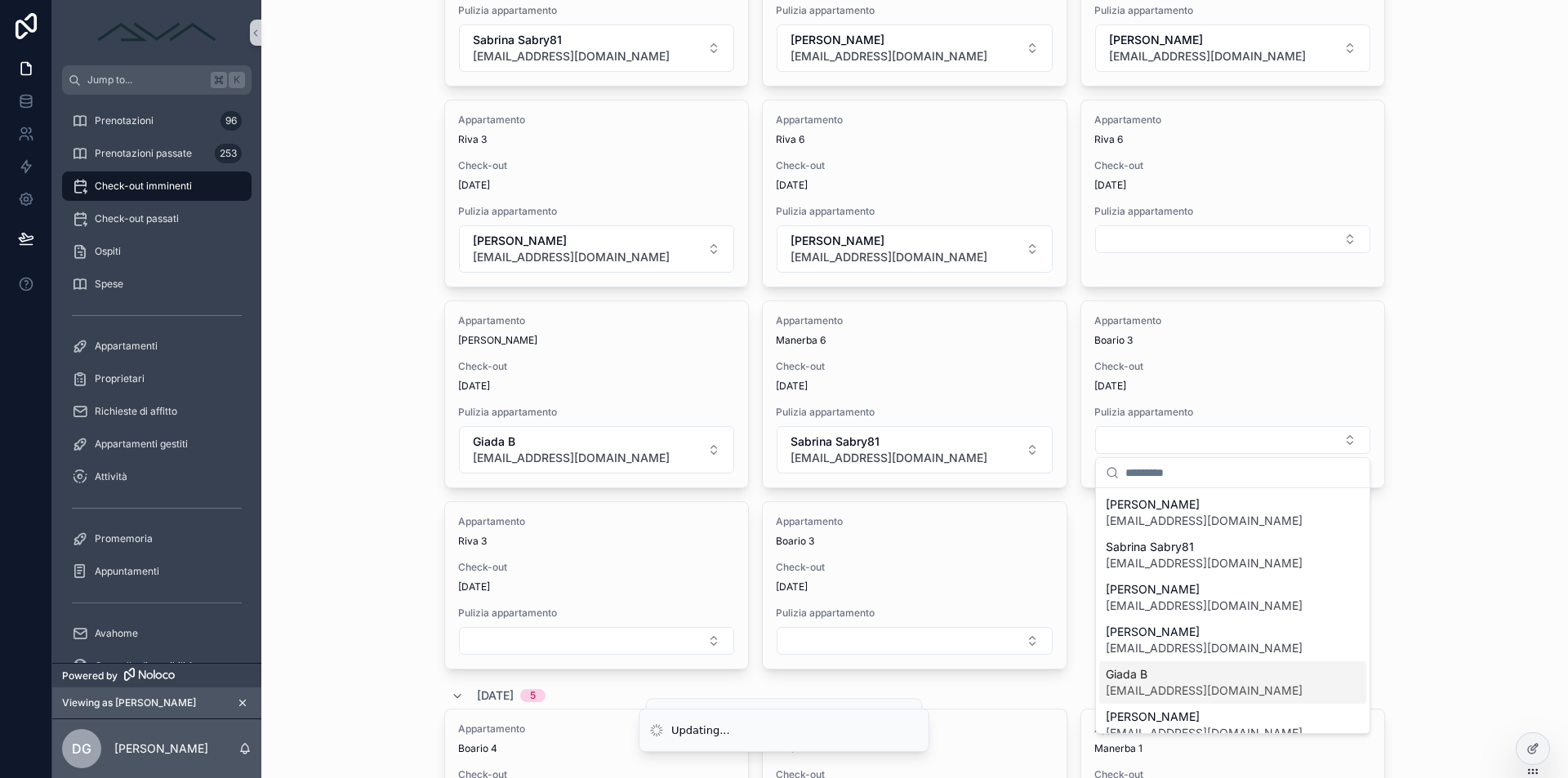
click at [1174, 675] on span "Giada B" at bounding box center [1204, 675] width 197 height 16
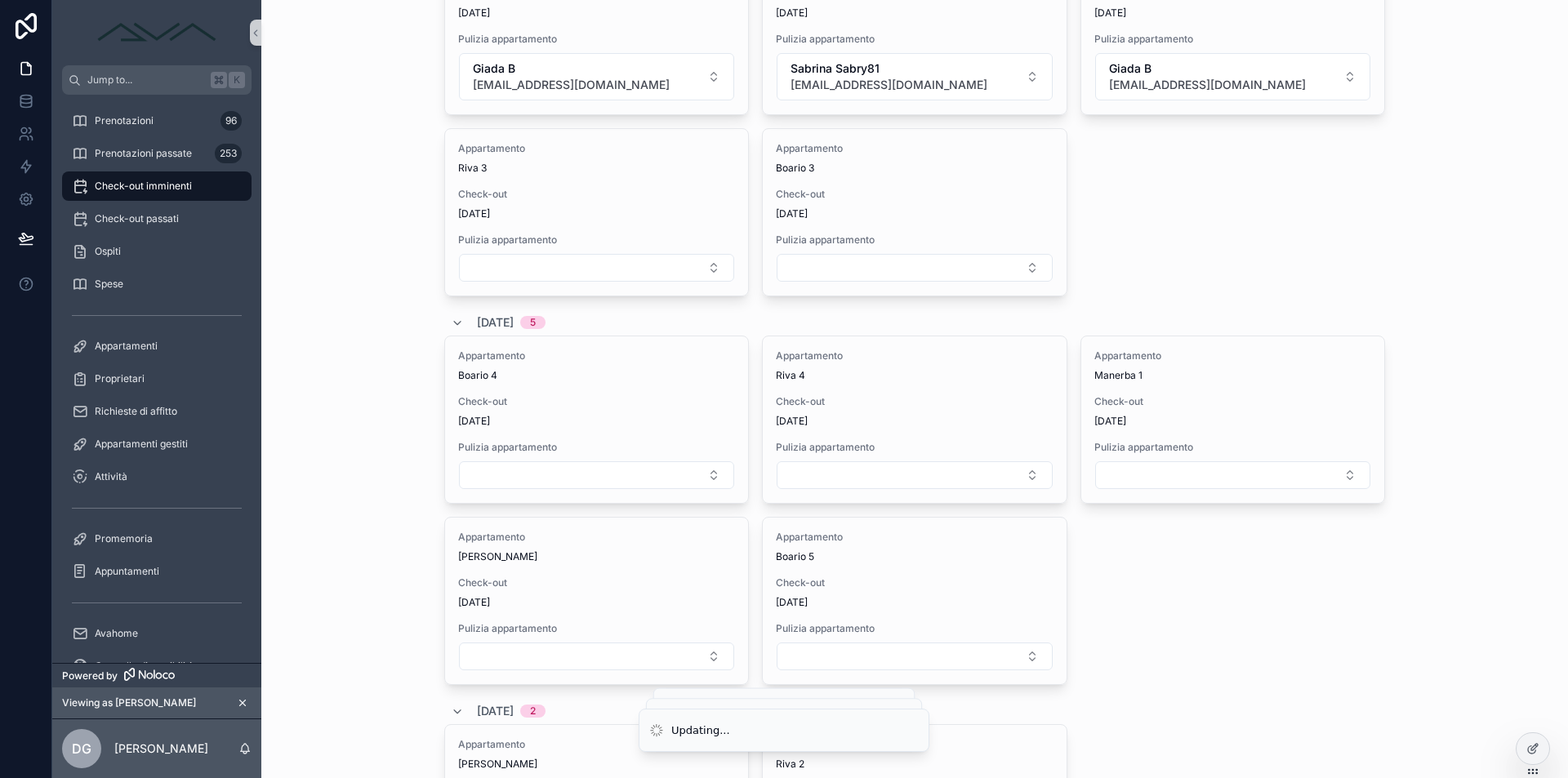
scroll to position [1867, 0]
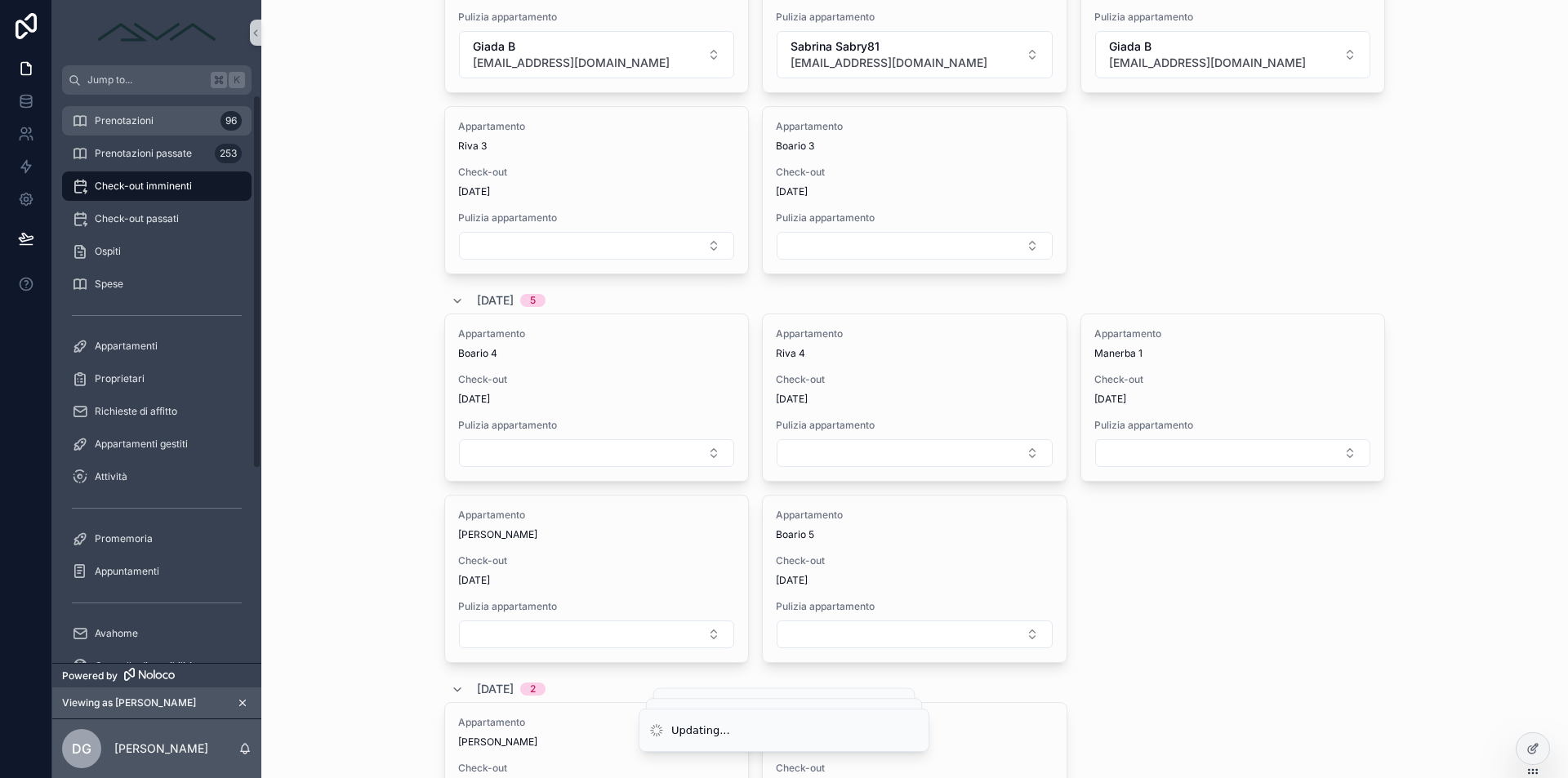
click at [172, 127] on div "Prenotazioni 96" at bounding box center [156, 120] width 170 height 26
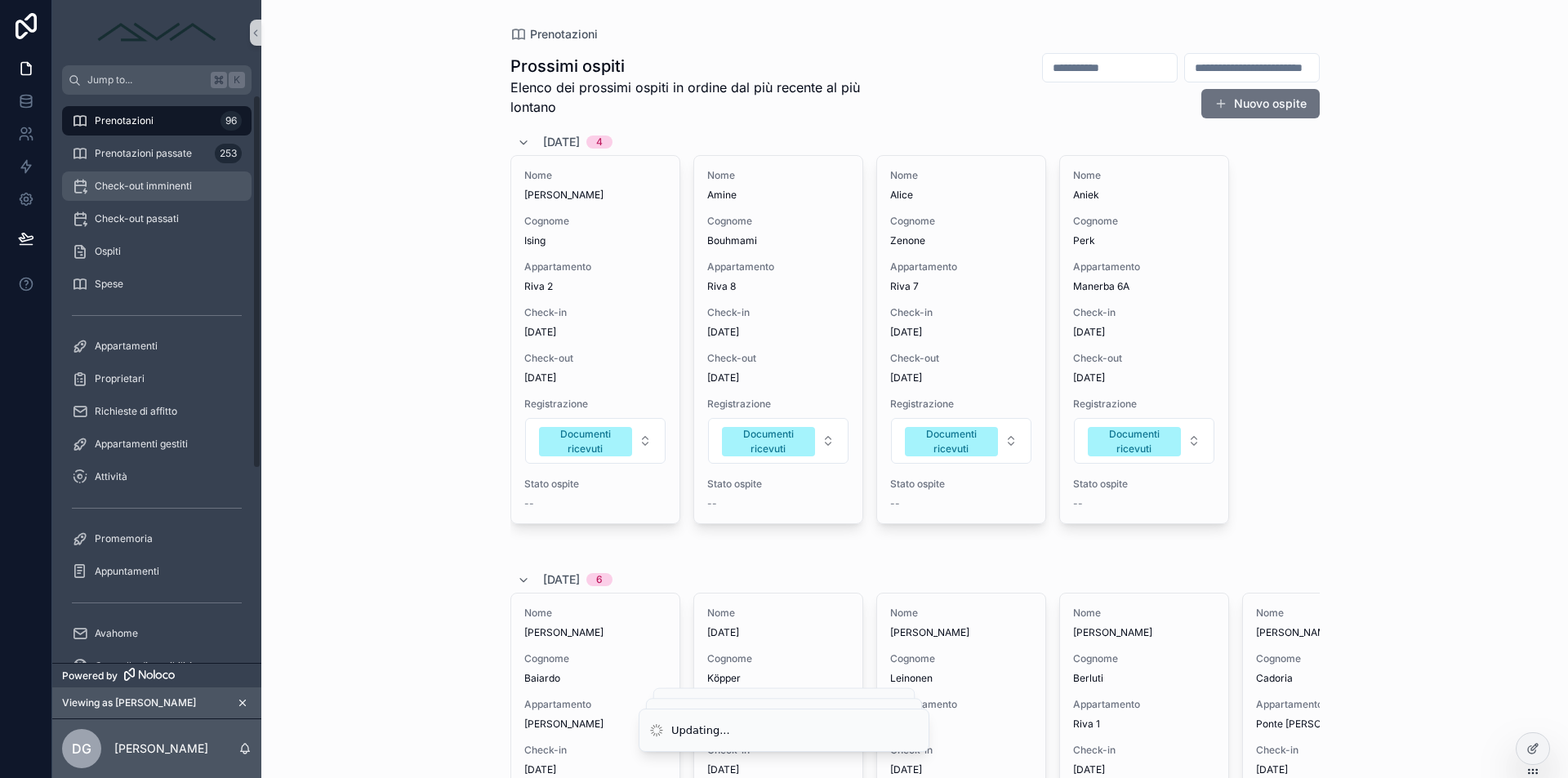
click at [147, 198] on div "Check-out imminenti" at bounding box center [156, 185] width 170 height 26
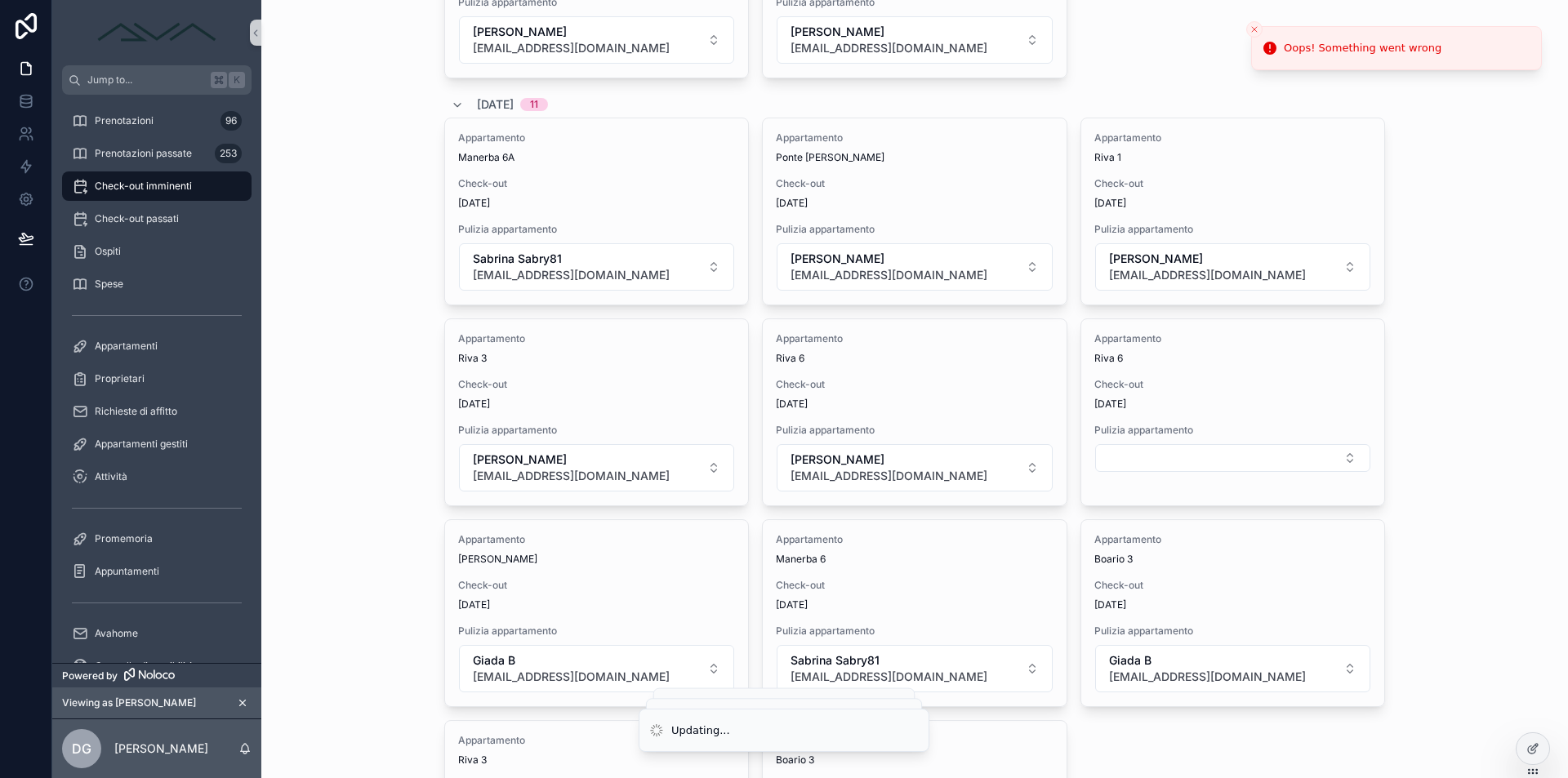
scroll to position [1361, 0]
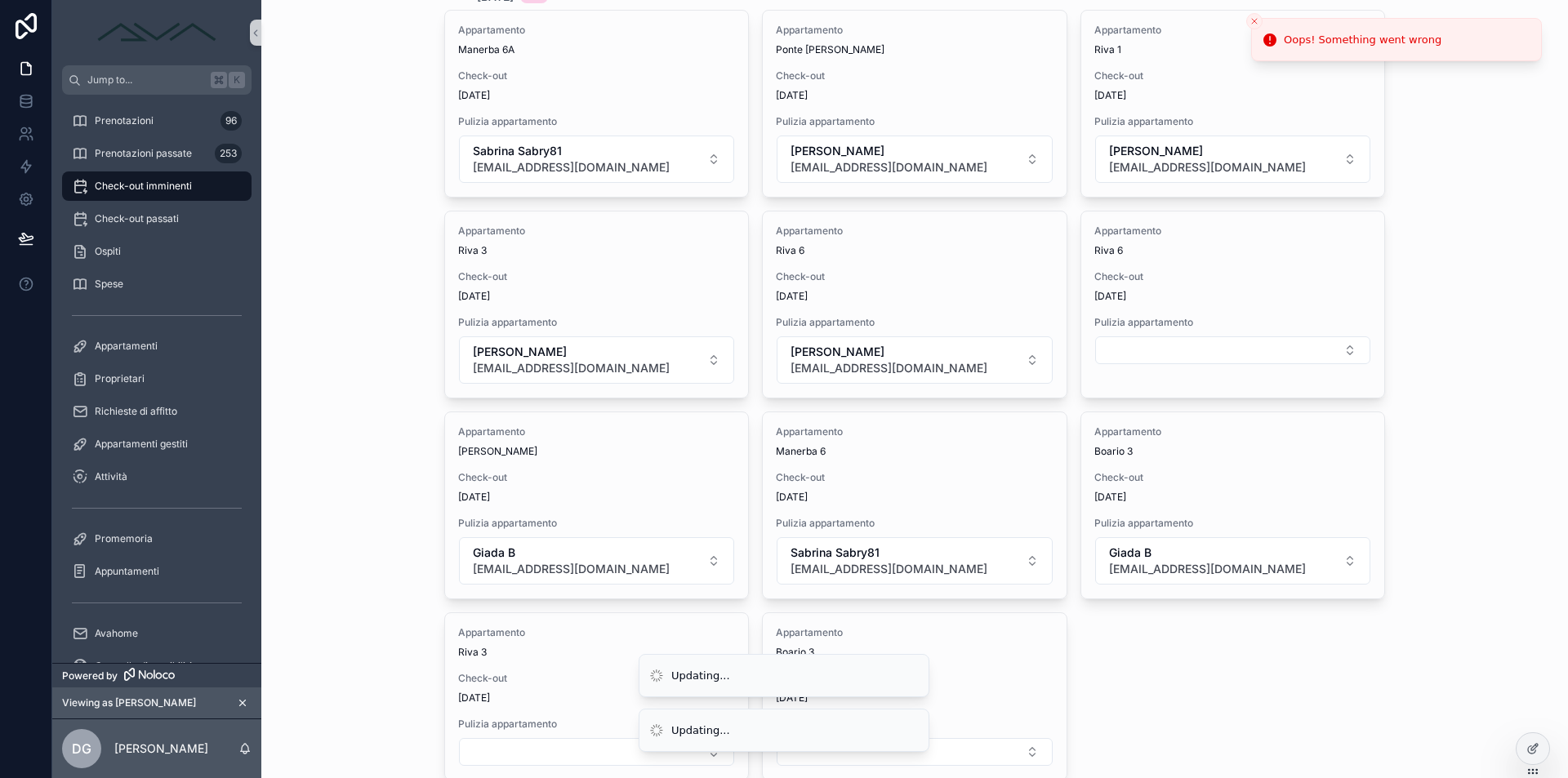
click at [1254, 18] on icon "Close toast" at bounding box center [1253, 21] width 10 height 10
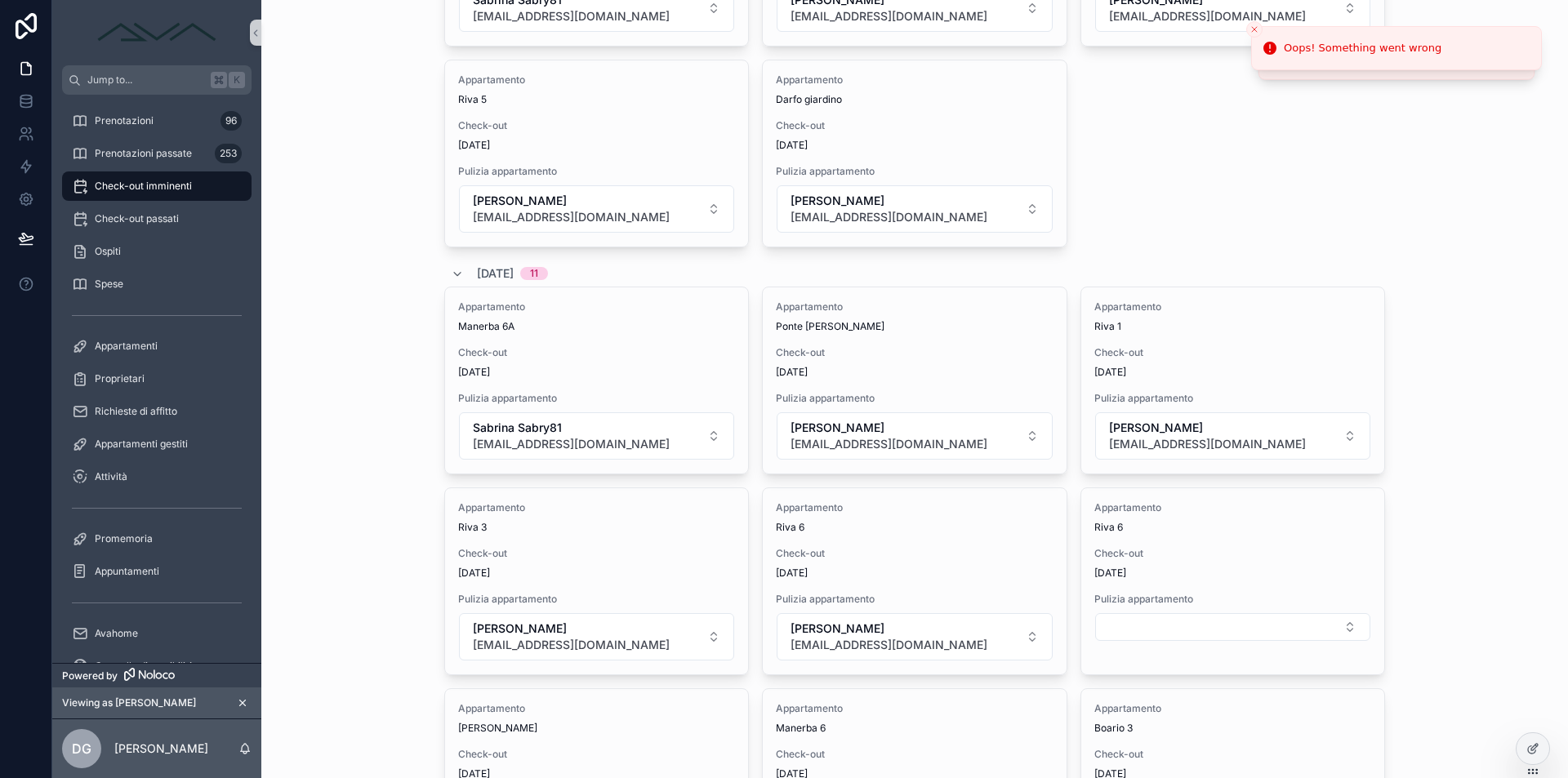
scroll to position [1024, 0]
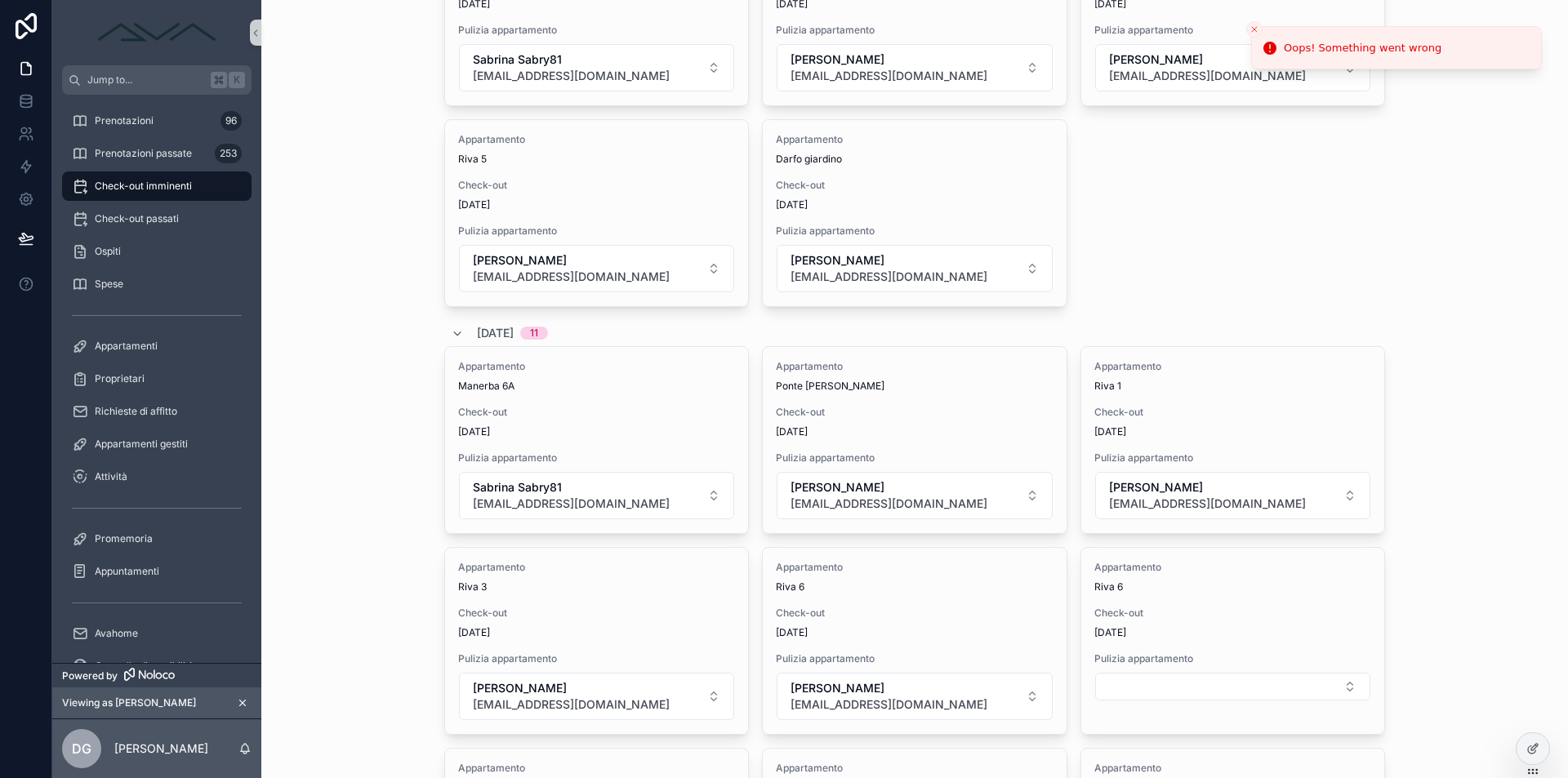
click at [1257, 25] on icon "Close toast" at bounding box center [1253, 29] width 10 height 10
